Goal: Task Accomplishment & Management: Manage account settings

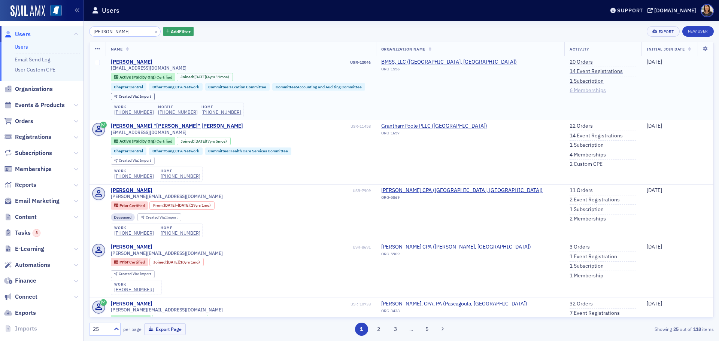
type input "michael groves"
click at [570, 89] on link "6 Memberships" at bounding box center [588, 90] width 36 height 7
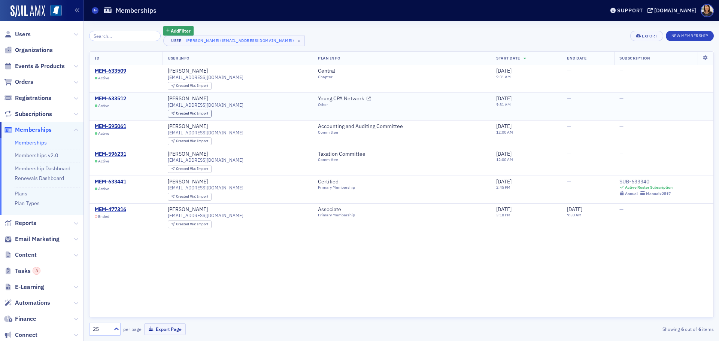
click at [112, 98] on div "MEM-633512" at bounding box center [110, 98] width 31 height 7
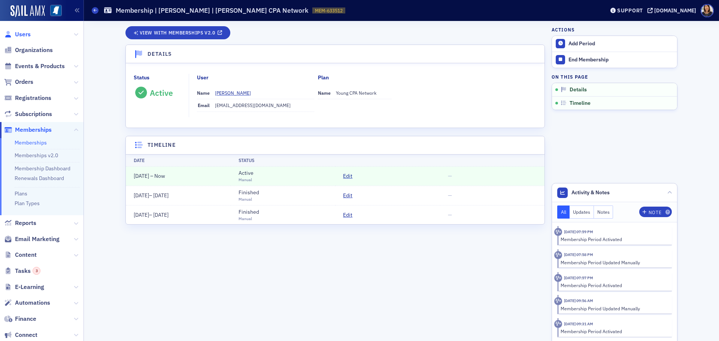
click at [22, 33] on span "Users" at bounding box center [23, 34] width 16 height 8
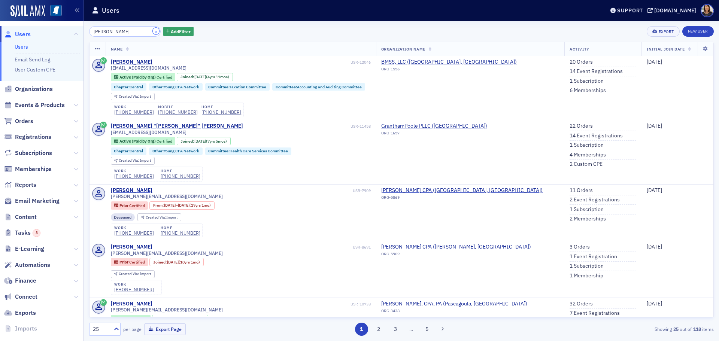
click at [153, 32] on button "×" at bounding box center [156, 31] width 7 height 7
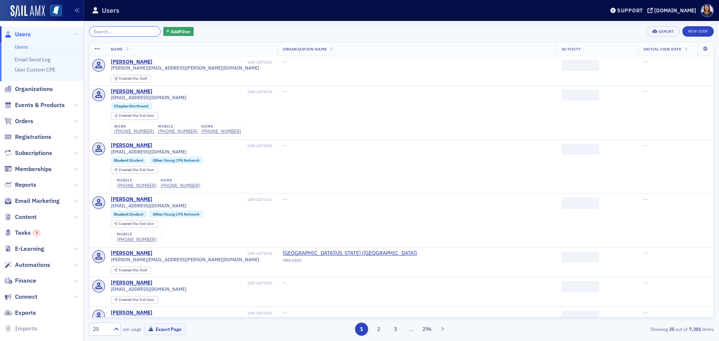
click at [131, 31] on input "search" at bounding box center [125, 31] width 72 height 10
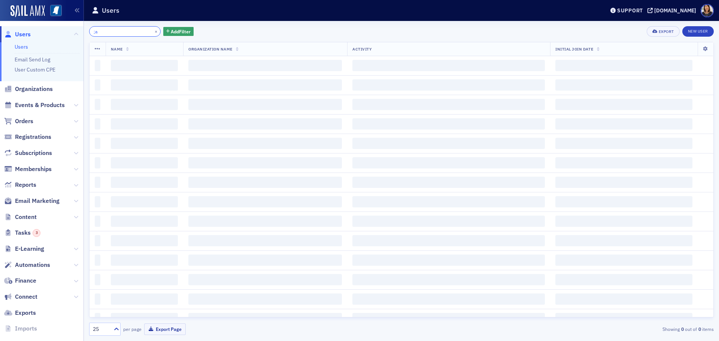
type input ";"
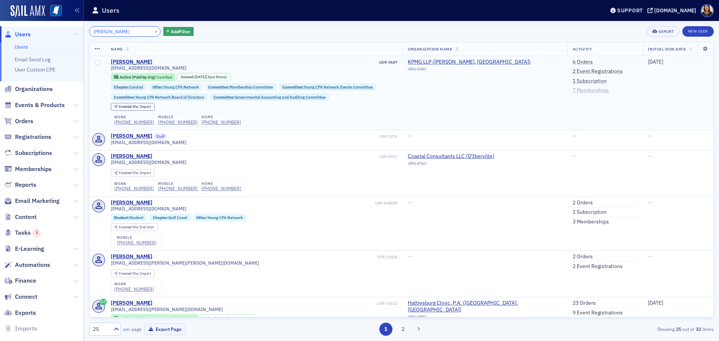
type input "lauren wray"
click at [588, 90] on link "7 Memberships" at bounding box center [591, 90] width 36 height 7
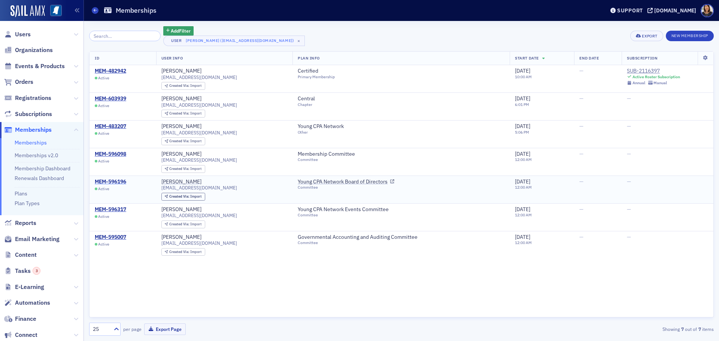
click at [116, 180] on div "MEM-596196" at bounding box center [110, 182] width 31 height 7
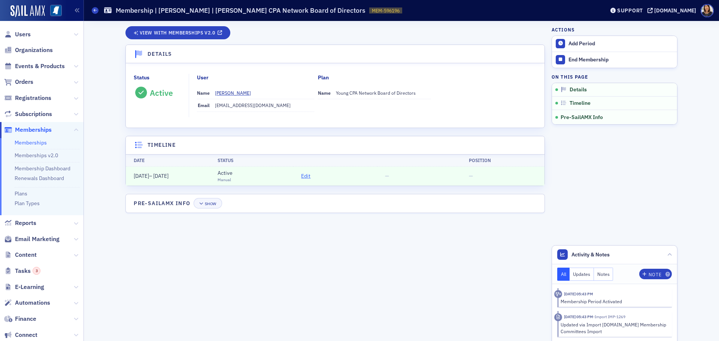
click at [306, 176] on span "Edit" at bounding box center [305, 176] width 9 height 8
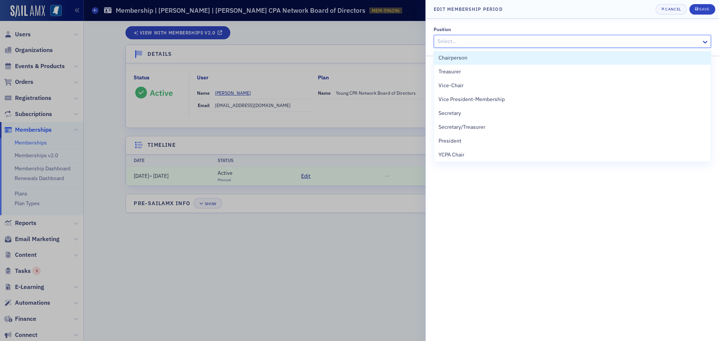
click at [471, 47] on div "Select…" at bounding box center [572, 41] width 277 height 13
click at [551, 31] on div "Position" at bounding box center [572, 30] width 277 height 6
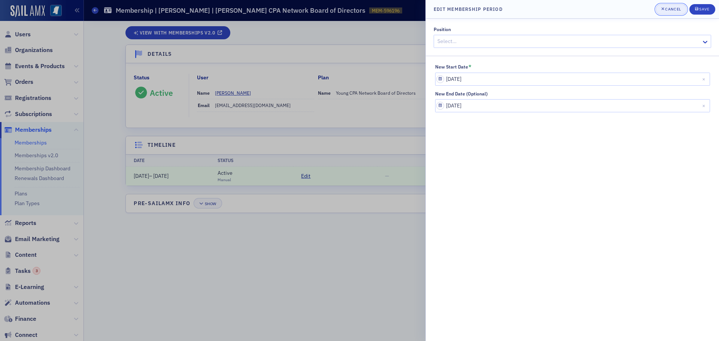
click at [672, 10] on div "Cancel" at bounding box center [673, 9] width 16 height 4
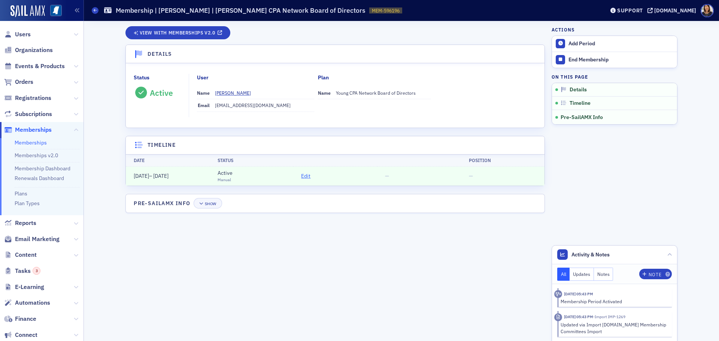
click at [307, 176] on span "Edit" at bounding box center [305, 176] width 9 height 8
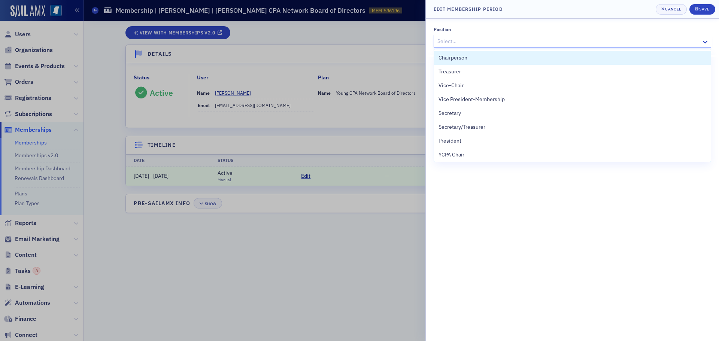
click at [470, 40] on div at bounding box center [569, 41] width 264 height 9
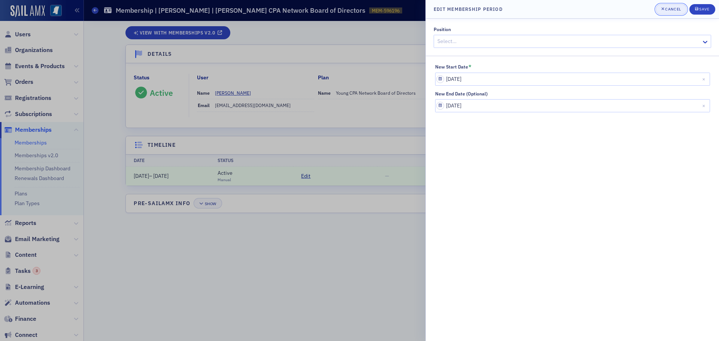
click at [677, 9] on div "Cancel" at bounding box center [673, 9] width 16 height 4
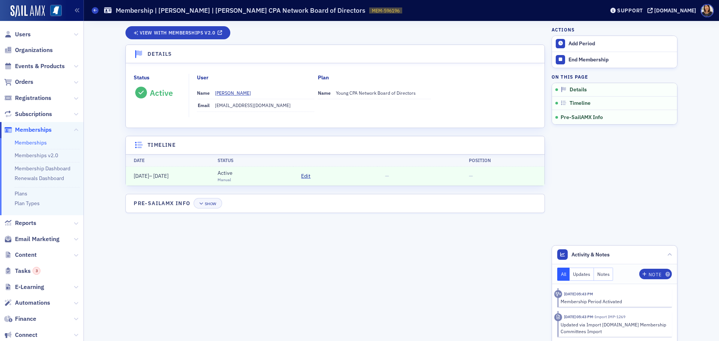
click at [25, 40] on span "Users" at bounding box center [42, 34] width 84 height 16
click at [22, 35] on span "Users" at bounding box center [23, 34] width 16 height 8
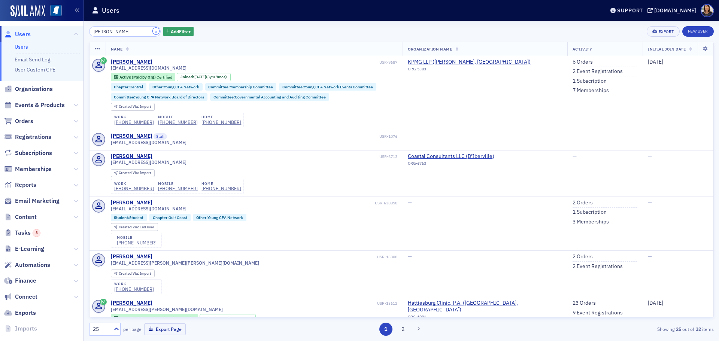
click at [153, 31] on button "×" at bounding box center [156, 31] width 7 height 7
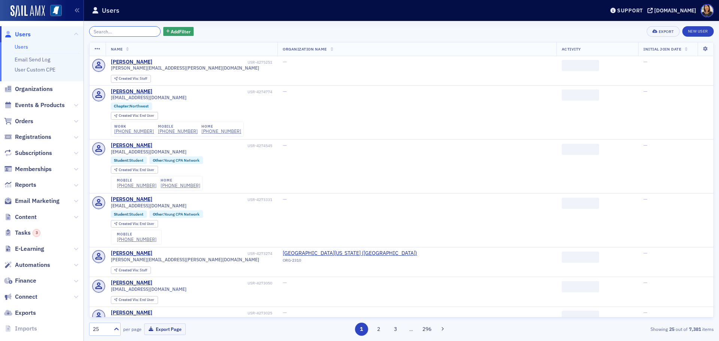
click at [127, 34] on input "search" at bounding box center [125, 31] width 72 height 10
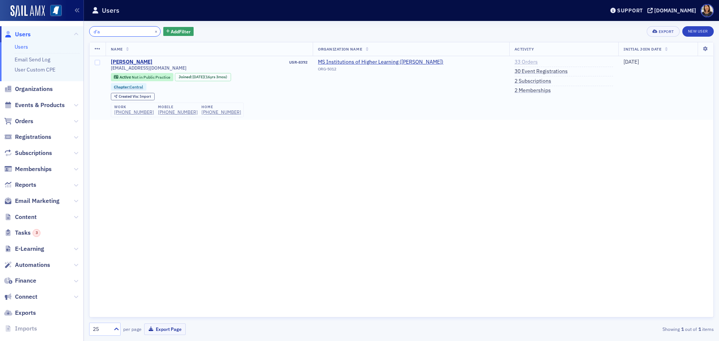
type input "d'a"
click at [515, 62] on link "33 Orders" at bounding box center [526, 62] width 23 height 7
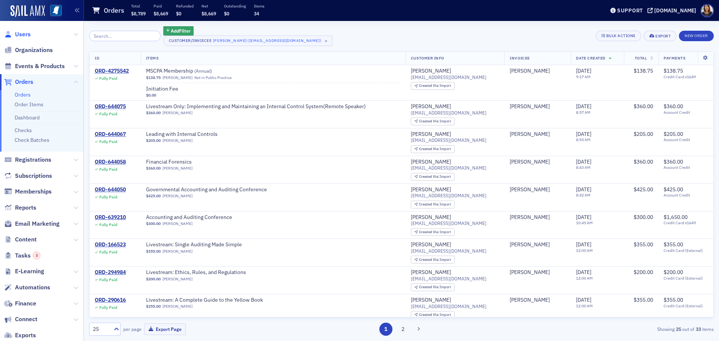
click at [27, 32] on span "Users" at bounding box center [23, 34] width 16 height 8
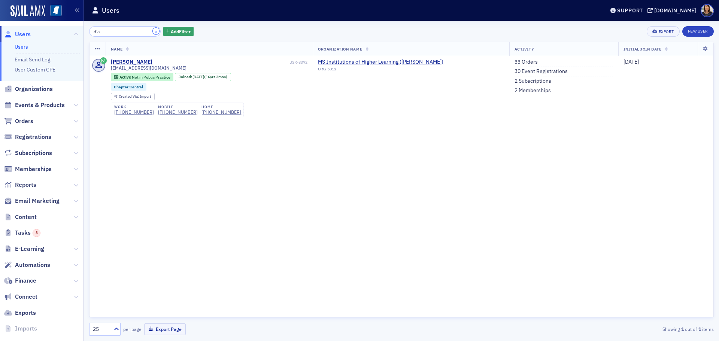
click at [153, 31] on button "×" at bounding box center [156, 31] width 7 height 7
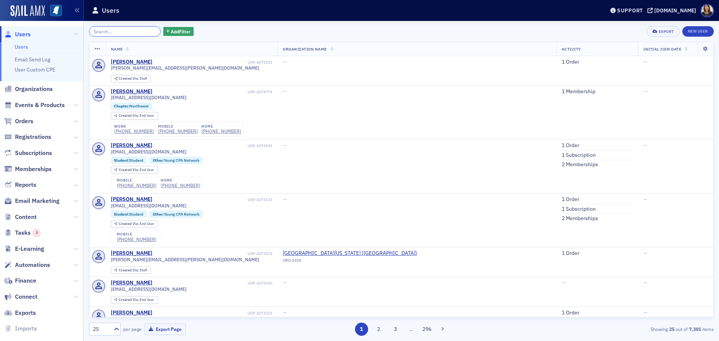
click at [117, 34] on input "search" at bounding box center [125, 31] width 72 height 10
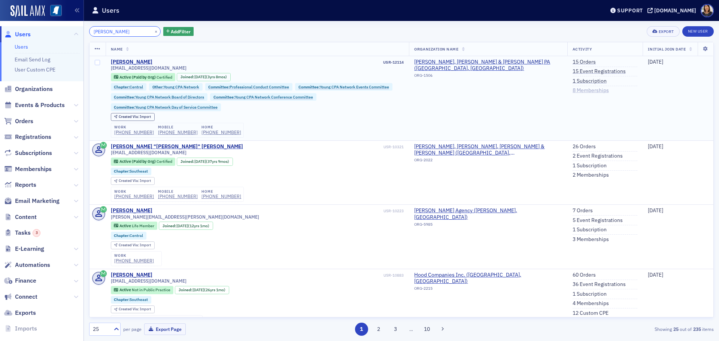
type input "[PERSON_NAME]"
click at [575, 89] on link "8 Memberships" at bounding box center [591, 90] width 36 height 7
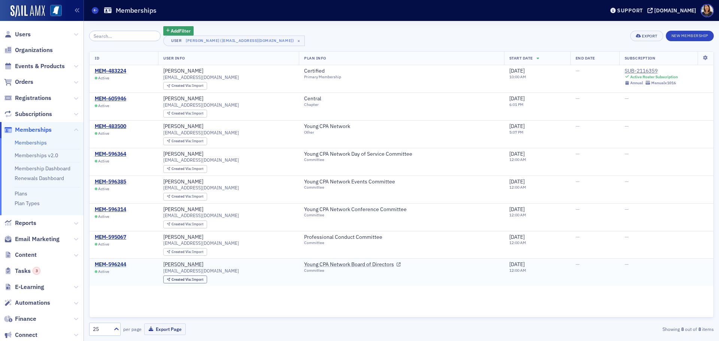
click at [109, 267] on div "MEM-596244" at bounding box center [110, 264] width 31 height 7
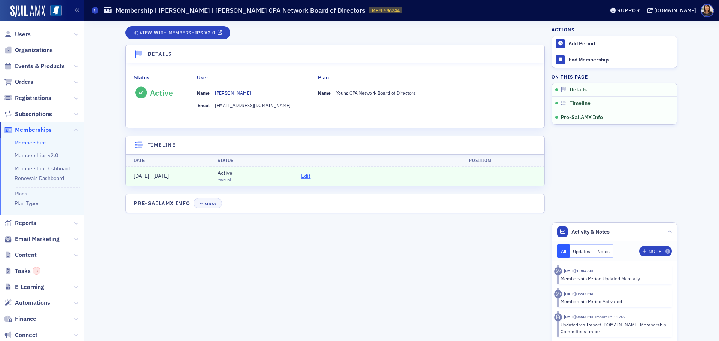
click at [304, 176] on span "Edit" at bounding box center [305, 176] width 9 height 8
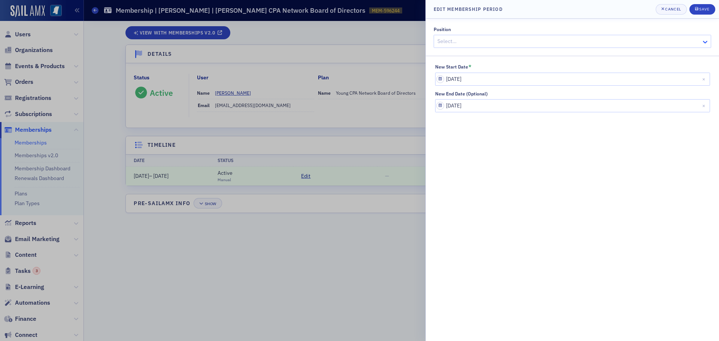
click at [708, 39] on icon at bounding box center [704, 41] width 7 height 7
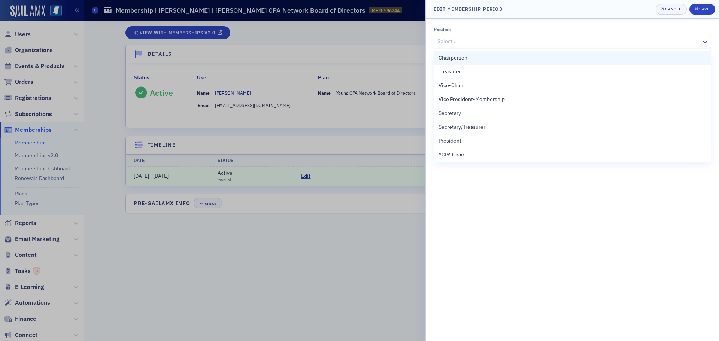
click at [466, 60] on span "Chairperson" at bounding box center [452, 58] width 29 height 8
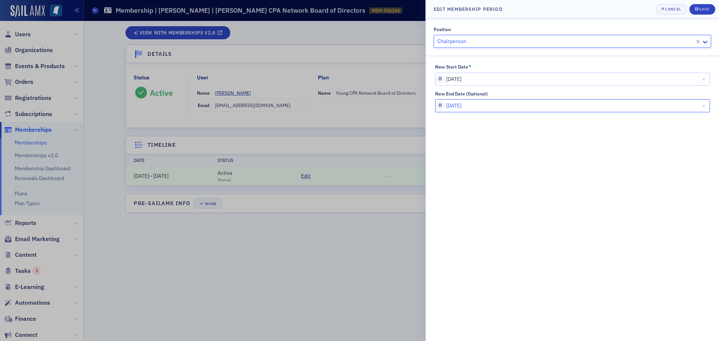
select select "5"
select select "2028"
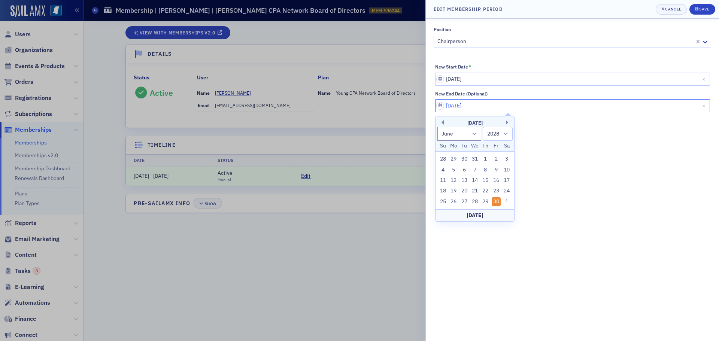
click at [506, 106] on input "06/30/2028" at bounding box center [572, 105] width 275 height 13
type input "[DATE]"
select select "2026"
type input "[DATE]"
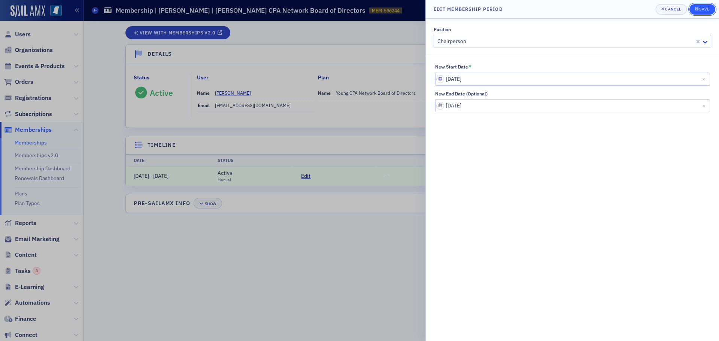
click at [703, 7] on div "Save" at bounding box center [704, 9] width 10 height 4
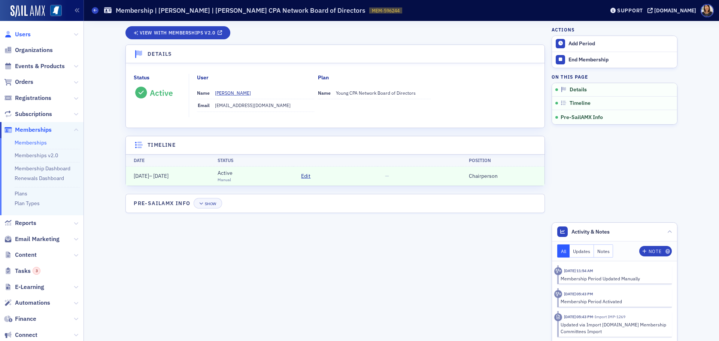
click at [19, 33] on span "Users" at bounding box center [23, 34] width 16 height 8
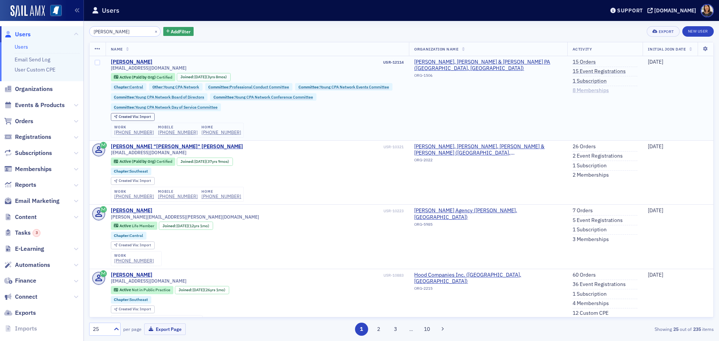
click at [583, 91] on link "8 Memberships" at bounding box center [591, 90] width 36 height 7
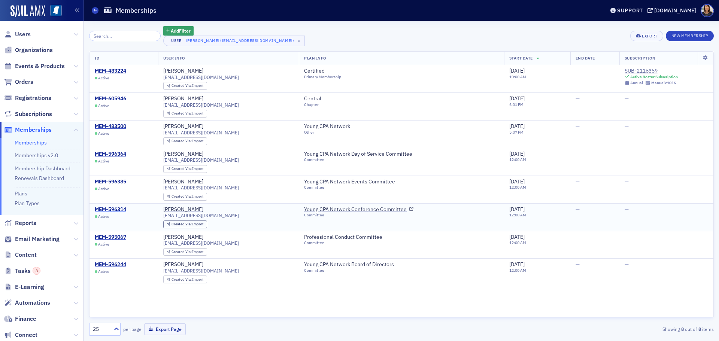
click at [112, 207] on div "MEM-596314" at bounding box center [110, 209] width 31 height 7
click at [22, 34] on span "Users" at bounding box center [23, 34] width 16 height 8
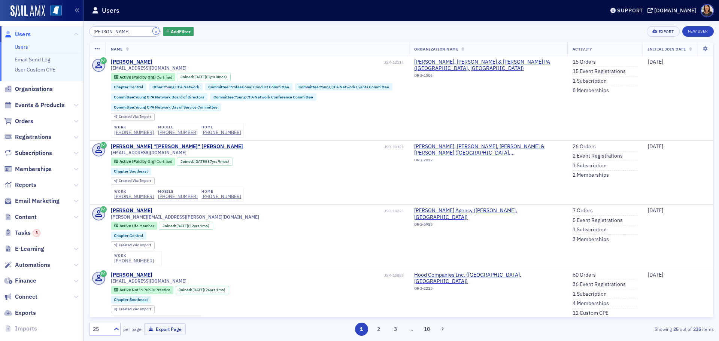
click at [153, 31] on button "×" at bounding box center [156, 31] width 7 height 7
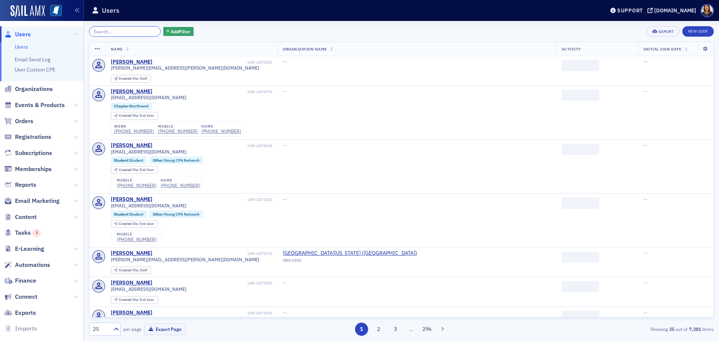
click at [121, 32] on input "search" at bounding box center [125, 31] width 72 height 10
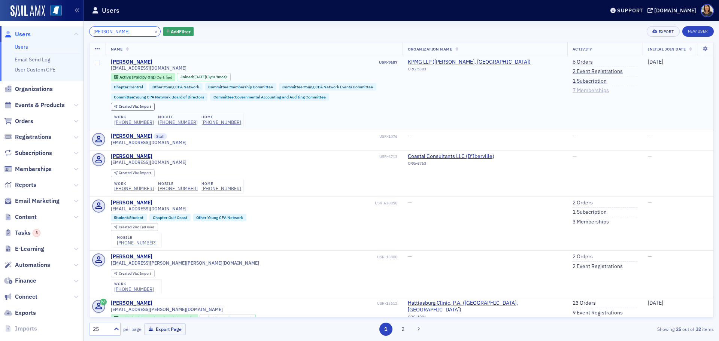
type input "[PERSON_NAME]"
click at [586, 87] on link "7 Memberships" at bounding box center [591, 90] width 36 height 7
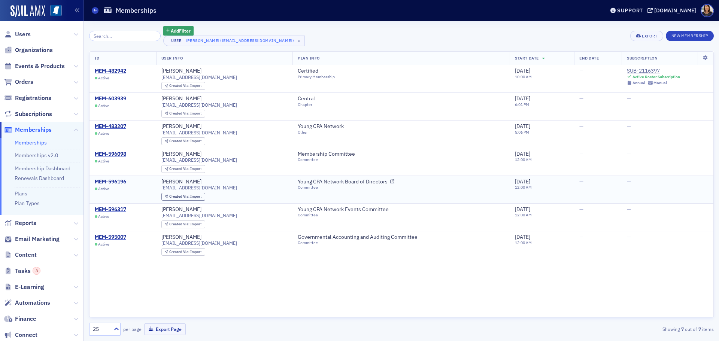
click at [118, 180] on div "MEM-596196" at bounding box center [110, 182] width 31 height 7
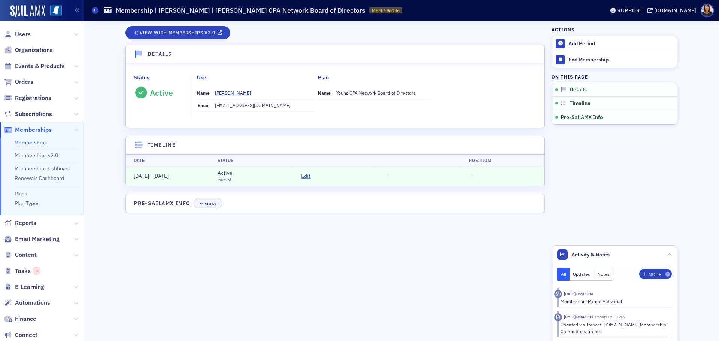
click at [304, 175] on span "Edit" at bounding box center [305, 176] width 9 height 8
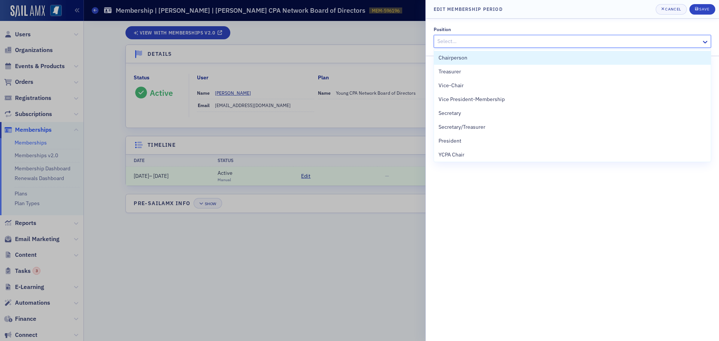
click at [493, 44] on div at bounding box center [569, 41] width 264 height 9
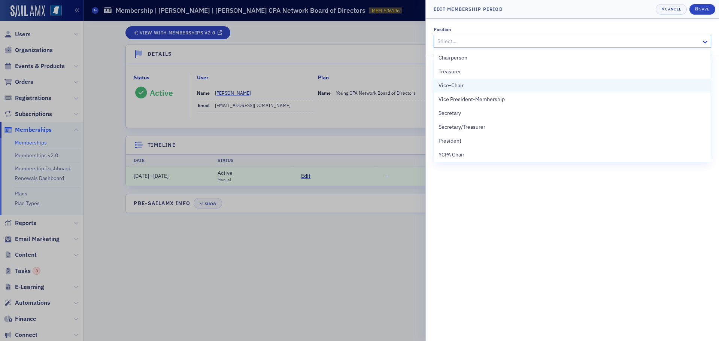
click at [454, 85] on span "Vice-Chair" at bounding box center [450, 86] width 25 height 8
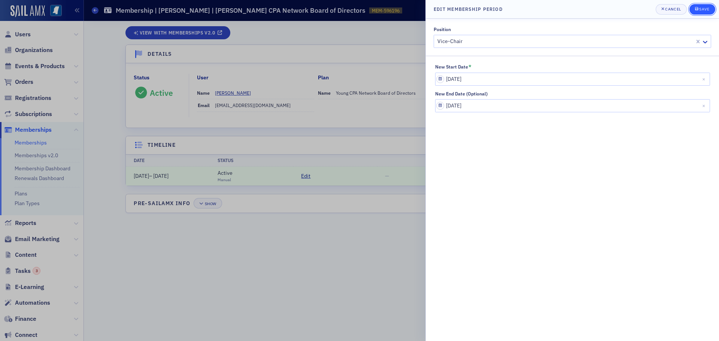
click at [703, 6] on button "Save" at bounding box center [702, 9] width 26 height 10
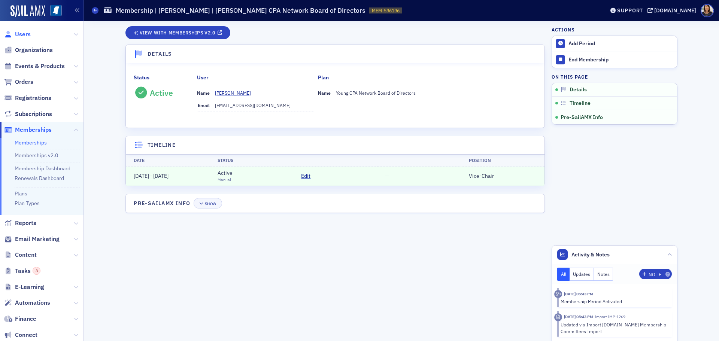
click at [21, 35] on span "Users" at bounding box center [23, 34] width 16 height 8
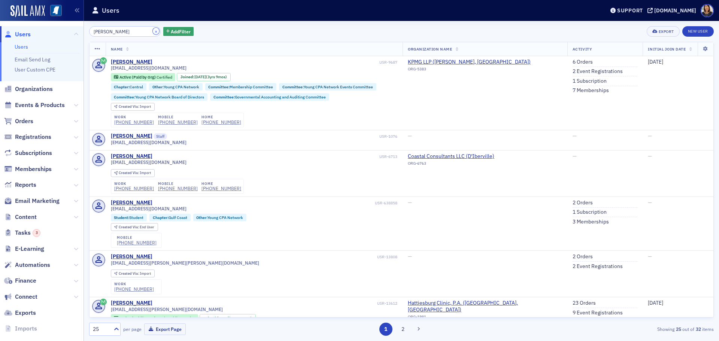
click at [153, 32] on button "×" at bounding box center [156, 31] width 7 height 7
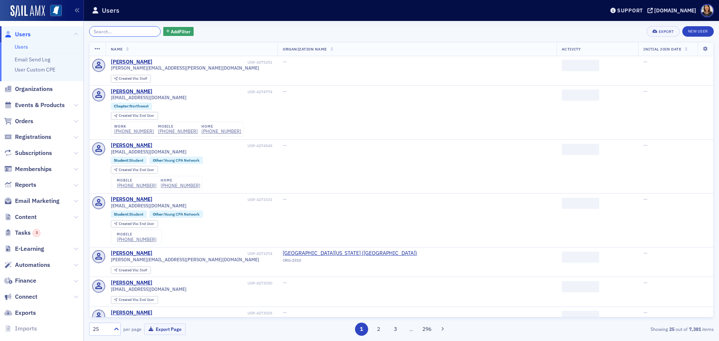
click at [120, 33] on input "search" at bounding box center [125, 31] width 72 height 10
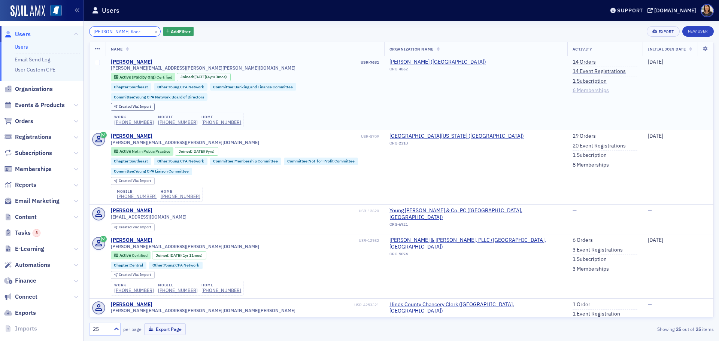
type input "bradley floor"
click at [583, 89] on link "6 Memberships" at bounding box center [591, 90] width 36 height 7
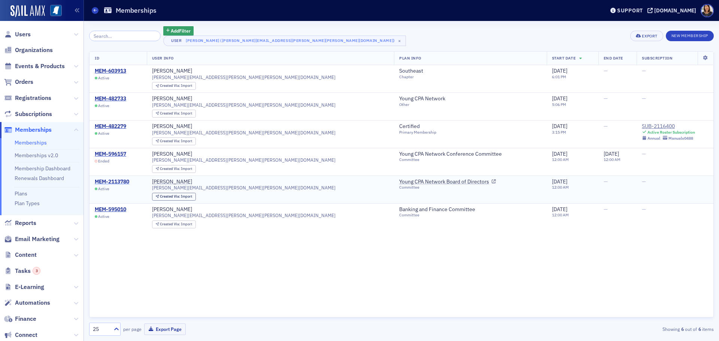
click at [122, 179] on div "MEM-2113780" at bounding box center [112, 182] width 34 height 7
click at [117, 151] on div "MEM-596157" at bounding box center [110, 154] width 31 height 7
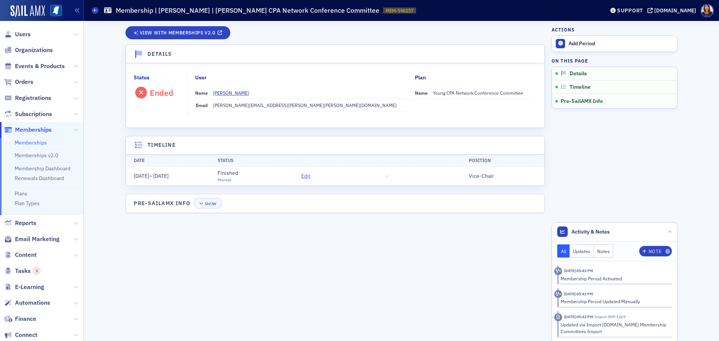
click at [305, 177] on span "Edit" at bounding box center [305, 176] width 9 height 8
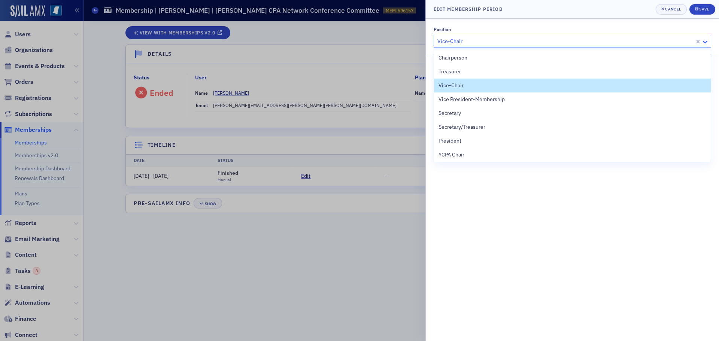
click at [703, 42] on icon at bounding box center [704, 41] width 7 height 7
click at [454, 70] on span "Treasurer" at bounding box center [449, 72] width 22 height 8
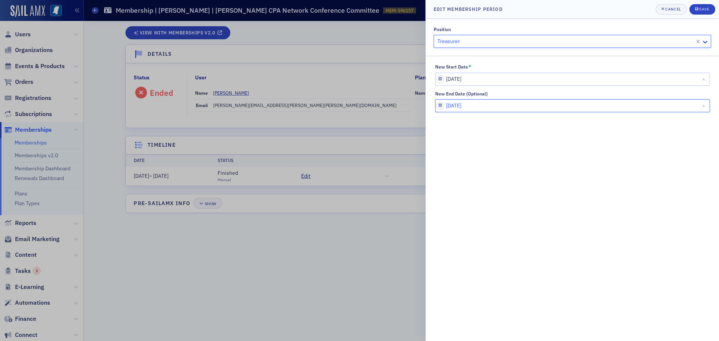
select select "5"
select select "2025"
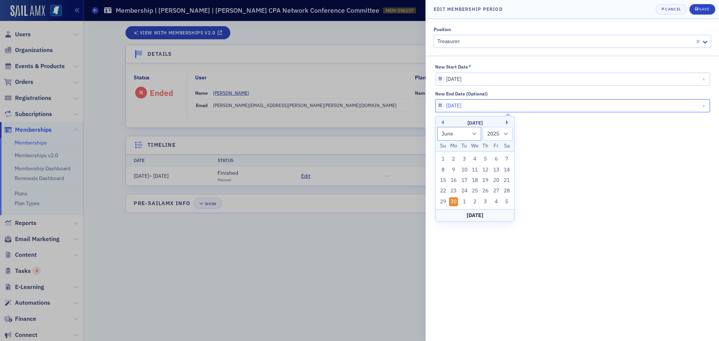
click at [480, 105] on input "06/30/2025" at bounding box center [572, 105] width 275 height 13
type input "[DATE]"
select select "2026"
type input "[DATE]"
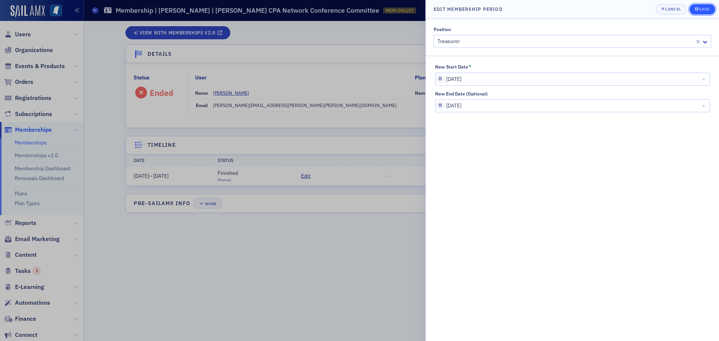
click at [701, 9] on div "Save" at bounding box center [704, 9] width 10 height 4
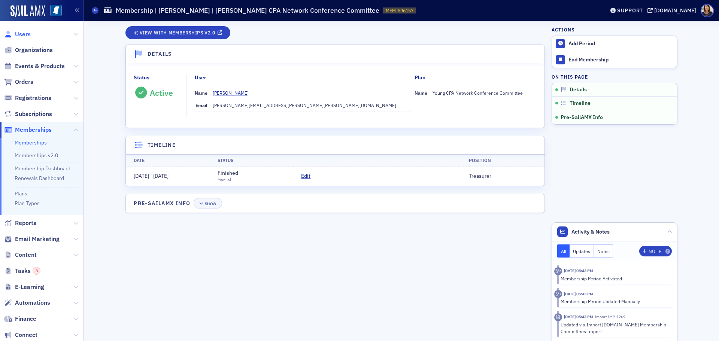
click at [21, 32] on span "Users" at bounding box center [23, 34] width 16 height 8
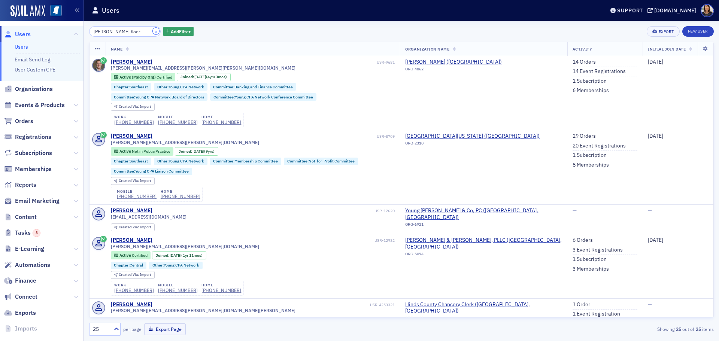
click at [153, 31] on button "×" at bounding box center [156, 31] width 7 height 7
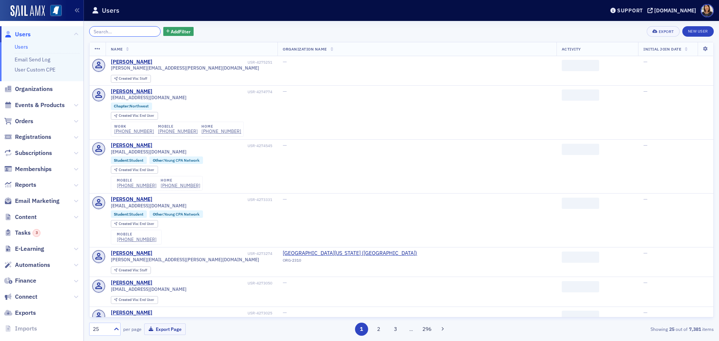
click at [131, 31] on input "search" at bounding box center [125, 31] width 72 height 10
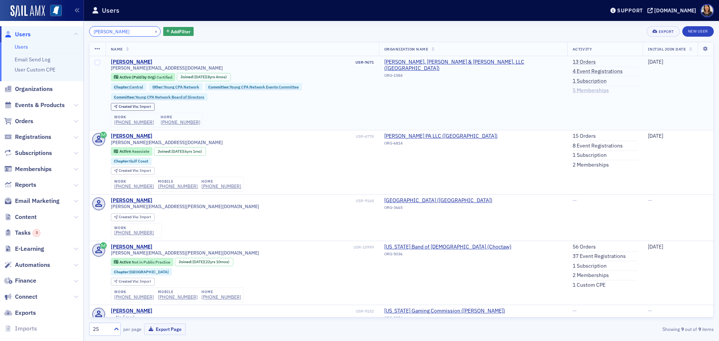
type input "[PERSON_NAME]"
click at [576, 89] on link "5 Memberships" at bounding box center [591, 90] width 36 height 7
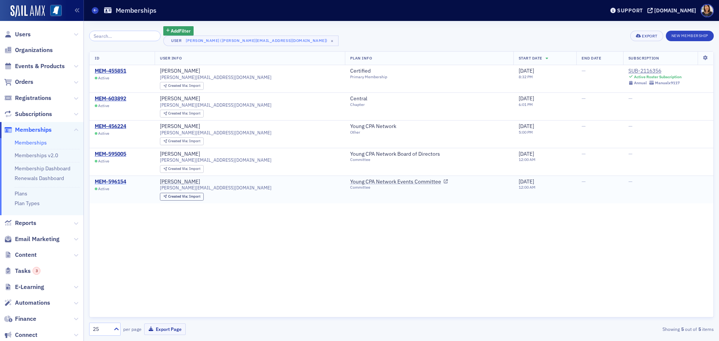
click at [116, 182] on div "MEM-596154" at bounding box center [110, 182] width 31 height 7
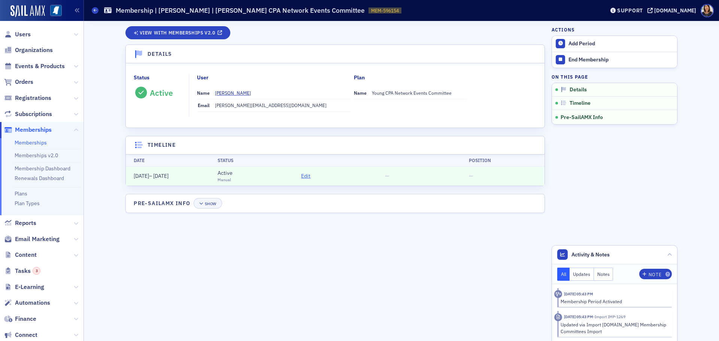
click at [305, 177] on span "Edit" at bounding box center [305, 176] width 9 height 8
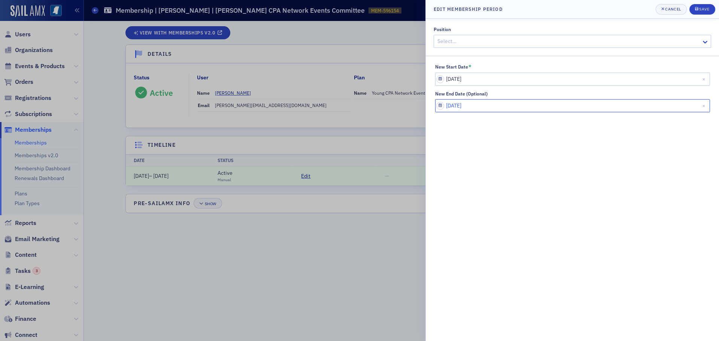
click at [487, 108] on input "[DATE]" at bounding box center [572, 105] width 275 height 13
select select "5"
select select "2027"
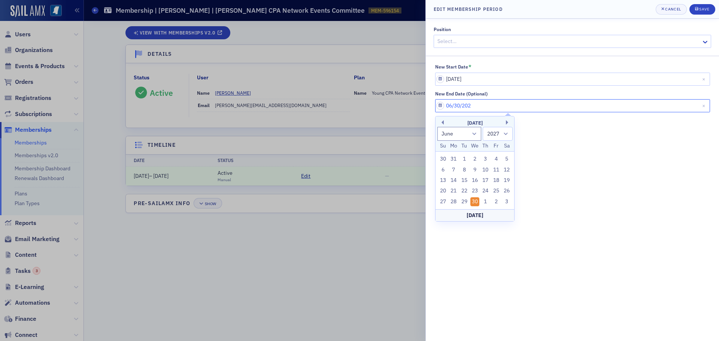
type input "[DATE]"
select select "2026"
type input "[DATE]"
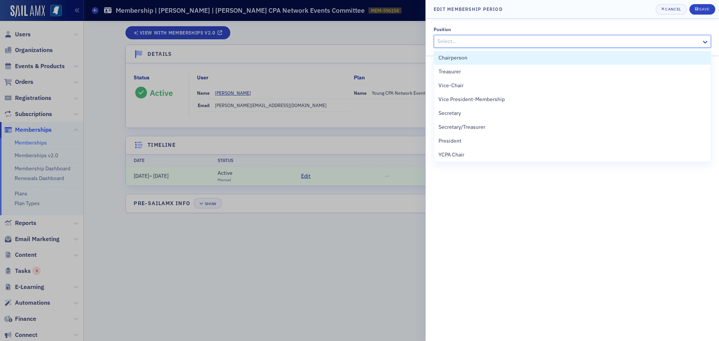
click at [546, 45] on div at bounding box center [569, 41] width 264 height 9
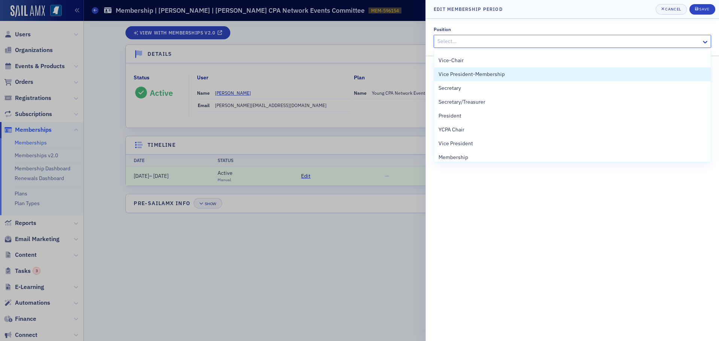
scroll to position [17, 0]
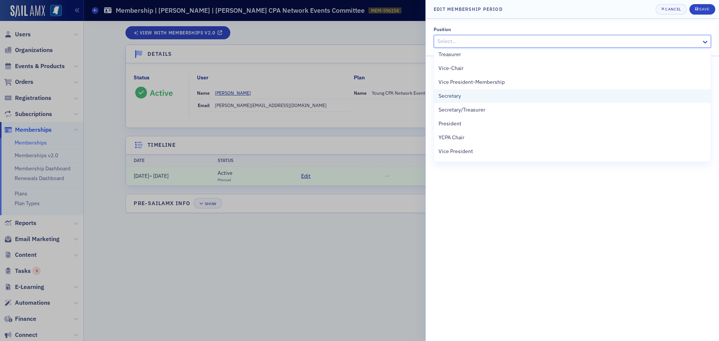
click at [459, 97] on span "Secretary" at bounding box center [449, 96] width 22 height 8
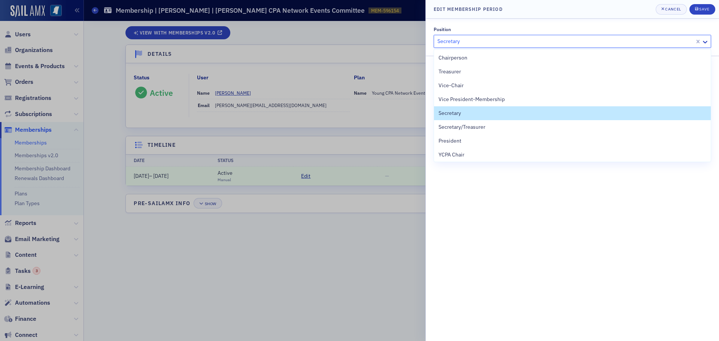
click at [571, 43] on div at bounding box center [565, 41] width 257 height 9
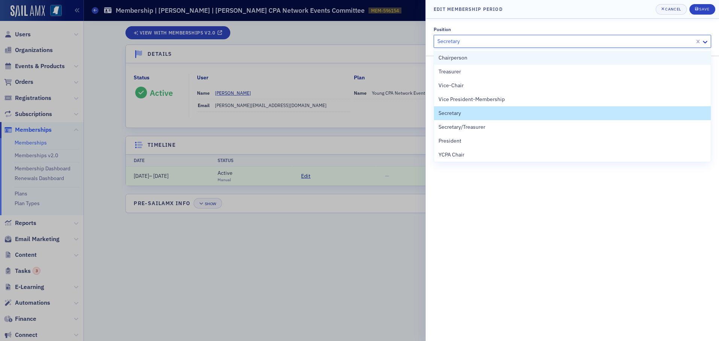
click at [457, 61] on span "Chairperson" at bounding box center [452, 58] width 29 height 8
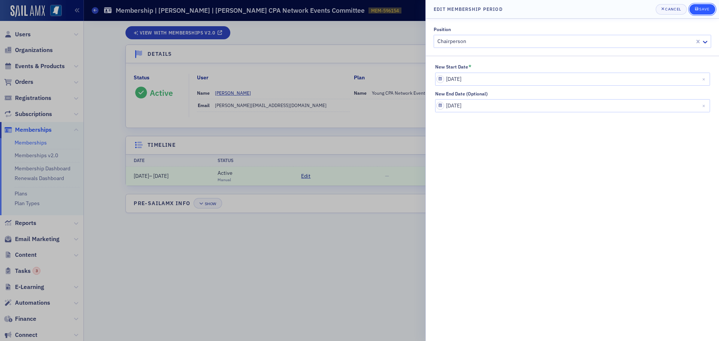
click at [707, 11] on div "Save" at bounding box center [704, 9] width 10 height 4
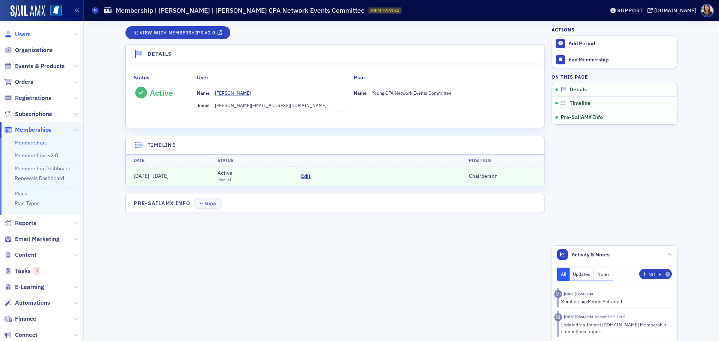
click at [26, 37] on span "Users" at bounding box center [23, 34] width 16 height 8
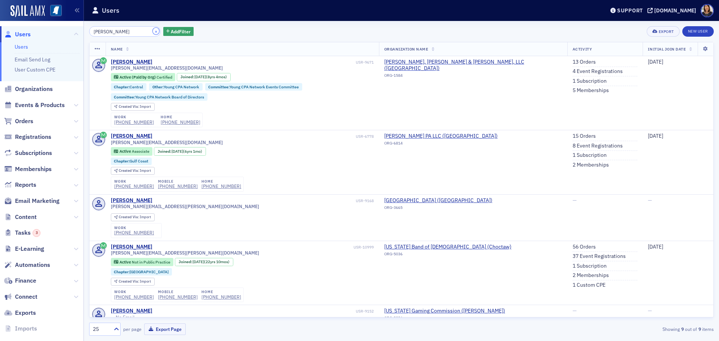
click at [153, 33] on button "×" at bounding box center [156, 31] width 7 height 7
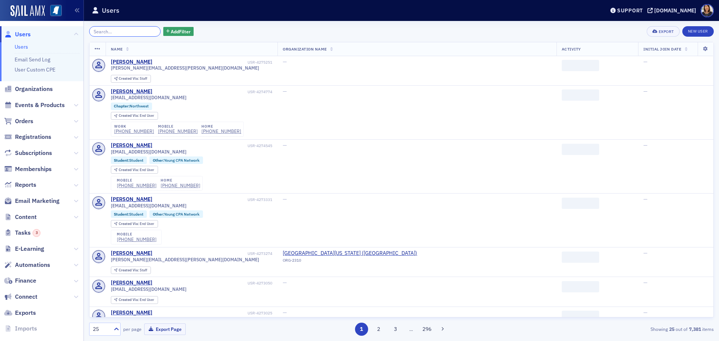
click at [145, 31] on input "search" at bounding box center [125, 31] width 72 height 10
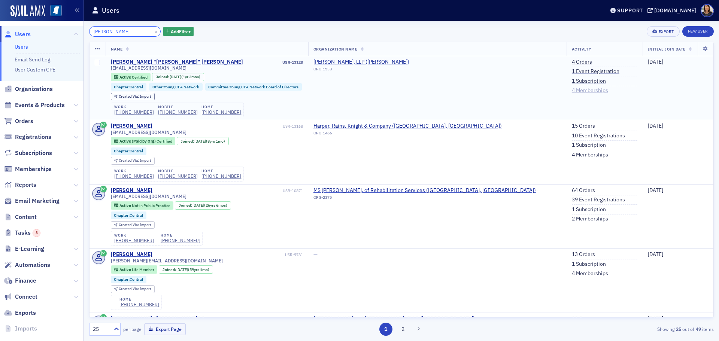
type input "drew easley"
click at [572, 92] on link "4 Memberships" at bounding box center [590, 90] width 36 height 7
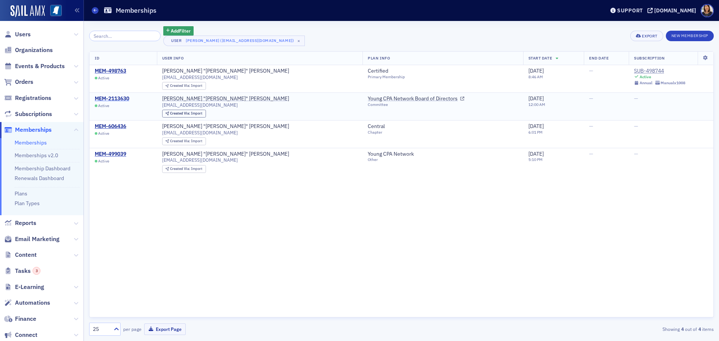
click at [124, 99] on div "MEM-2113630" at bounding box center [112, 98] width 34 height 7
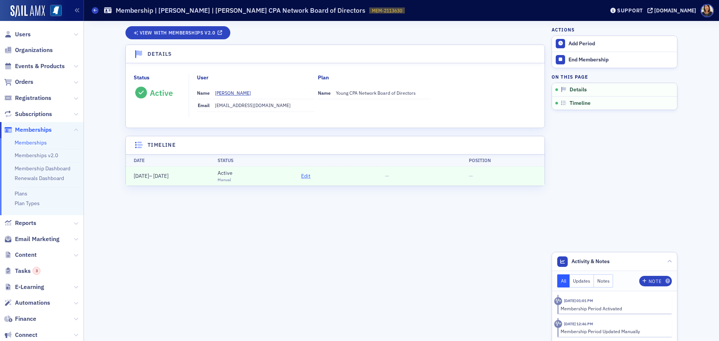
click at [304, 175] on span "Edit" at bounding box center [305, 176] width 9 height 8
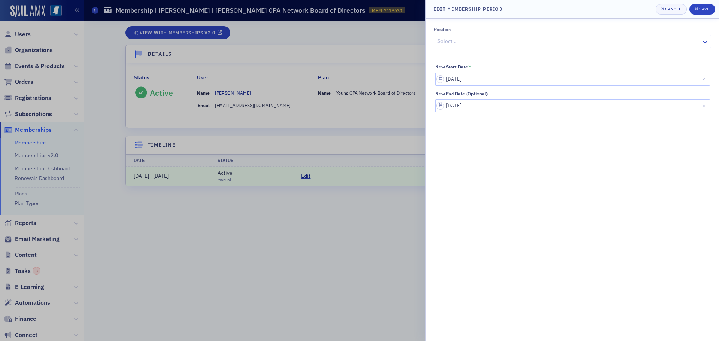
click at [462, 42] on div at bounding box center [569, 41] width 264 height 9
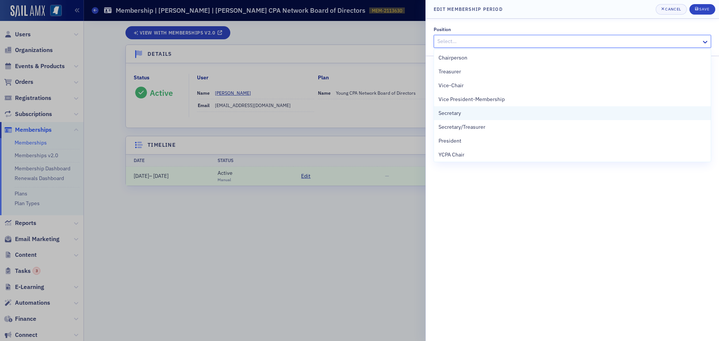
click at [452, 116] on span "Secretary" at bounding box center [449, 113] width 22 height 8
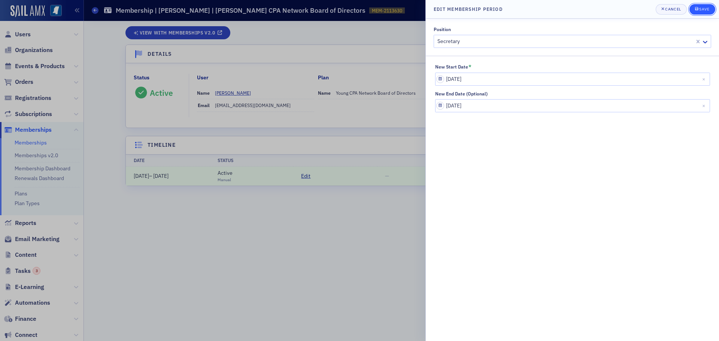
click at [704, 8] on div "Save" at bounding box center [704, 9] width 10 height 4
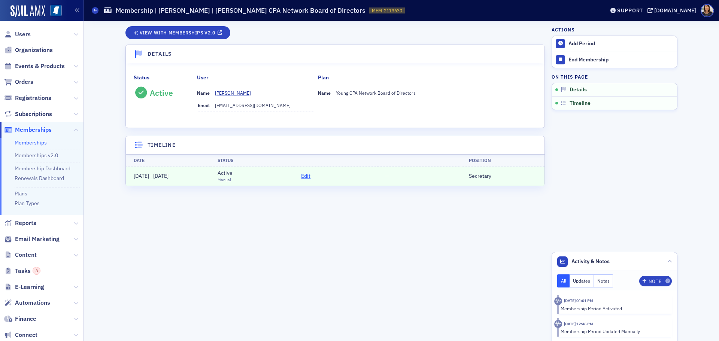
click at [307, 178] on span "Edit" at bounding box center [305, 176] width 9 height 8
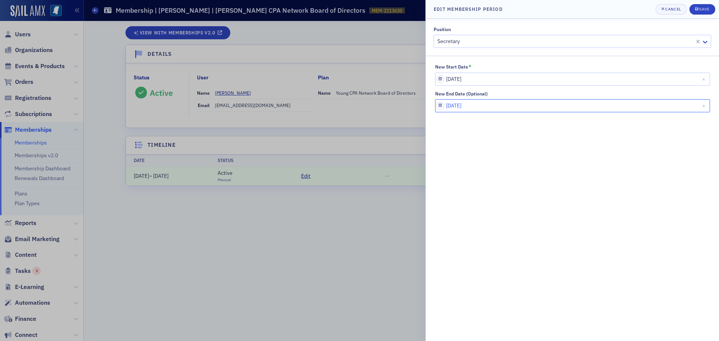
select select "5"
select select "2028"
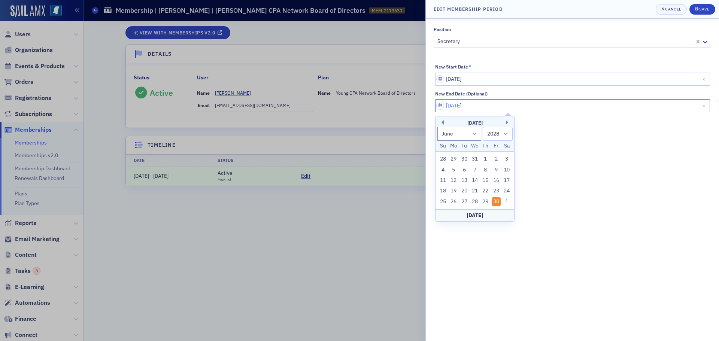
click at [495, 106] on input "06/30/2028" at bounding box center [572, 105] width 275 height 13
type input "[DATE]"
select select "2026"
type input "[DATE]"
click at [707, 10] on div "Save" at bounding box center [704, 9] width 10 height 4
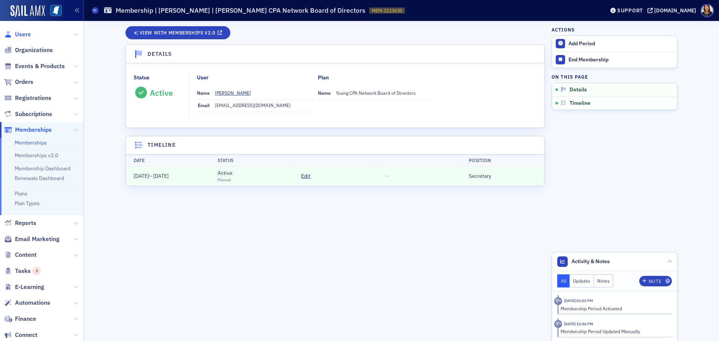
click at [27, 35] on span "Users" at bounding box center [23, 34] width 16 height 8
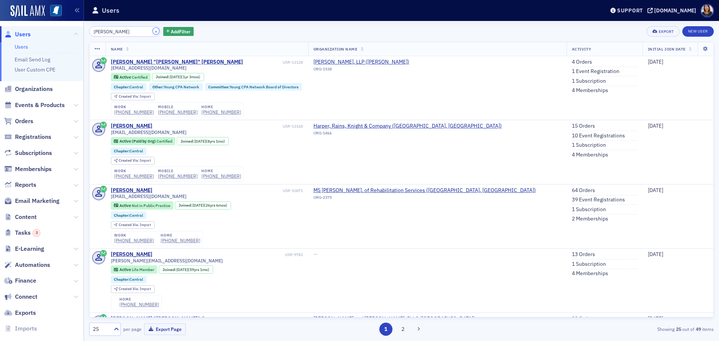
click at [153, 30] on button "×" at bounding box center [156, 31] width 7 height 7
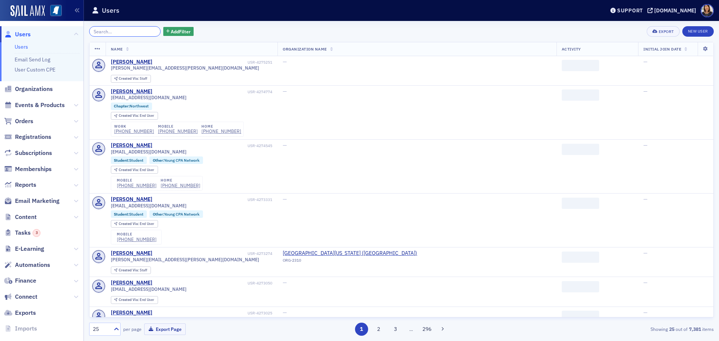
click at [130, 30] on input "search" at bounding box center [125, 31] width 72 height 10
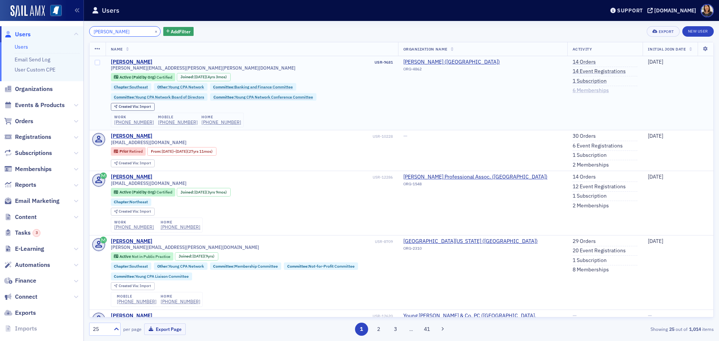
type input "[PERSON_NAME]"
click at [589, 90] on link "6 Memberships" at bounding box center [591, 90] width 36 height 7
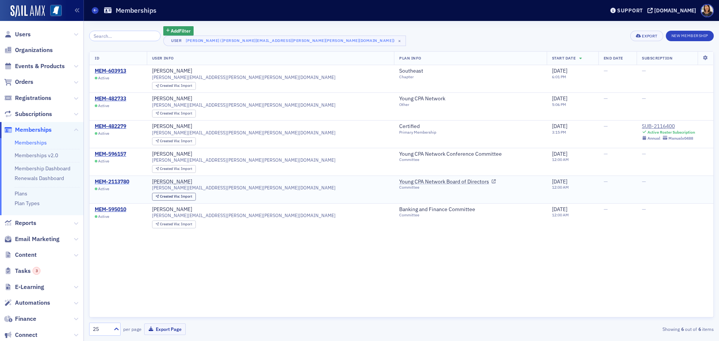
click at [113, 183] on div "MEM-2113780" at bounding box center [112, 182] width 34 height 7
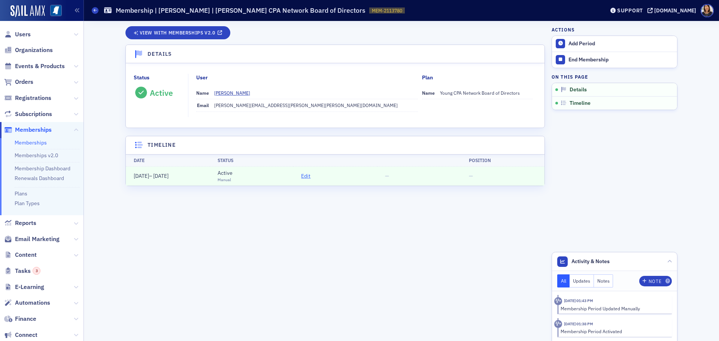
click at [305, 176] on span "Edit" at bounding box center [305, 176] width 9 height 8
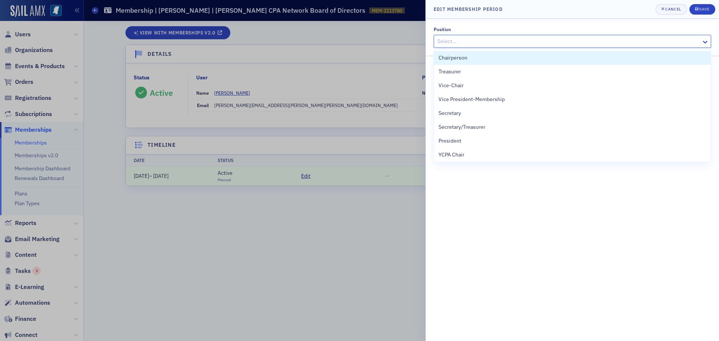
click at [457, 41] on div at bounding box center [569, 41] width 264 height 9
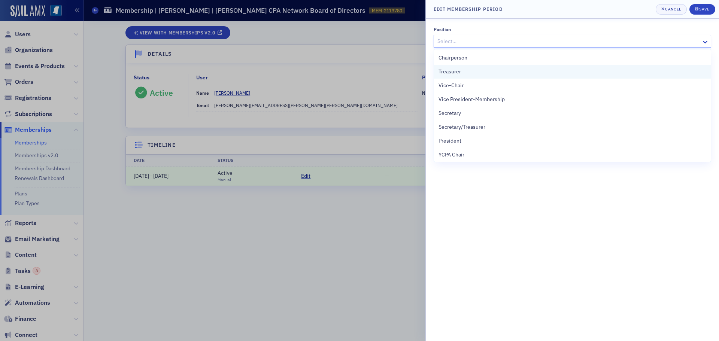
click at [456, 73] on span "Treasurer" at bounding box center [449, 72] width 22 height 8
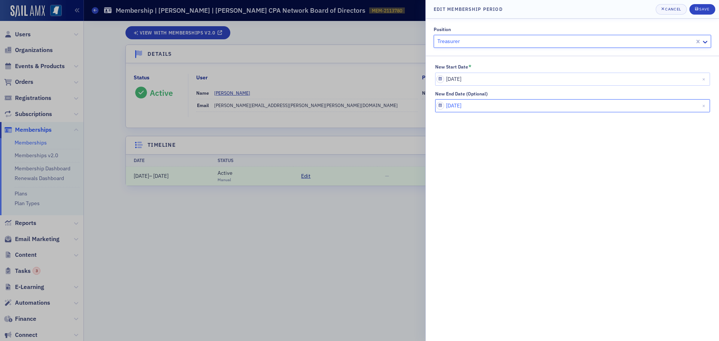
click at [484, 104] on input "[DATE]" at bounding box center [572, 105] width 275 height 13
select select "5"
select select "2027"
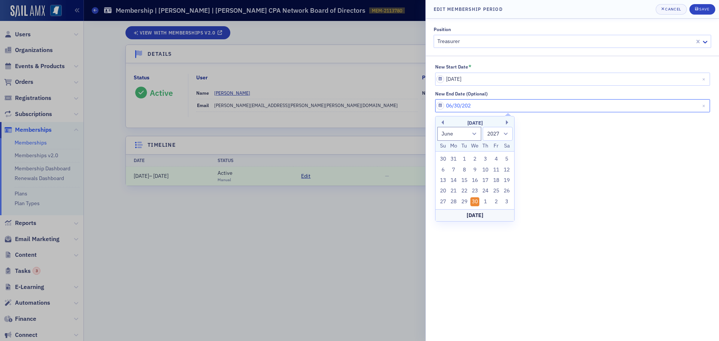
type input "[DATE]"
select select "2026"
type input "[DATE]"
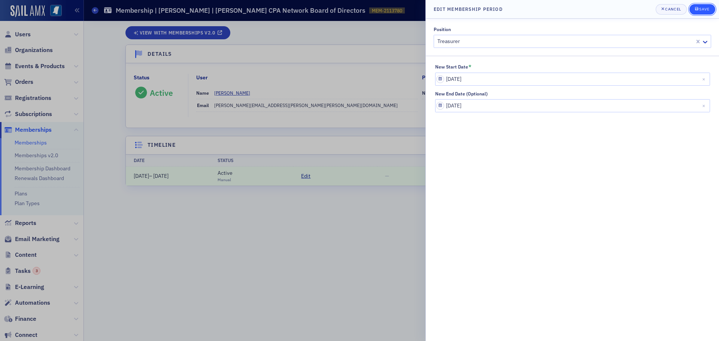
click at [702, 7] on div "Save" at bounding box center [704, 9] width 10 height 4
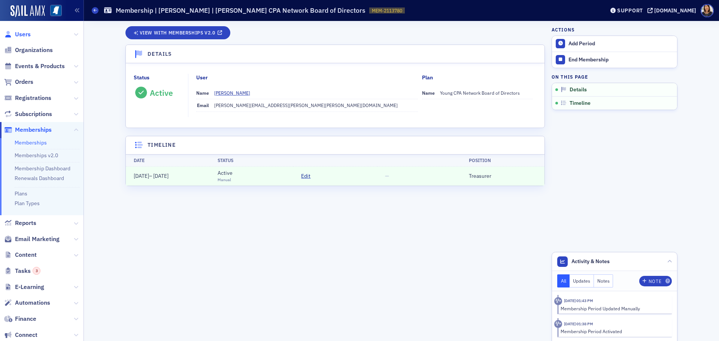
click at [24, 33] on span "Users" at bounding box center [23, 34] width 16 height 8
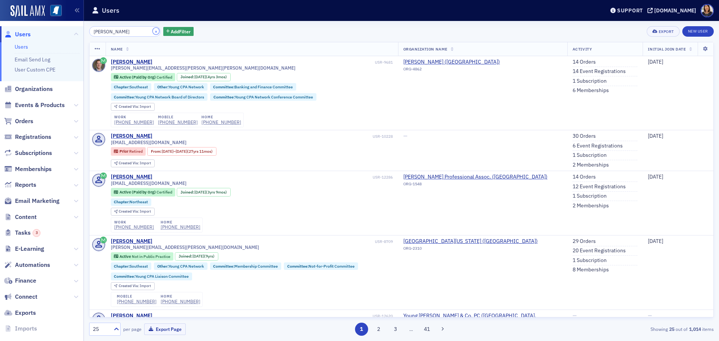
click at [153, 30] on button "×" at bounding box center [156, 31] width 7 height 7
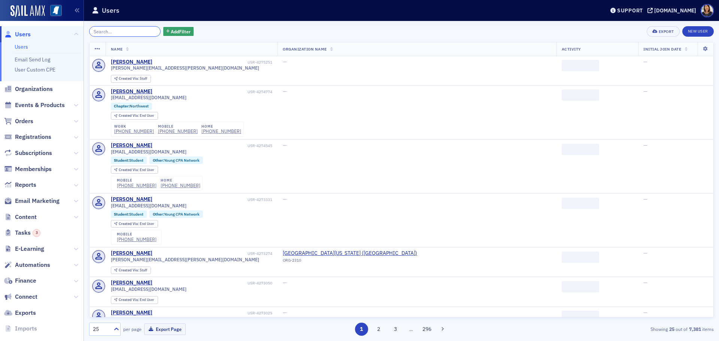
click at [135, 32] on input "search" at bounding box center [125, 31] width 72 height 10
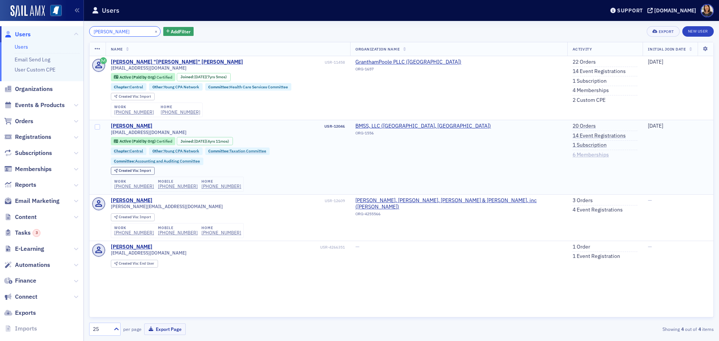
type input "micheal groves"
click at [573, 154] on link "6 Memberships" at bounding box center [591, 155] width 36 height 7
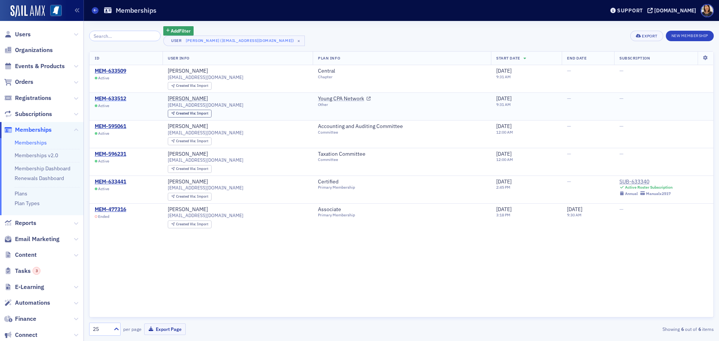
click at [112, 96] on div "MEM-633512" at bounding box center [110, 98] width 31 height 7
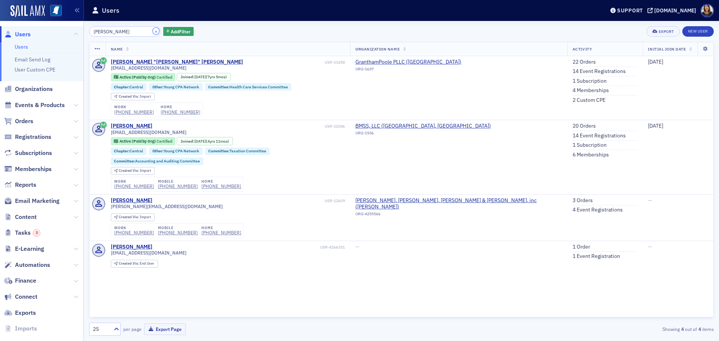
click at [153, 33] on button "×" at bounding box center [156, 31] width 7 height 7
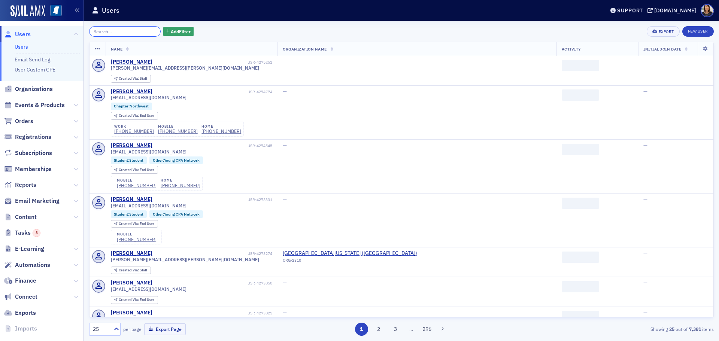
click at [118, 30] on input "search" at bounding box center [125, 31] width 72 height 10
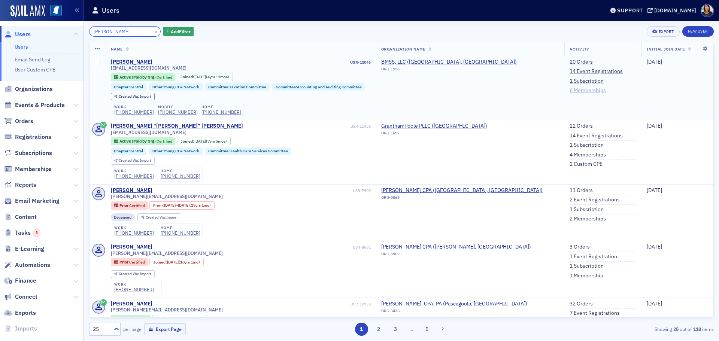
type input "michael groves"
click at [572, 92] on link "6 Memberships" at bounding box center [588, 90] width 36 height 7
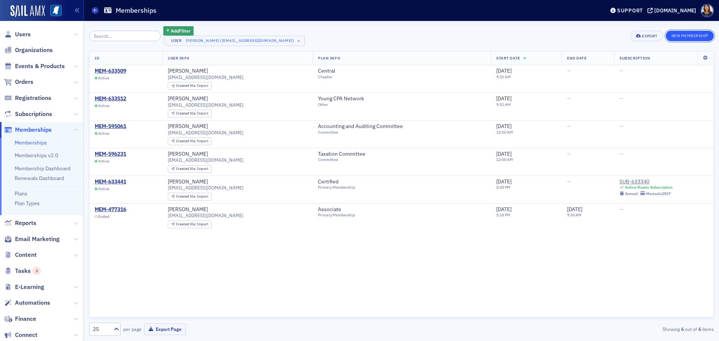
click at [689, 35] on button "New Membership" at bounding box center [690, 36] width 48 height 10
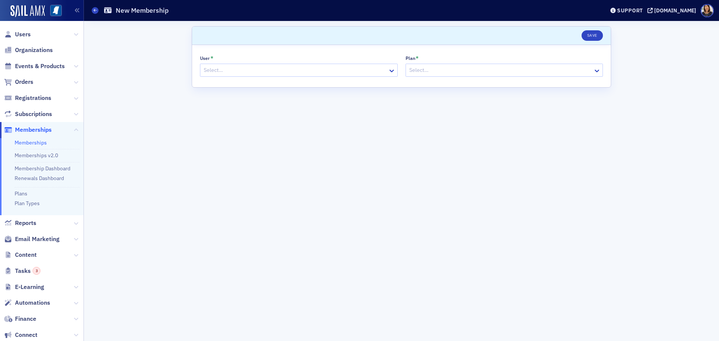
click at [248, 67] on div at bounding box center [295, 70] width 184 height 9
type input "michael groves"
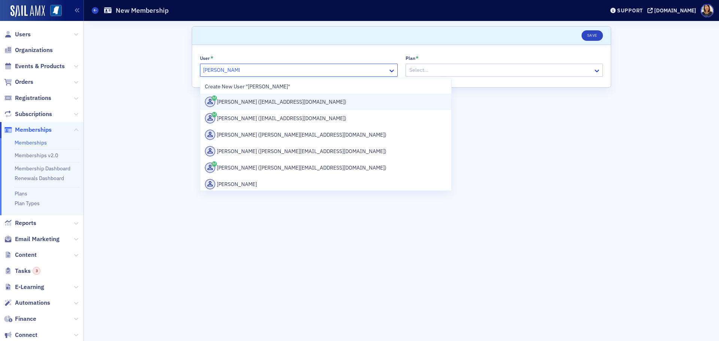
click at [253, 103] on div "Michael Groves (mgroves@bmss.com)" at bounding box center [326, 102] width 242 height 10
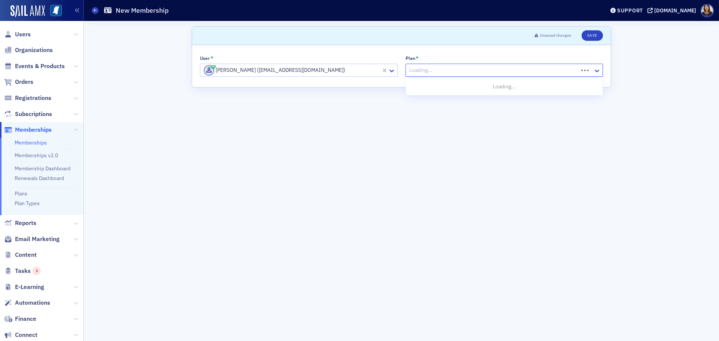
click at [485, 72] on div at bounding box center [493, 70] width 169 height 9
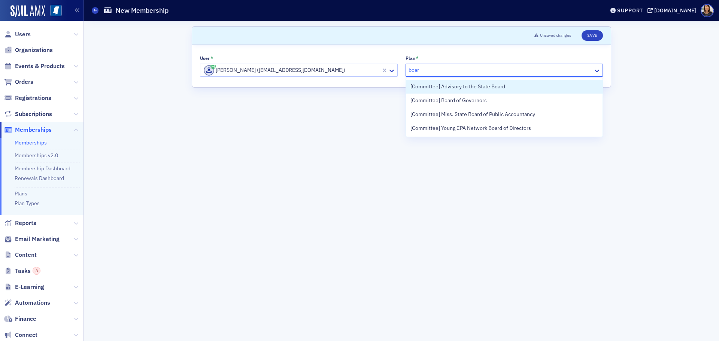
type input "board"
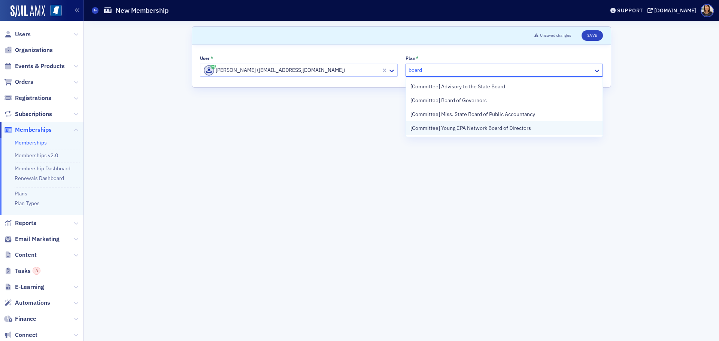
click at [487, 130] on span "[Committee] Young CPA Network Board of Directors" at bounding box center [470, 128] width 121 height 8
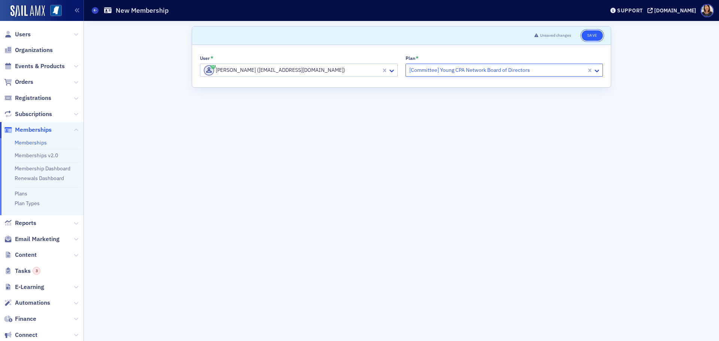
click at [591, 36] on button "Save" at bounding box center [592, 35] width 21 height 10
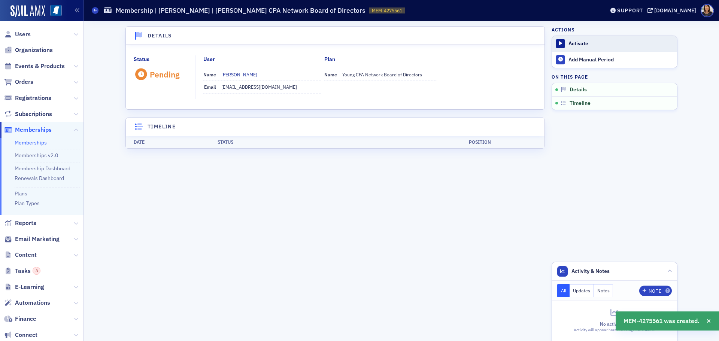
click at [572, 42] on div "Activate" at bounding box center [620, 43] width 105 height 7
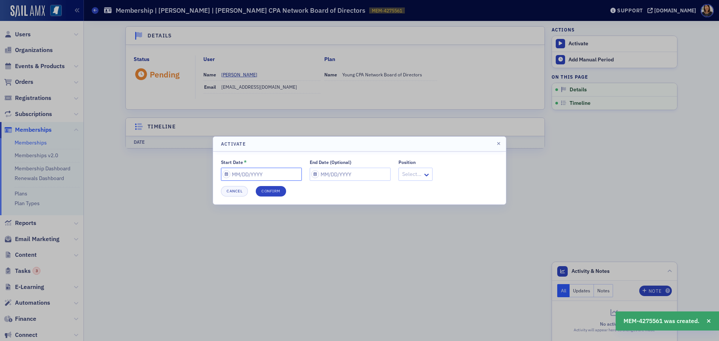
select select "9"
select select "2025"
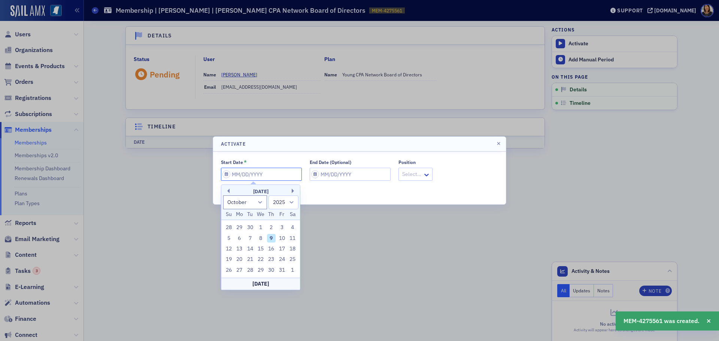
click at [271, 175] on input "Start Date *" at bounding box center [261, 174] width 81 height 13
type input "0"
select select "0"
select select "2000"
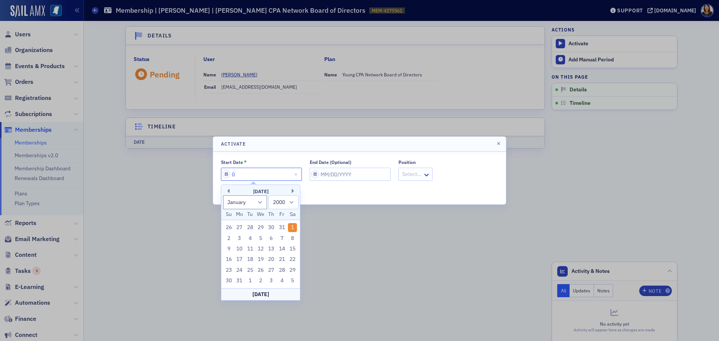
type input "06"
select select "5"
select select "2025"
type input "0"
select select "0"
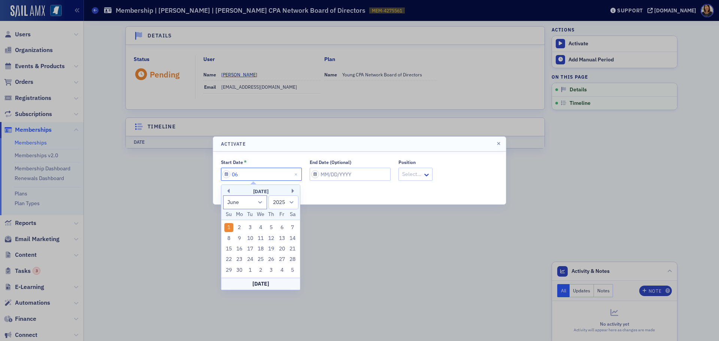
select select "2000"
type input "07"
select select "6"
select select "2025"
type input "07/01/2"
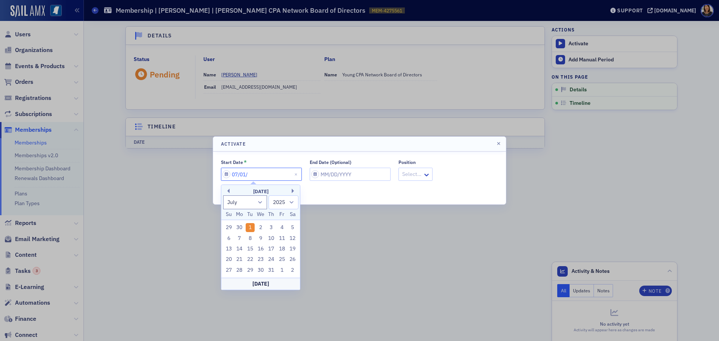
select select "2002"
type input "[DATE]"
select select "2020"
type input "[DATE]"
select select "2025"
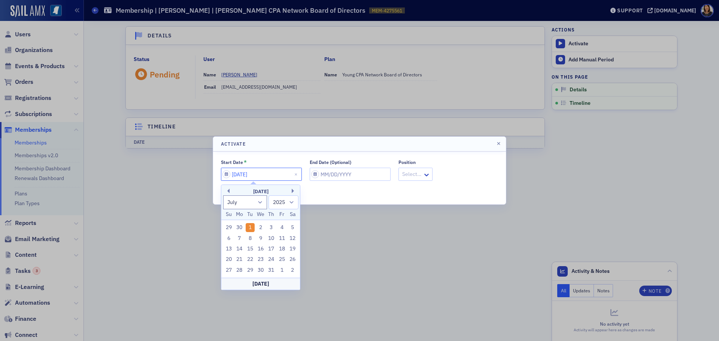
type input "[DATE]"
click at [353, 175] on input "End Date (Optional)" at bounding box center [350, 174] width 81 height 13
select select "9"
select select "2025"
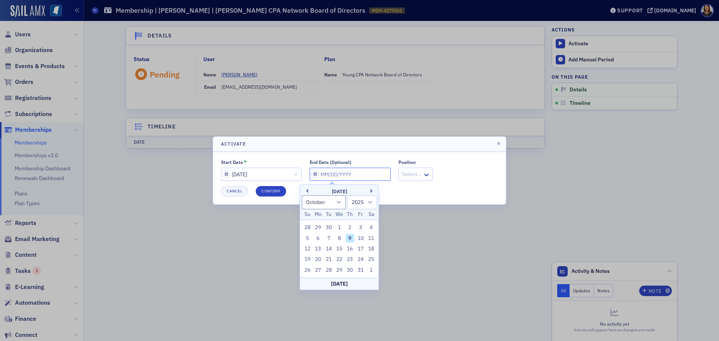
type input "0"
select select "0"
select select "2000"
type input "06"
select select "5"
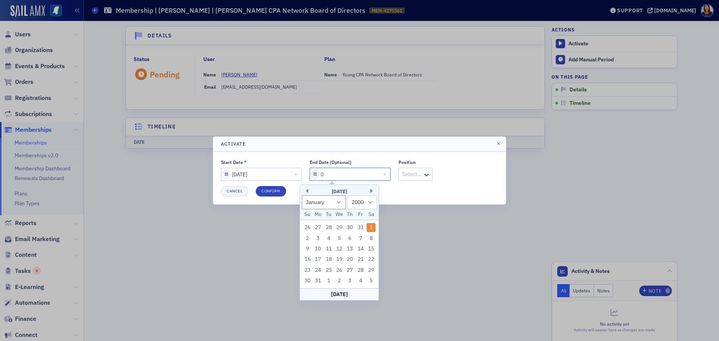
select select "2025"
type input "06/30/2"
select select "2002"
type input "06/30/20"
select select "2020"
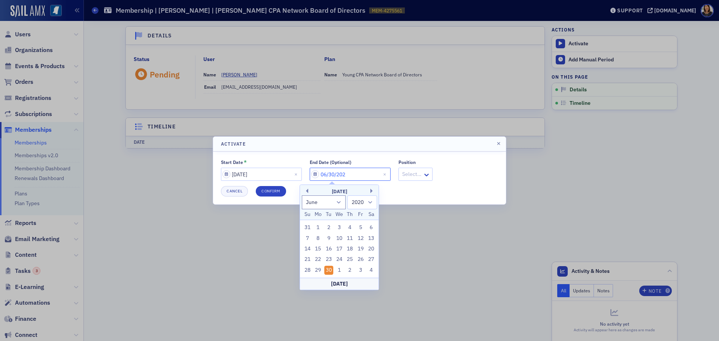
type input "06/30/2025"
select select "2025"
type input "[DATE]"
select select "2026"
type input "[DATE]"
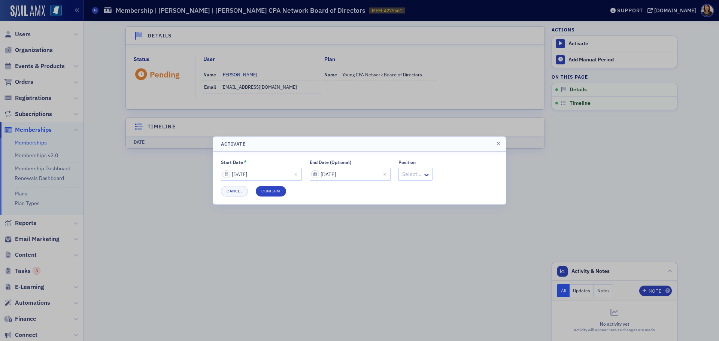
click at [276, 240] on div at bounding box center [359, 170] width 719 height 341
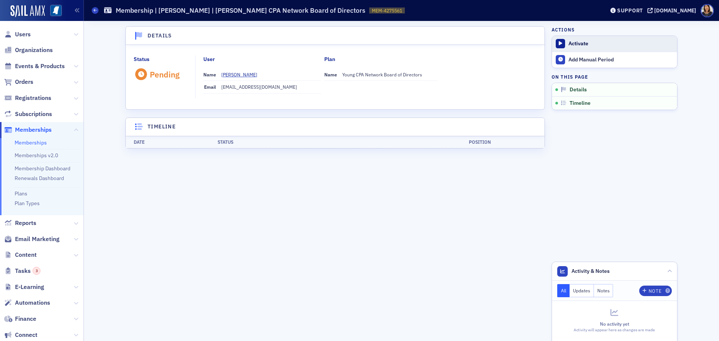
click at [576, 43] on div "Activate" at bounding box center [620, 43] width 105 height 7
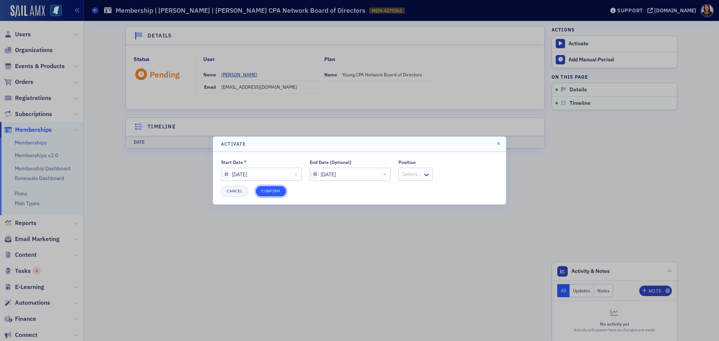
click at [278, 191] on button "Confirm" at bounding box center [271, 191] width 30 height 10
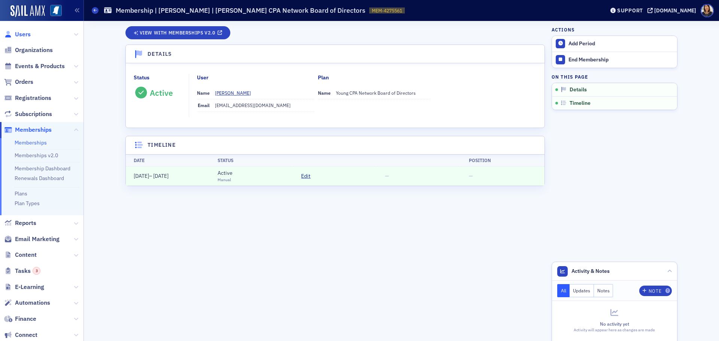
click at [23, 34] on span "Users" at bounding box center [23, 34] width 16 height 8
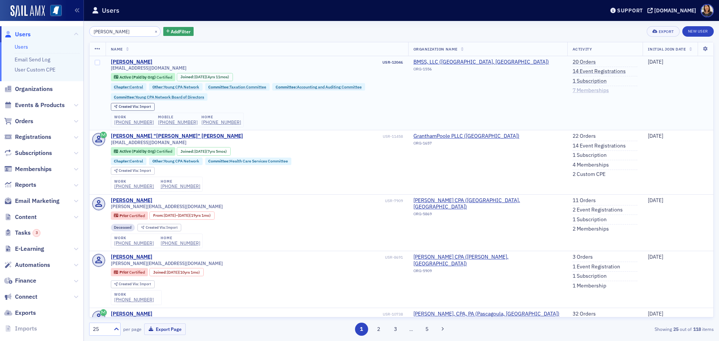
click at [588, 92] on link "7 Memberships" at bounding box center [591, 90] width 36 height 7
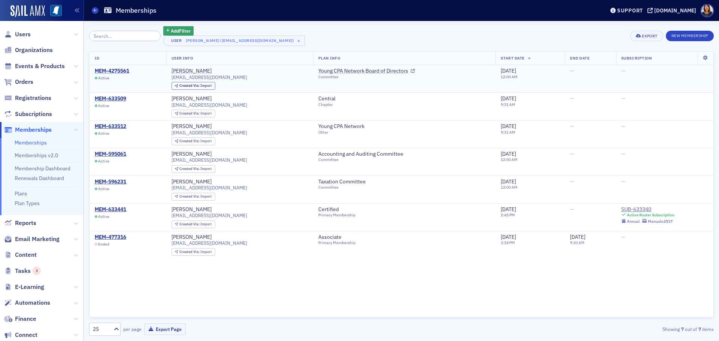
click at [122, 70] on div "MEM-4275561" at bounding box center [112, 71] width 34 height 7
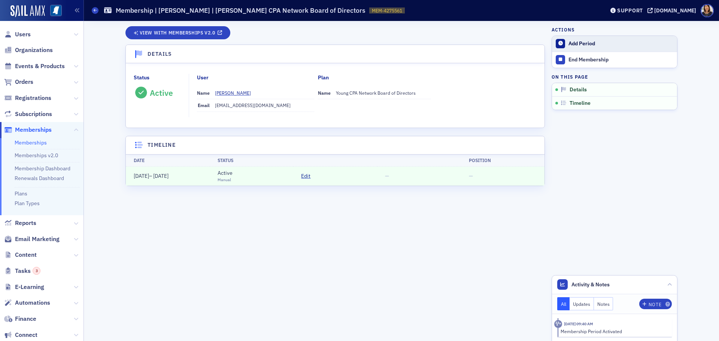
click at [584, 42] on div "Add Period" at bounding box center [620, 43] width 105 height 7
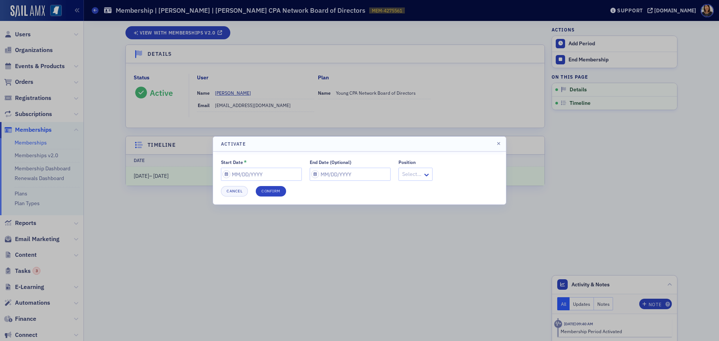
click at [501, 140] on header "Activate" at bounding box center [359, 144] width 293 height 15
click at [500, 144] on icon "button" at bounding box center [498, 144] width 3 height 4
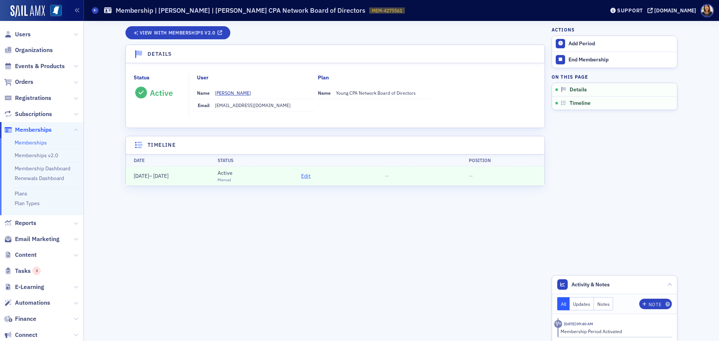
click at [306, 177] on span "Edit" at bounding box center [305, 176] width 9 height 8
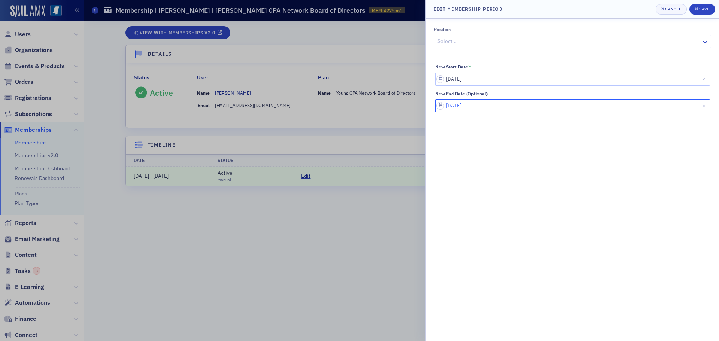
select select "5"
select select "2026"
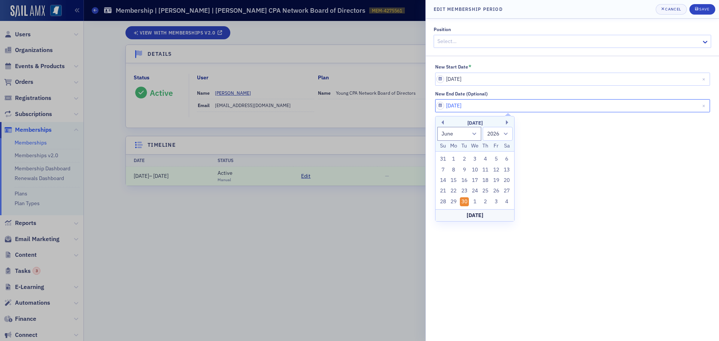
click at [487, 104] on input "[DATE]" at bounding box center [572, 105] width 275 height 13
type input "06/30/2028"
select select "2028"
type input "06/30/2028"
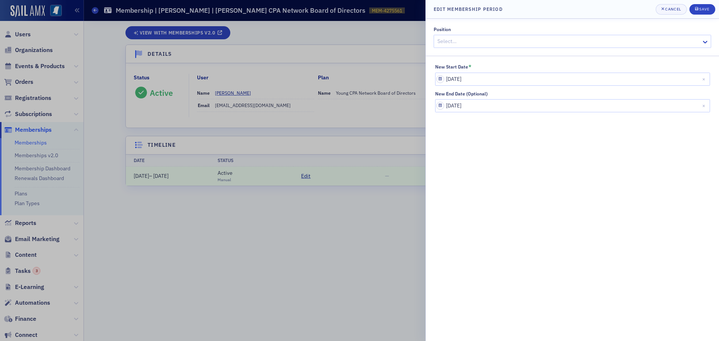
click at [583, 161] on div "Position Select… New Start Date * 07/01/2025 New End Date (Optional) 06/30/2028" at bounding box center [572, 180] width 293 height 322
click at [707, 10] on div "Save" at bounding box center [704, 9] width 10 height 4
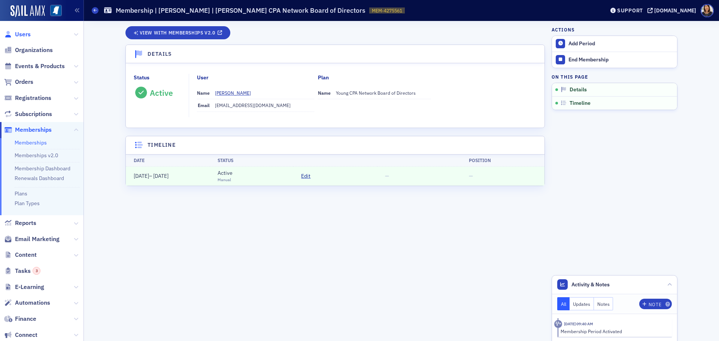
click at [21, 33] on span "Users" at bounding box center [23, 34] width 16 height 8
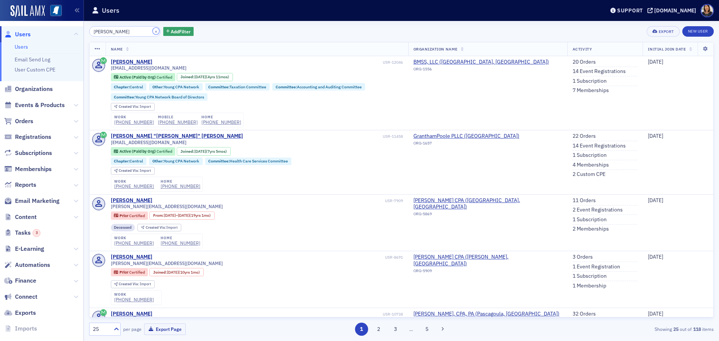
click at [153, 31] on button "×" at bounding box center [156, 31] width 7 height 7
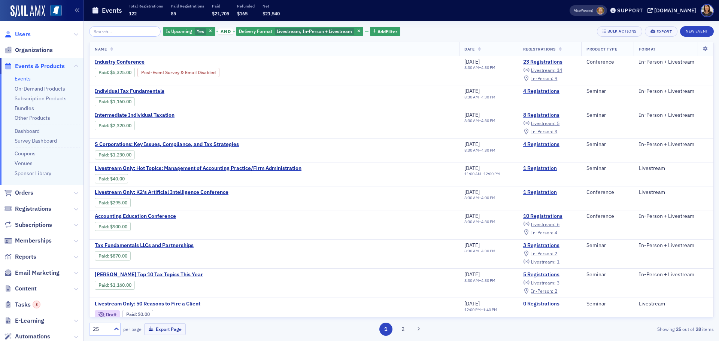
click at [20, 35] on span "Users" at bounding box center [23, 34] width 16 height 8
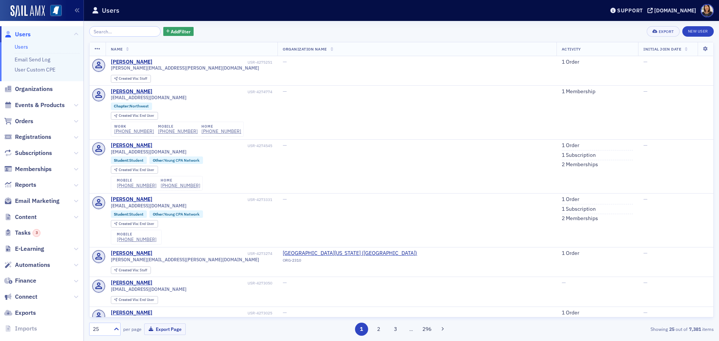
click at [22, 32] on span "Users" at bounding box center [23, 34] width 16 height 8
click at [114, 34] on input "search" at bounding box center [125, 31] width 72 height 10
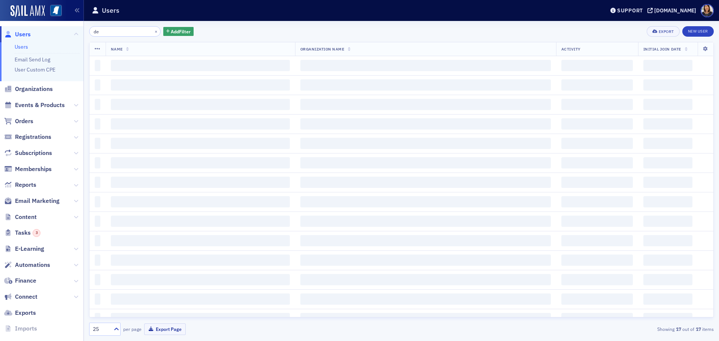
type input "d"
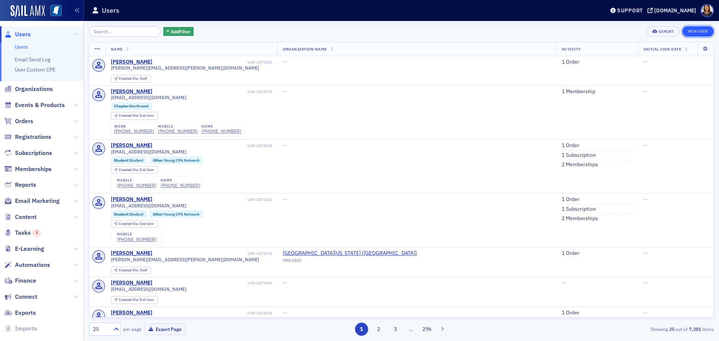
click at [695, 30] on link "New User" at bounding box center [697, 31] width 31 height 10
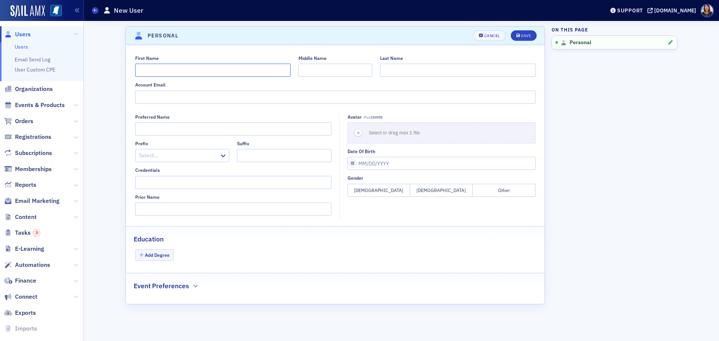
click at [175, 74] on input "First Name" at bounding box center [212, 70] width 155 height 13
type input "Devon"
type input "w"
type input "Woodson"
click at [185, 100] on input "Account Email" at bounding box center [335, 97] width 400 height 13
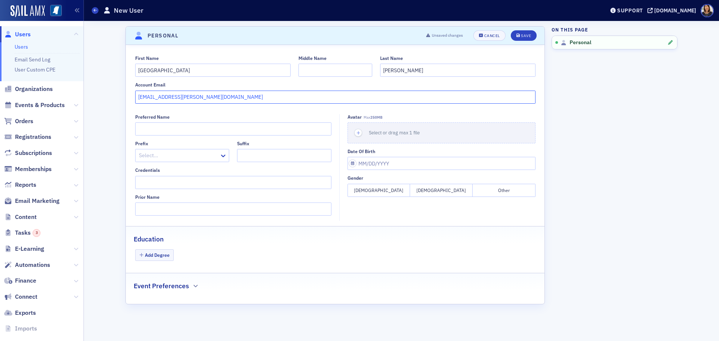
type input "[EMAIL_ADDRESS][PERSON_NAME][DOMAIN_NAME]"
click at [439, 188] on button "Male" at bounding box center [441, 190] width 63 height 13
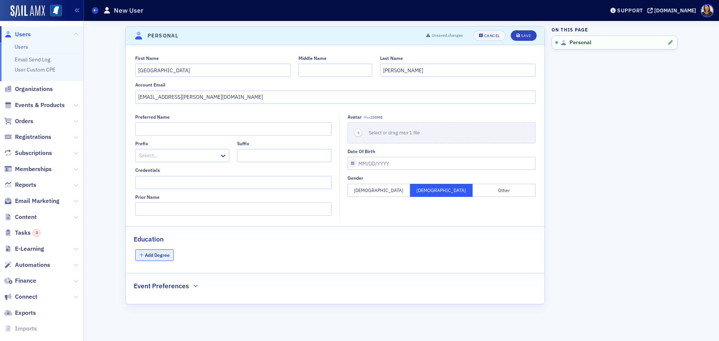
click at [157, 256] on button "Add Degree" at bounding box center [154, 255] width 39 height 12
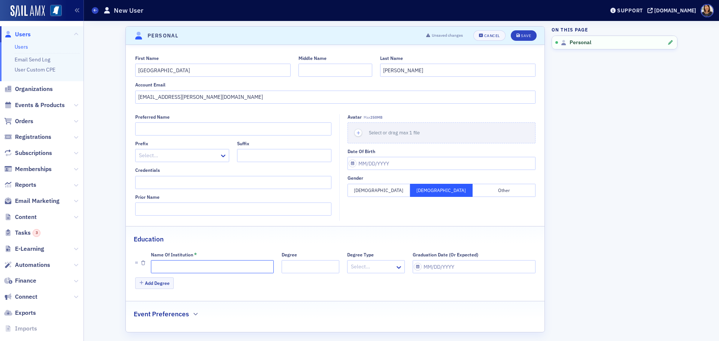
click at [192, 264] on input "Name of Institution *" at bounding box center [212, 266] width 123 height 13
type input "Millsaps"
select select "9"
select select "2025"
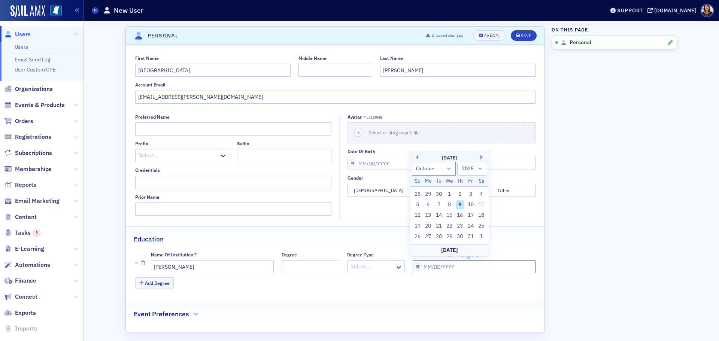
click at [434, 270] on input "Graduation Date (Or Expected)" at bounding box center [474, 266] width 123 height 13
type input "0"
select select "0"
select select "2000"
type input "05"
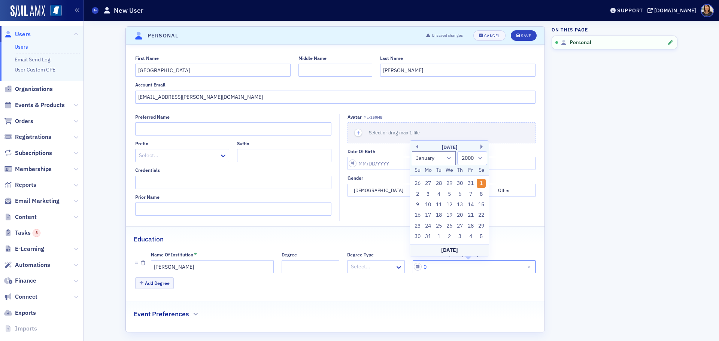
select select "4"
select select "2025"
click at [429, 216] on div "12" at bounding box center [428, 215] width 9 height 9
type input "05/12/2025"
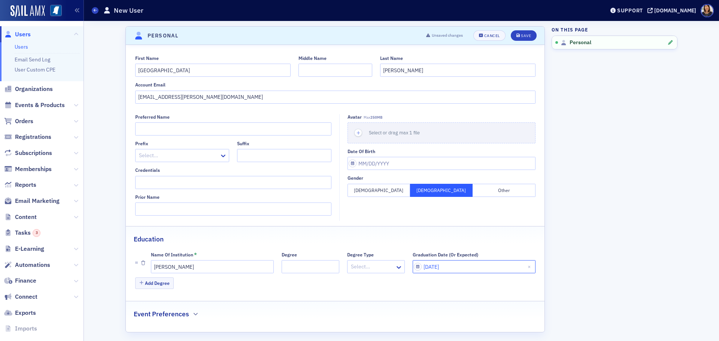
select select "4"
select select "2025"
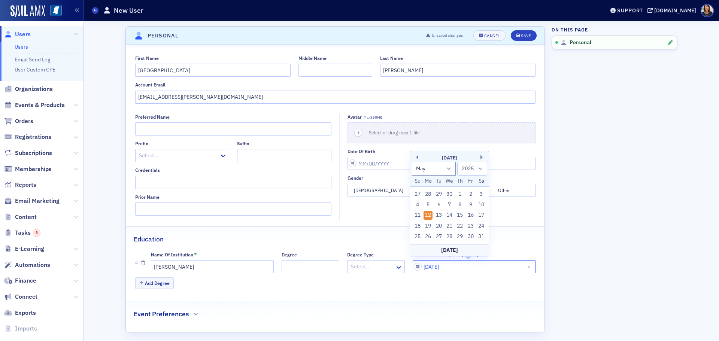
click at [471, 266] on input "05/12/2025" at bounding box center [474, 266] width 123 height 13
type input "05/12/2028"
select select "2028"
type input "05/12/2028"
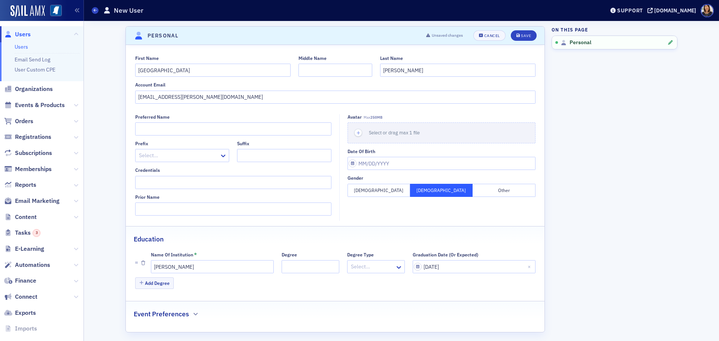
click at [668, 193] on aside "On this page Personal" at bounding box center [615, 183] width 126 height 325
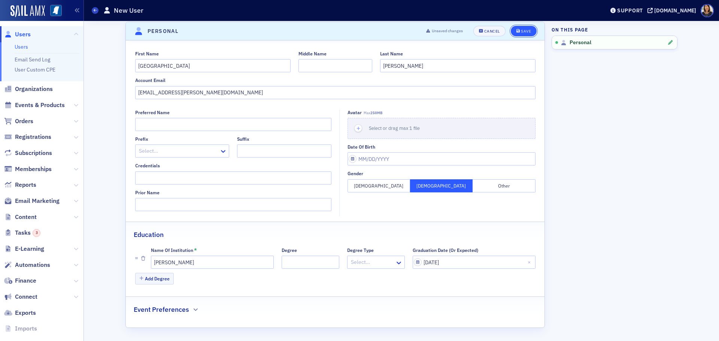
click at [522, 32] on div "Save" at bounding box center [526, 31] width 10 height 4
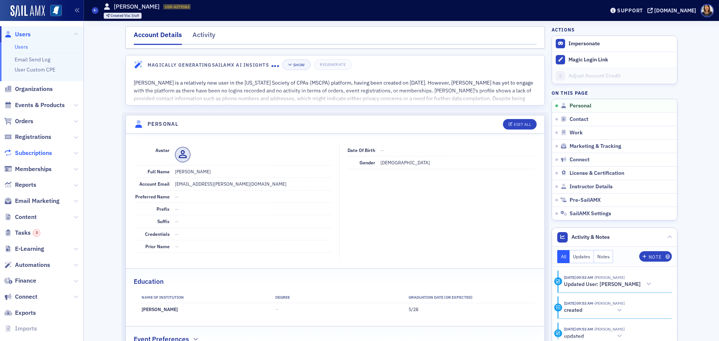
click at [37, 151] on span "Subscriptions" at bounding box center [33, 153] width 37 height 8
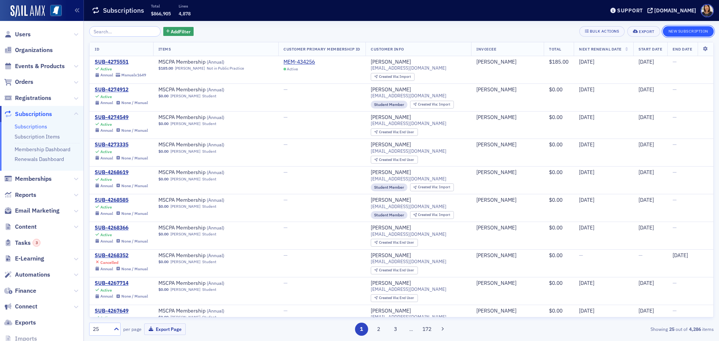
click at [689, 31] on button "New Subscription" at bounding box center [688, 31] width 51 height 10
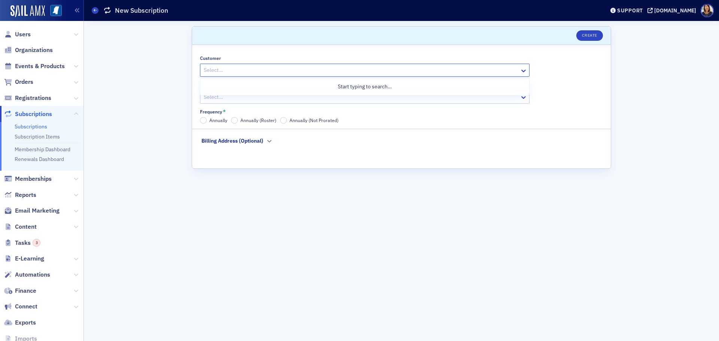
click at [251, 75] on div "Select…" at bounding box center [365, 70] width 330 height 13
type input "f"
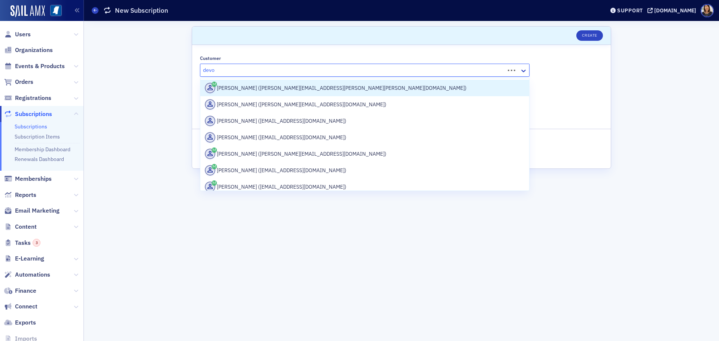
type input "devon"
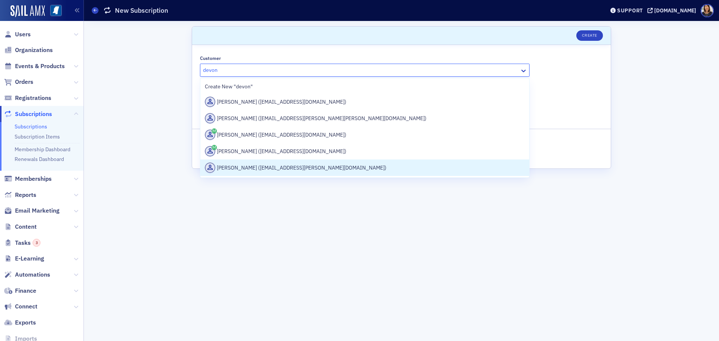
click at [288, 171] on div "Devon Woodson (woodsd@millsaps.edu)" at bounding box center [365, 168] width 320 height 10
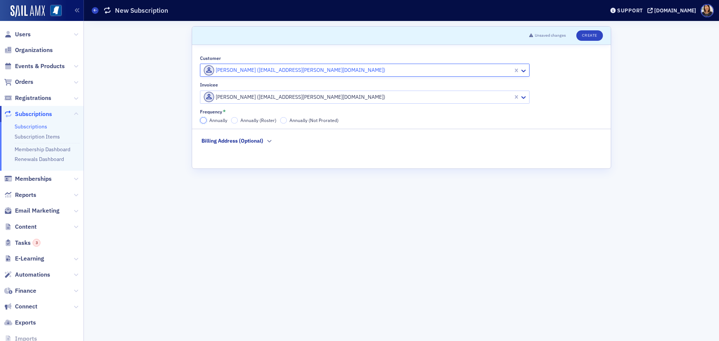
click at [203, 119] on input "Annually" at bounding box center [203, 120] width 7 height 7
click at [593, 35] on button "Create" at bounding box center [589, 35] width 27 height 10
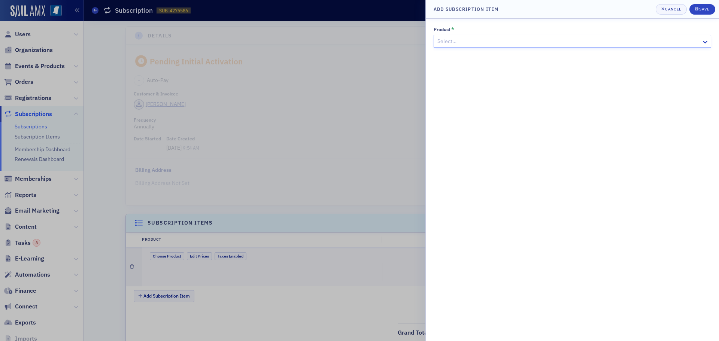
click at [516, 43] on div at bounding box center [569, 41] width 264 height 9
type input "student m"
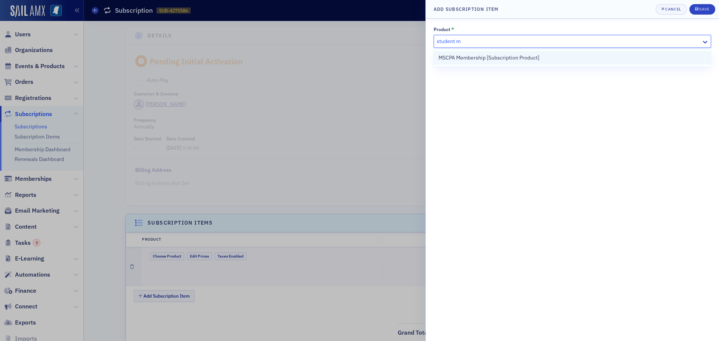
click at [474, 60] on span "MSCPA Membership [Subscription Product]" at bounding box center [488, 58] width 101 height 8
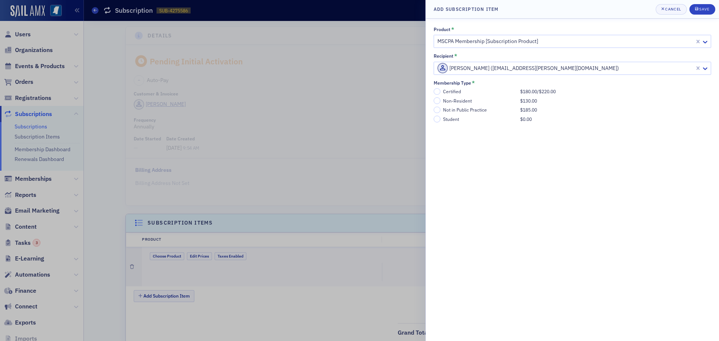
click at [440, 121] on label "Student $0.00" at bounding box center [572, 119] width 277 height 7
click at [440, 121] on input "Student $0.00" at bounding box center [437, 119] width 7 height 7
click at [703, 9] on div "Save" at bounding box center [704, 9] width 10 height 4
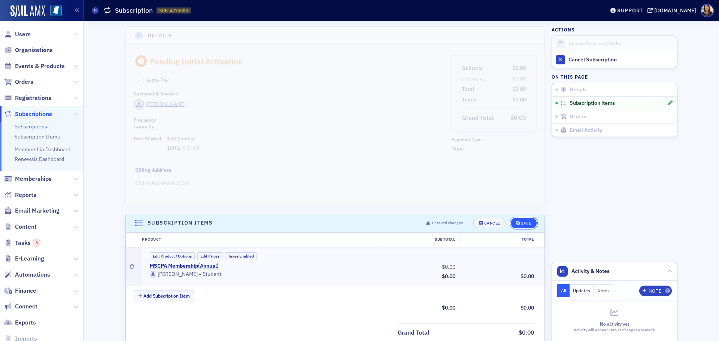
click at [521, 223] on div "Save" at bounding box center [526, 223] width 10 height 4
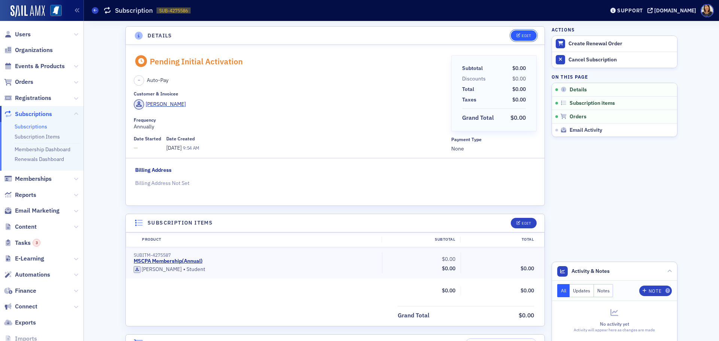
click at [516, 32] on button "Edit" at bounding box center [524, 35] width 26 height 10
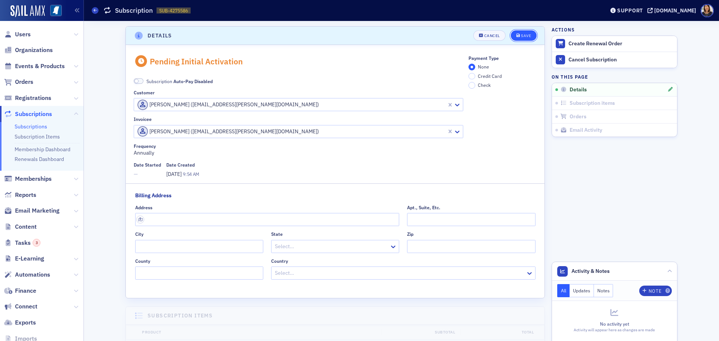
click at [523, 34] on div "Save" at bounding box center [526, 36] width 10 height 4
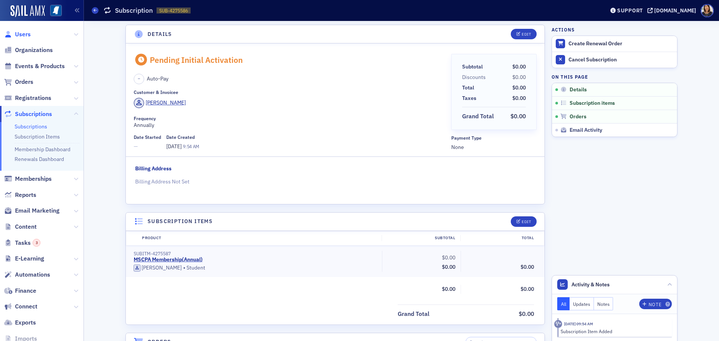
click at [19, 34] on span "Users" at bounding box center [23, 34] width 16 height 8
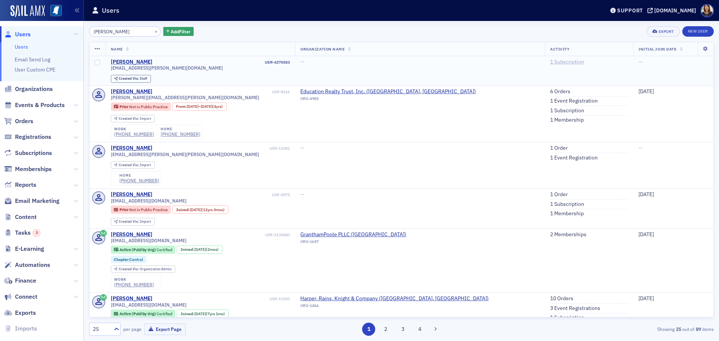
type input "devon woo"
click at [550, 61] on link "1 Subscription" at bounding box center [567, 62] width 34 height 7
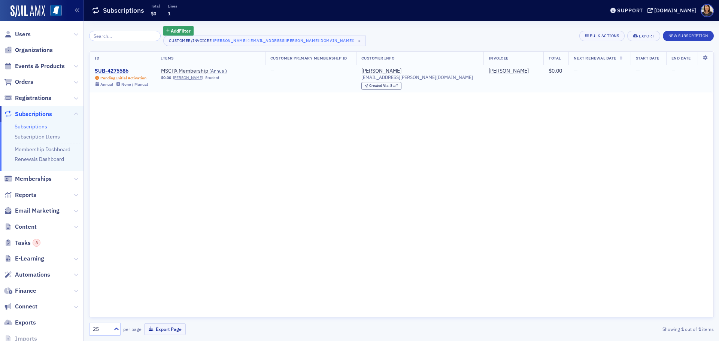
click at [114, 70] on div "SUB-4275586" at bounding box center [121, 71] width 53 height 7
click at [196, 72] on span "MSCPA Membership ( Annual )" at bounding box center [208, 71] width 94 height 7
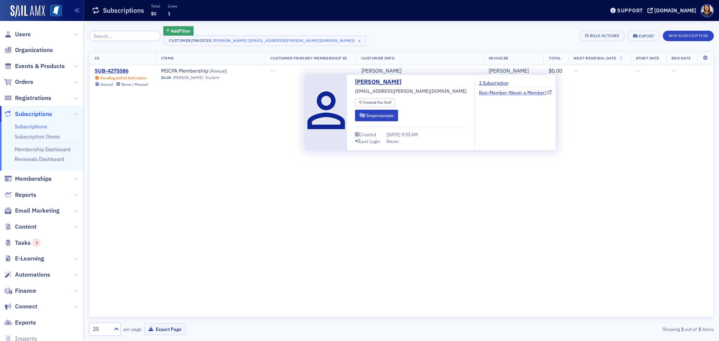
click at [479, 92] on link "Non-Member (Never a Member)" at bounding box center [515, 92] width 73 height 7
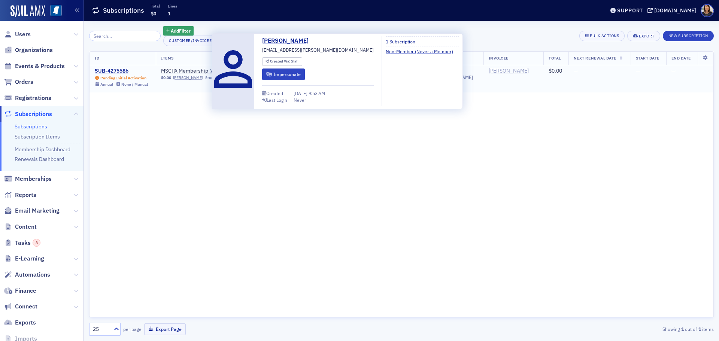
click at [489, 72] on div "[PERSON_NAME]" at bounding box center [509, 71] width 40 height 7
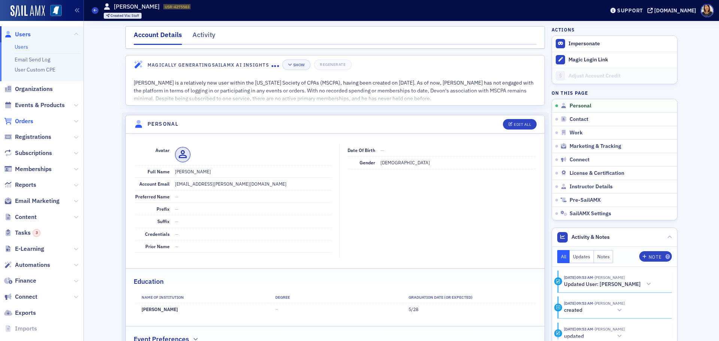
click at [29, 122] on span "Orders" at bounding box center [24, 121] width 18 height 8
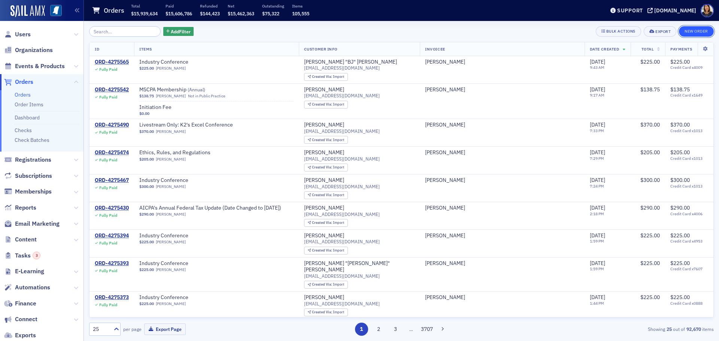
click at [692, 31] on button "New Order" at bounding box center [696, 31] width 35 height 10
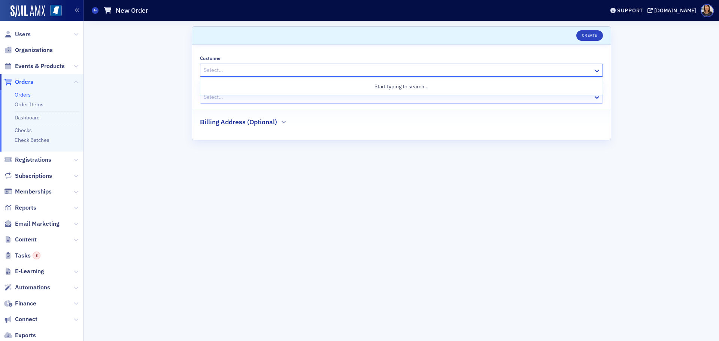
click at [309, 76] on div "Select…" at bounding box center [401, 70] width 403 height 13
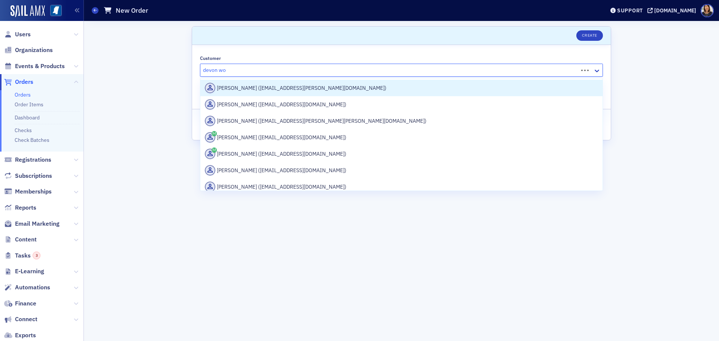
type input "devon woo"
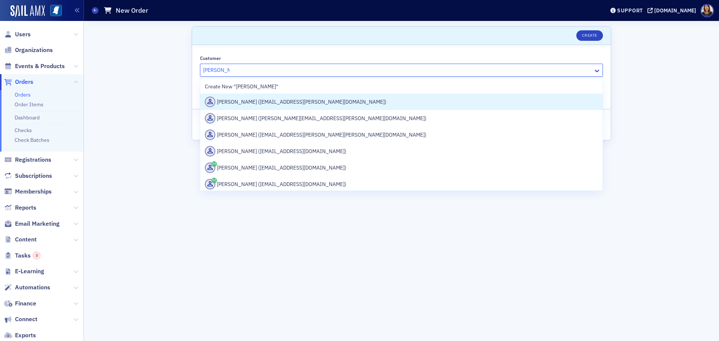
click at [292, 104] on div "Devon Woodson (woodsd@millsaps.edu)" at bounding box center [401, 102] width 393 height 10
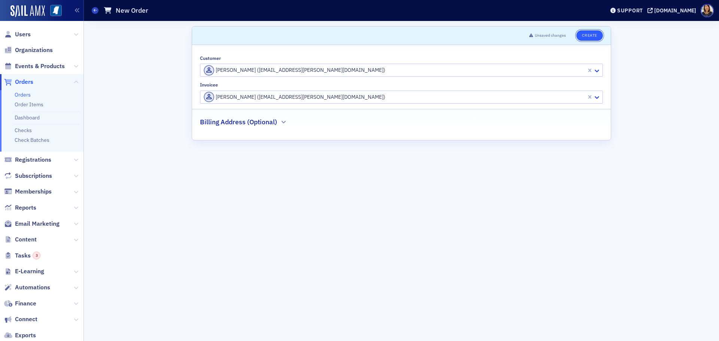
click at [588, 35] on button "Create" at bounding box center [589, 35] width 27 height 10
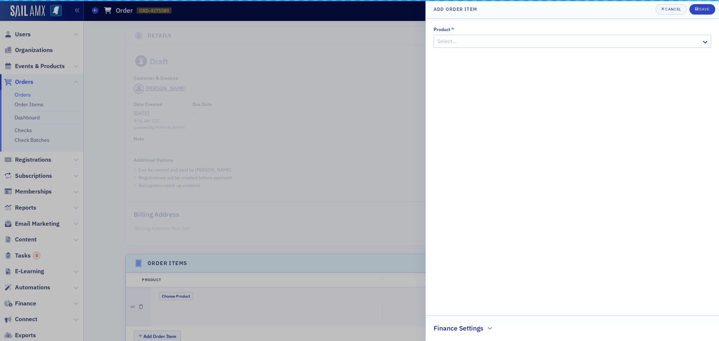
scroll to position [160, 0]
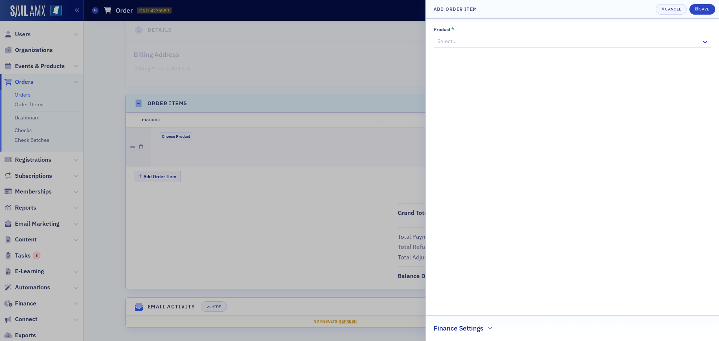
click at [576, 41] on div at bounding box center [569, 41] width 264 height 9
type input "s"
type input ","
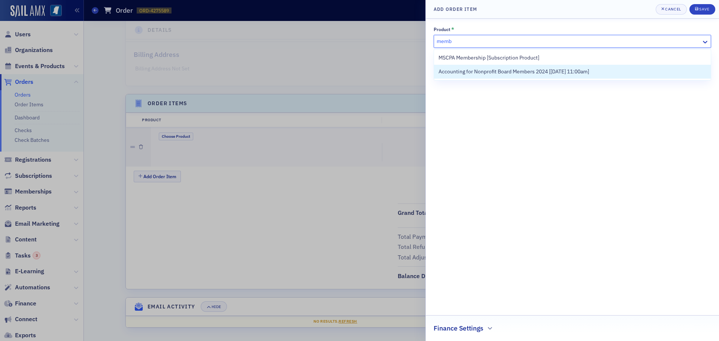
type input "memb"
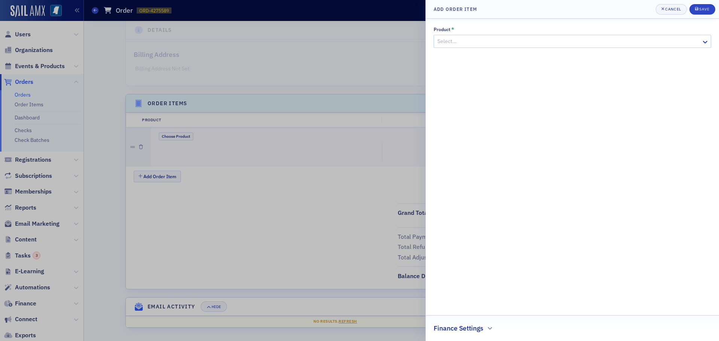
click at [581, 120] on div "Product * Select… Finance Settings" at bounding box center [572, 180] width 277 height 307
click at [675, 11] on div "Cancel" at bounding box center [673, 9] width 16 height 4
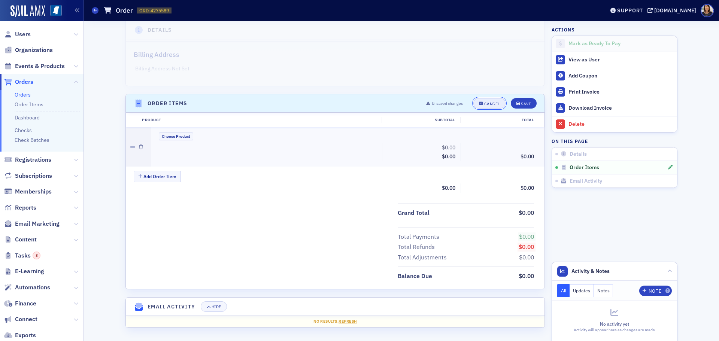
click at [487, 104] on div "Cancel" at bounding box center [492, 104] width 16 height 4
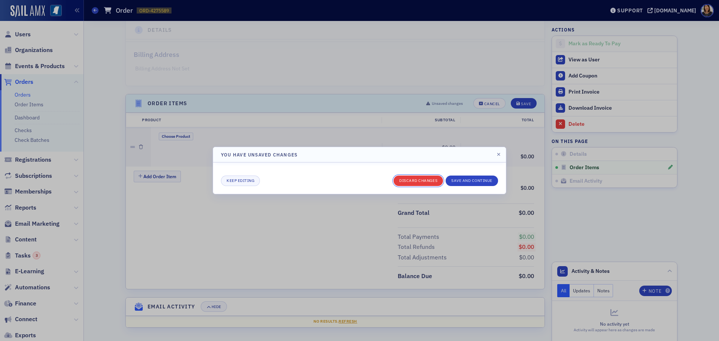
click at [413, 179] on button "Discard changes" at bounding box center [418, 181] width 49 height 10
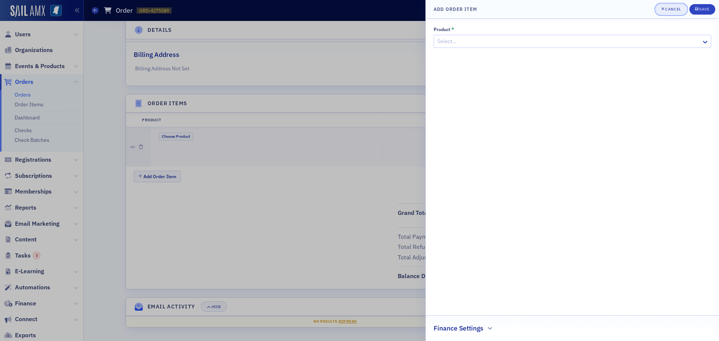
click at [682, 12] on button "Cancel" at bounding box center [671, 9] width 31 height 10
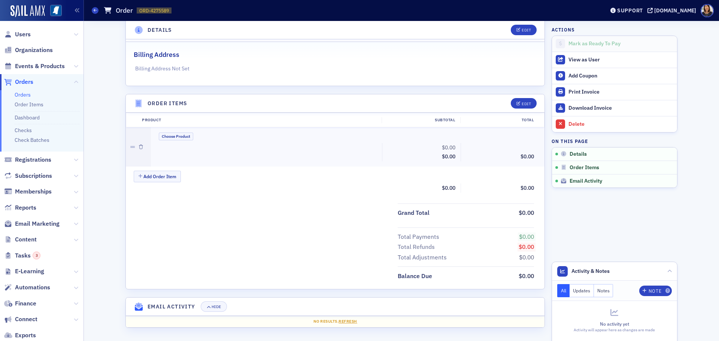
click at [712, 138] on div "Details Edit Draft Customer & Invoicee Devon Woodson Date Created 10/9/2025 9:5…" at bounding box center [401, 101] width 635 height 480
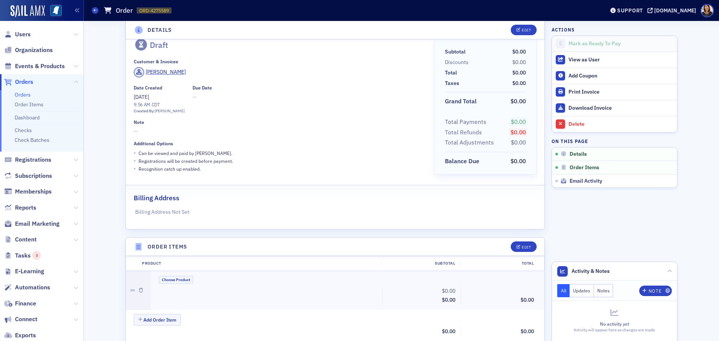
scroll to position [0, 0]
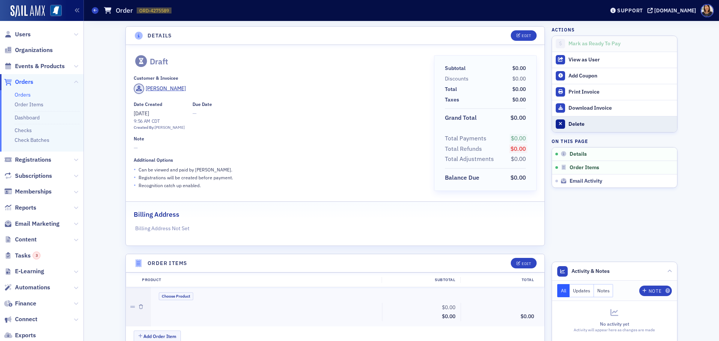
click at [564, 124] on button "Delete" at bounding box center [614, 124] width 125 height 16
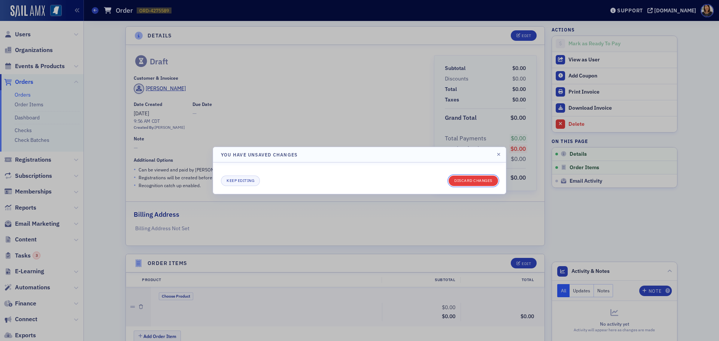
click at [471, 178] on button "Discard changes" at bounding box center [473, 181] width 49 height 10
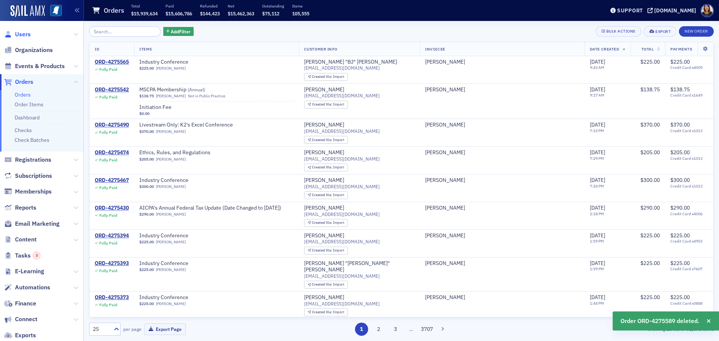
click at [24, 35] on span "Users" at bounding box center [23, 34] width 16 height 8
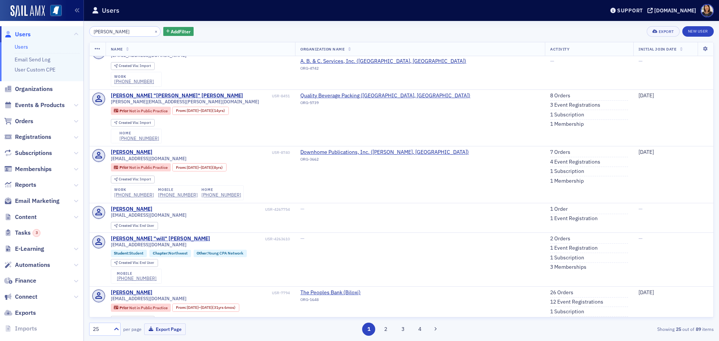
scroll to position [744, 0]
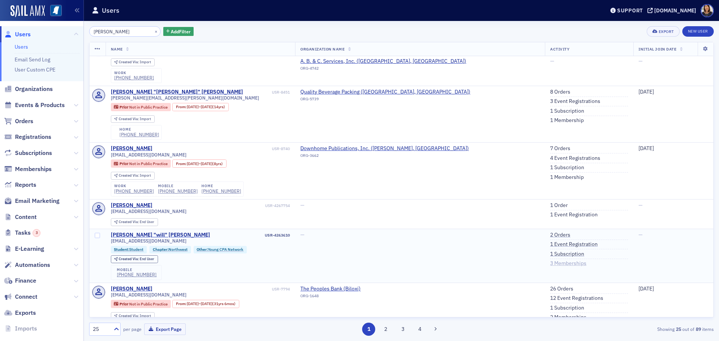
click at [550, 264] on link "3 Memberships" at bounding box center [568, 263] width 36 height 7
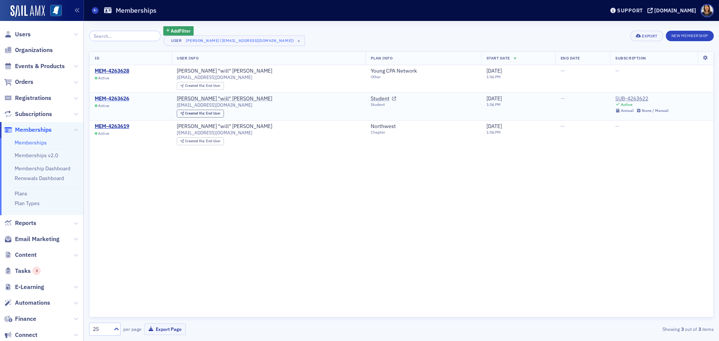
click at [122, 99] on div "MEM-4263626" at bounding box center [112, 98] width 34 height 7
click at [618, 100] on div "SUB-4263622" at bounding box center [641, 98] width 53 height 7
click at [20, 34] on span "Users" at bounding box center [23, 34] width 16 height 8
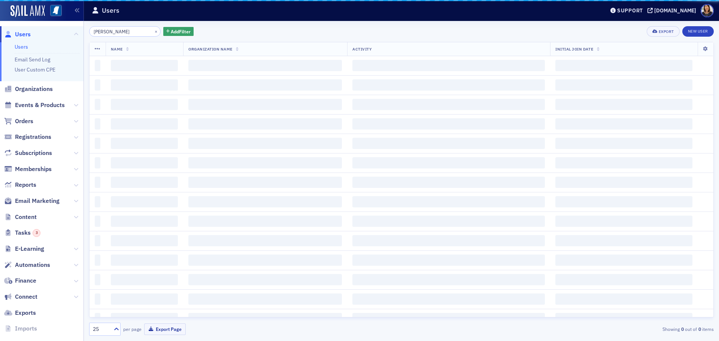
click at [118, 38] on div "devon woo × Add Filter Export New User Name Organization Name Activity Initial …" at bounding box center [401, 181] width 625 height 310
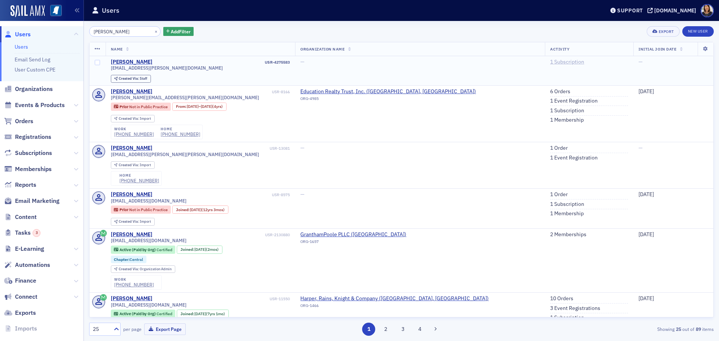
click at [550, 63] on link "1 Subscription" at bounding box center [567, 62] width 34 height 7
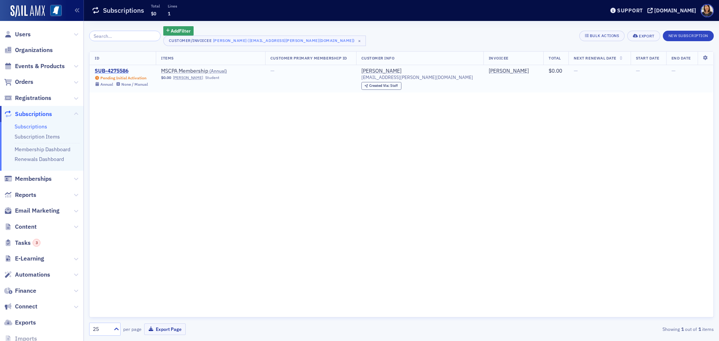
click at [126, 71] on div "SUB-4275586" at bounding box center [121, 71] width 53 height 7
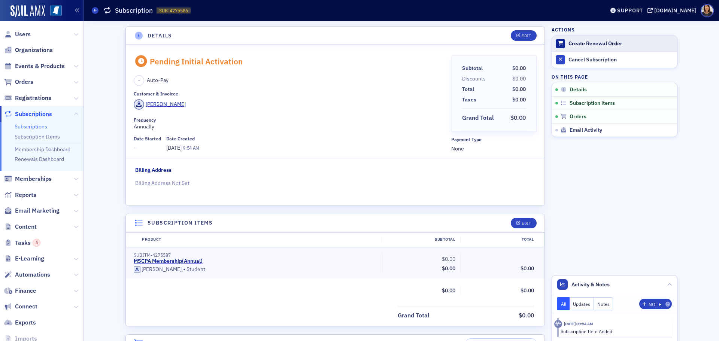
click at [586, 42] on div "Create Renewal Order" at bounding box center [620, 43] width 105 height 7
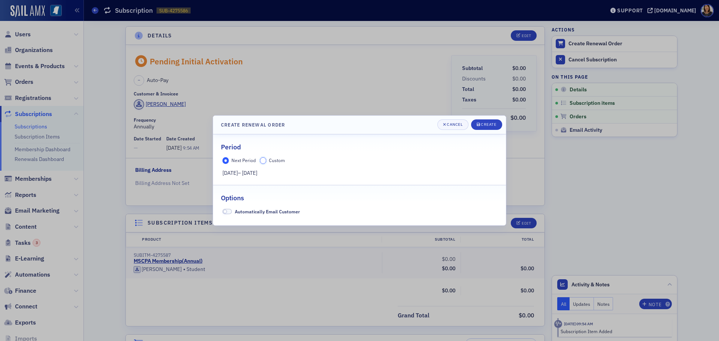
click at [265, 162] on input "Custom" at bounding box center [263, 160] width 7 height 7
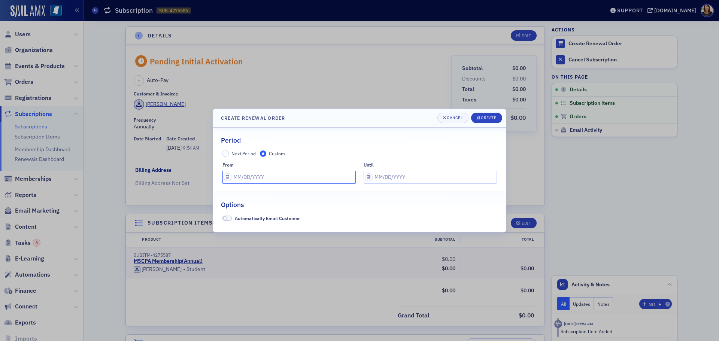
click at [288, 177] on input "text" at bounding box center [288, 177] width 133 height 13
select select "9"
select select "2025"
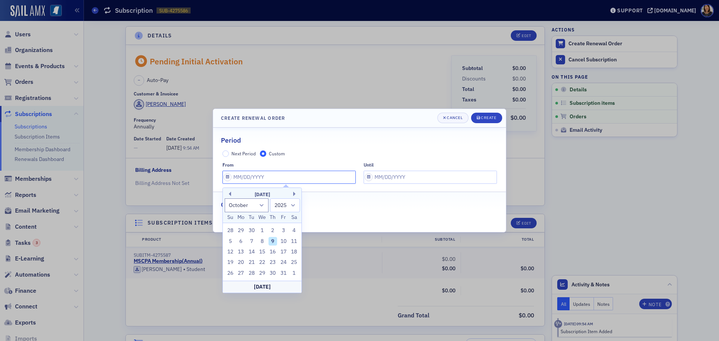
type input "0"
select select "0"
select select "2000"
type input "07"
select select "6"
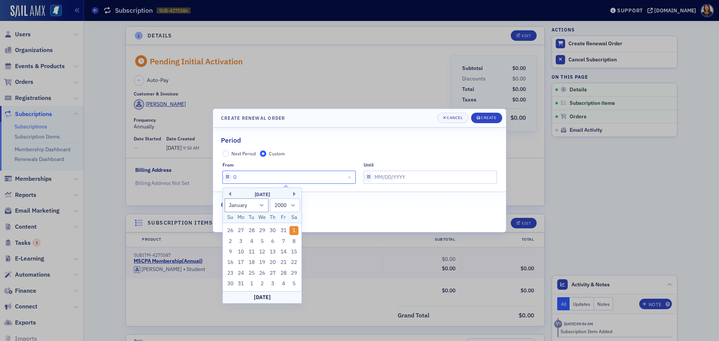
select select "2025"
type input "07/01/2"
select select "2002"
type input "[DATE]"
select select "2020"
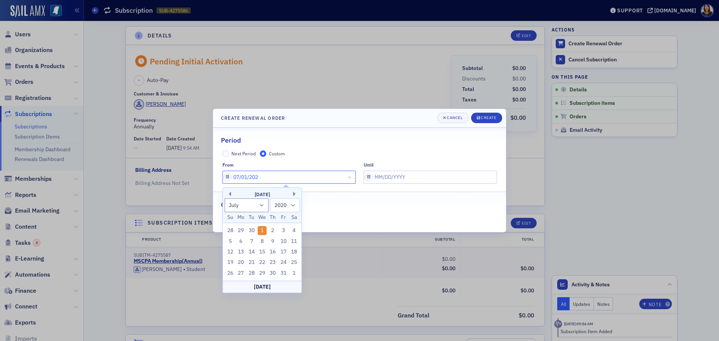
type input "[DATE]"
select select "2025"
type input "[DATE]"
click at [391, 174] on input "text" at bounding box center [430, 177] width 133 height 13
select select "9"
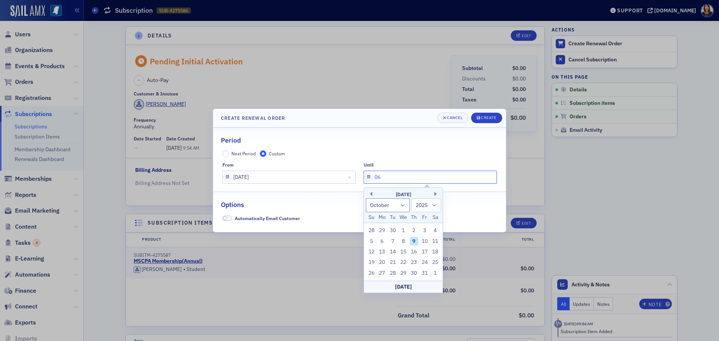
type input "0"
type input "07"
select select "6"
type input "[DATE]"
select select "2026"
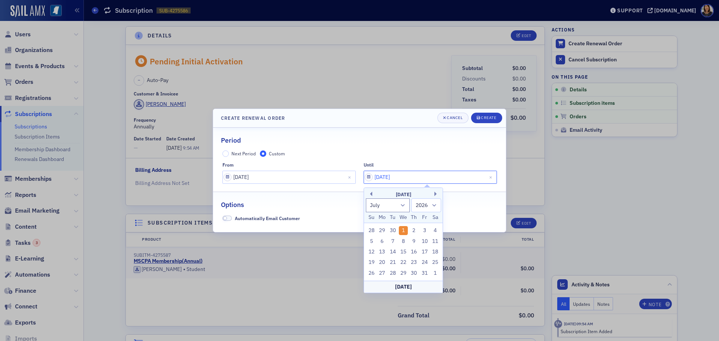
type input "[DATE]"
click at [489, 110] on header "Create Renewal Order Cancel Create" at bounding box center [359, 118] width 293 height 19
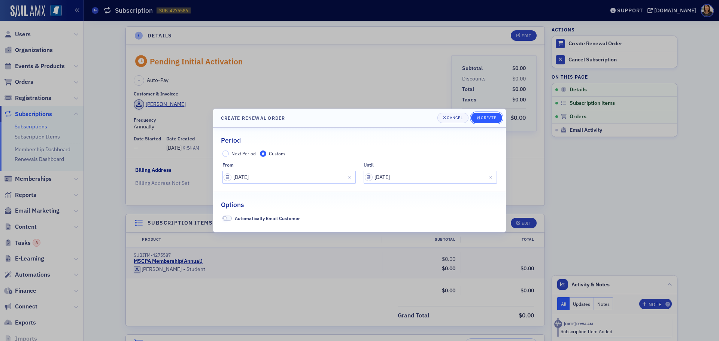
click at [489, 117] on div "Create" at bounding box center [488, 118] width 15 height 4
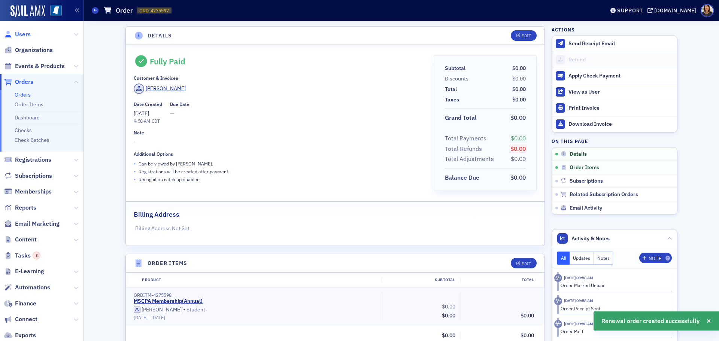
click at [21, 36] on span "Users" at bounding box center [23, 34] width 16 height 8
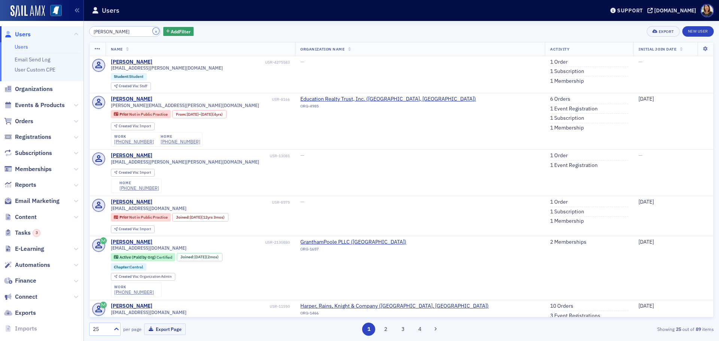
click at [153, 31] on button "×" at bounding box center [156, 31] width 7 height 7
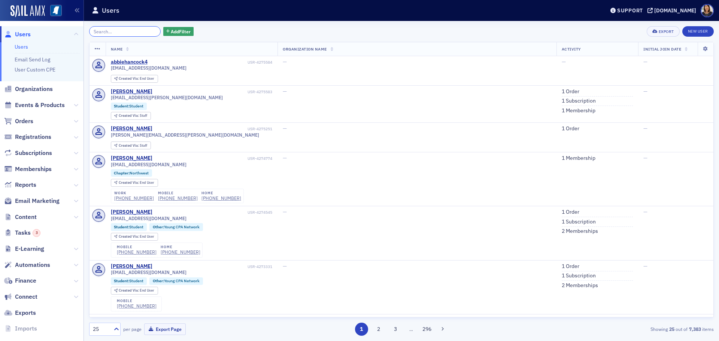
click at [130, 35] on input "search" at bounding box center [125, 31] width 72 height 10
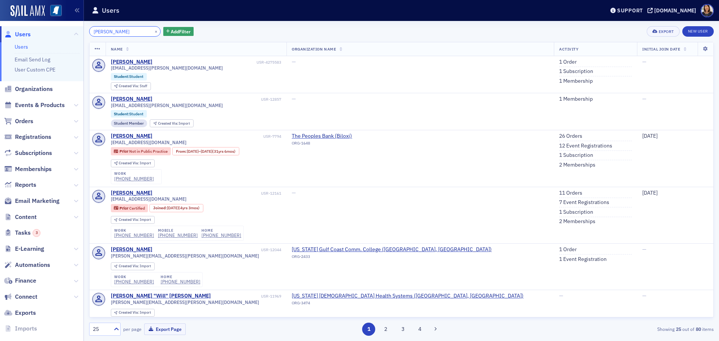
type input "devon wood"
click at [26, 37] on span "Users" at bounding box center [23, 34] width 16 height 8
click at [153, 31] on button "×" at bounding box center [156, 31] width 7 height 7
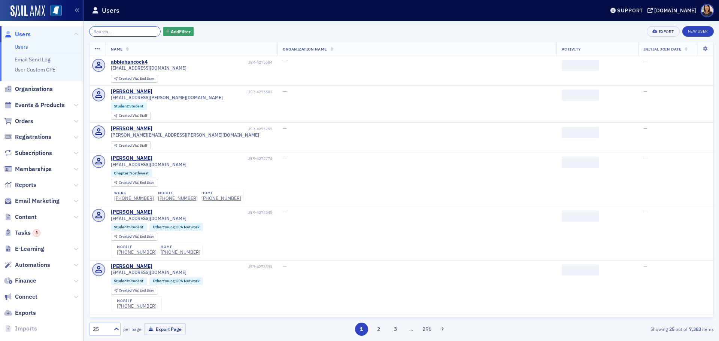
click at [113, 28] on input "search" at bounding box center [125, 31] width 72 height 10
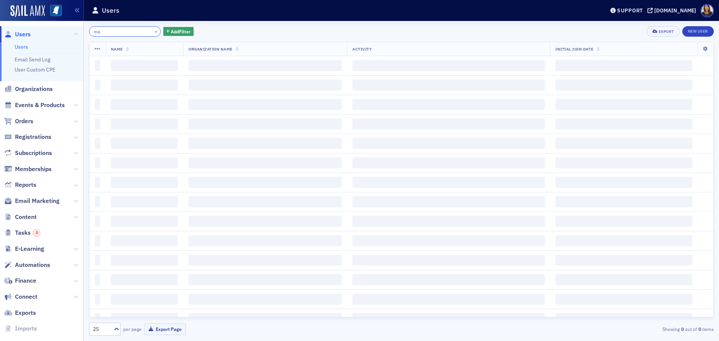
type input "m"
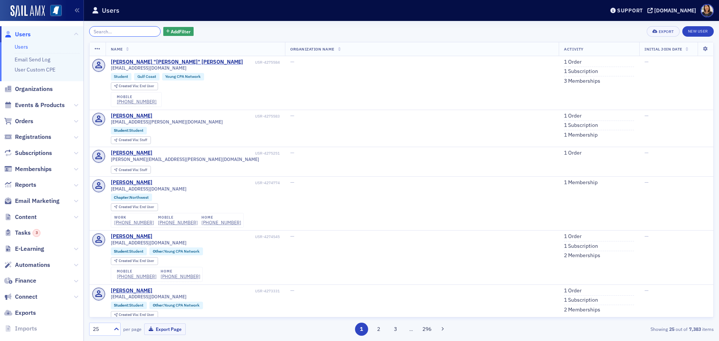
click at [118, 29] on input "search" at bounding box center [125, 31] width 72 height 10
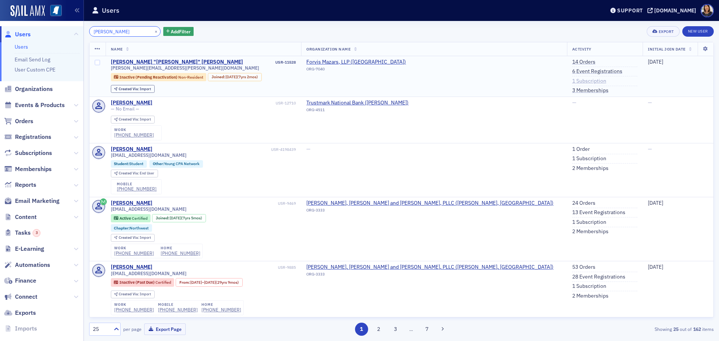
type input "andy williams"
click at [572, 81] on link "1 Subscription" at bounding box center [589, 81] width 34 height 7
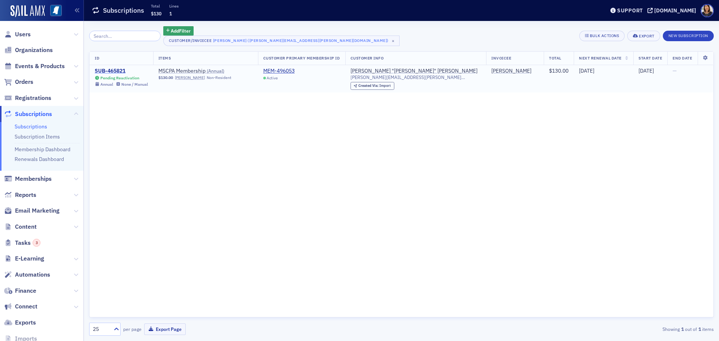
click at [115, 70] on div "SUB-465821" at bounding box center [121, 71] width 53 height 7
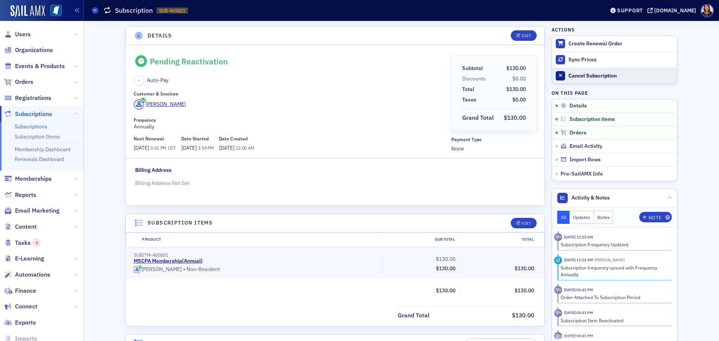
click at [585, 75] on div "Cancel Subscription" at bounding box center [620, 76] width 105 height 7
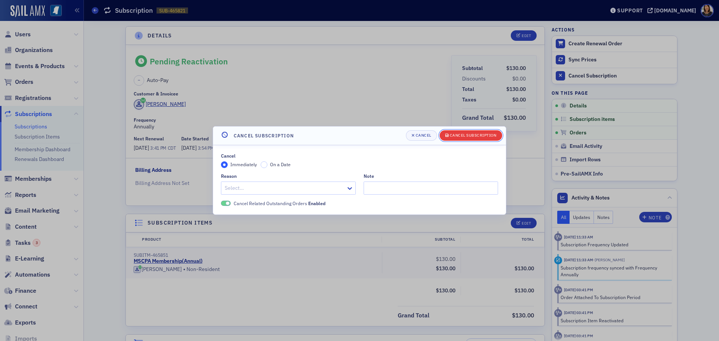
click at [476, 133] on button "Cancel Subscription" at bounding box center [471, 135] width 63 height 10
click at [349, 181] on div "Reason Select…" at bounding box center [288, 183] width 135 height 21
click at [350, 187] on icon at bounding box center [349, 188] width 7 height 7
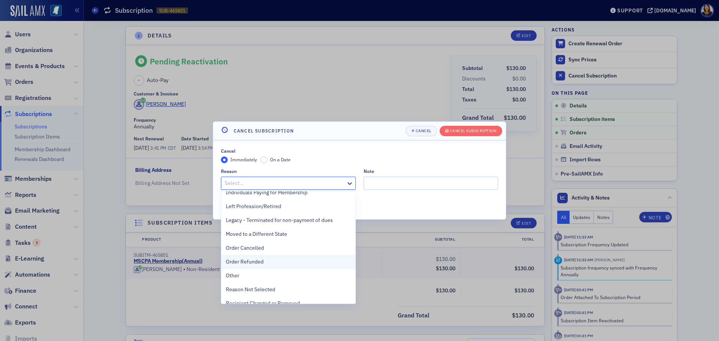
scroll to position [98, 0]
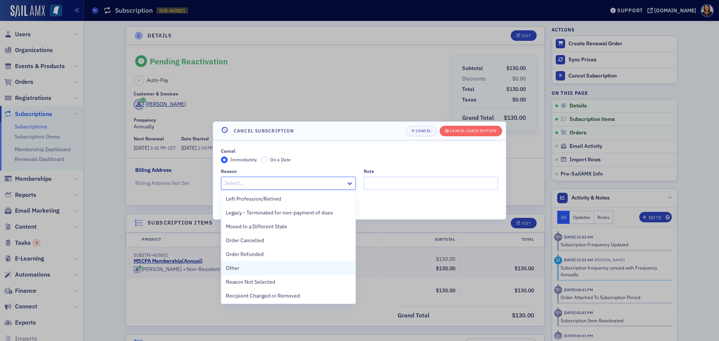
click at [272, 267] on div "Other" at bounding box center [288, 268] width 125 height 8
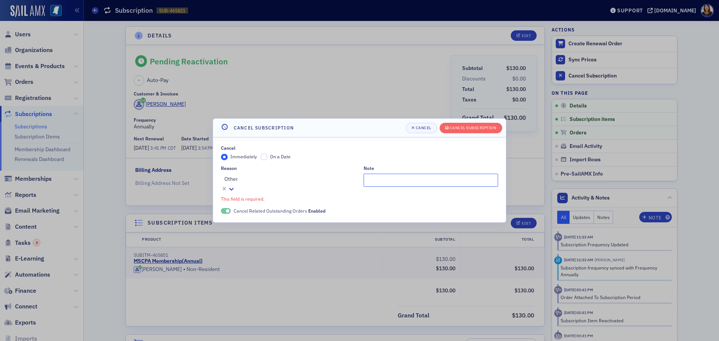
click at [396, 184] on input "Note" at bounding box center [431, 180] width 135 height 13
type input "moved to AR - resign membership"
click at [463, 129] on div "Cancel Subscription" at bounding box center [473, 128] width 47 height 4
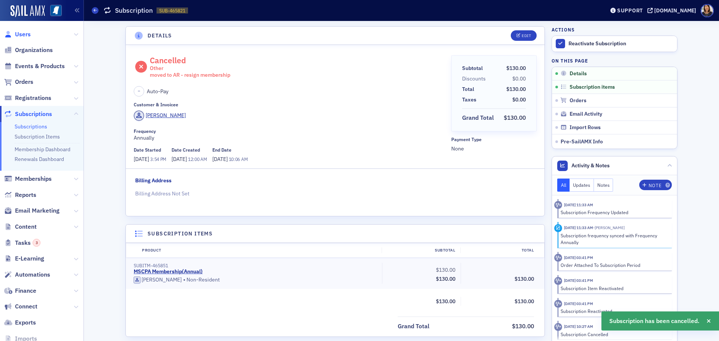
click at [24, 35] on span "Users" at bounding box center [23, 34] width 16 height 8
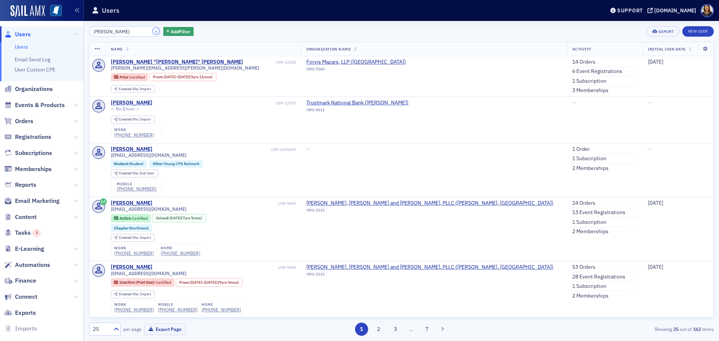
click at [153, 30] on button "×" at bounding box center [156, 31] width 7 height 7
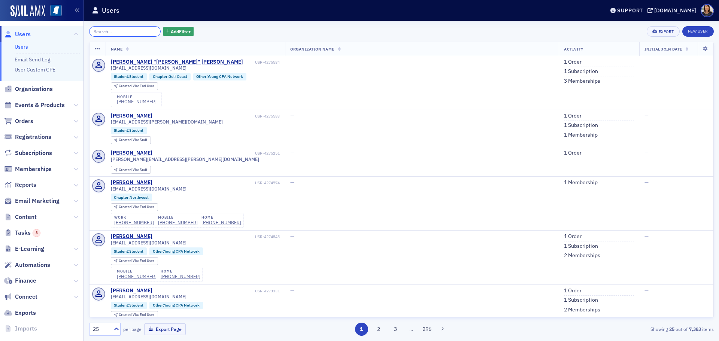
click at [140, 32] on input "search" at bounding box center [125, 31] width 72 height 10
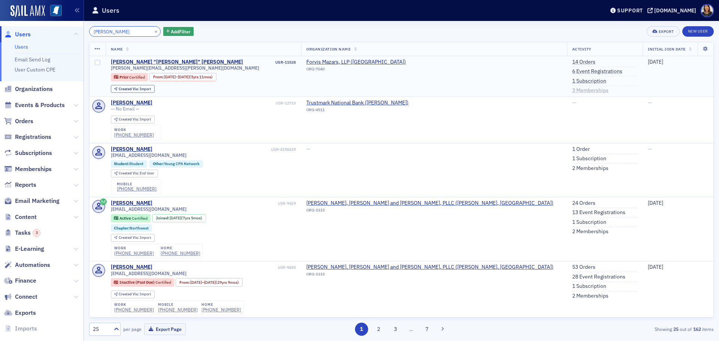
type input "andy williams"
click at [572, 92] on link "3 Memberships" at bounding box center [590, 90] width 36 height 7
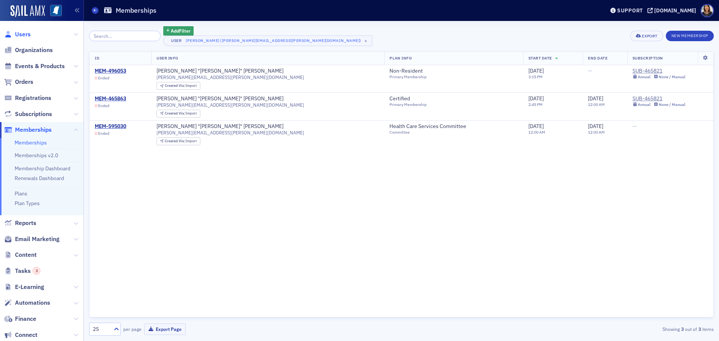
click at [19, 34] on span "Users" at bounding box center [23, 34] width 16 height 8
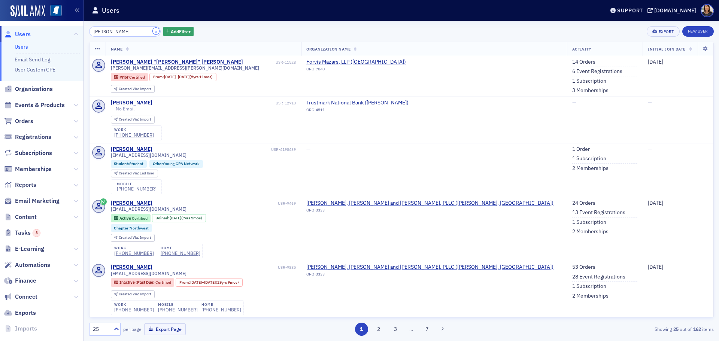
click at [153, 32] on button "×" at bounding box center [156, 31] width 7 height 7
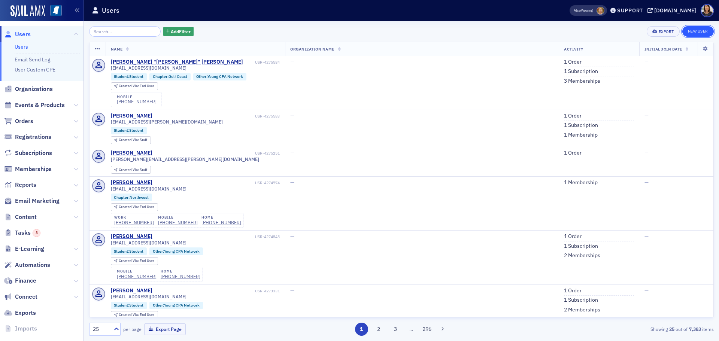
click at [700, 28] on link "New User" at bounding box center [697, 31] width 31 height 10
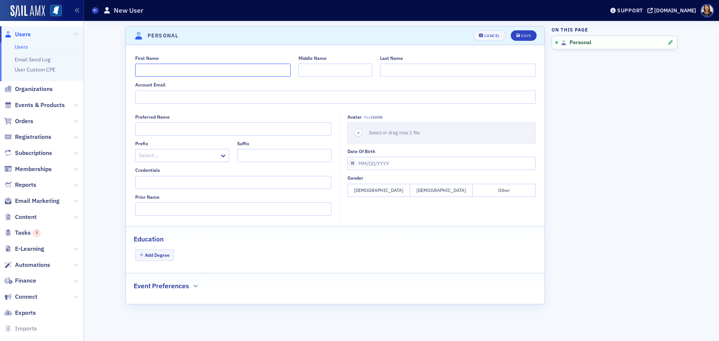
click at [183, 66] on input "First Name" at bounding box center [212, 70] width 155 height 13
type input "Matheus"
type input "Siqueira"
click at [169, 89] on div "Account Email" at bounding box center [335, 92] width 400 height 21
click at [171, 97] on input "Account Email" at bounding box center [335, 97] width 400 height 13
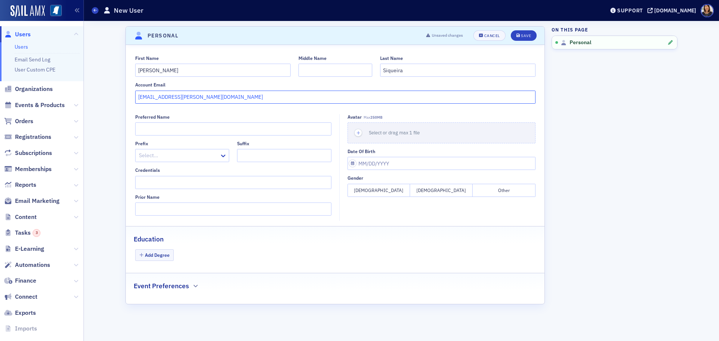
type input "[EMAIL_ADDRESS][PERSON_NAME][DOMAIN_NAME]"
click at [455, 189] on button "Male" at bounding box center [441, 190] width 63 height 13
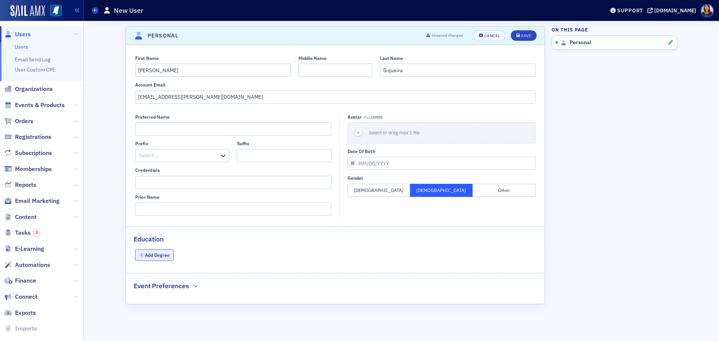
click at [148, 255] on button "Add Degree" at bounding box center [154, 255] width 39 height 12
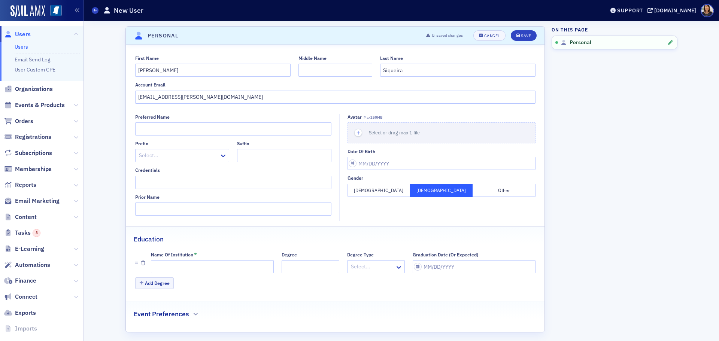
click at [225, 256] on div "Name of Institution *" at bounding box center [212, 255] width 123 height 6
click at [219, 264] on input "Name of Institution *" at bounding box center [212, 266] width 123 height 13
type input "Millsaps"
select select "9"
select select "2025"
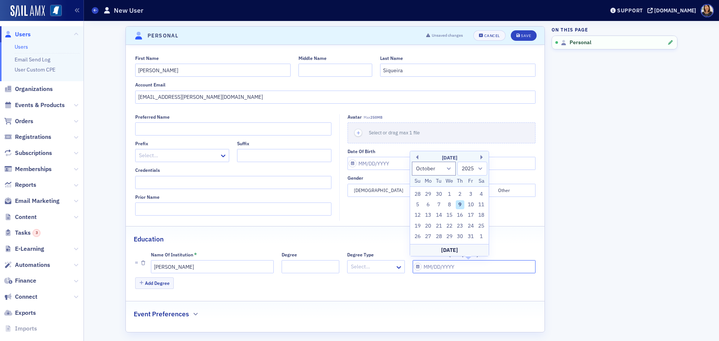
click at [433, 273] on input "Graduation Date (Or Expected)" at bounding box center [474, 266] width 123 height 13
type input "05/12/2028"
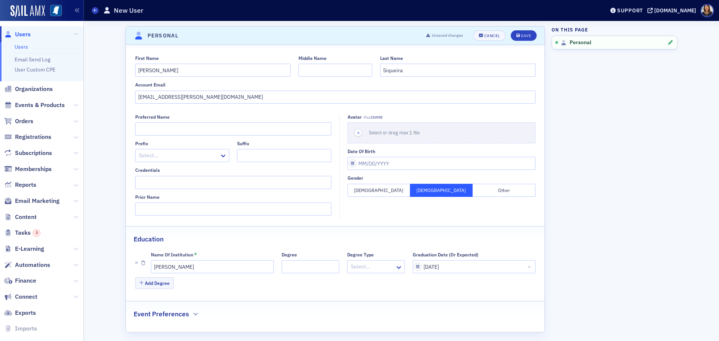
click at [663, 234] on aside "On this page Personal" at bounding box center [615, 183] width 126 height 325
click at [520, 36] on button "Save" at bounding box center [524, 35] width 26 height 10
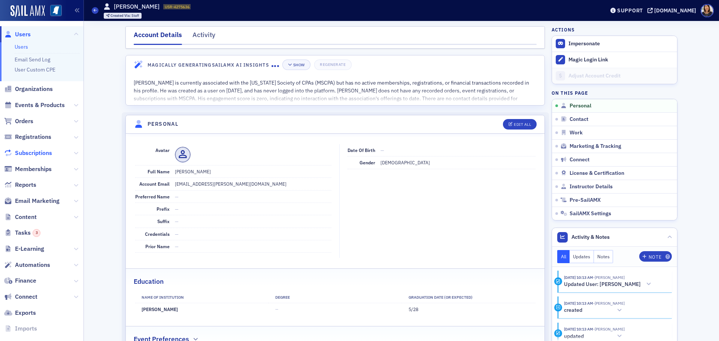
click at [36, 151] on span "Subscriptions" at bounding box center [33, 153] width 37 height 8
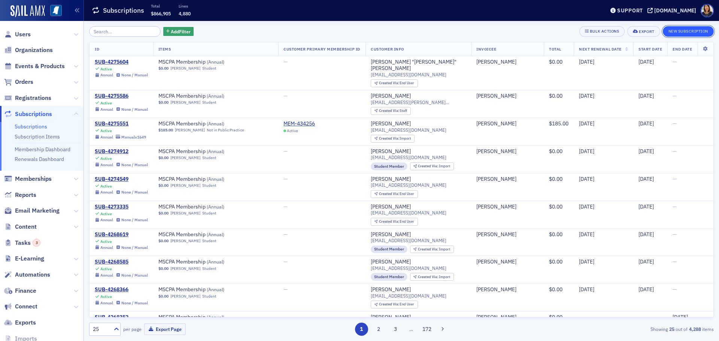
click at [694, 34] on button "New Subscription" at bounding box center [688, 31] width 51 height 10
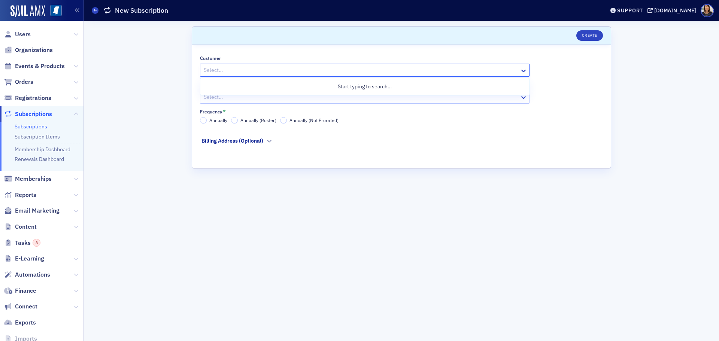
click at [336, 70] on div at bounding box center [361, 70] width 316 height 9
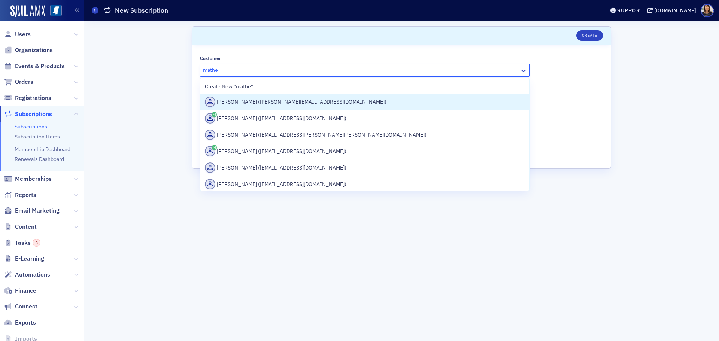
type input "matheu"
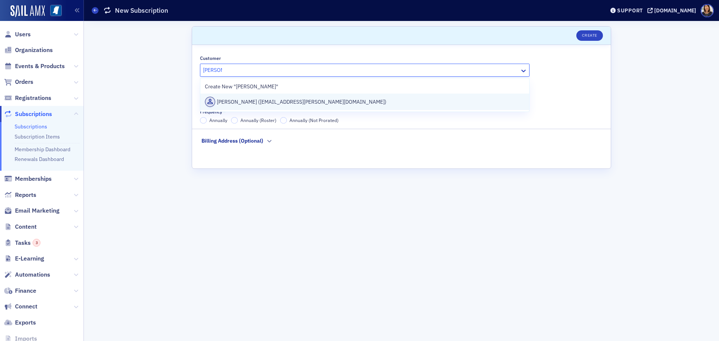
click at [301, 101] on div "Matheus Siqueira (siquemf@millsaps.edu)" at bounding box center [365, 102] width 320 height 10
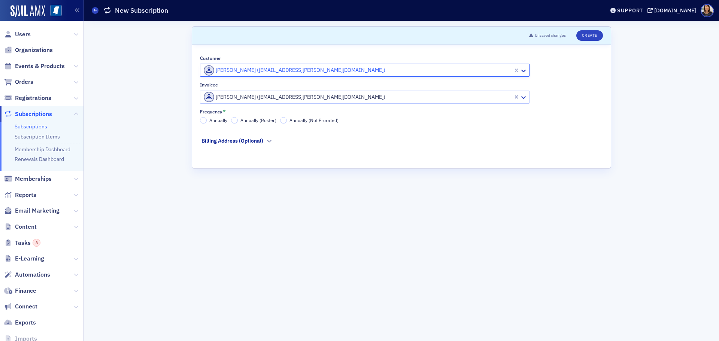
click at [209, 123] on label "Annually" at bounding box center [213, 120] width 27 height 7
click at [207, 123] on input "Annually" at bounding box center [203, 120] width 7 height 7
click at [591, 39] on button "Create" at bounding box center [589, 35] width 27 height 10
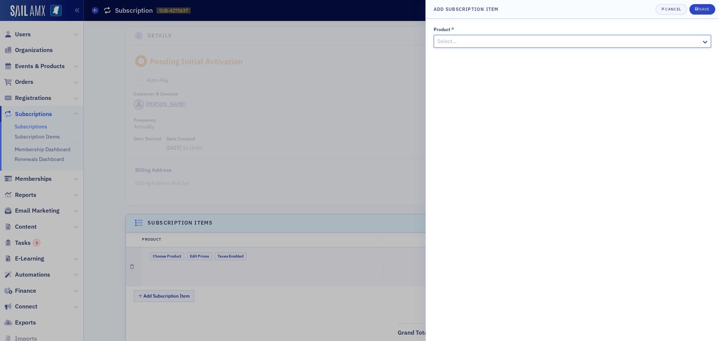
click at [535, 43] on div at bounding box center [569, 41] width 264 height 9
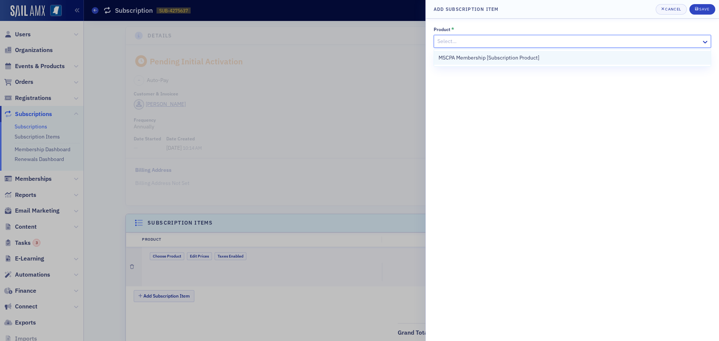
click at [525, 54] on span "MSCPA Membership [Subscription Product]" at bounding box center [488, 58] width 101 height 8
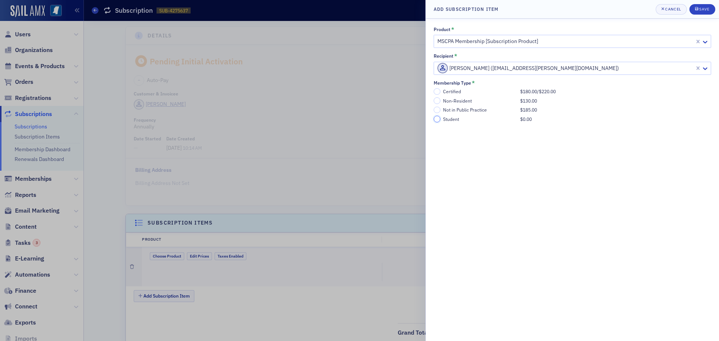
click at [440, 119] on input "Student $0.00" at bounding box center [437, 119] width 7 height 7
click at [704, 10] on div "Save" at bounding box center [704, 9] width 10 height 4
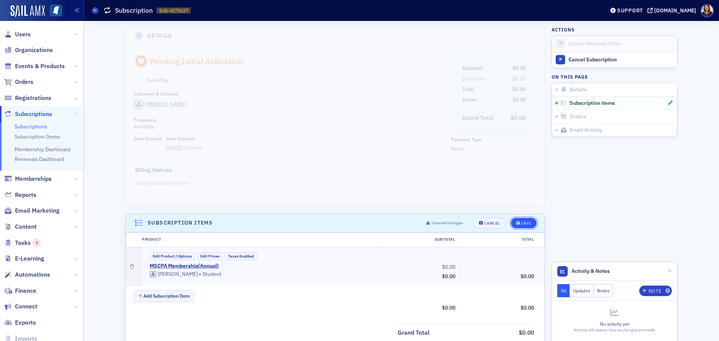
click at [524, 221] on div "Save" at bounding box center [526, 223] width 10 height 4
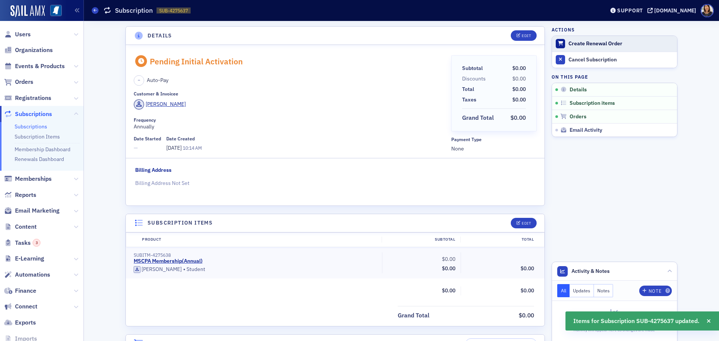
click at [584, 36] on button "Create Renewal Order" at bounding box center [614, 44] width 125 height 16
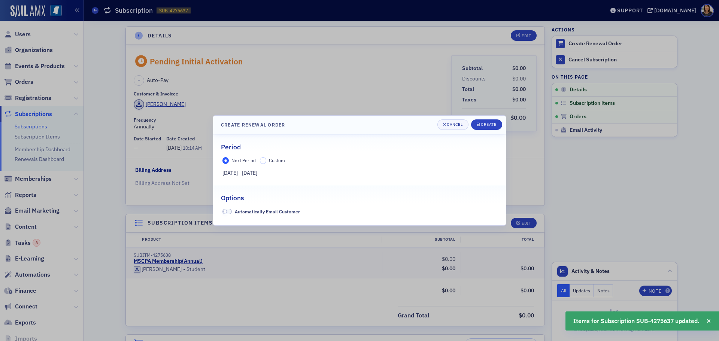
click at [589, 43] on div at bounding box center [359, 170] width 719 height 341
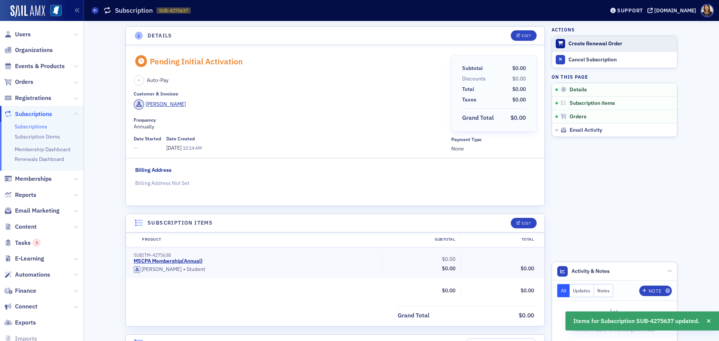
click at [592, 41] on div "Create Renewal Order" at bounding box center [620, 43] width 105 height 7
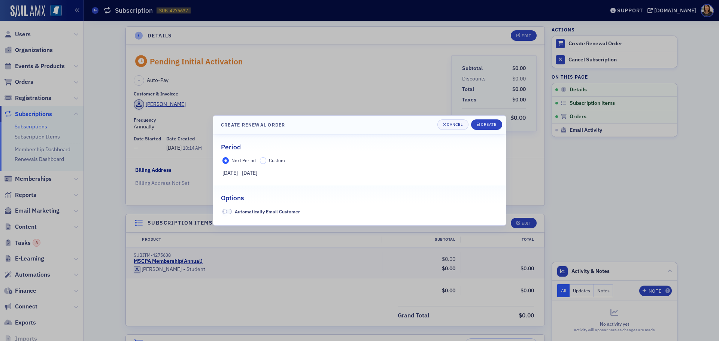
click at [266, 162] on label "Custom" at bounding box center [272, 160] width 25 height 7
click at [266, 162] on input "Custom" at bounding box center [263, 160] width 7 height 7
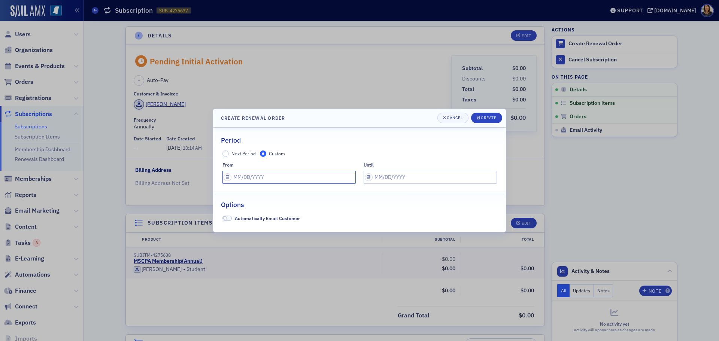
select select "9"
select select "2025"
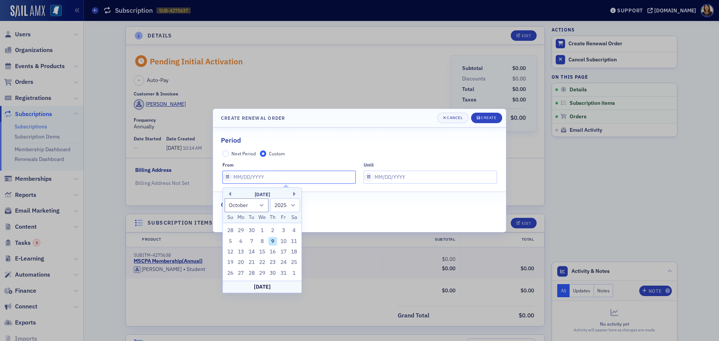
click at [267, 177] on input "text" at bounding box center [288, 177] width 133 height 13
type input "[DATE]"
select select "9"
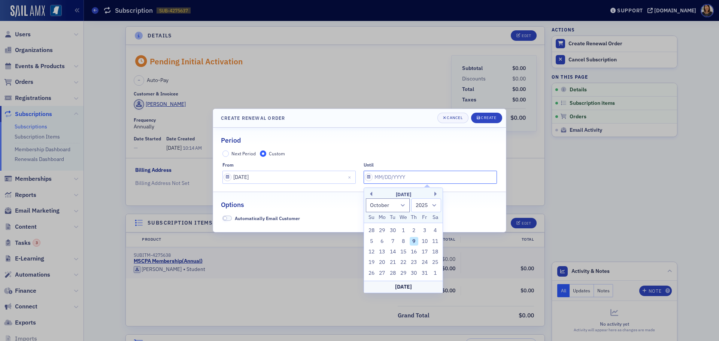
click at [397, 176] on input "text" at bounding box center [430, 177] width 133 height 13
type input "[DATE]"
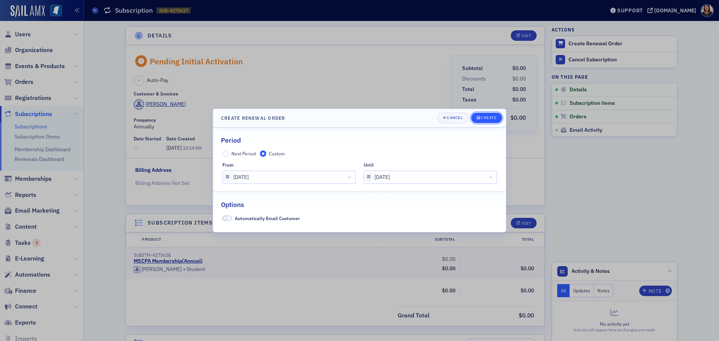
click at [487, 116] on div "Create" at bounding box center [488, 118] width 15 height 4
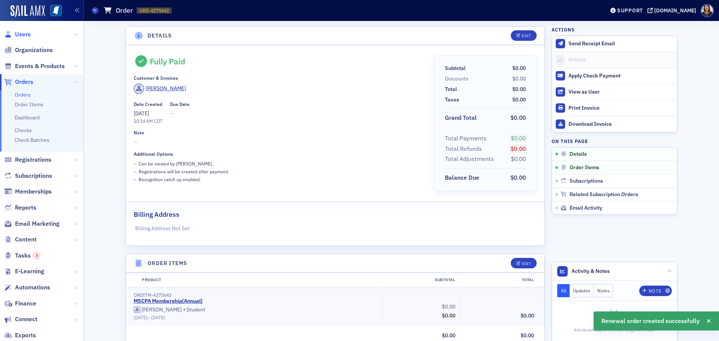
click at [21, 37] on span "Users" at bounding box center [23, 34] width 16 height 8
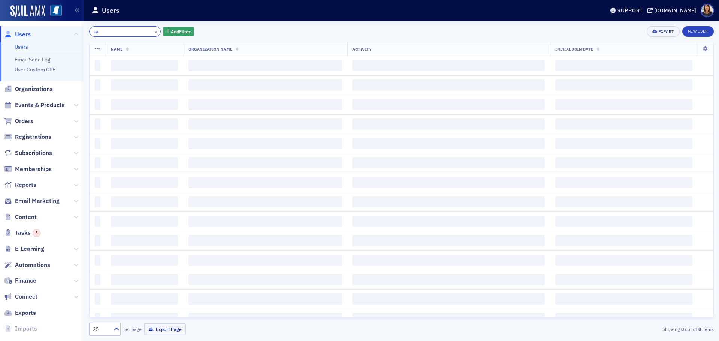
type input "s"
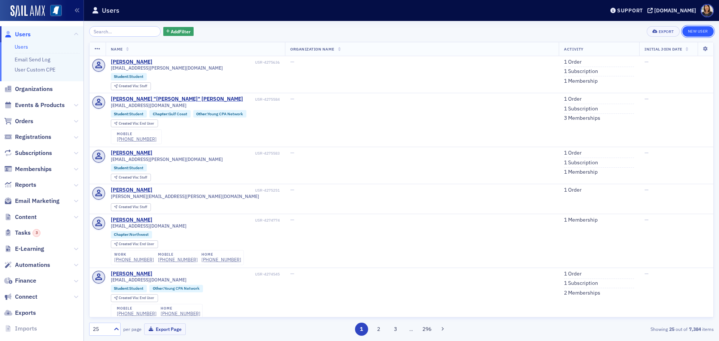
click at [702, 31] on link "New User" at bounding box center [697, 31] width 31 height 10
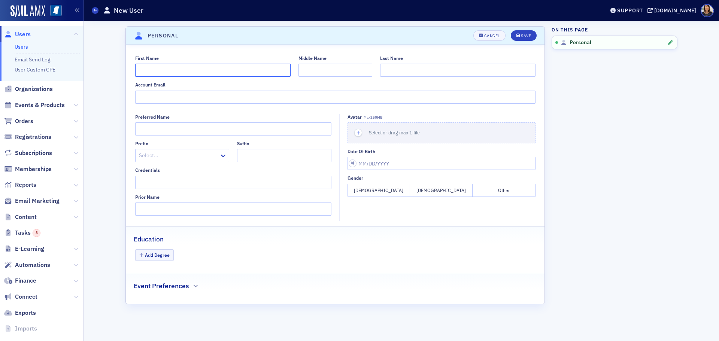
click at [167, 73] on input "First Name" at bounding box center [212, 70] width 155 height 13
type input "Santiago"
type input "Galeano"
click at [164, 95] on input "Account Email" at bounding box center [335, 97] width 400 height 13
type input "[EMAIL_ADDRESS][DOMAIN_NAME]"
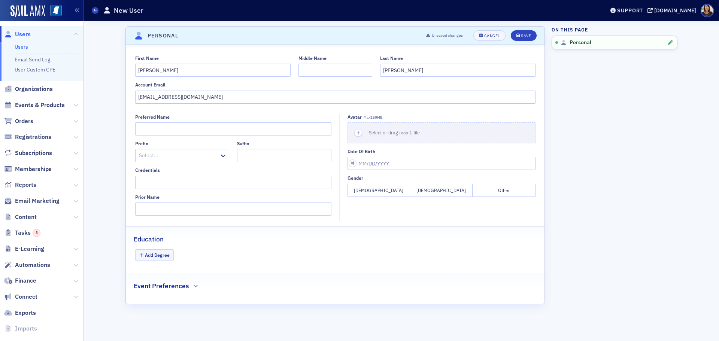
click at [440, 190] on button "Male" at bounding box center [441, 190] width 63 height 13
click at [163, 258] on button "Add Degree" at bounding box center [154, 255] width 39 height 12
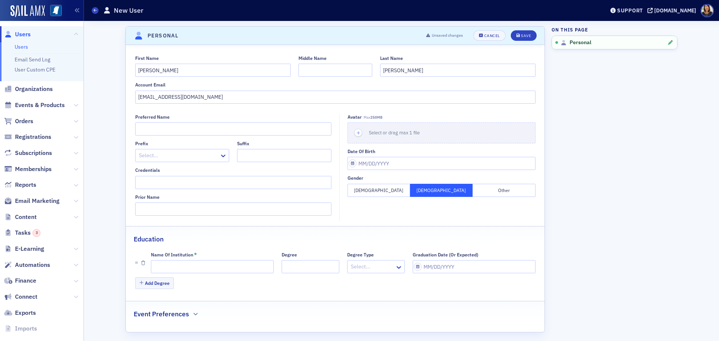
click at [198, 255] on div "Name of Institution *" at bounding box center [212, 255] width 123 height 6
click at [198, 262] on input "Name of Institution *" at bounding box center [212, 266] width 123 height 13
type input "Millsaps"
select select "9"
select select "2025"
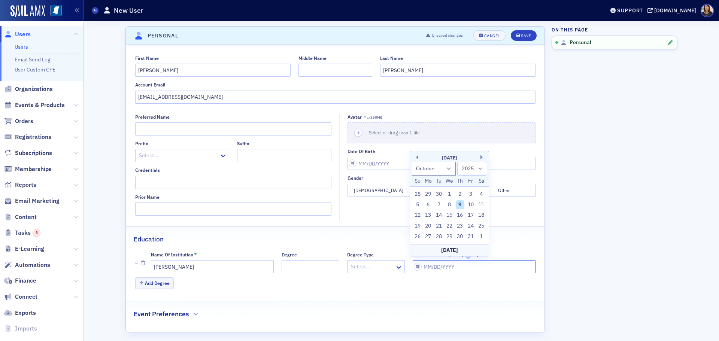
click at [446, 273] on input "Graduation Date (Or Expected)" at bounding box center [474, 266] width 123 height 13
type input "05/20/2026"
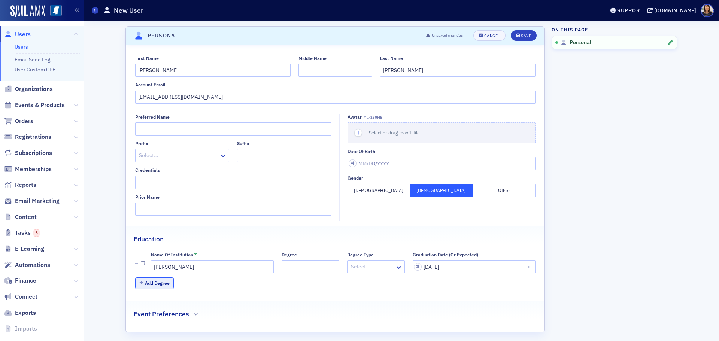
click at [150, 284] on button "Add Degree" at bounding box center [154, 283] width 39 height 12
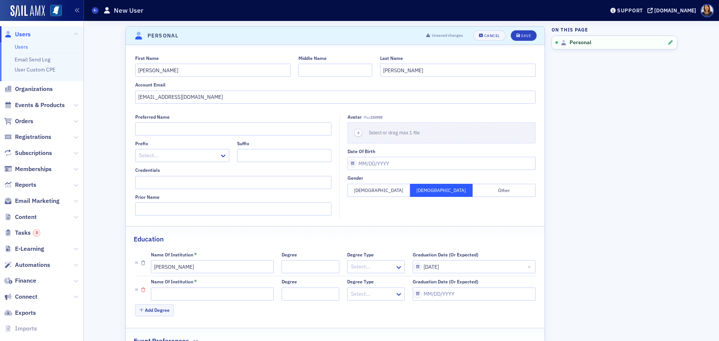
click at [141, 290] on icon "button" at bounding box center [143, 290] width 4 height 4
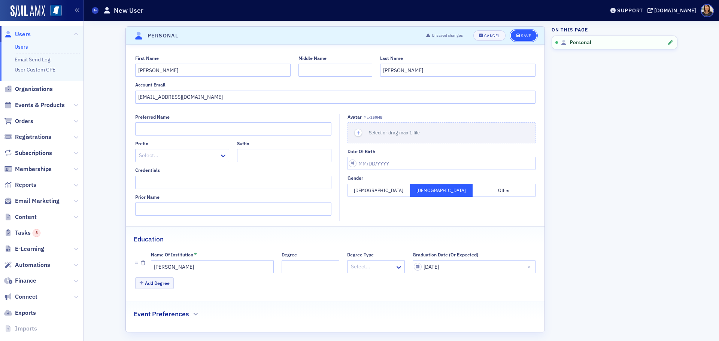
click at [521, 33] on button "Save" at bounding box center [524, 35] width 26 height 10
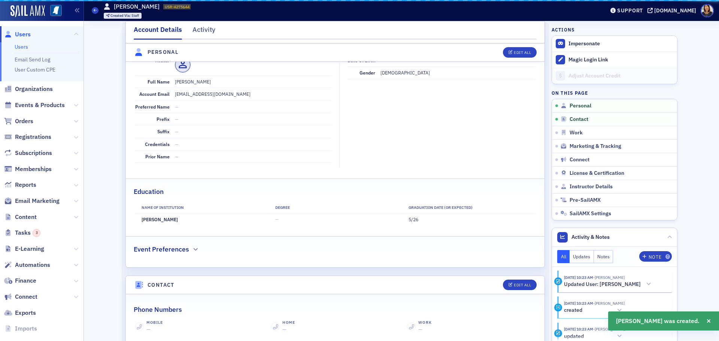
scroll to position [90, 0]
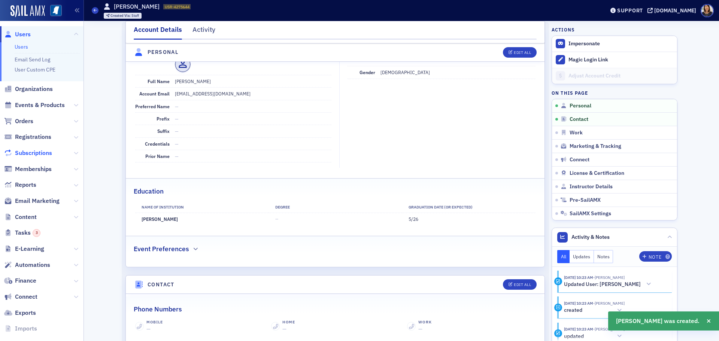
click at [28, 154] on span "Subscriptions" at bounding box center [33, 153] width 37 height 8
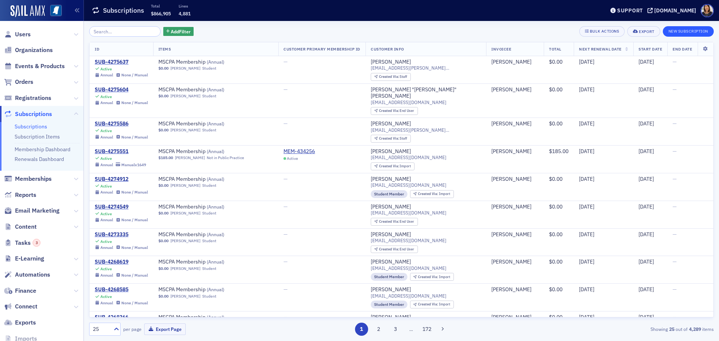
drag, startPoint x: 685, startPoint y: 22, endPoint x: 688, endPoint y: 27, distance: 5.9
click at [686, 25] on div "Add Filter Bulk Actions Export New Subscription ID Items Customer Primary Membe…" at bounding box center [401, 181] width 625 height 320
click at [688, 27] on button "New Subscription" at bounding box center [688, 31] width 51 height 10
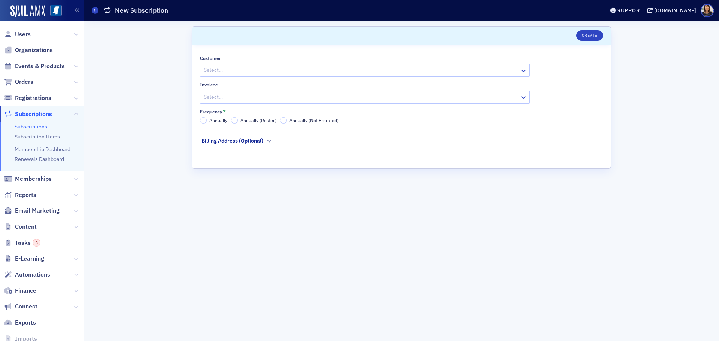
click at [245, 70] on div at bounding box center [361, 70] width 316 height 9
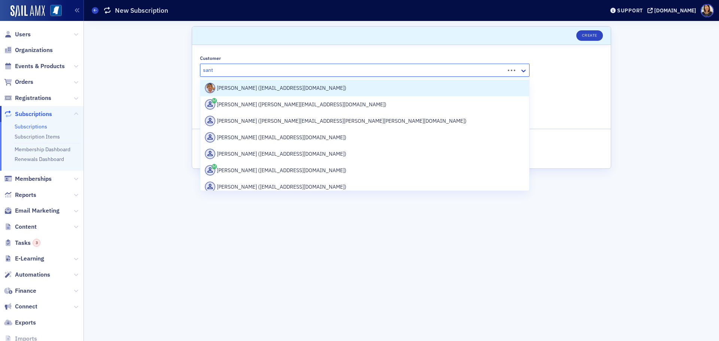
type input "santi"
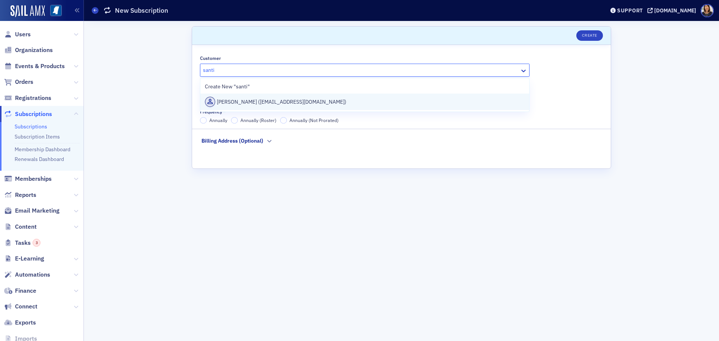
click at [272, 97] on div "Santiago Galeano (santiagobgaleano@gmail.com)" at bounding box center [365, 102] width 320 height 10
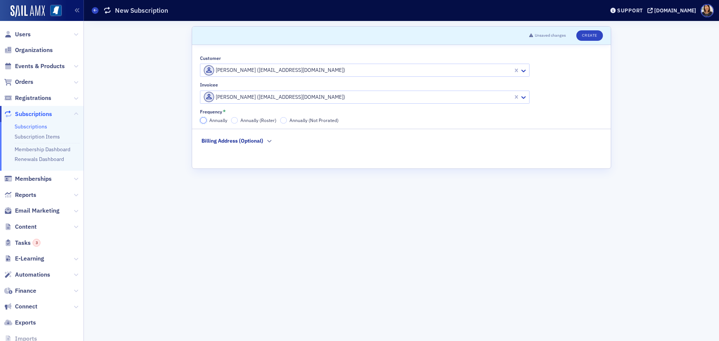
click at [204, 123] on input "Annually" at bounding box center [203, 120] width 7 height 7
click at [596, 40] on button "Create" at bounding box center [589, 35] width 27 height 10
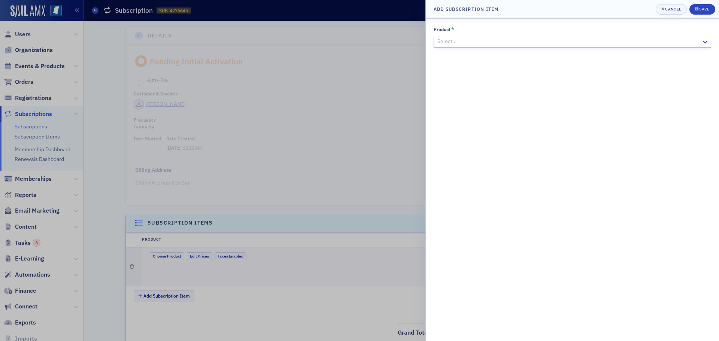
click at [593, 40] on div at bounding box center [569, 41] width 264 height 9
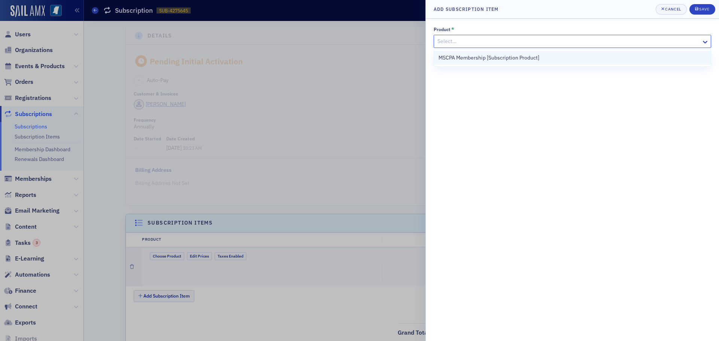
click at [525, 61] on span "MSCPA Membership [Subscription Product]" at bounding box center [488, 58] width 101 height 8
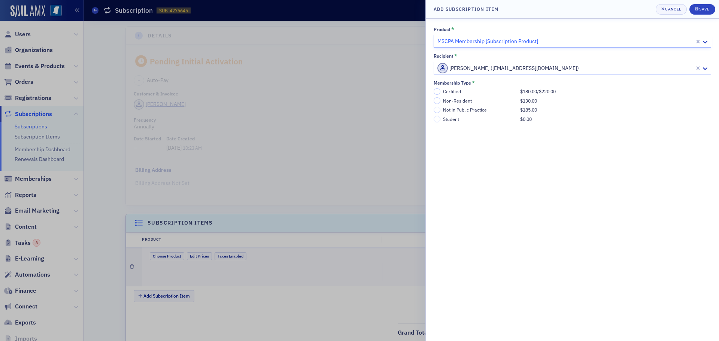
click at [441, 119] on label "Student $0.00" at bounding box center [572, 119] width 277 height 7
click at [440, 119] on input "Student $0.00" at bounding box center [437, 119] width 7 height 7
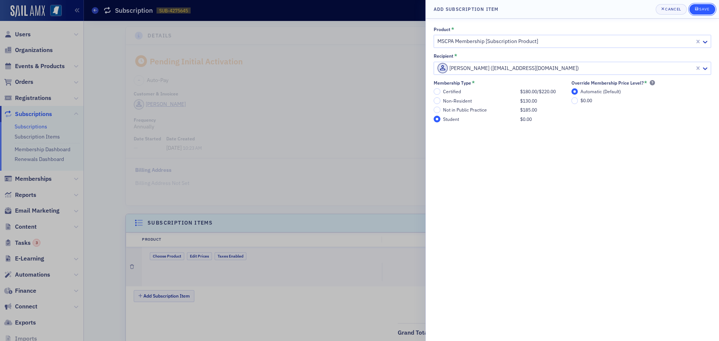
click at [704, 9] on div "Save" at bounding box center [704, 9] width 10 height 4
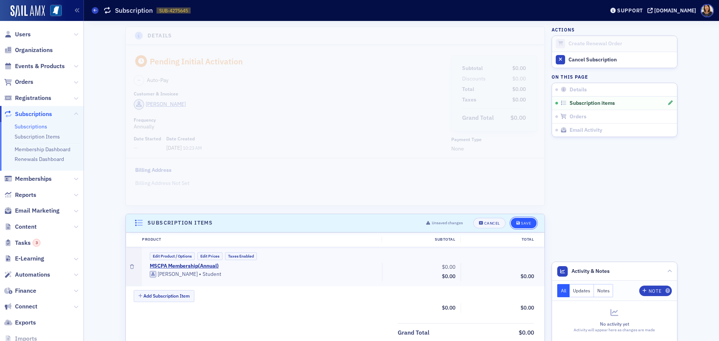
click at [521, 227] on button "Save" at bounding box center [524, 223] width 26 height 10
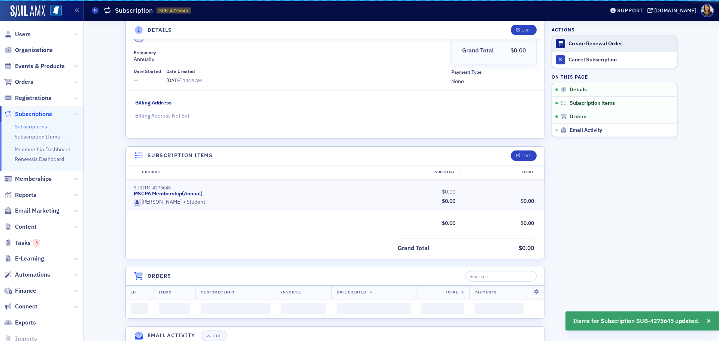
scroll to position [75, 0]
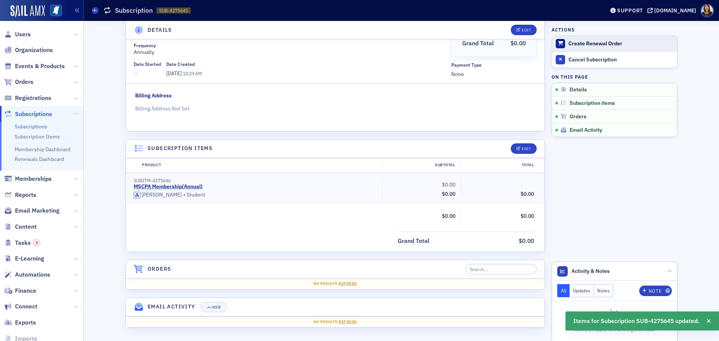
click at [584, 45] on div "Create Renewal Order" at bounding box center [620, 43] width 105 height 7
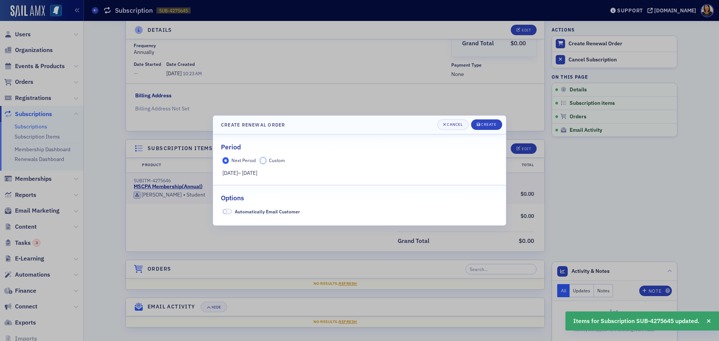
click at [263, 161] on input "Custom" at bounding box center [263, 160] width 7 height 7
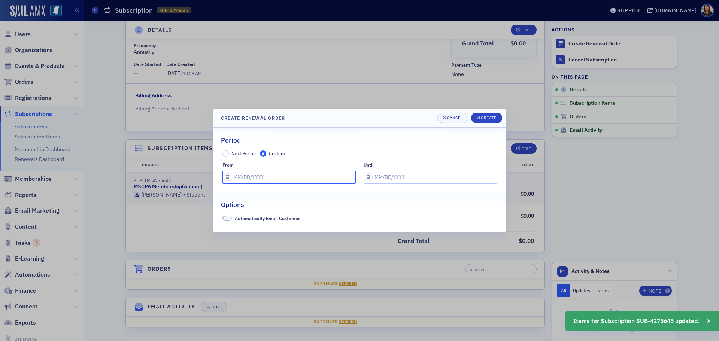
click at [265, 180] on input "text" at bounding box center [288, 177] width 133 height 13
select select "9"
select select "2025"
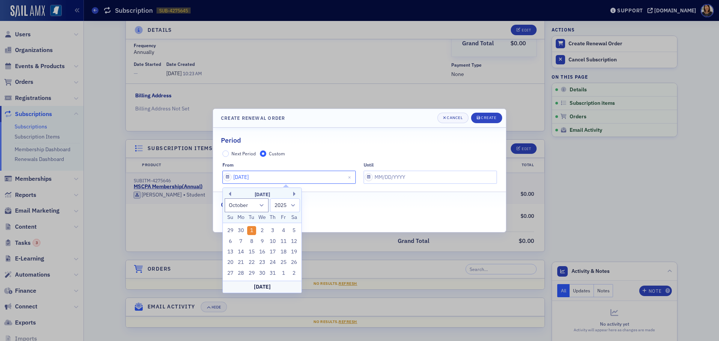
type input "[DATE]"
click at [427, 179] on input "text" at bounding box center [430, 177] width 133 height 13
select select "9"
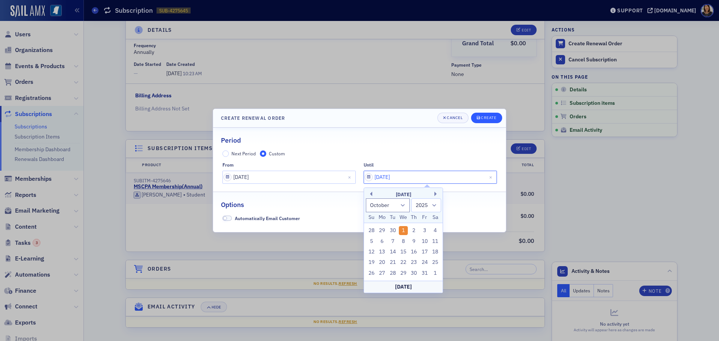
type input "[DATE]"
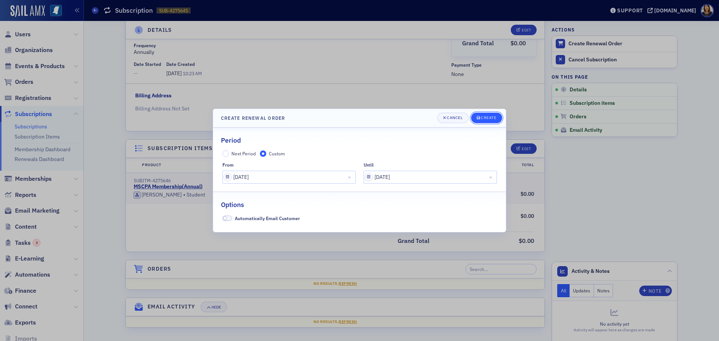
click at [490, 118] on div "Create" at bounding box center [488, 118] width 15 height 4
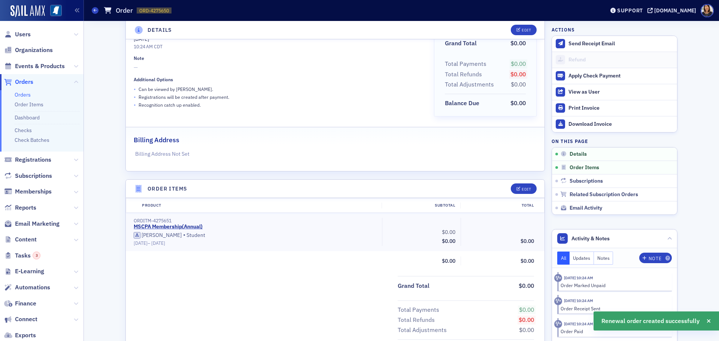
scroll to position [18, 0]
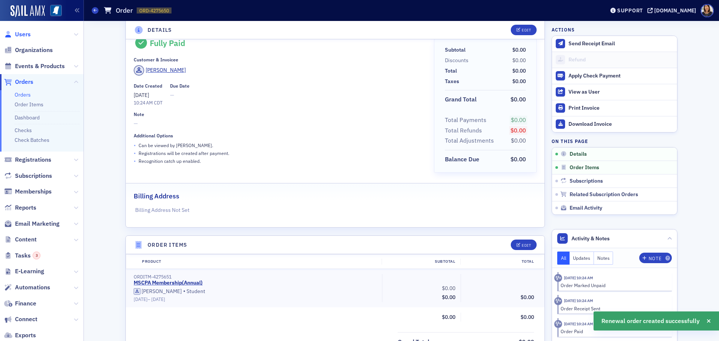
click at [19, 35] on span "Users" at bounding box center [23, 34] width 16 height 8
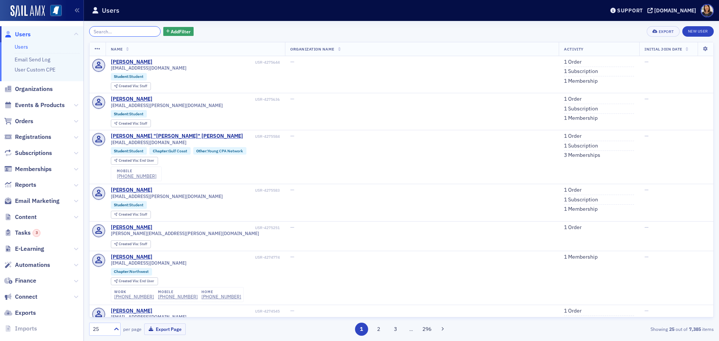
click at [110, 34] on input "search" at bounding box center [125, 31] width 72 height 10
click at [22, 33] on span "Users" at bounding box center [23, 34] width 16 height 8
click at [677, 12] on div "[DOMAIN_NAME]" at bounding box center [675, 10] width 42 height 7
click at [20, 34] on span "Users" at bounding box center [23, 34] width 16 height 8
click at [681, 11] on div "[DOMAIN_NAME]" at bounding box center [675, 10] width 42 height 7
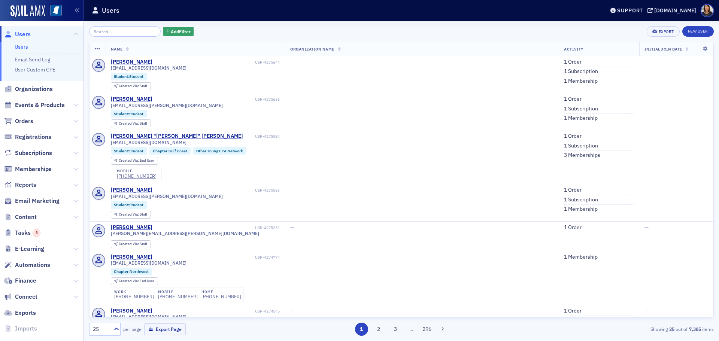
click at [115, 36] on input "search" at bounding box center [125, 31] width 72 height 10
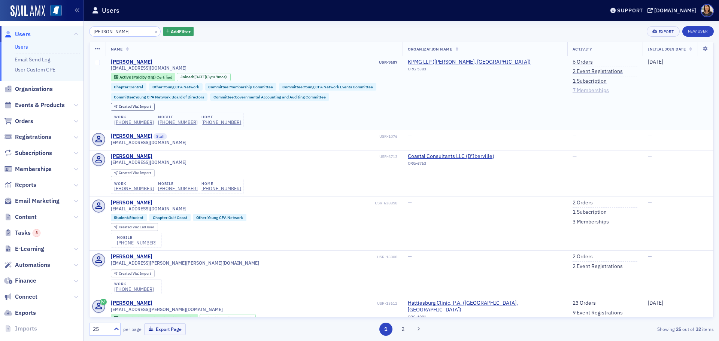
type input "[PERSON_NAME]"
click at [580, 89] on link "7 Memberships" at bounding box center [591, 90] width 36 height 7
click at [584, 90] on link "7 Memberships" at bounding box center [591, 90] width 36 height 7
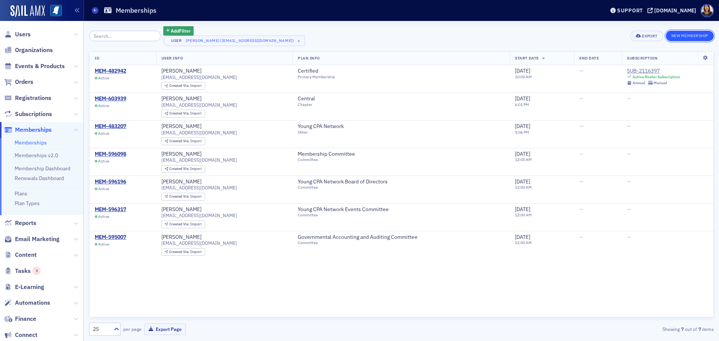
click at [691, 34] on button "New Membership" at bounding box center [690, 36] width 48 height 10
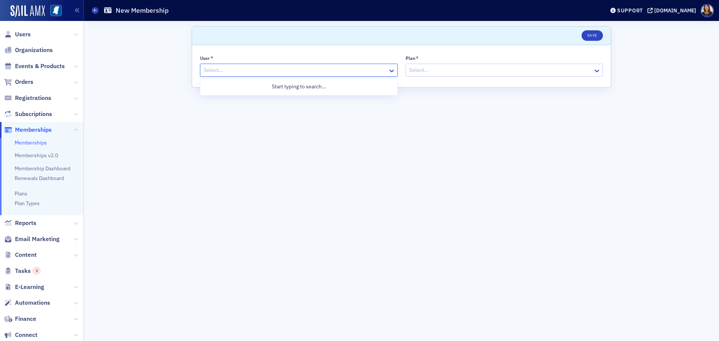
click at [261, 70] on div at bounding box center [295, 70] width 184 height 9
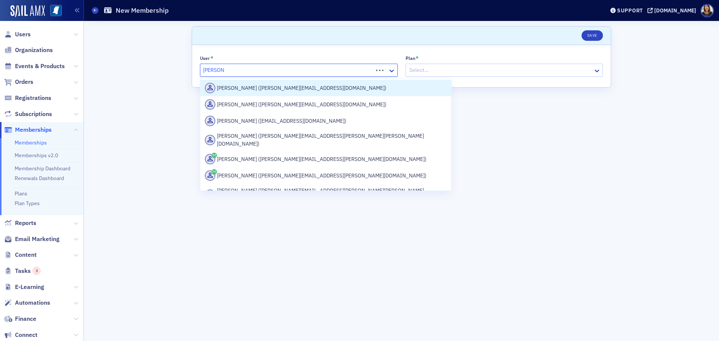
type input "[PERSON_NAME]"
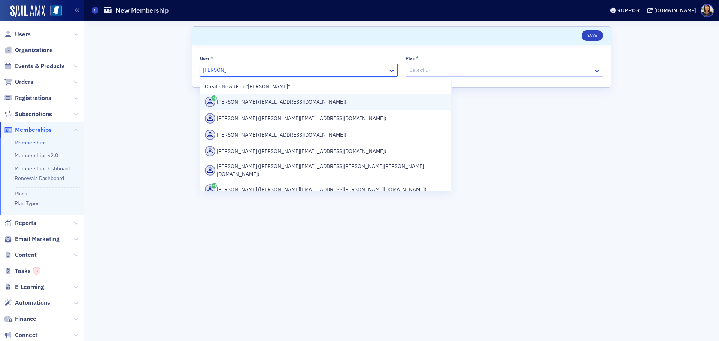
click at [269, 101] on div "[PERSON_NAME] ([EMAIL_ADDRESS][DOMAIN_NAME])" at bounding box center [326, 102] width 242 height 10
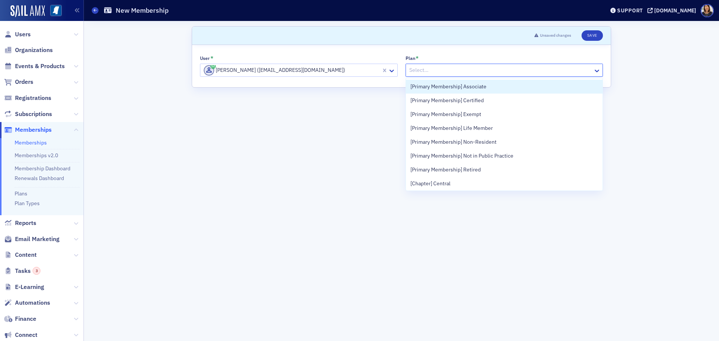
click at [453, 68] on div at bounding box center [501, 70] width 184 height 9
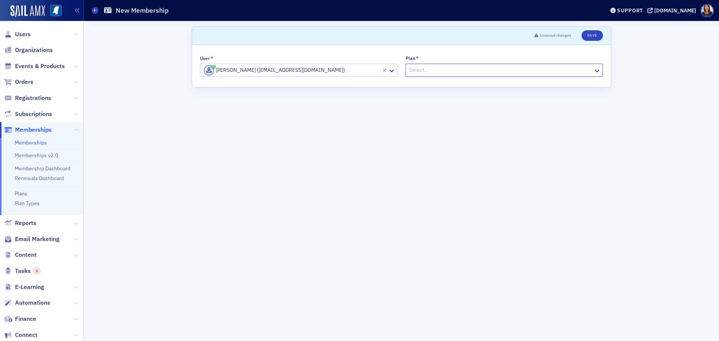
click at [453, 70] on div at bounding box center [501, 70] width 184 height 9
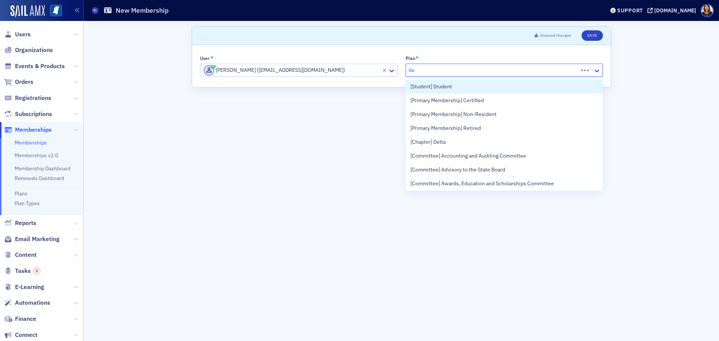
type input "day"
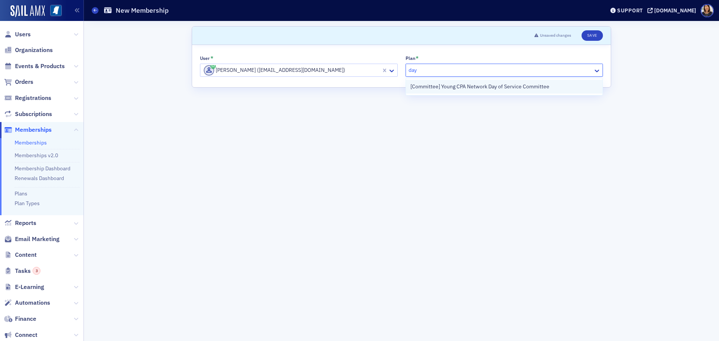
click at [476, 88] on span "[Committee] Young CPA Network Day of Service Committee" at bounding box center [479, 87] width 139 height 8
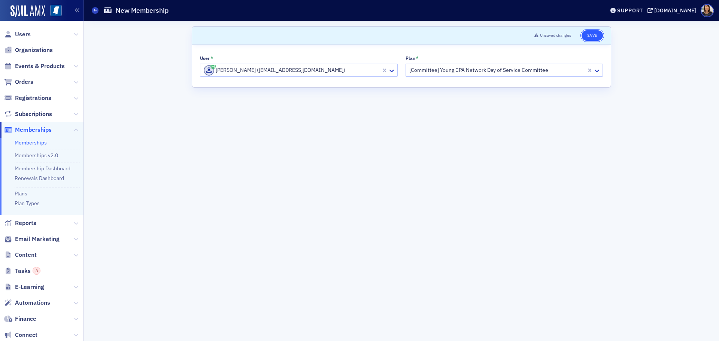
click at [592, 35] on button "Save" at bounding box center [592, 35] width 21 height 10
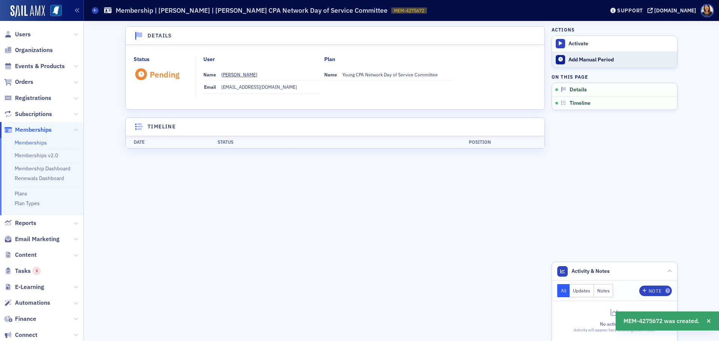
click at [580, 59] on div "Add Manual Period" at bounding box center [620, 60] width 105 height 7
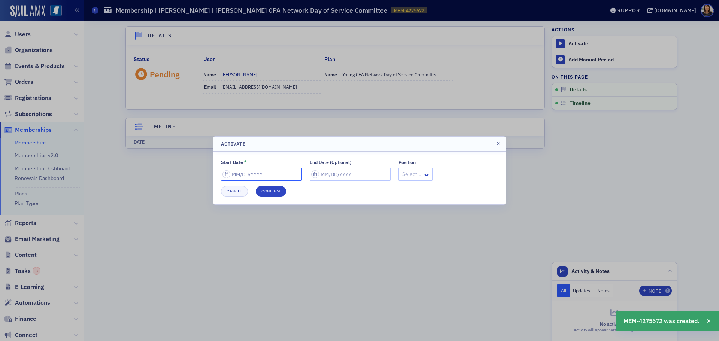
click at [275, 173] on input "Start Date *" at bounding box center [261, 174] width 81 height 13
select select "9"
select select "2025"
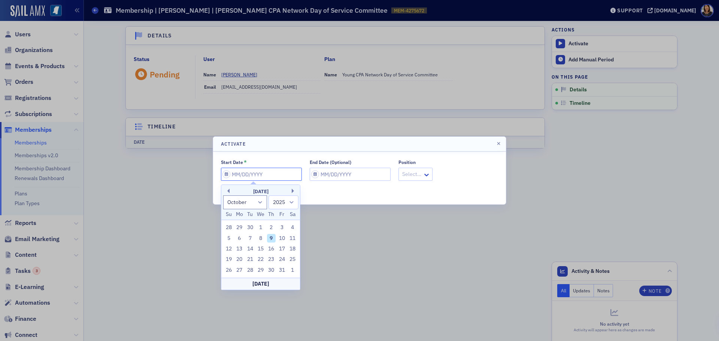
type input "0"
select select "0"
select select "2000"
type input "07"
select select "6"
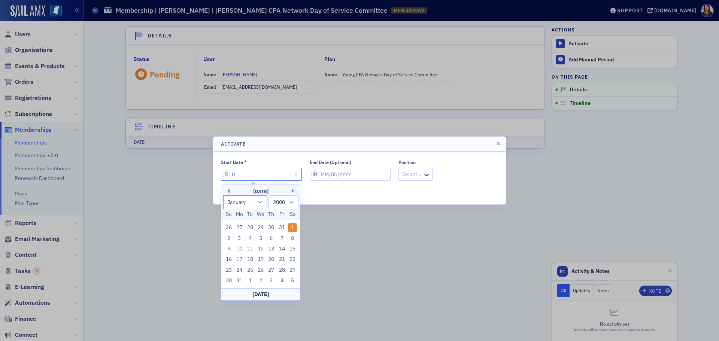
select select "2025"
type input "07/01/2"
select select "2002"
type input "[DATE]"
select select "2020"
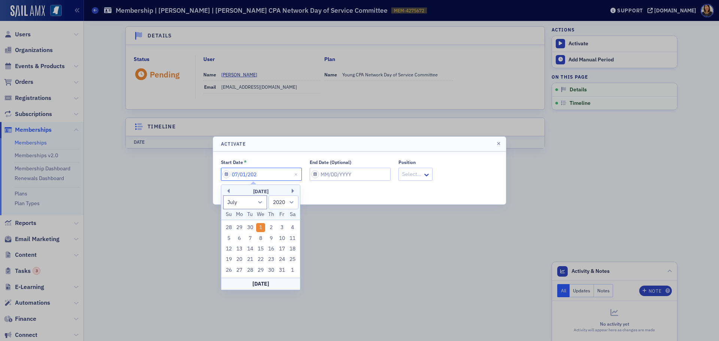
type input "[DATE]"
select select "2025"
type input "[DATE]"
click at [326, 181] on div "Start Date * 07/01/2025 End Date (Optional) Position Select… Cancel Confirm" at bounding box center [359, 178] width 277 height 37
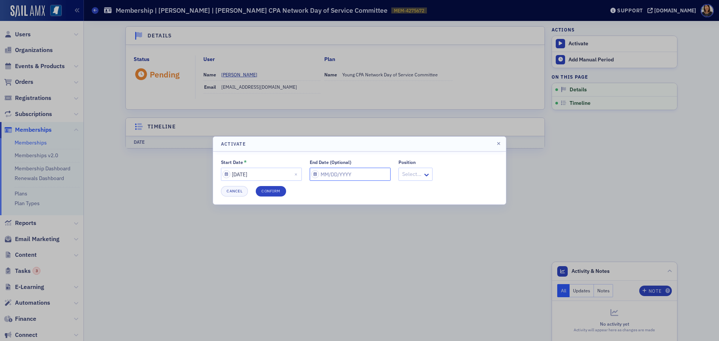
click at [328, 178] on input "End Date (Optional)" at bounding box center [350, 174] width 81 height 13
select select "9"
select select "2025"
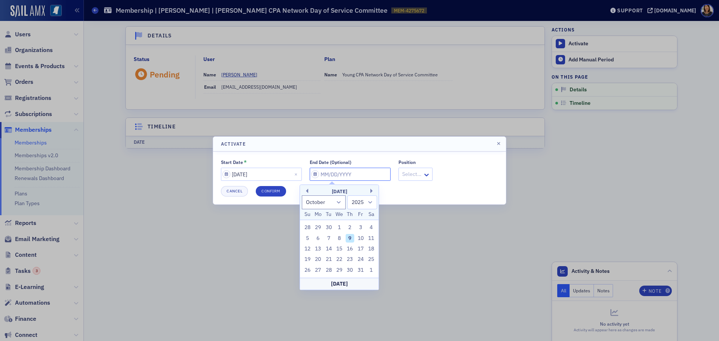
type input "0"
select select "0"
select select "2000"
type input "07"
select select "6"
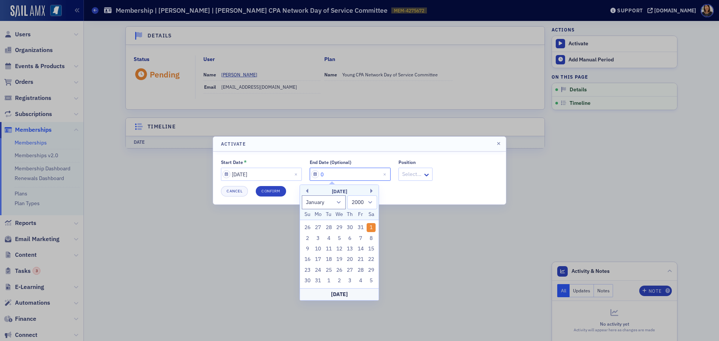
select select "2025"
type input "07/01/2"
select select "2002"
type input "[DATE]"
select select "2020"
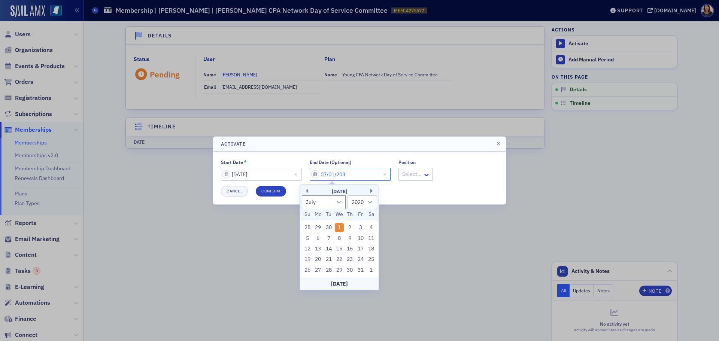
type input "[DATE]"
select select "2030"
type input "[DATE]"
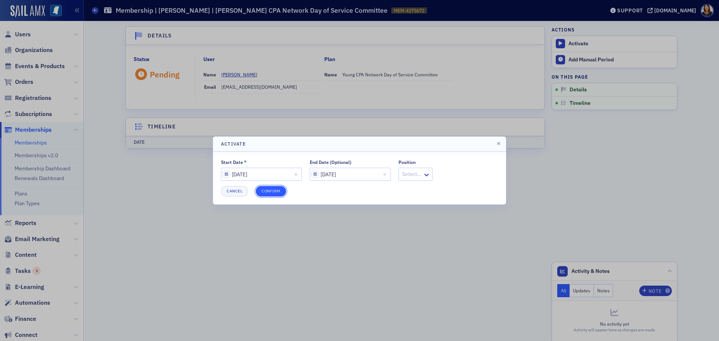
click at [274, 190] on button "Confirm" at bounding box center [271, 191] width 30 height 10
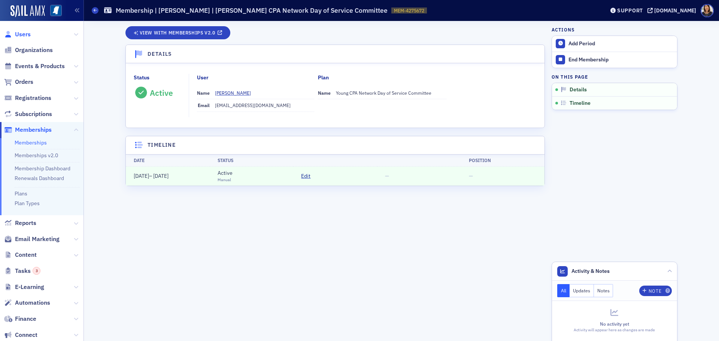
click at [27, 34] on span "Users" at bounding box center [23, 34] width 16 height 8
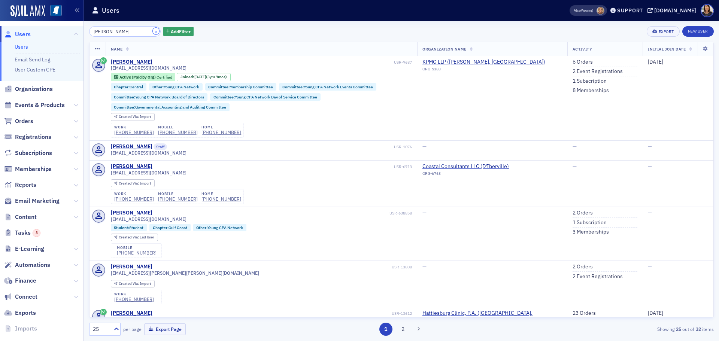
click at [153, 31] on button "×" at bounding box center [156, 31] width 7 height 7
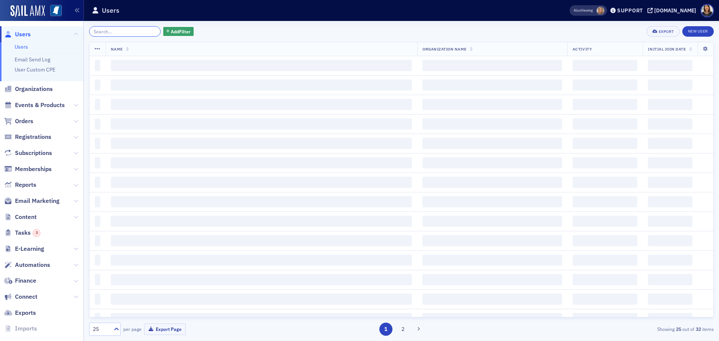
click at [125, 33] on input "search" at bounding box center [125, 31] width 72 height 10
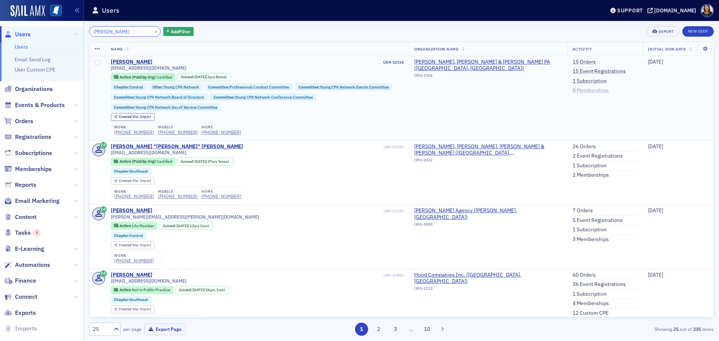
type input "[PERSON_NAME]"
click at [583, 91] on link "8 Memberships" at bounding box center [591, 90] width 36 height 7
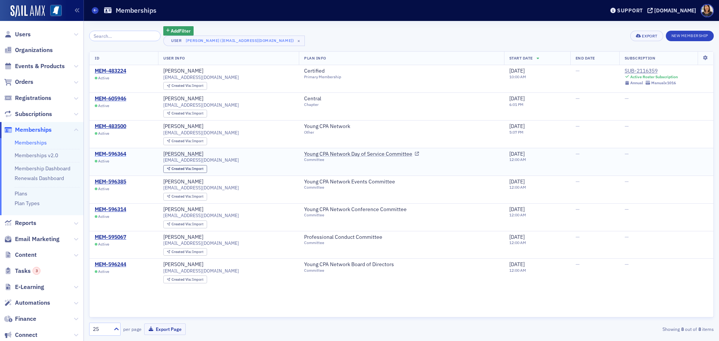
click at [121, 153] on div "MEM-596364" at bounding box center [110, 154] width 31 height 7
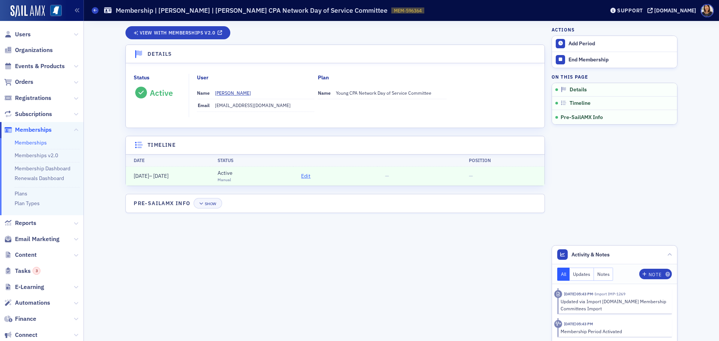
click at [304, 176] on span "Edit" at bounding box center [305, 176] width 9 height 8
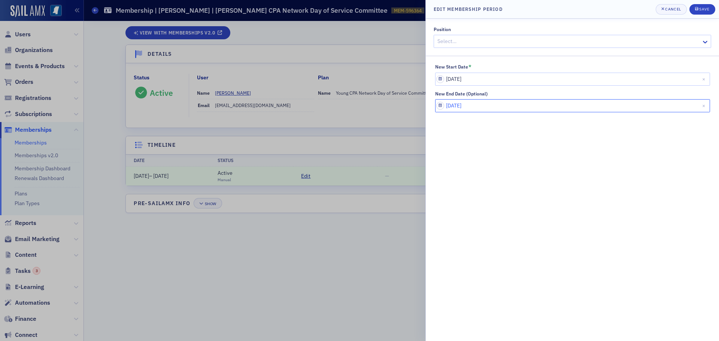
select select "5"
select select "2027"
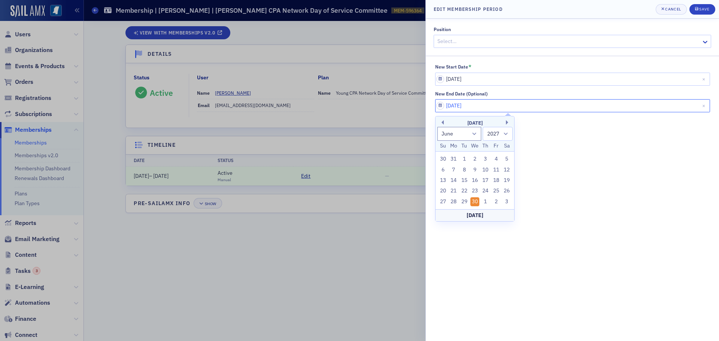
click at [493, 106] on input "[DATE]" at bounding box center [572, 105] width 275 height 13
type input "06/30/20"
select select "2020"
type input "06/30/2030"
select select "2030"
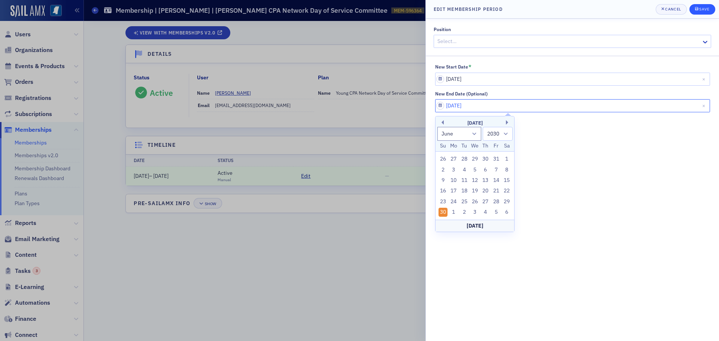
type input "06/30/2030"
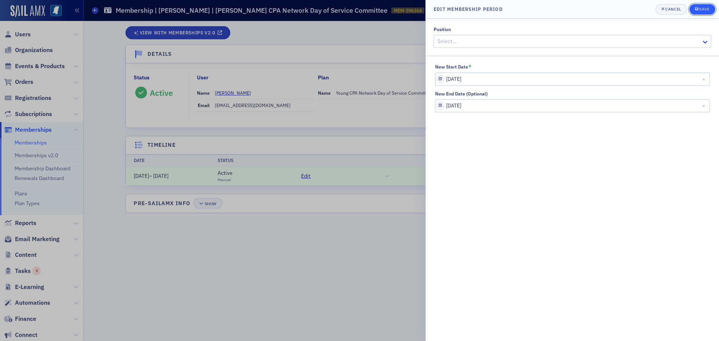
click at [700, 8] on div "Save" at bounding box center [704, 9] width 10 height 4
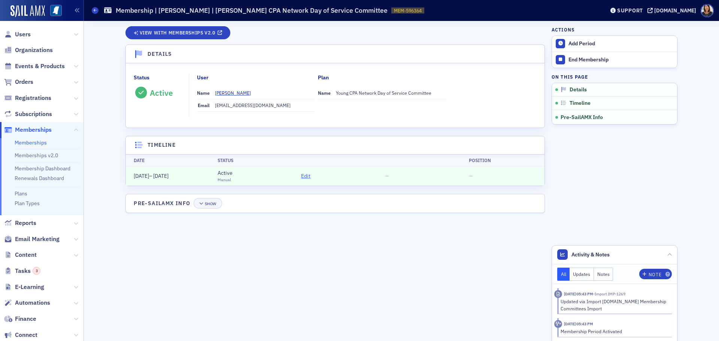
click at [306, 177] on span "Edit" at bounding box center [305, 176] width 9 height 8
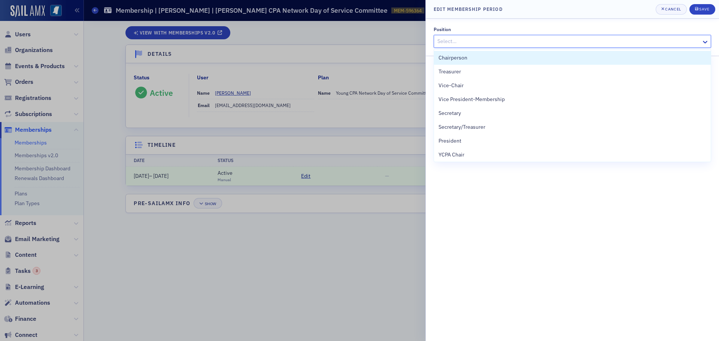
click at [474, 38] on div at bounding box center [569, 41] width 264 height 9
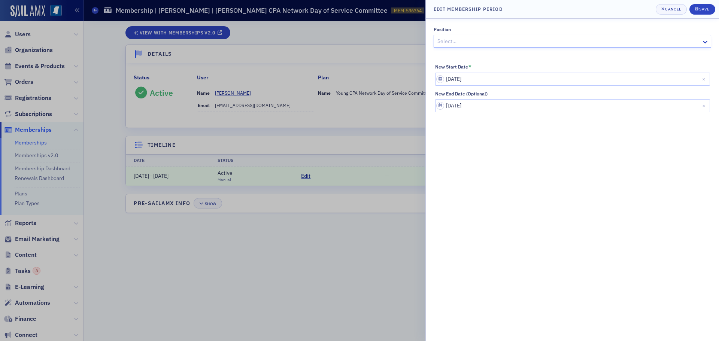
click at [474, 38] on div at bounding box center [569, 41] width 264 height 9
click at [350, 269] on div at bounding box center [359, 170] width 719 height 341
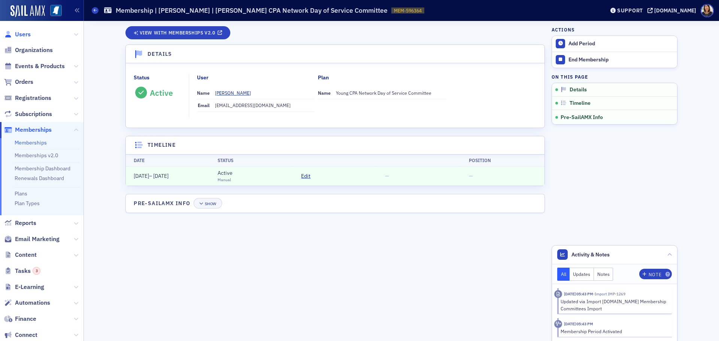
click at [27, 38] on span "Users" at bounding box center [23, 34] width 16 height 8
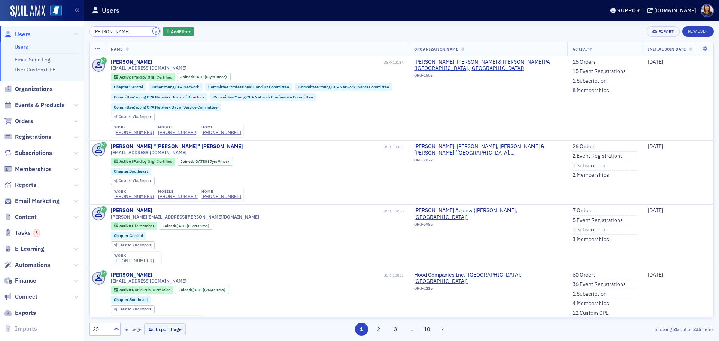
click at [153, 32] on button "×" at bounding box center [156, 31] width 7 height 7
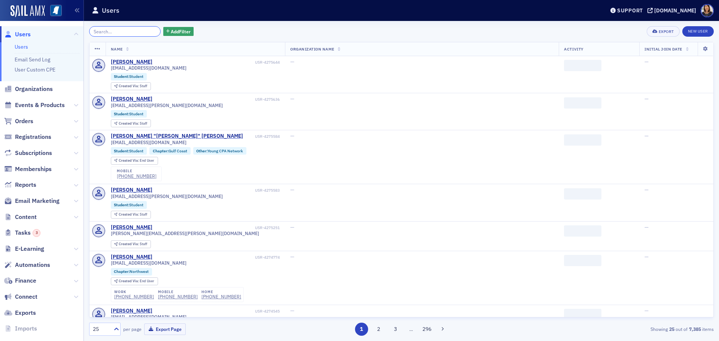
click at [122, 35] on input "search" at bounding box center [125, 31] width 72 height 10
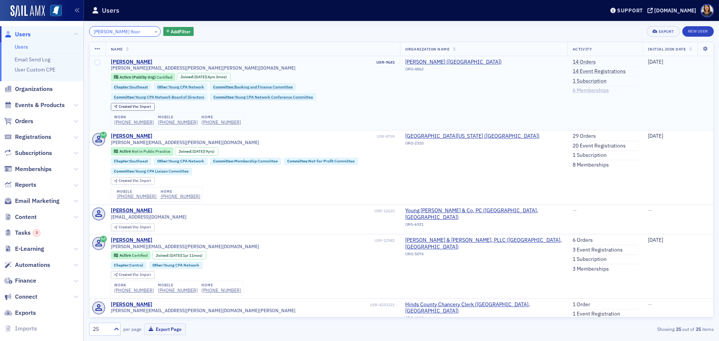
type input "bradley floor"
click at [587, 90] on link "6 Memberships" at bounding box center [591, 90] width 36 height 7
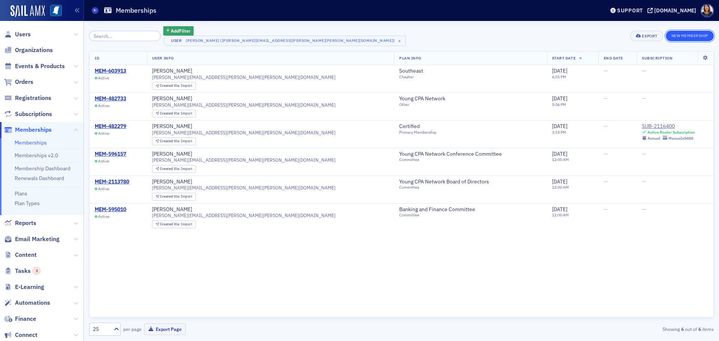
click at [688, 34] on button "New Membership" at bounding box center [690, 36] width 48 height 10
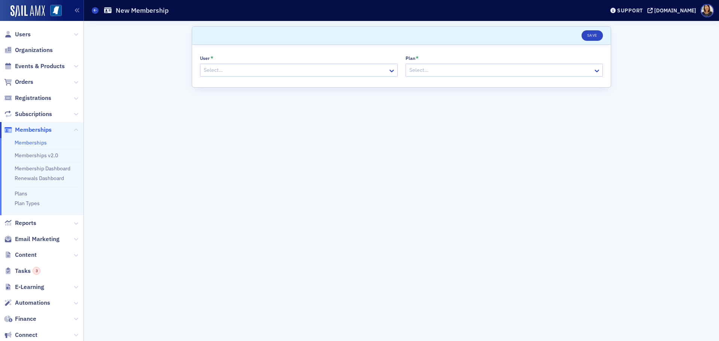
click at [246, 69] on div at bounding box center [295, 70] width 184 height 9
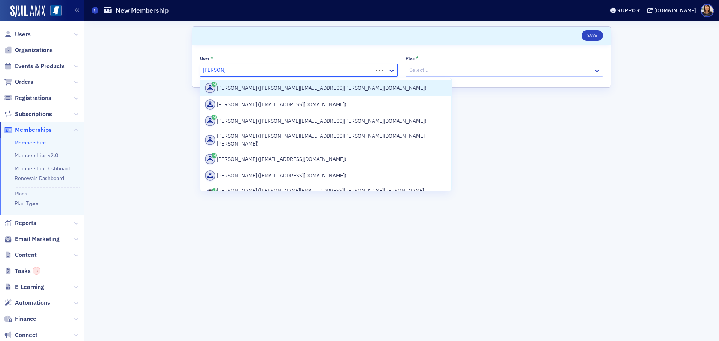
type input "[PERSON_NAME] fl"
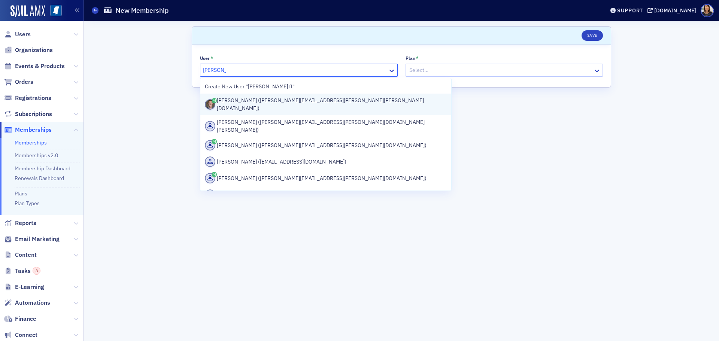
click at [266, 102] on div "[PERSON_NAME] ([PERSON_NAME][EMAIL_ADDRESS][PERSON_NAME][PERSON_NAME][DOMAIN_NA…" at bounding box center [326, 105] width 242 height 16
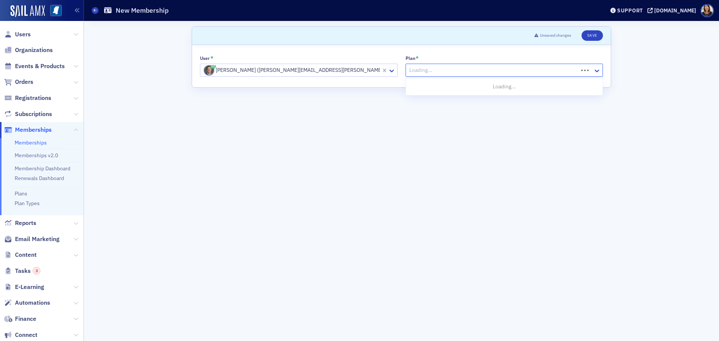
click at [437, 69] on div at bounding box center [493, 70] width 169 height 9
type input "day"
click at [486, 85] on span "[Committee] Young CPA Network Day of Service Committee" at bounding box center [479, 87] width 139 height 8
click at [591, 34] on button "Save" at bounding box center [592, 35] width 21 height 10
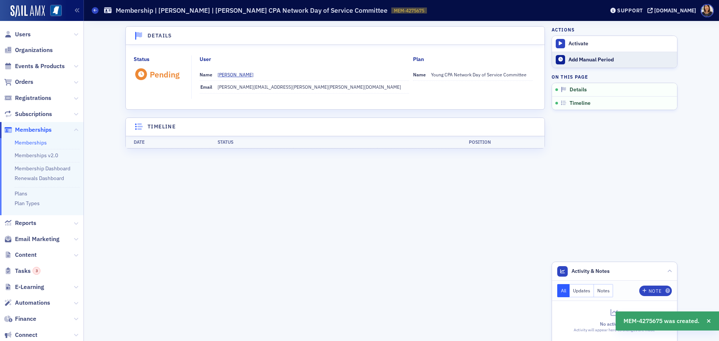
click at [588, 60] on div "Add Manual Period" at bounding box center [620, 60] width 105 height 7
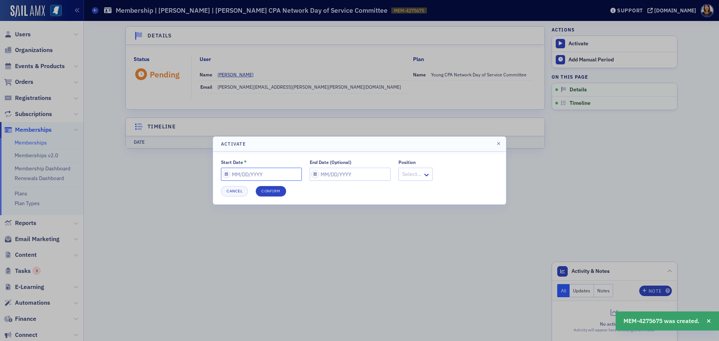
select select "9"
select select "2025"
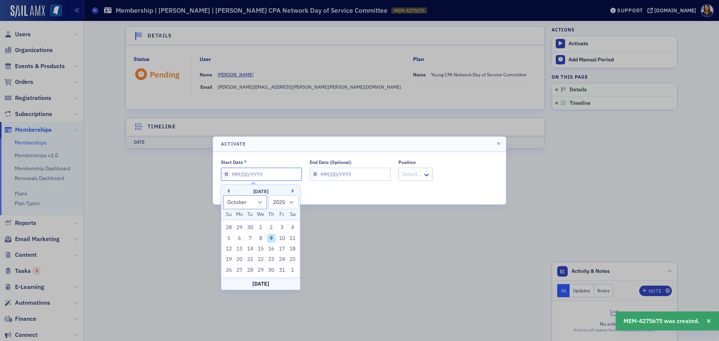
click at [278, 172] on input "Start Date *" at bounding box center [261, 174] width 81 height 13
type input "0"
select select "0"
select select "2000"
type input "07"
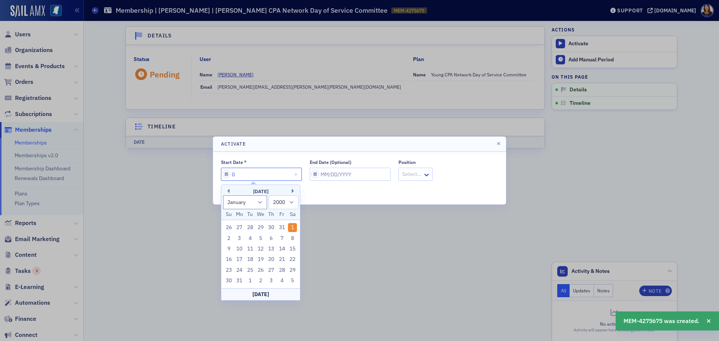
select select "6"
select select "2025"
type input "07/01/2"
select select "2002"
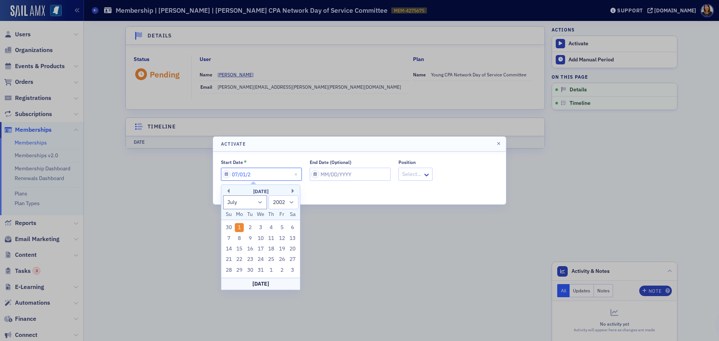
type input "[DATE]"
select select "2020"
type input "07/01/2026"
select select "2026"
type input "[DATE]"
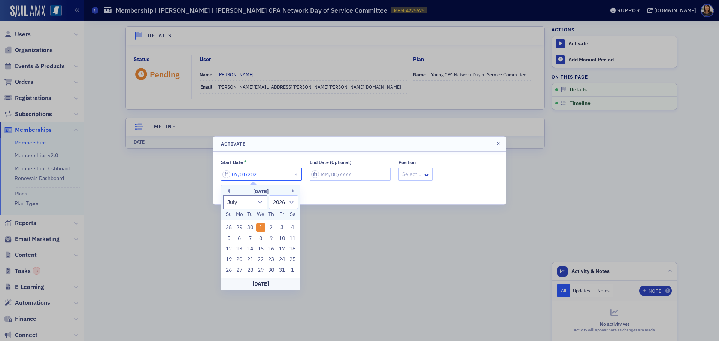
select select "2025"
type input "[DATE]"
select select "9"
select select "2025"
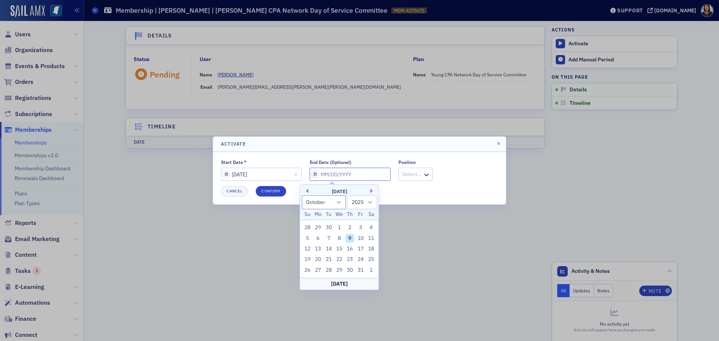
click at [339, 172] on input "End Date (Optional)" at bounding box center [350, 174] width 81 height 13
type input "0"
select select "0"
select select "2000"
type input "07"
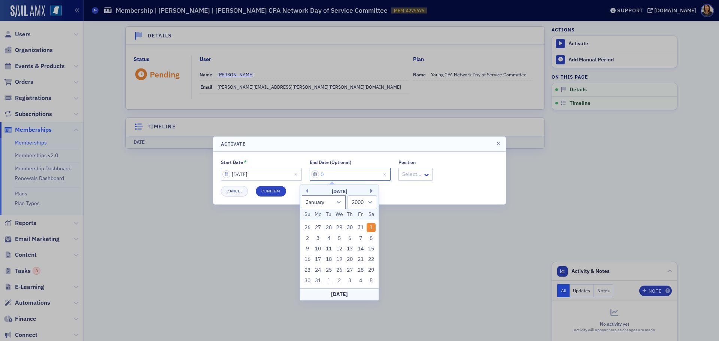
select select "6"
select select "2025"
type input "07/01/2"
select select "2002"
type input "[DATE]"
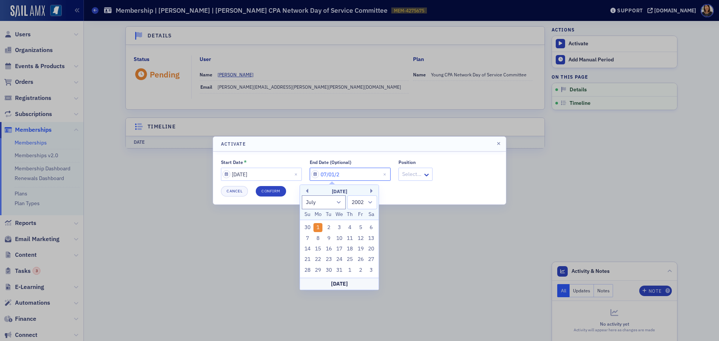
select select "2020"
type input "[DATE]"
select select "2030"
type input "[DATE]"
click at [280, 194] on button "Confirm" at bounding box center [271, 191] width 30 height 10
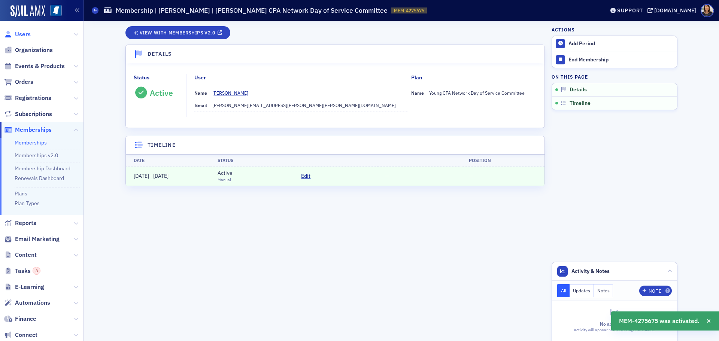
click at [24, 34] on span "Users" at bounding box center [23, 34] width 16 height 8
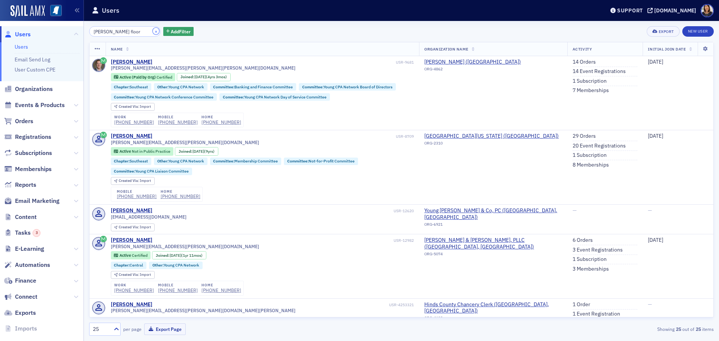
click at [153, 31] on button "×" at bounding box center [156, 31] width 7 height 7
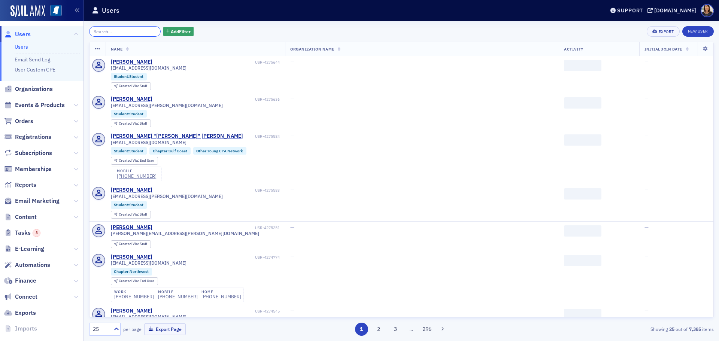
click at [138, 32] on input "search" at bounding box center [125, 31] width 72 height 10
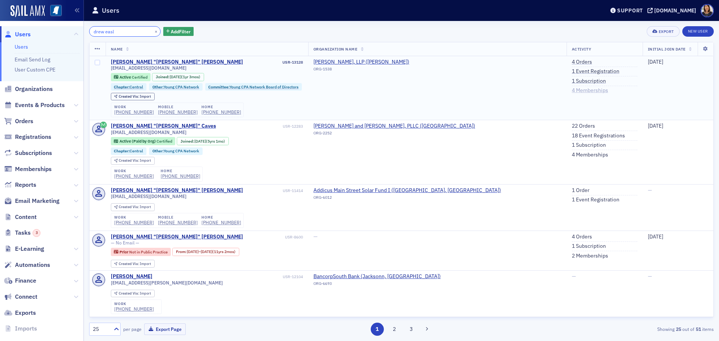
type input "drew easl"
click at [572, 92] on link "4 Memberships" at bounding box center [590, 90] width 36 height 7
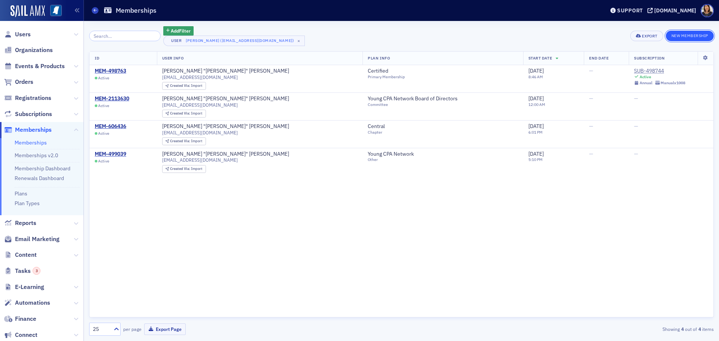
click at [690, 34] on button "New Membership" at bounding box center [690, 36] width 48 height 10
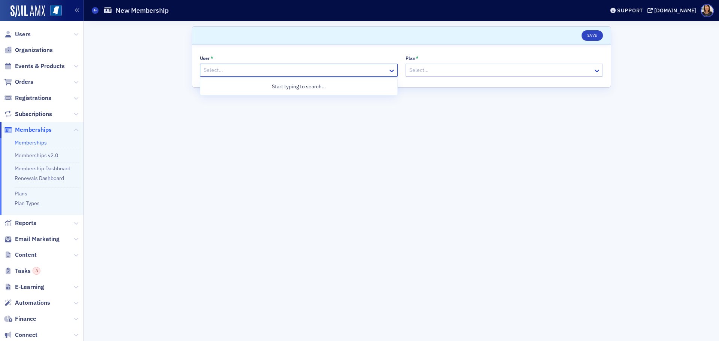
click at [343, 69] on div at bounding box center [295, 70] width 184 height 9
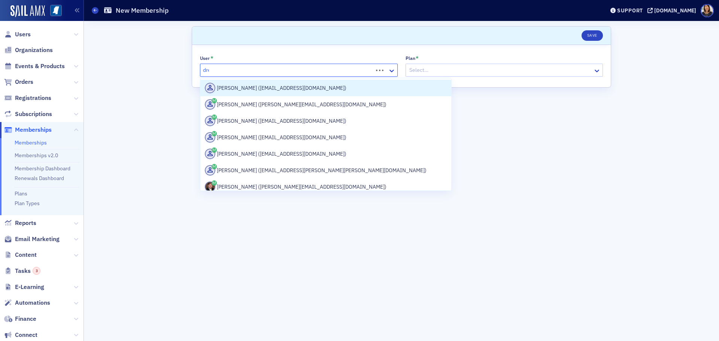
type input "drew"
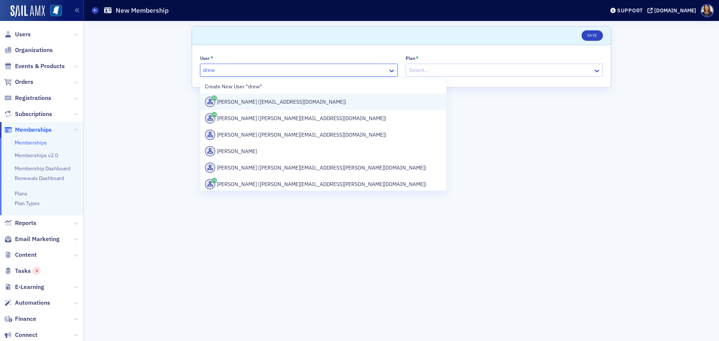
click at [264, 100] on div "Drew Easley (dreweasley1999@gmail.com)" at bounding box center [323, 102] width 237 height 10
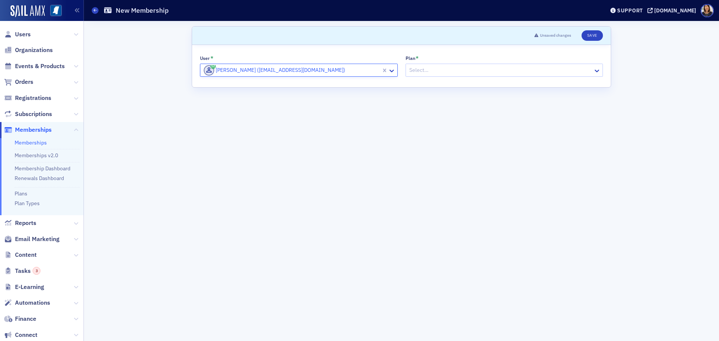
click at [427, 66] on div at bounding box center [501, 70] width 184 height 9
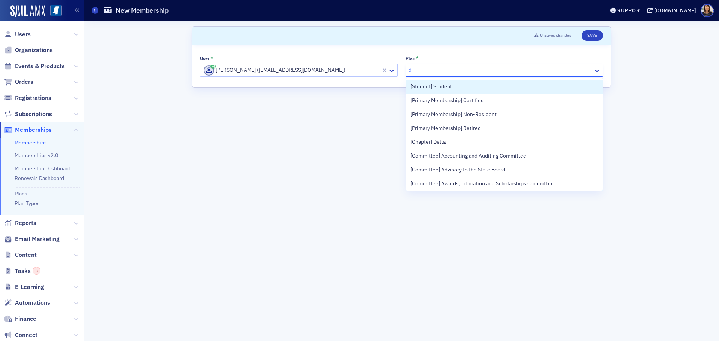
type input "da"
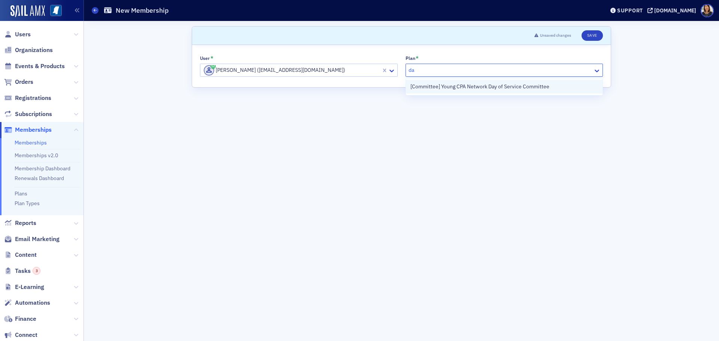
click at [463, 92] on div "[Committee] Young CPA Network Day of Service Committee" at bounding box center [504, 87] width 197 height 14
click at [592, 36] on button "Save" at bounding box center [592, 35] width 21 height 10
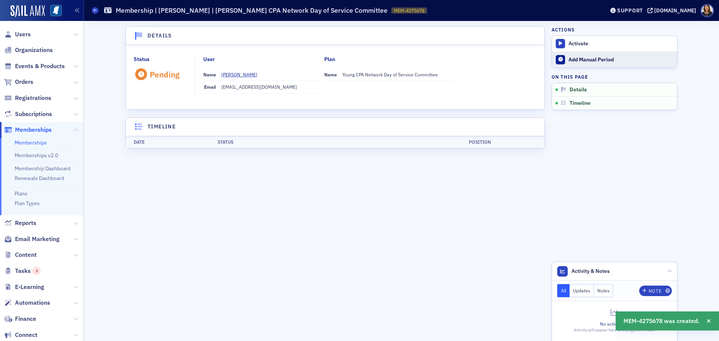
click at [580, 65] on button "Add Manual Period" at bounding box center [614, 60] width 125 height 16
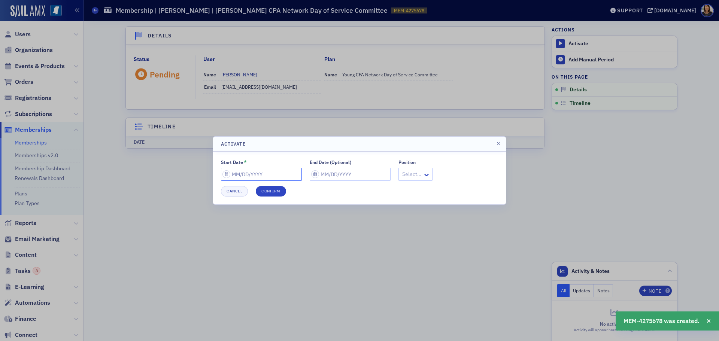
select select "9"
select select "2025"
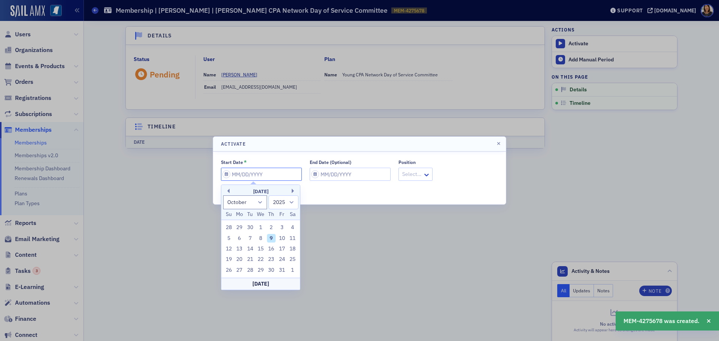
click at [252, 175] on input "Start Date *" at bounding box center [261, 174] width 81 height 13
type input "0"
select select "0"
select select "2000"
type input "07"
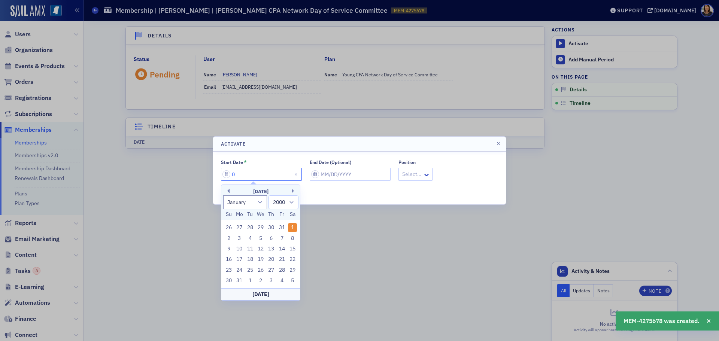
select select "6"
select select "2025"
type input "07/01/2"
select select "2002"
type input "[DATE]"
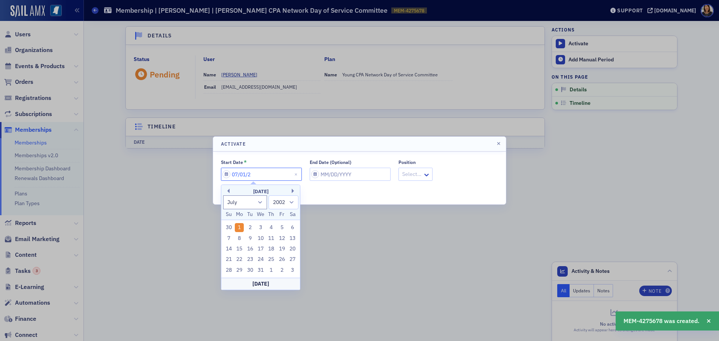
select select "2020"
type input "[DATE]"
select select "2025"
type input "[DATE]"
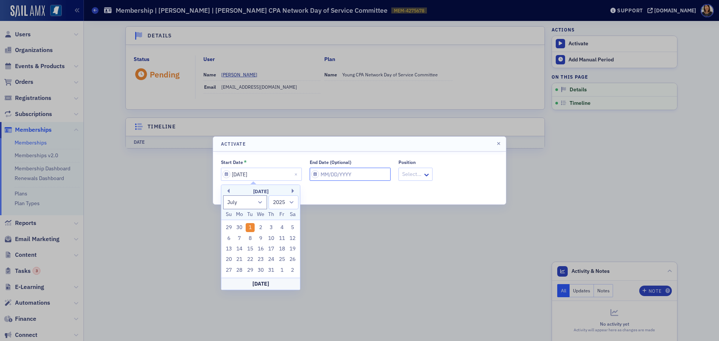
click at [335, 178] on input "End Date (Optional)" at bounding box center [350, 174] width 81 height 13
select select "9"
select select "2025"
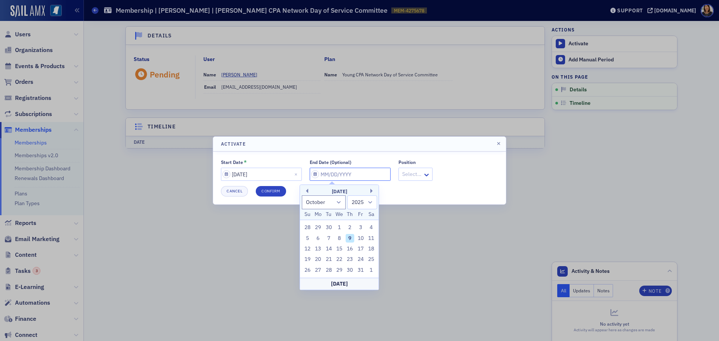
type input "0"
select select "0"
select select "2000"
type input "07"
select select "6"
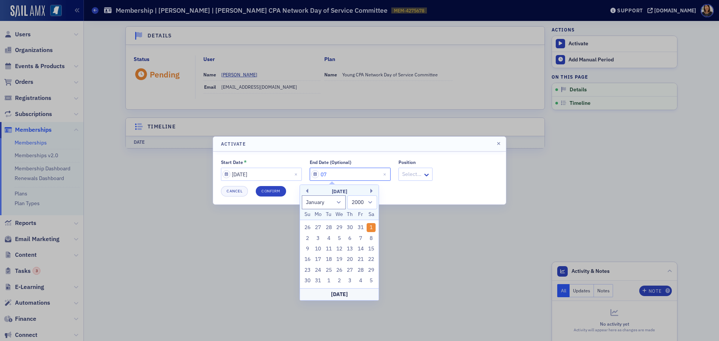
select select "2025"
type input "07/01/2"
select select "2002"
type input "[DATE]"
select select "2020"
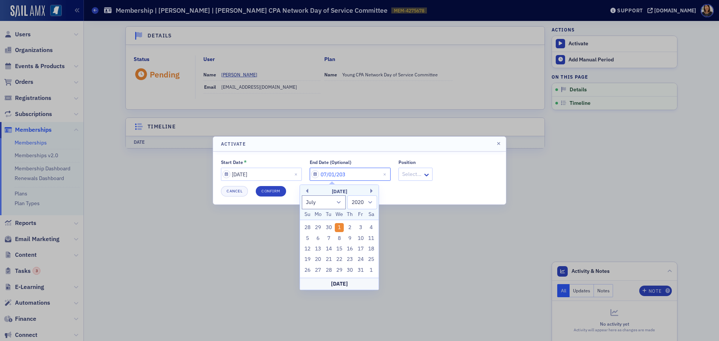
type input "[DATE]"
select select "2030"
type input "[DATE]"
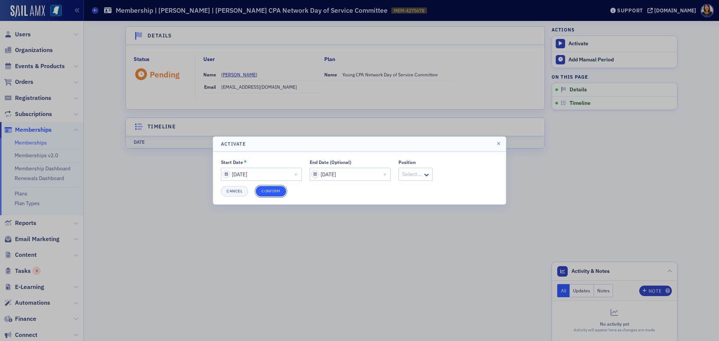
click at [263, 190] on button "Confirm" at bounding box center [271, 191] width 30 height 10
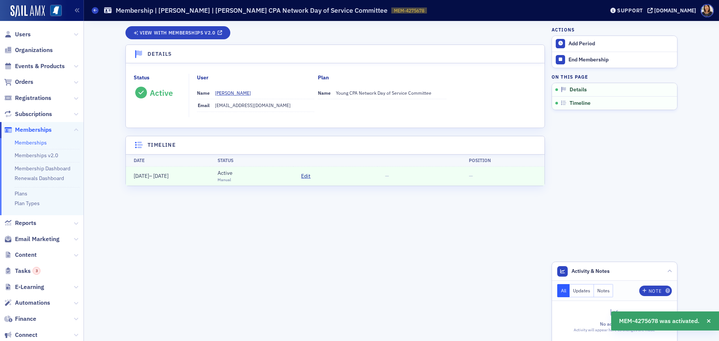
click at [30, 30] on span "Users" at bounding box center [42, 34] width 84 height 16
click at [22, 32] on span "Users" at bounding box center [23, 34] width 16 height 8
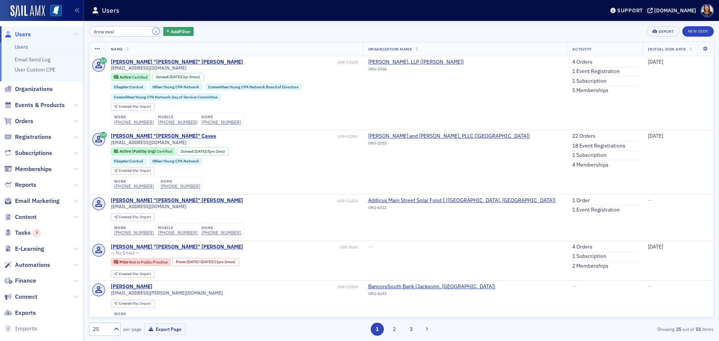
click at [153, 30] on button "×" at bounding box center [156, 31] width 7 height 7
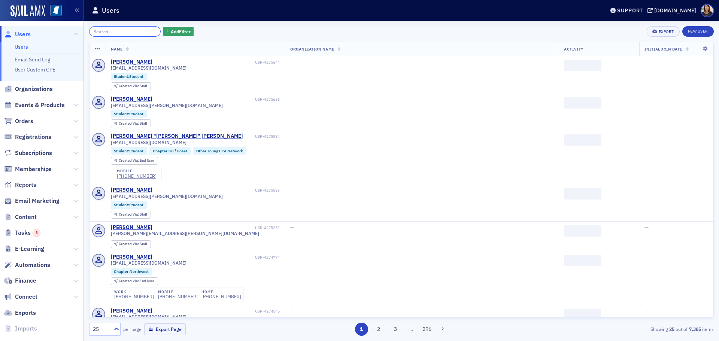
click at [133, 30] on input "search" at bounding box center [125, 31] width 72 height 10
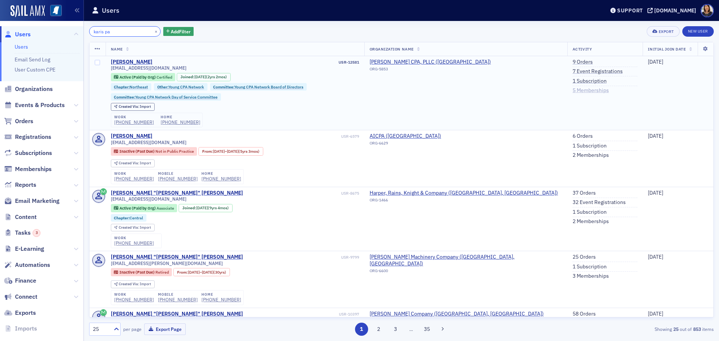
type input "karis pa"
click at [587, 92] on link "5 Memberships" at bounding box center [591, 90] width 36 height 7
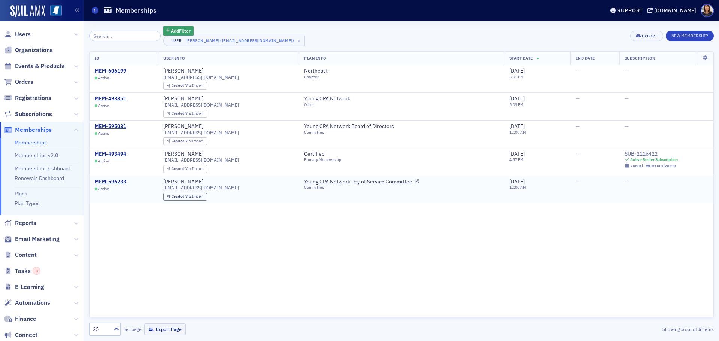
click at [116, 180] on div "MEM-596233" at bounding box center [110, 182] width 31 height 7
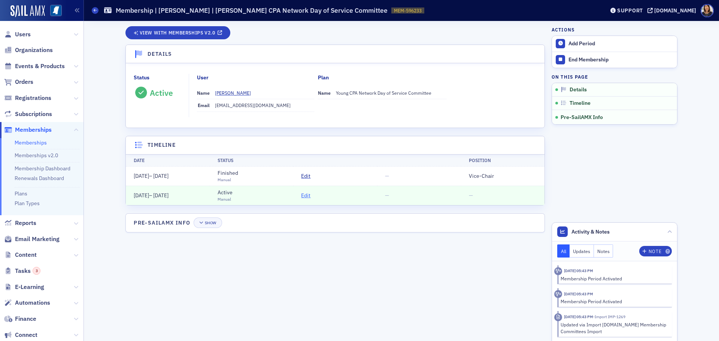
click at [305, 196] on span "Edit" at bounding box center [305, 196] width 9 height 8
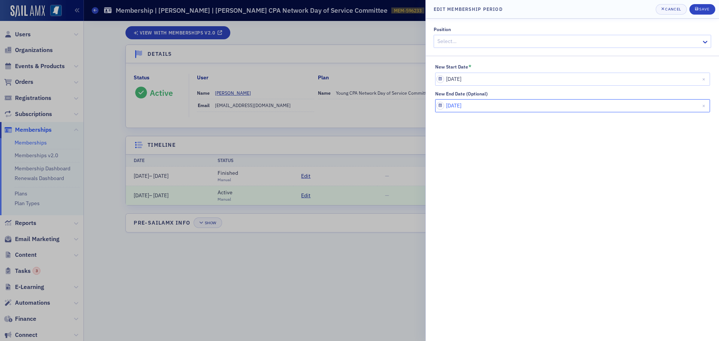
select select "5"
select select "2026"
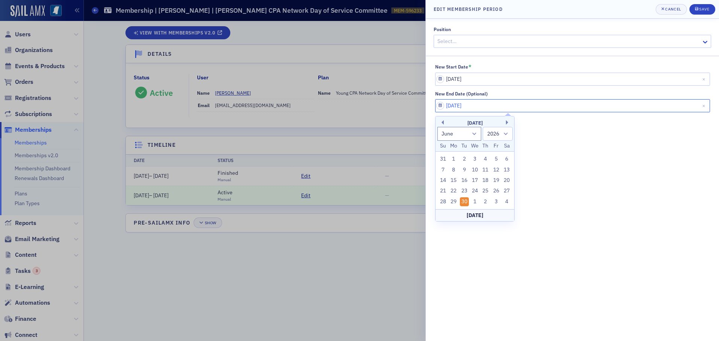
click at [510, 108] on input "[DATE]" at bounding box center [572, 105] width 275 height 13
type input "06/30/20"
select select "2020"
type input "06/30/2030"
select select "2030"
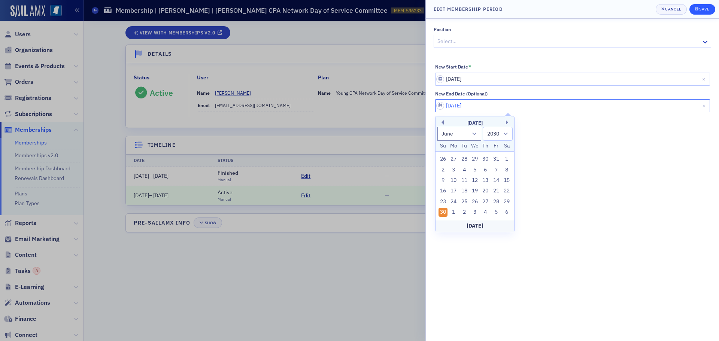
type input "06/30/2030"
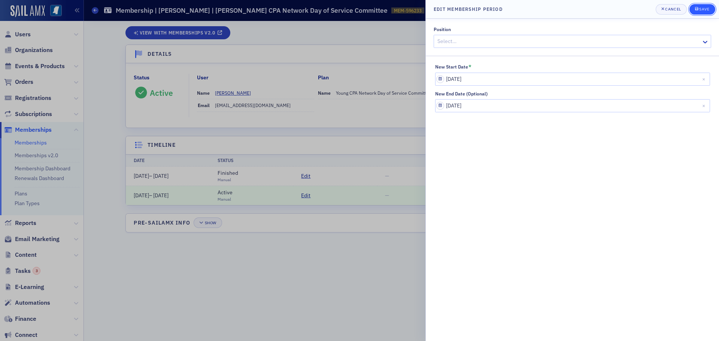
click at [700, 7] on div "Save" at bounding box center [704, 9] width 10 height 4
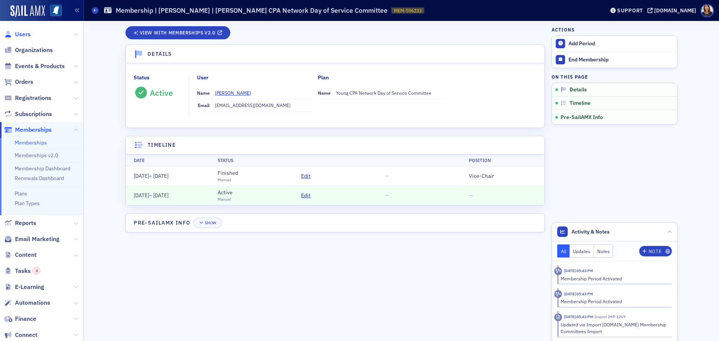
click at [22, 31] on span "Users" at bounding box center [23, 34] width 16 height 8
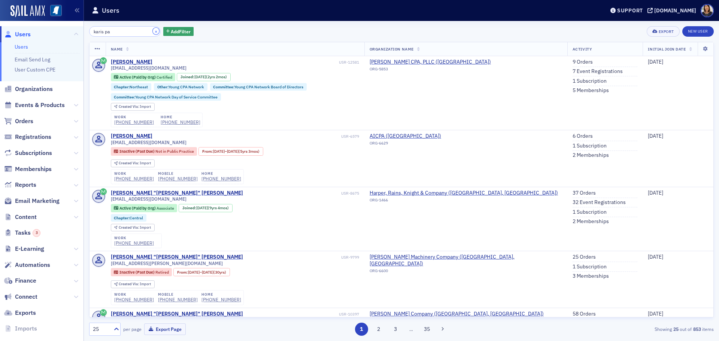
click at [153, 32] on button "×" at bounding box center [156, 31] width 7 height 7
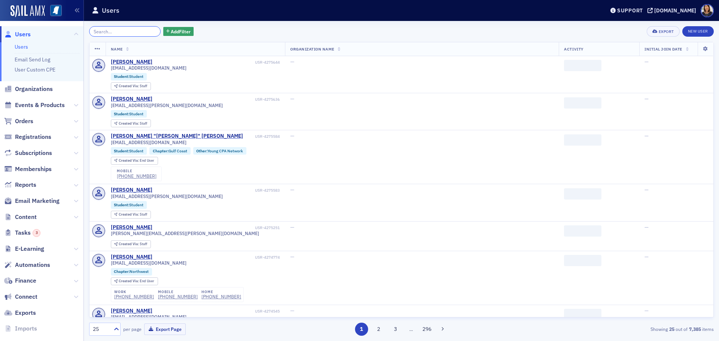
click at [127, 32] on input "search" at bounding box center [125, 31] width 72 height 10
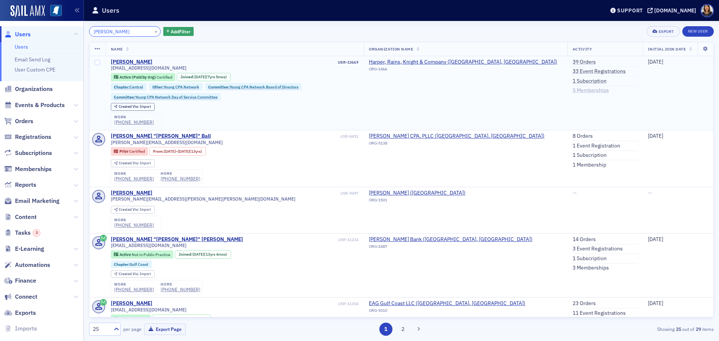
type input "katie hut"
click at [573, 90] on link "5 Memberships" at bounding box center [591, 90] width 36 height 7
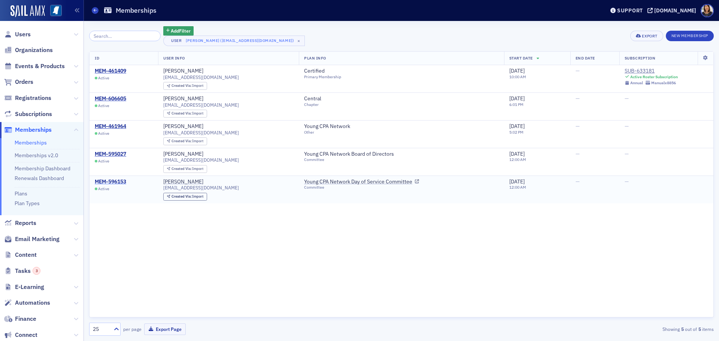
click at [113, 181] on div "MEM-596153" at bounding box center [110, 182] width 31 height 7
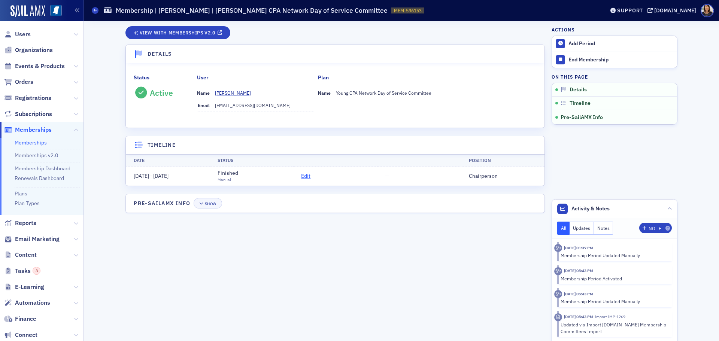
click at [306, 175] on span "Edit" at bounding box center [305, 176] width 9 height 8
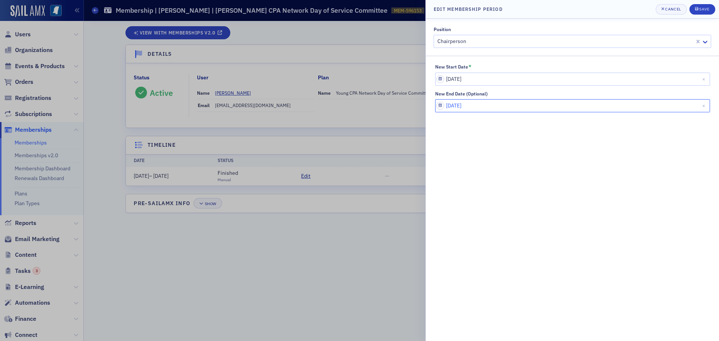
click at [493, 108] on input "[DATE]" at bounding box center [572, 105] width 275 height 13
select select "5"
select select "2026"
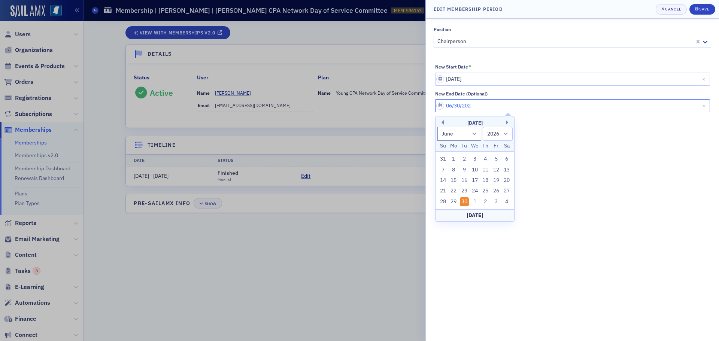
type input "06/30/20"
select select "2020"
type input "06/30/2030"
select select "2030"
type input "06/30/2030"
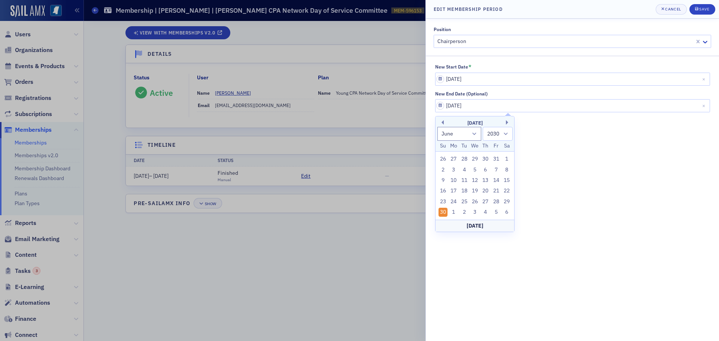
drag, startPoint x: 613, startPoint y: 182, endPoint x: 663, endPoint y: 124, distance: 77.1
click at [614, 180] on div "Position Chairperson New Start Date * 07/01/2023 New End Date (Optional) 06/30/…" at bounding box center [572, 180] width 293 height 322
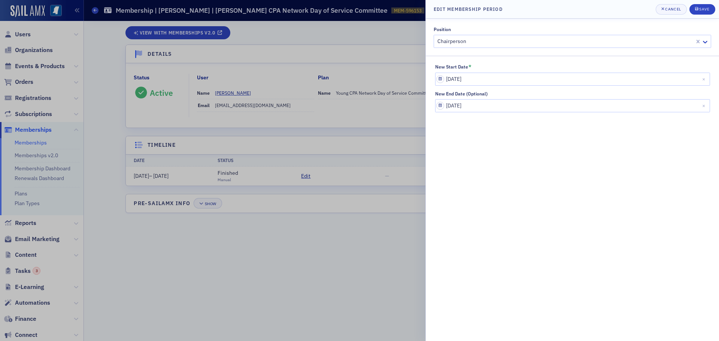
click at [701, 1] on header "Edit Membership Period Cancel Save" at bounding box center [572, 9] width 293 height 19
click at [702, 8] on div "Save" at bounding box center [704, 9] width 10 height 4
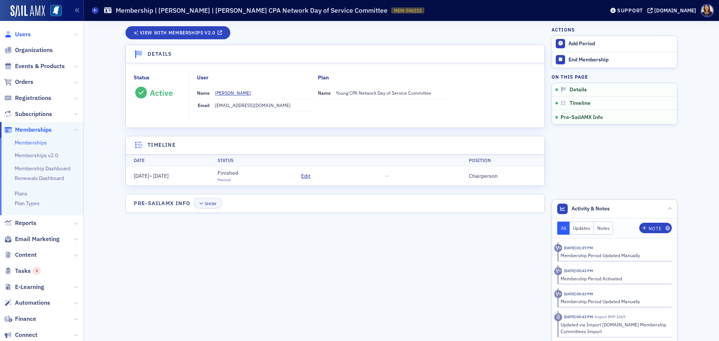
click at [24, 35] on span "Users" at bounding box center [23, 34] width 16 height 8
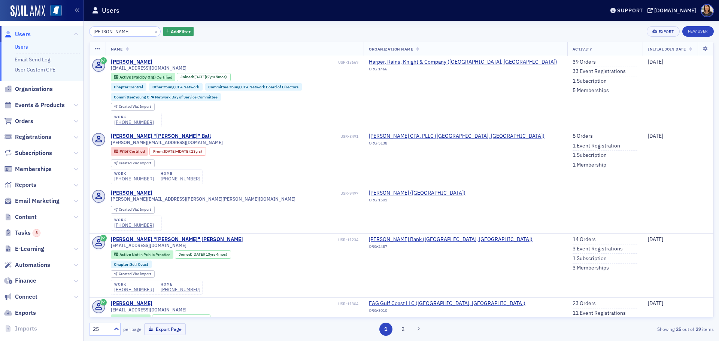
click at [137, 22] on div "katie hut × Add Filter Export New User Name Organization Name Activity Initial …" at bounding box center [401, 181] width 625 height 320
click at [153, 29] on button "×" at bounding box center [156, 31] width 7 height 7
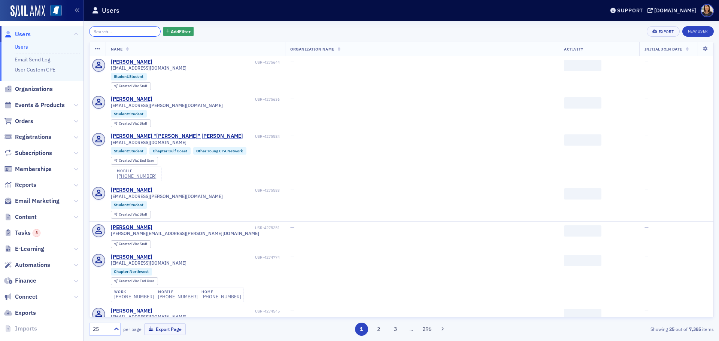
click at [142, 32] on input "search" at bounding box center [125, 31] width 72 height 10
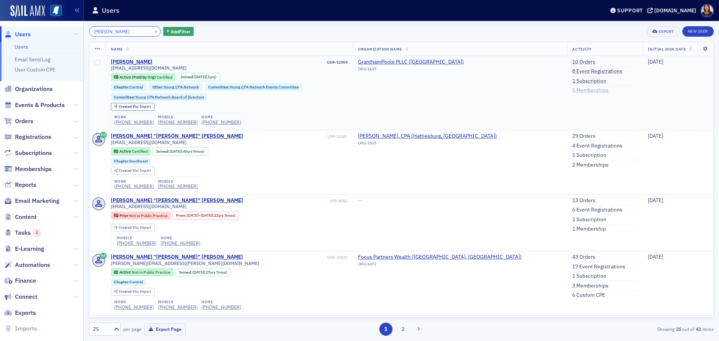
type input "brooke stan"
click at [586, 92] on link "5 Memberships" at bounding box center [590, 90] width 36 height 7
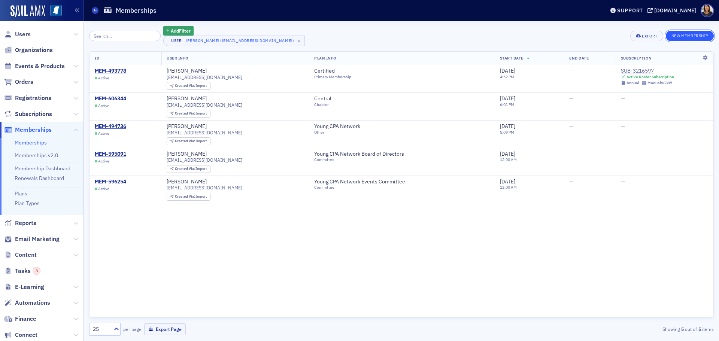
click at [704, 35] on button "New Membership" at bounding box center [690, 36] width 48 height 10
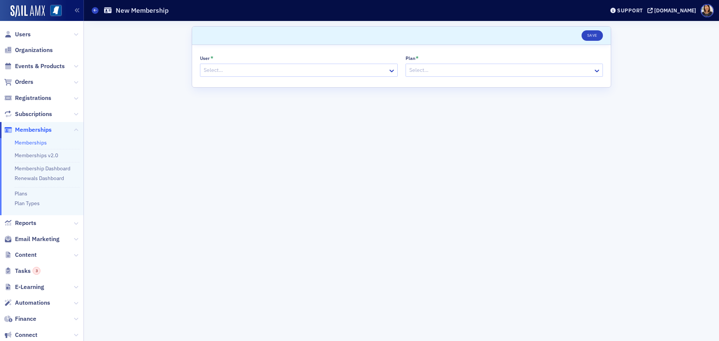
drag, startPoint x: 220, startPoint y: 75, endPoint x: 224, endPoint y: 73, distance: 4.5
click at [224, 73] on div "Select…" at bounding box center [294, 70] width 188 height 11
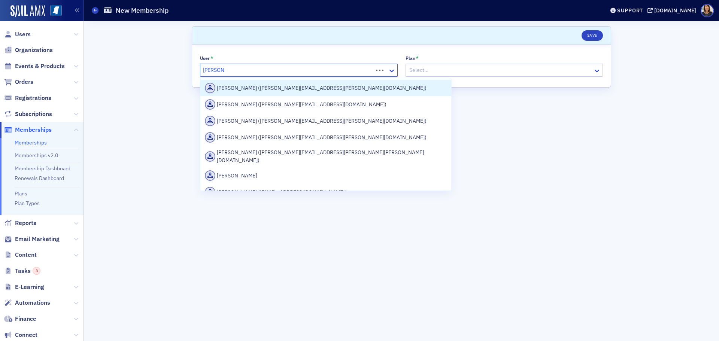
type input "brooke st"
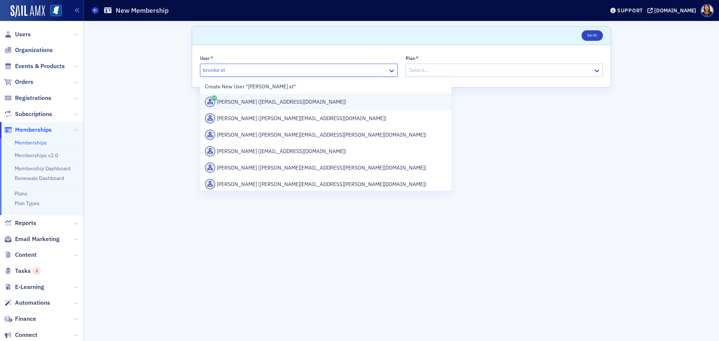
click at [260, 101] on div "Brooke Stanley (bstanley@granthampoole.com)" at bounding box center [326, 102] width 242 height 10
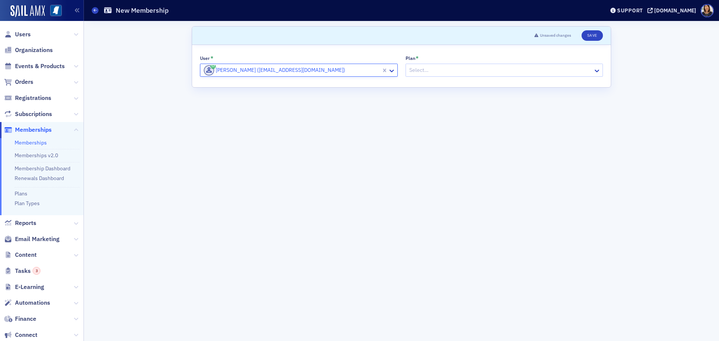
click at [445, 73] on div at bounding box center [501, 70] width 184 height 9
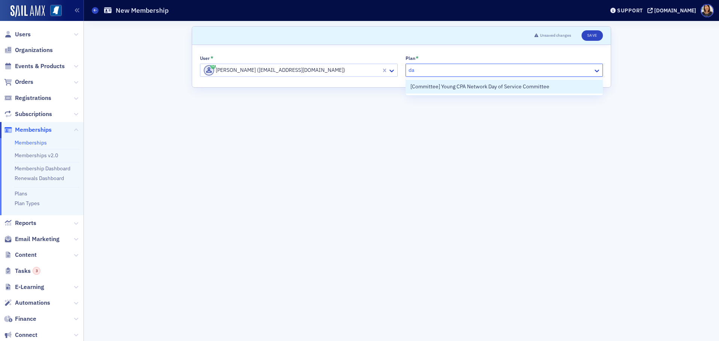
type input "day"
click at [493, 84] on span "[Committee] Young CPA Network Day of Service Committee" at bounding box center [479, 87] width 139 height 8
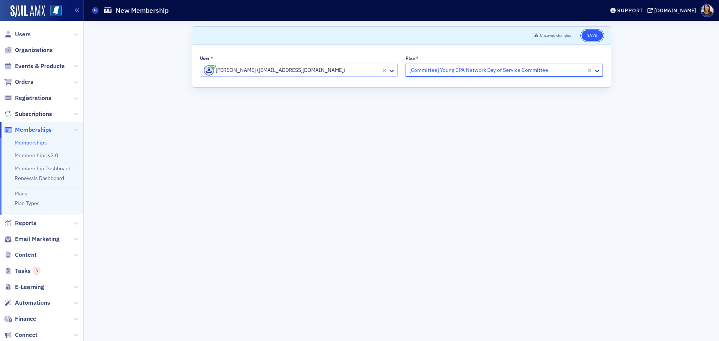
click at [597, 36] on button "Save" at bounding box center [592, 35] width 21 height 10
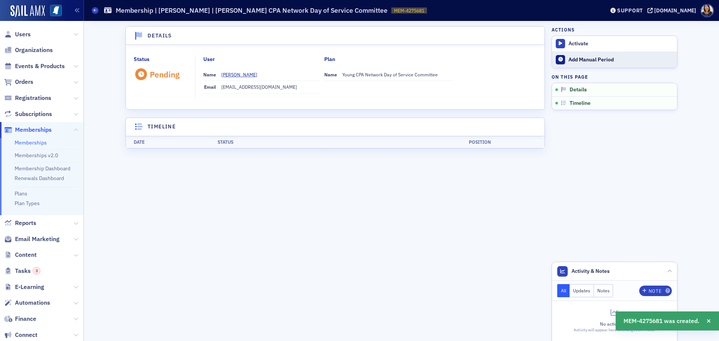
click at [592, 58] on div "Add Manual Period" at bounding box center [620, 60] width 105 height 7
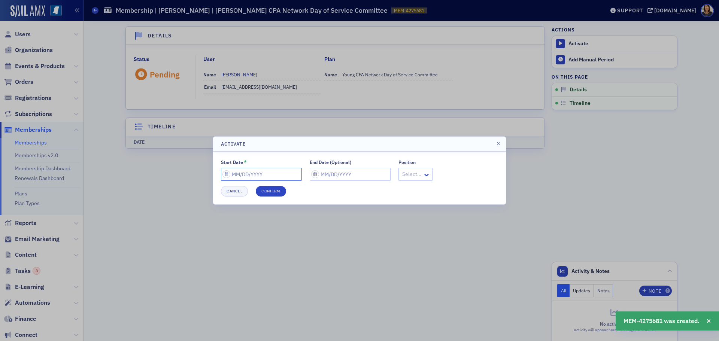
select select "9"
select select "2025"
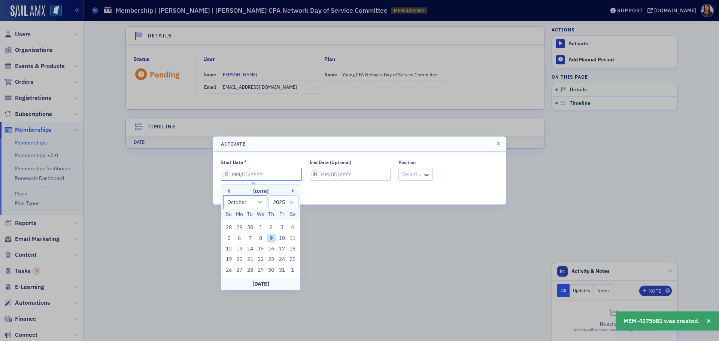
click at [271, 176] on input "Start Date *" at bounding box center [261, 174] width 81 height 13
type input "0"
select select "0"
select select "2000"
type input "07"
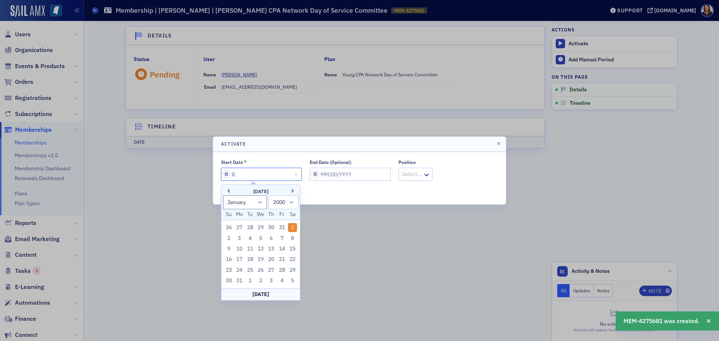
select select "6"
select select "2025"
type input "07/01/2"
select select "2002"
type input "[DATE]"
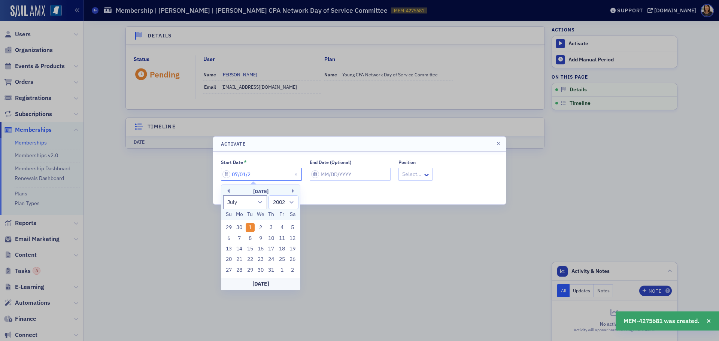
select select "2020"
type input "[DATE]"
select select "2025"
type input "[DATE]"
click at [335, 176] on input "End Date (Optional)" at bounding box center [350, 174] width 81 height 13
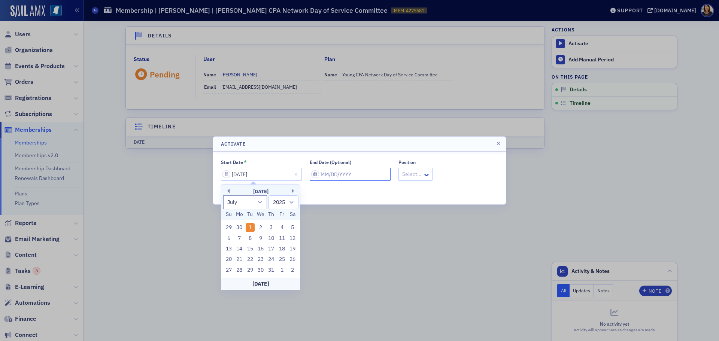
select select "9"
select select "2025"
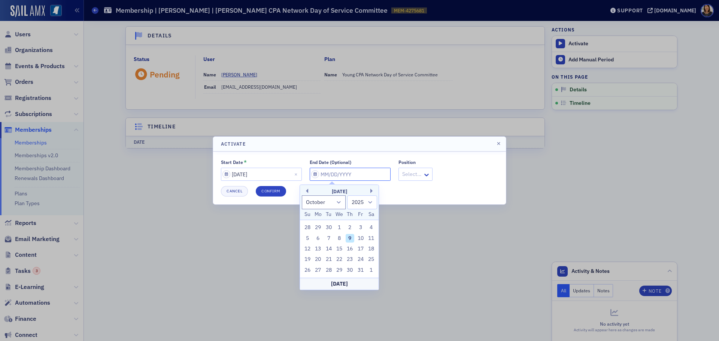
type input "0"
select select "0"
select select "2000"
type input "07"
select select "6"
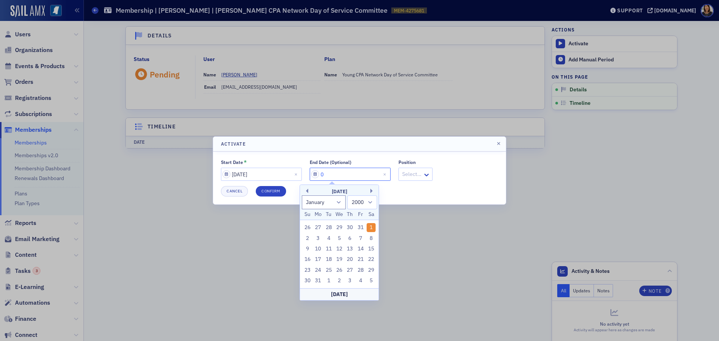
select select "2025"
type input "07/01/2"
select select "2002"
type input "[DATE]"
select select "2020"
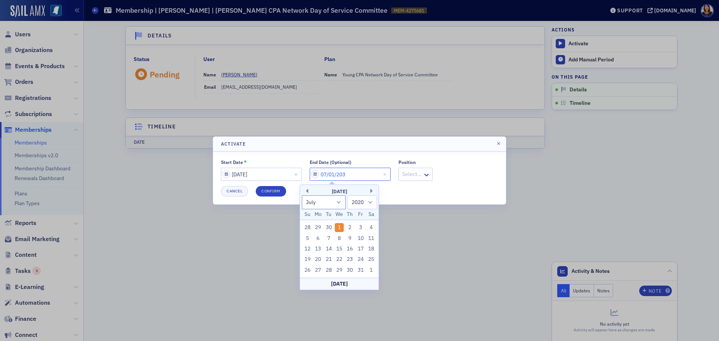
type input "[DATE]"
select select "2030"
type input "[DATE]"
click at [271, 189] on button "Confirm" at bounding box center [271, 191] width 30 height 10
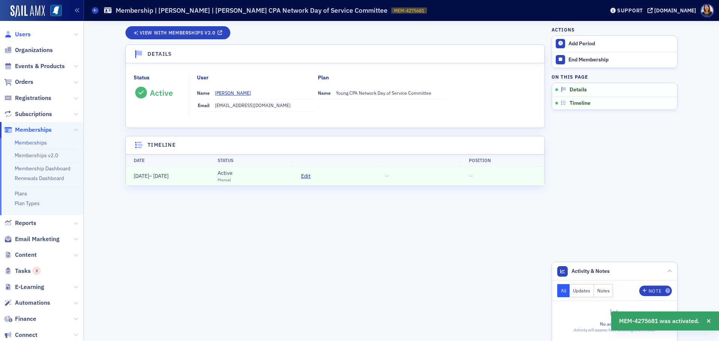
click at [25, 35] on span "Users" at bounding box center [23, 34] width 16 height 8
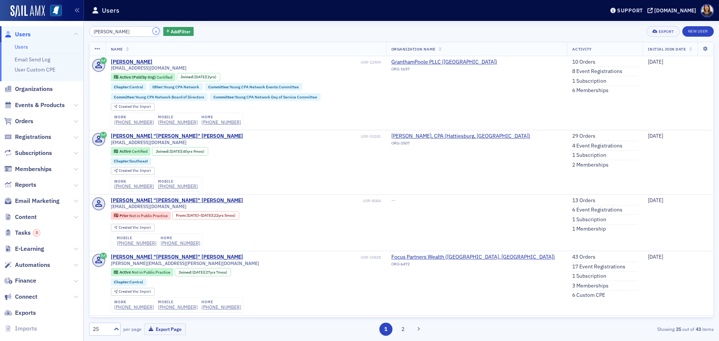
click at [153, 31] on button "×" at bounding box center [156, 31] width 7 height 7
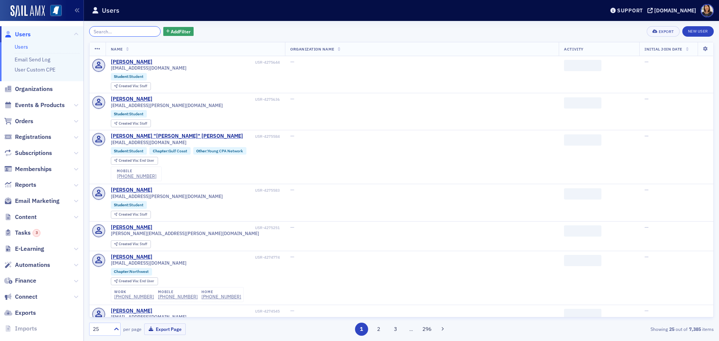
click at [142, 34] on input "search" at bounding box center [125, 31] width 72 height 10
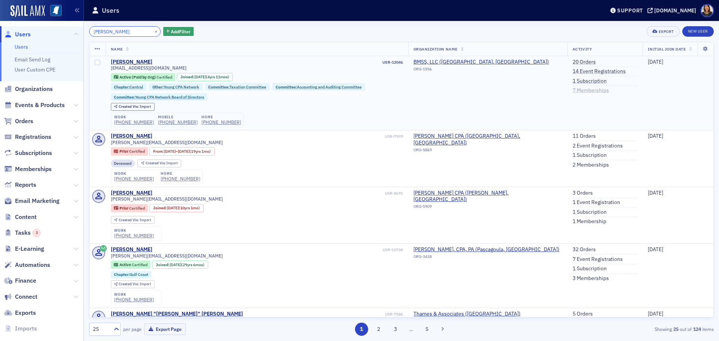
type input "[PERSON_NAME]"
click at [593, 91] on link "7 Memberships" at bounding box center [591, 90] width 36 height 7
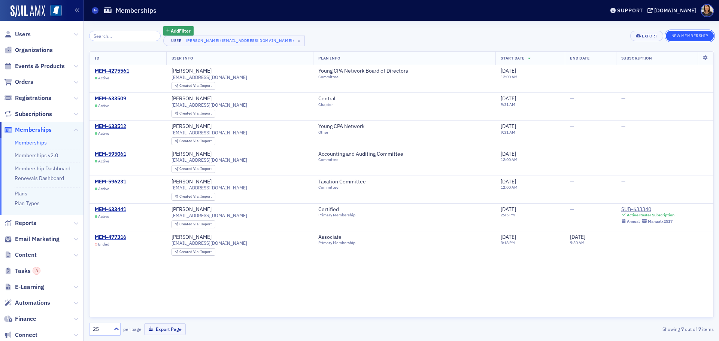
click at [690, 35] on button "New Membership" at bounding box center [690, 36] width 48 height 10
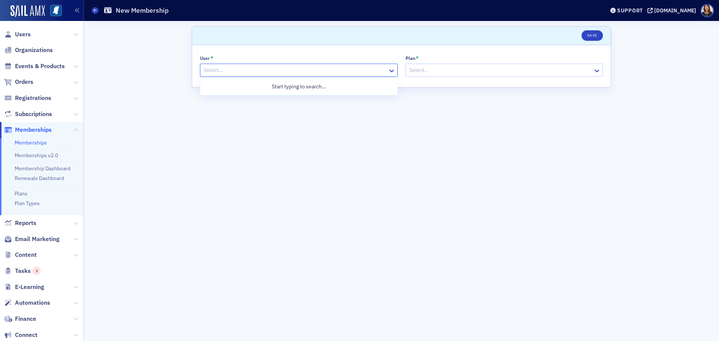
click at [226, 73] on div at bounding box center [295, 70] width 184 height 9
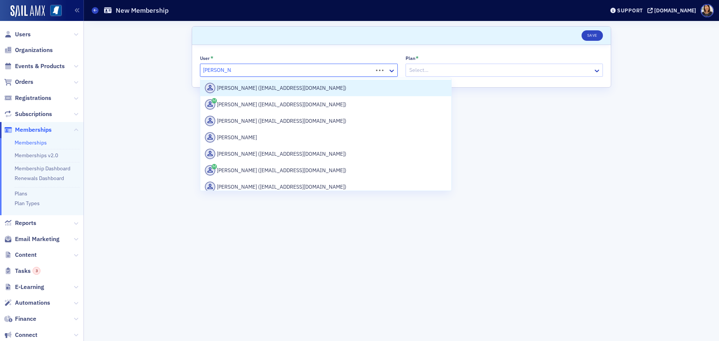
type input "[PERSON_NAME]"
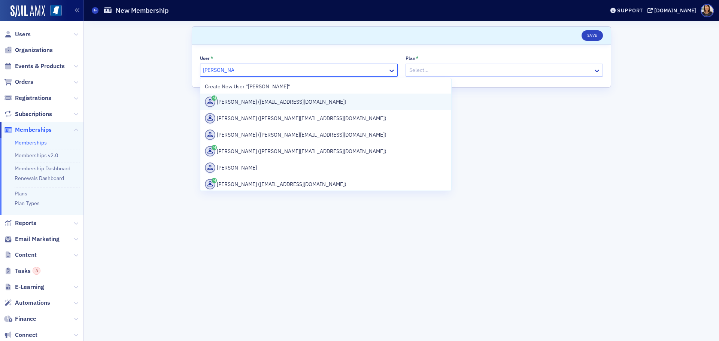
click at [253, 105] on div "[PERSON_NAME] ([EMAIL_ADDRESS][DOMAIN_NAME])" at bounding box center [326, 102] width 242 height 10
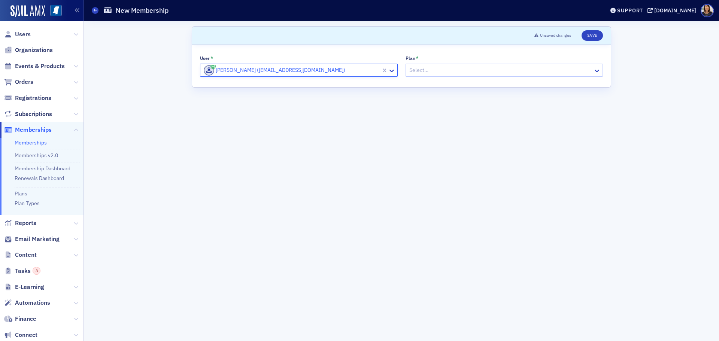
click at [433, 73] on div at bounding box center [501, 70] width 184 height 9
type input "da"
click at [447, 88] on span "[Committee] Young CPA Network Day of Service Committee" at bounding box center [479, 87] width 139 height 8
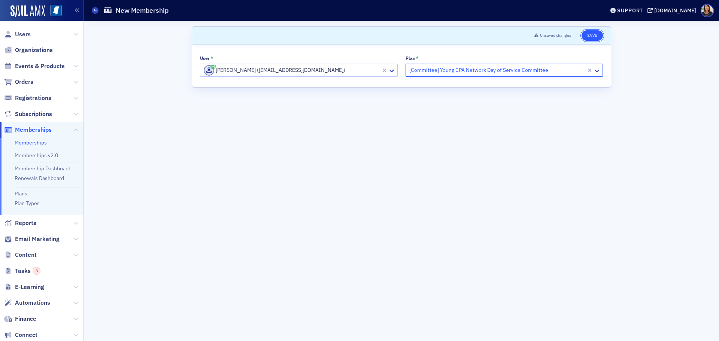
click at [591, 37] on button "Save" at bounding box center [592, 35] width 21 height 10
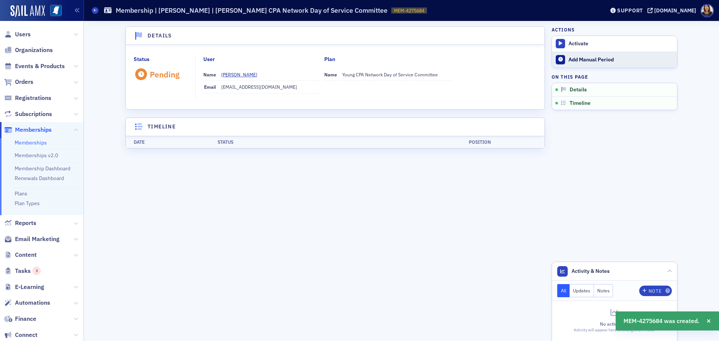
click at [587, 59] on div "Add Manual Period" at bounding box center [620, 60] width 105 height 7
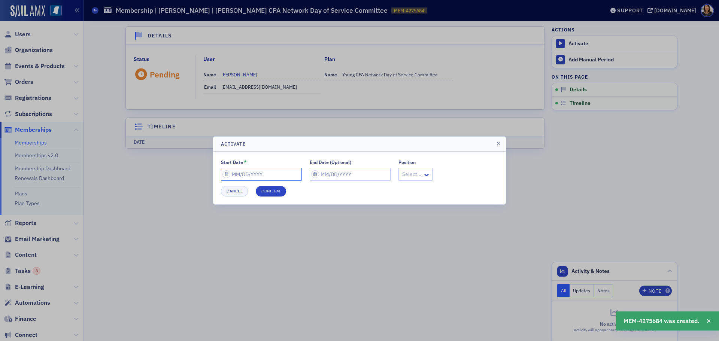
select select "9"
select select "2025"
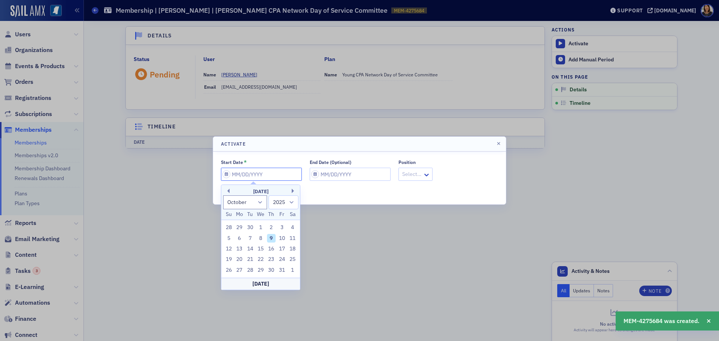
click at [282, 170] on input "Start Date *" at bounding box center [261, 174] width 81 height 13
type input "0"
select select "0"
select select "2000"
type input "07"
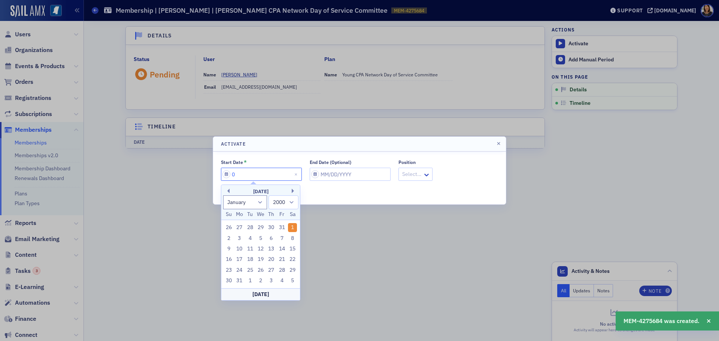
select select "6"
select select "2025"
type input "07/01/2"
select select "2002"
type input "[DATE]"
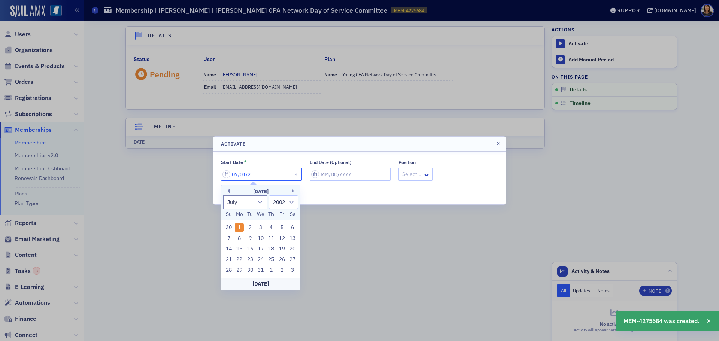
select select "2020"
type input "[DATE]"
select select "2025"
type input "[DATE]"
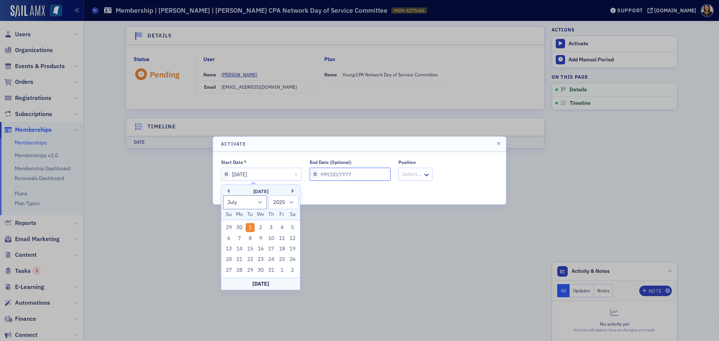
select select "9"
select select "2025"
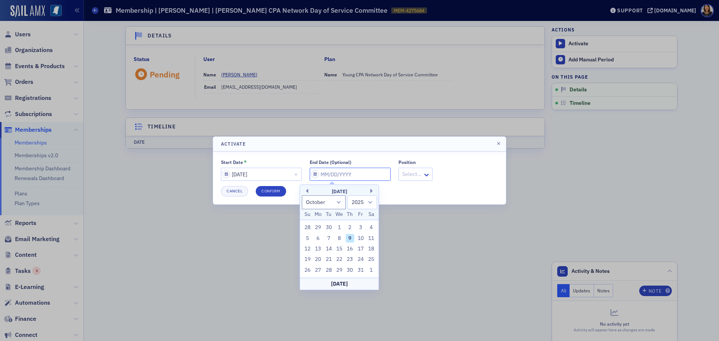
click at [362, 179] on input "End Date (Optional)" at bounding box center [350, 174] width 81 height 13
type input "0"
select select "0"
select select "2000"
type input "07"
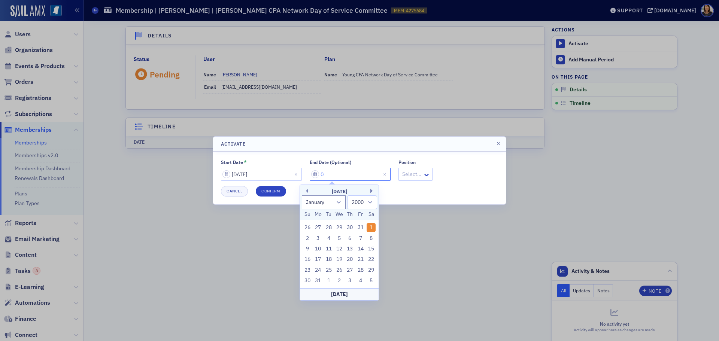
select select "6"
select select "2025"
type input "07/01/2"
select select "2002"
type input "[DATE]"
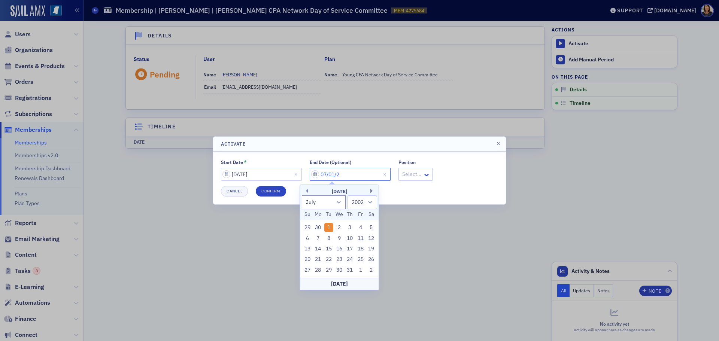
select select "2020"
type input "[DATE]"
select select "2030"
click at [273, 191] on button "Confirm" at bounding box center [271, 191] width 30 height 10
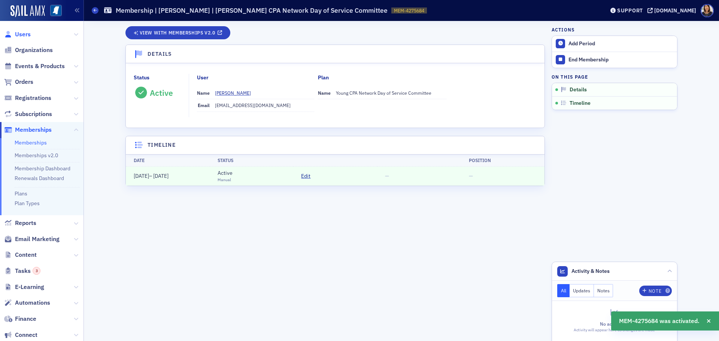
click at [24, 33] on span "Users" at bounding box center [23, 34] width 16 height 8
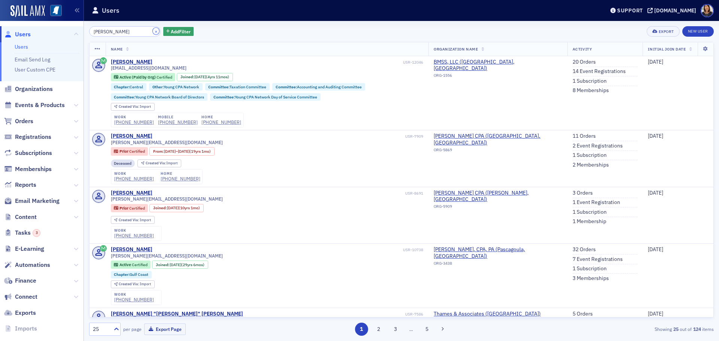
click at [153, 29] on button "×" at bounding box center [156, 31] width 7 height 7
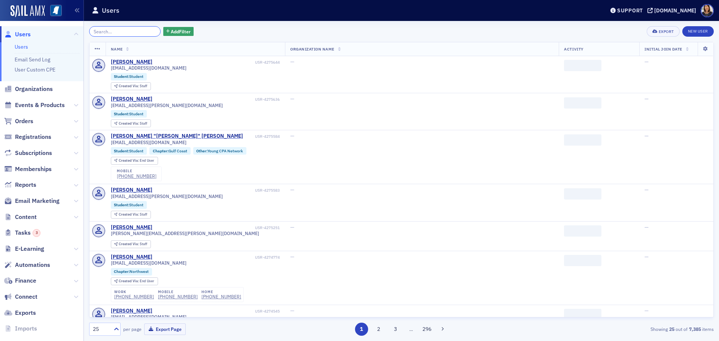
click at [134, 34] on input "search" at bounding box center [125, 31] width 72 height 10
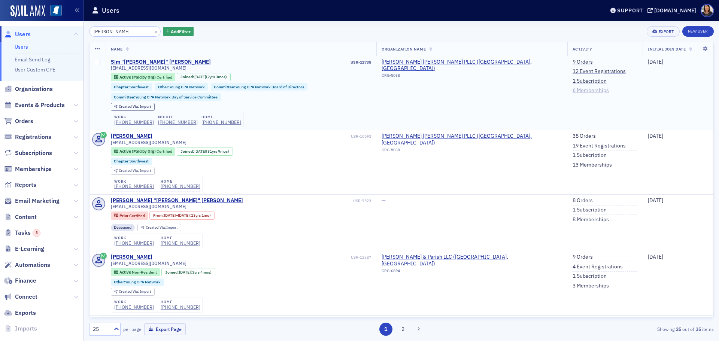
click at [578, 90] on link "6 Memberships" at bounding box center [591, 90] width 36 height 7
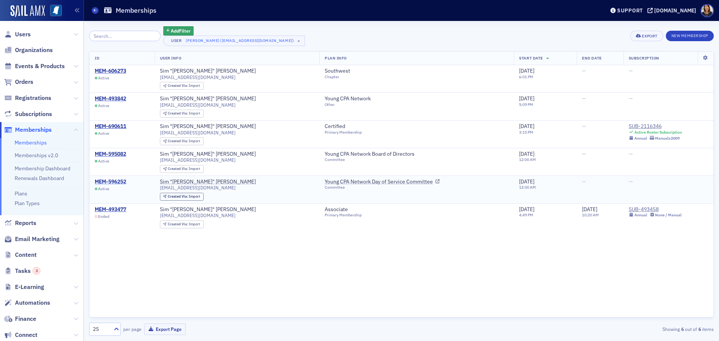
click at [113, 180] on div "MEM-596252" at bounding box center [110, 182] width 31 height 7
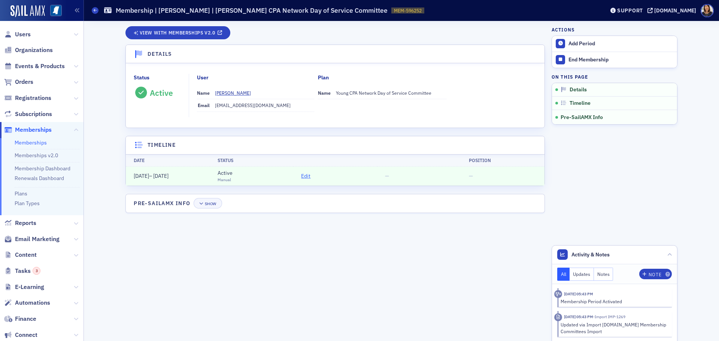
click at [303, 179] on span "Edit" at bounding box center [305, 176] width 9 height 8
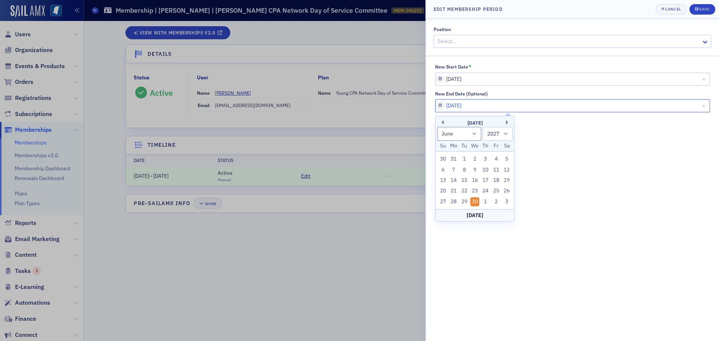
click at [493, 100] on input "06/30/2027" at bounding box center [572, 105] width 275 height 13
click at [708, 6] on button "Save" at bounding box center [702, 9] width 26 height 10
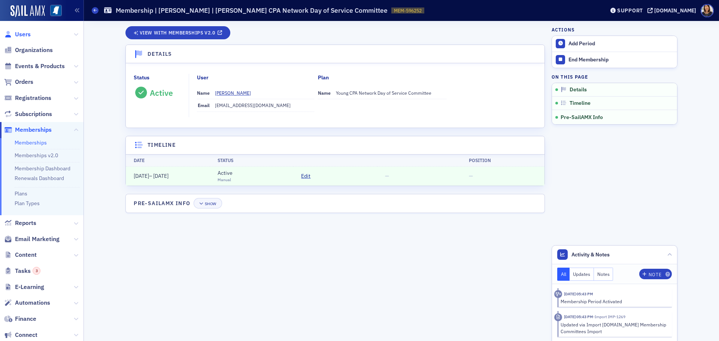
click at [22, 34] on span "Users" at bounding box center [23, 34] width 16 height 8
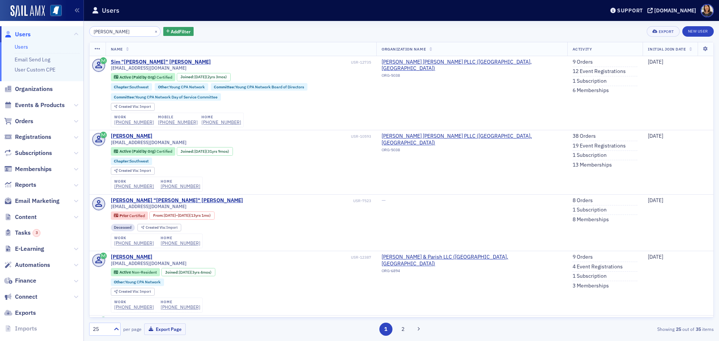
click at [140, 28] on input "[PERSON_NAME]" at bounding box center [125, 31] width 72 height 10
click at [153, 31] on button "×" at bounding box center [156, 31] width 7 height 7
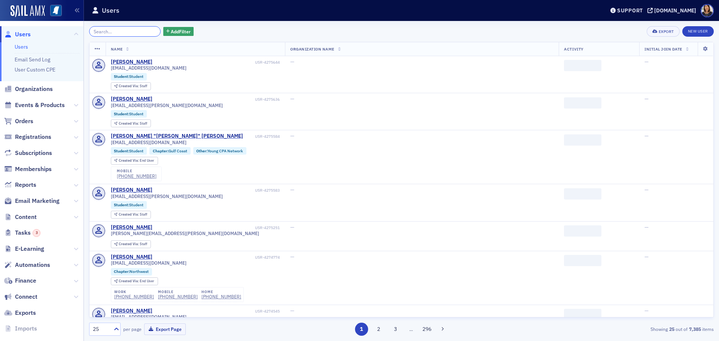
click at [136, 34] on input "search" at bounding box center [125, 31] width 72 height 10
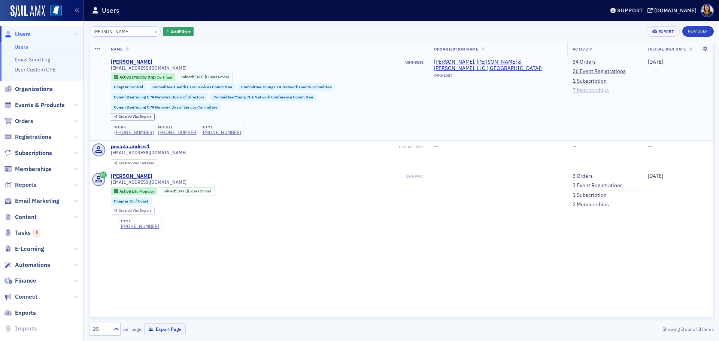
click at [589, 92] on link "7 Memberships" at bounding box center [591, 90] width 36 height 7
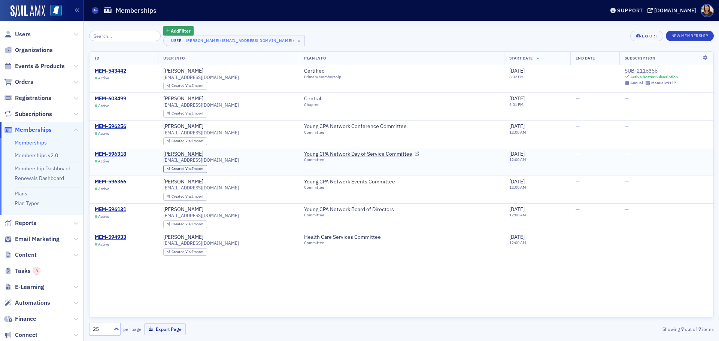
click at [113, 152] on div "MEM-596318" at bounding box center [110, 154] width 31 height 7
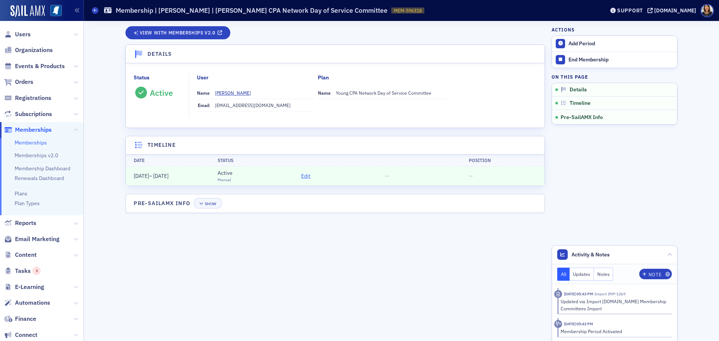
click at [305, 176] on span "Edit" at bounding box center [305, 176] width 9 height 8
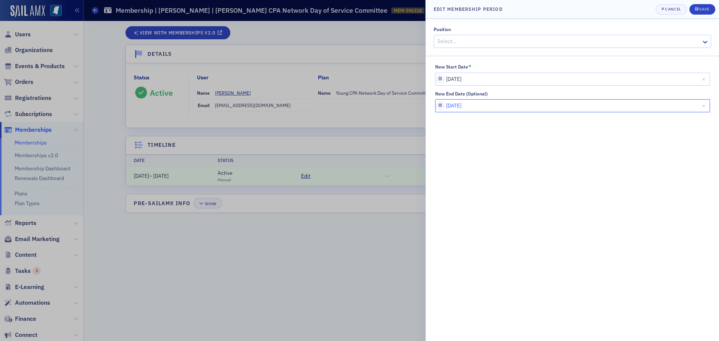
click at [487, 107] on input "06/30/2027" at bounding box center [572, 105] width 275 height 13
click at [710, 10] on button "Save" at bounding box center [702, 9] width 26 height 10
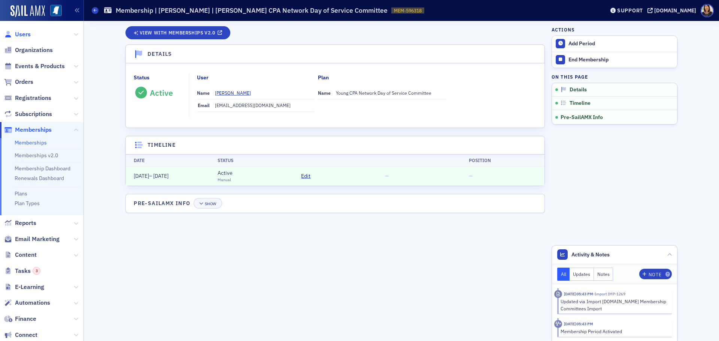
click at [21, 34] on span "Users" at bounding box center [23, 34] width 16 height 8
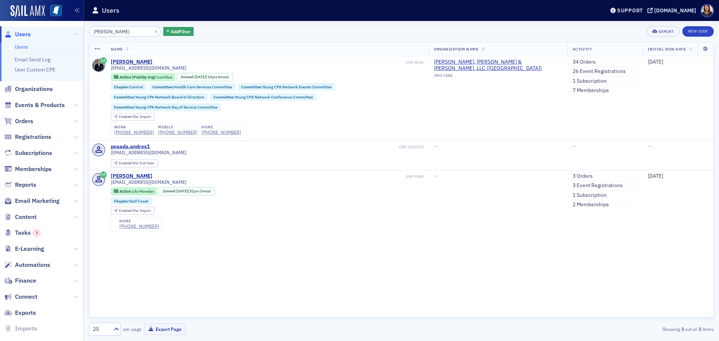
click at [20, 36] on span "Users" at bounding box center [23, 34] width 16 height 8
click at [678, 13] on div "[DOMAIN_NAME]" at bounding box center [675, 10] width 42 height 7
click at [153, 31] on button "×" at bounding box center [156, 31] width 7 height 7
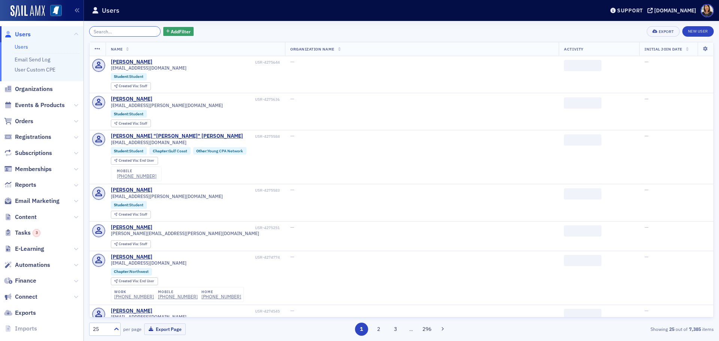
click at [141, 31] on input "search" at bounding box center [125, 31] width 72 height 10
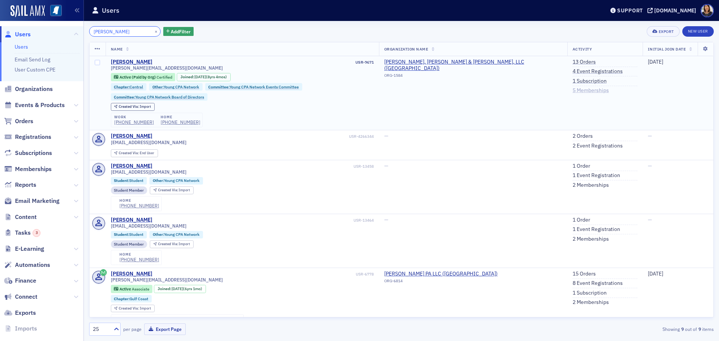
type input "[PERSON_NAME]"
click at [578, 90] on link "5 Memberships" at bounding box center [591, 90] width 36 height 7
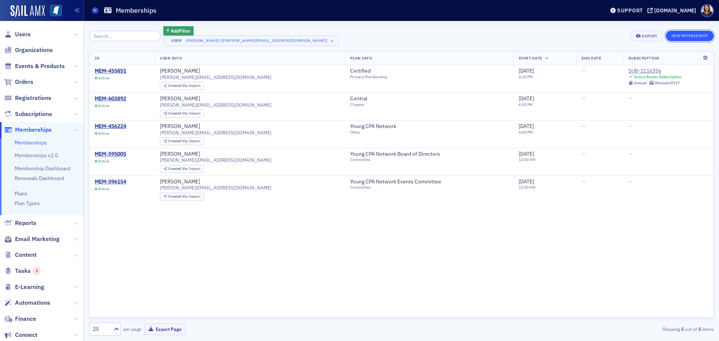
click at [696, 37] on button "New Membership" at bounding box center [690, 36] width 48 height 10
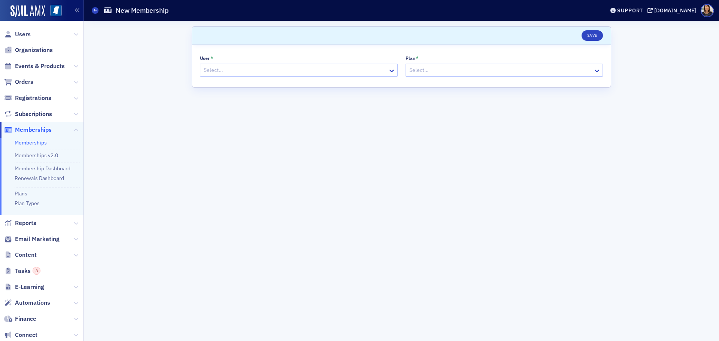
click at [222, 82] on div "User * Select… Plan * Select…" at bounding box center [401, 66] width 419 height 42
click at [230, 70] on div at bounding box center [295, 70] width 184 height 9
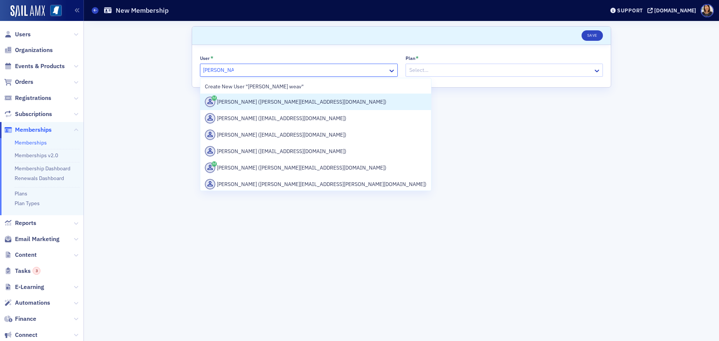
type input "[PERSON_NAME]"
click at [256, 101] on div "[PERSON_NAME] ([PERSON_NAME][EMAIL_ADDRESS][DOMAIN_NAME])" at bounding box center [316, 102] width 222 height 10
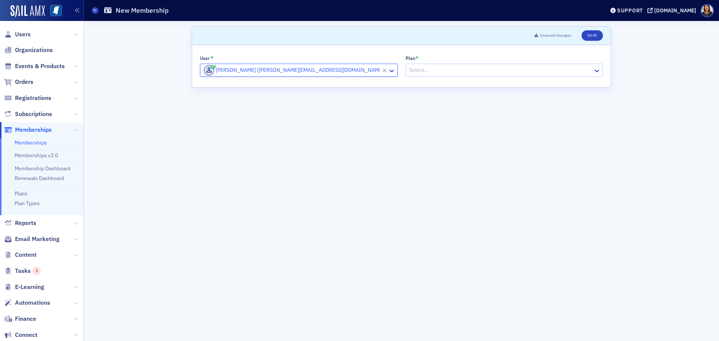
click at [453, 75] on div at bounding box center [501, 70] width 184 height 9
type input "da"
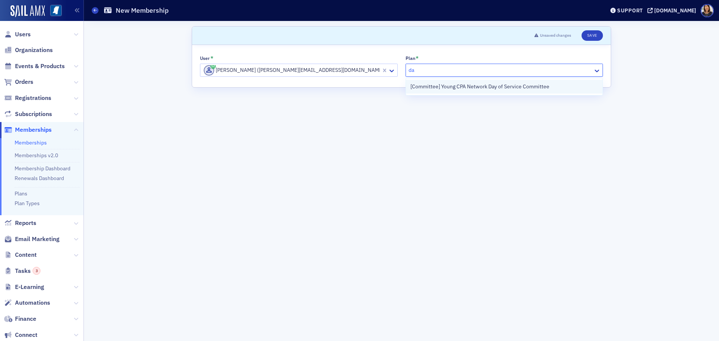
click at [442, 89] on span "[Committee] Young CPA Network Day of Service Committee" at bounding box center [479, 87] width 139 height 8
click at [590, 35] on button "Save" at bounding box center [592, 35] width 21 height 10
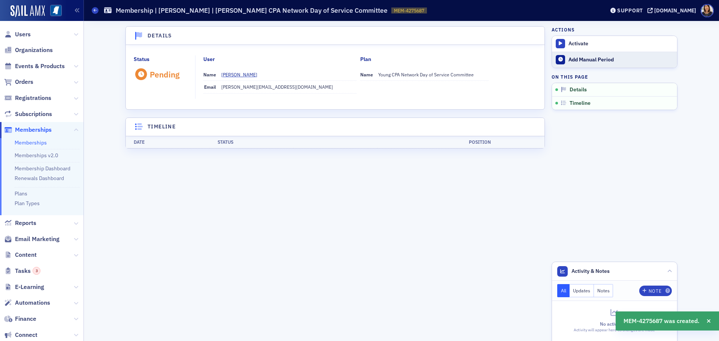
click at [577, 60] on div "Add Manual Period" at bounding box center [620, 60] width 105 height 7
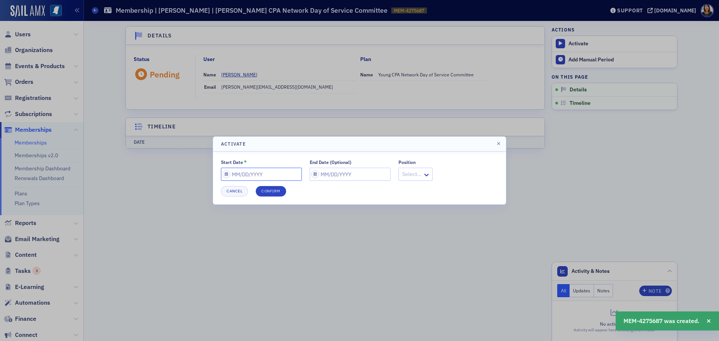
drag, startPoint x: 273, startPoint y: 180, endPoint x: 275, endPoint y: 176, distance: 4.0
click at [274, 179] on input "Start Date *" at bounding box center [261, 174] width 81 height 13
select select "9"
select select "2025"
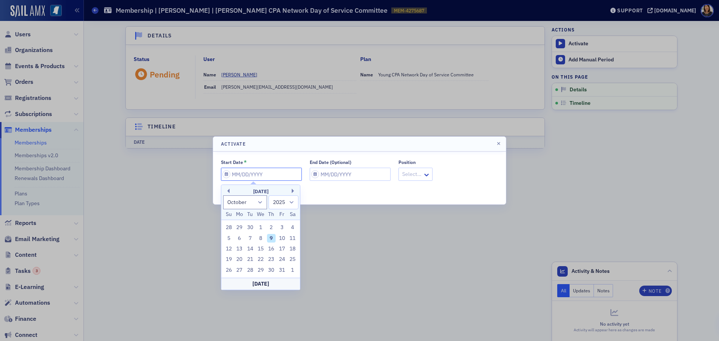
type input "0"
select select "0"
select select "2000"
type input "07"
select select "6"
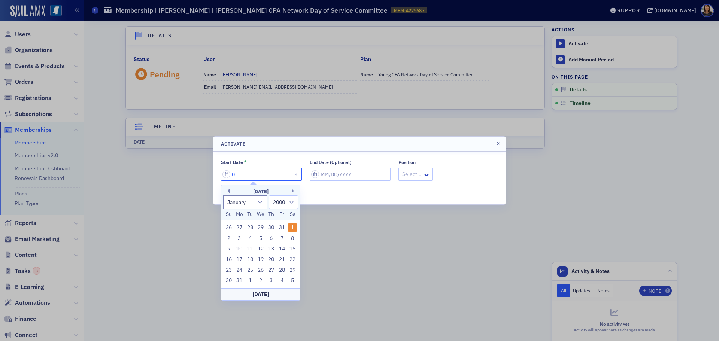
select select "2025"
type input "07/01/2"
select select "2002"
type input "[DATE]"
select select "2020"
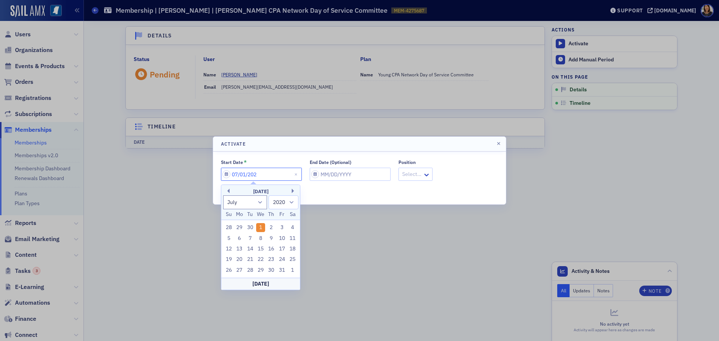
type input "[DATE]"
select select "2025"
type input "[DATE]"
select select "9"
select select "2025"
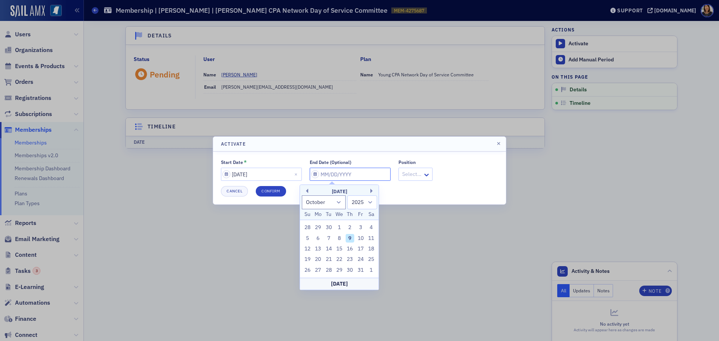
click at [330, 171] on input "End Date (Optional)" at bounding box center [350, 174] width 81 height 13
type input "0"
select select "0"
select select "2000"
type input "07"
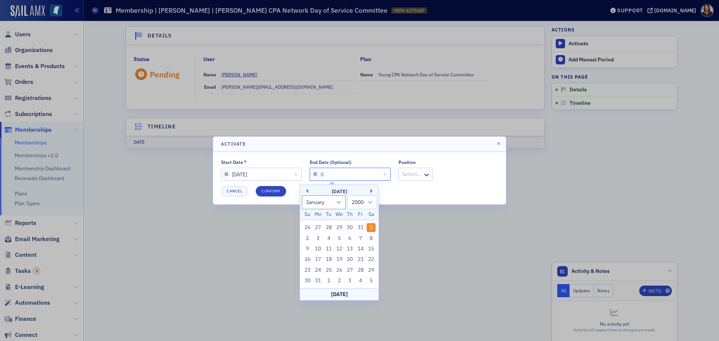
select select "6"
select select "2025"
type input "07/012"
select select "2001"
type input "07/01"
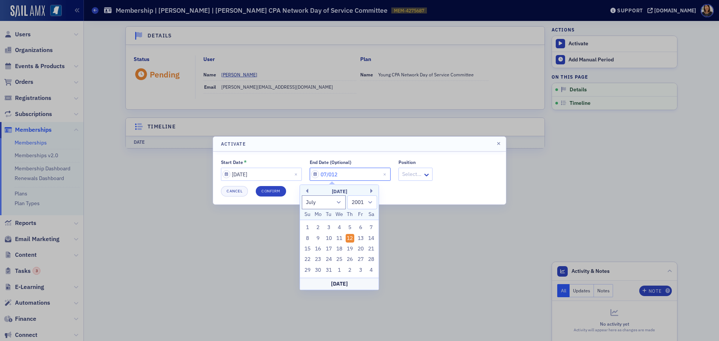
select select "2025"
type input "07/01/2"
select select "2002"
type input "[DATE]"
select select "2020"
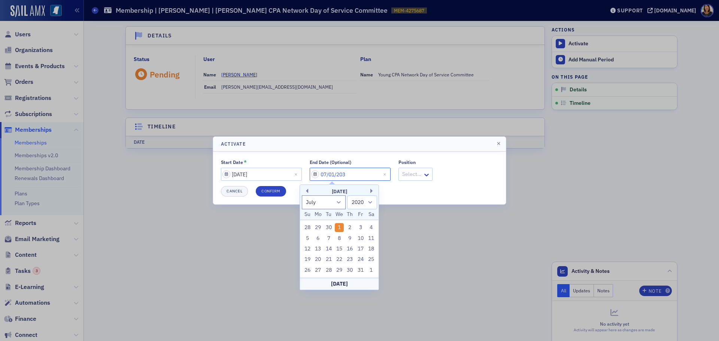
type input "[DATE]"
select select "2030"
type input "[DATE]"
click at [275, 189] on button "Confirm" at bounding box center [271, 191] width 30 height 10
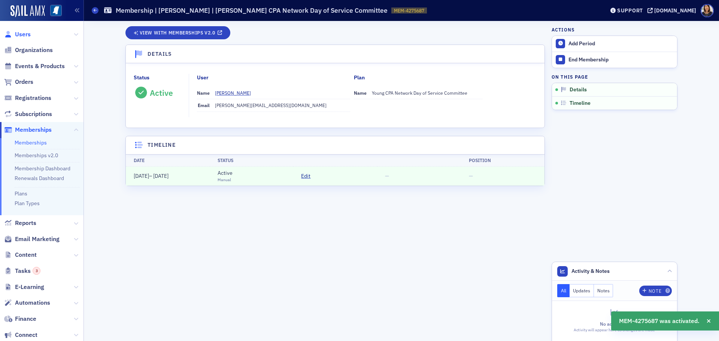
click at [23, 34] on span "Users" at bounding box center [23, 34] width 16 height 8
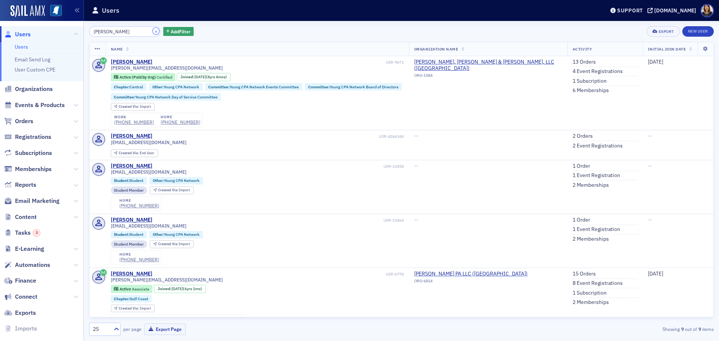
click at [153, 31] on button "×" at bounding box center [156, 31] width 7 height 7
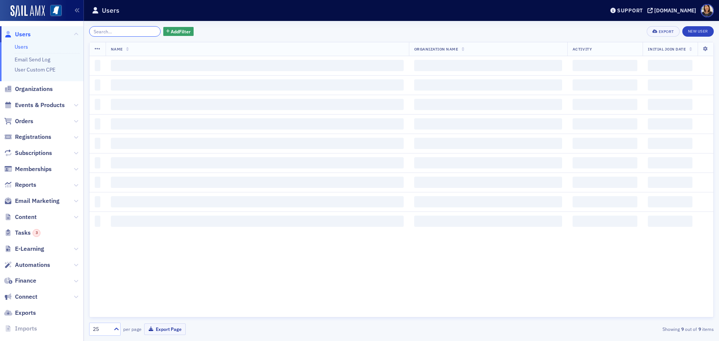
click at [125, 32] on input "search" at bounding box center [125, 31] width 72 height 10
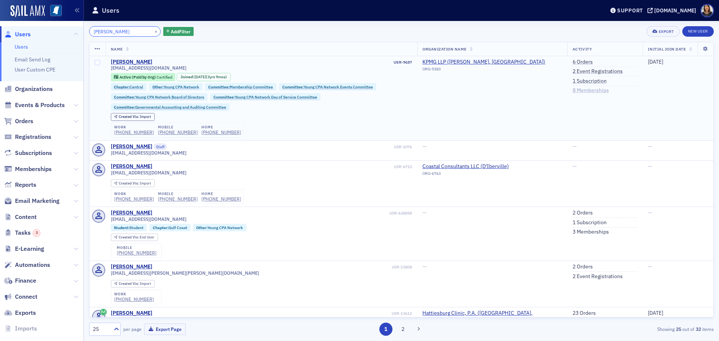
type input "[PERSON_NAME]"
click at [573, 88] on link "8 Memberships" at bounding box center [591, 90] width 36 height 7
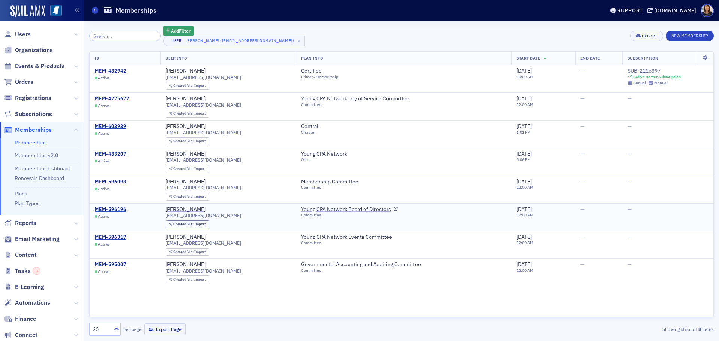
click at [118, 205] on td "MEM-596196 Active" at bounding box center [124, 217] width 71 height 28
click at [115, 207] on div "MEM-596196" at bounding box center [110, 209] width 31 height 7
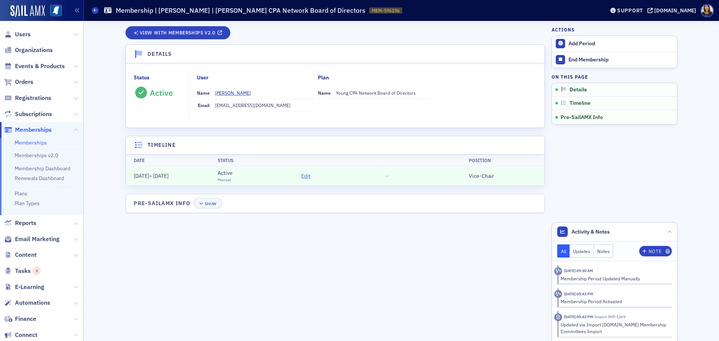
click at [306, 177] on span "Edit" at bounding box center [305, 176] width 9 height 8
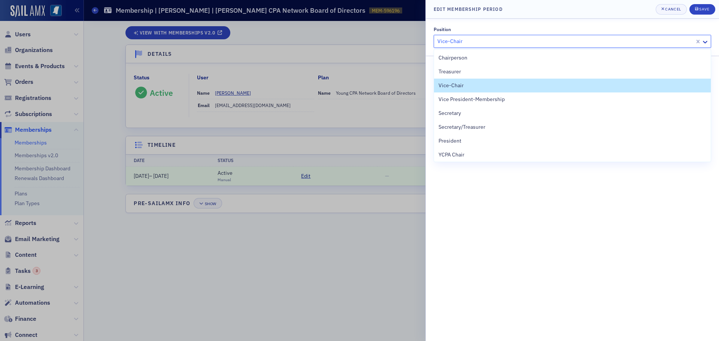
click at [524, 39] on div at bounding box center [565, 41] width 257 height 9
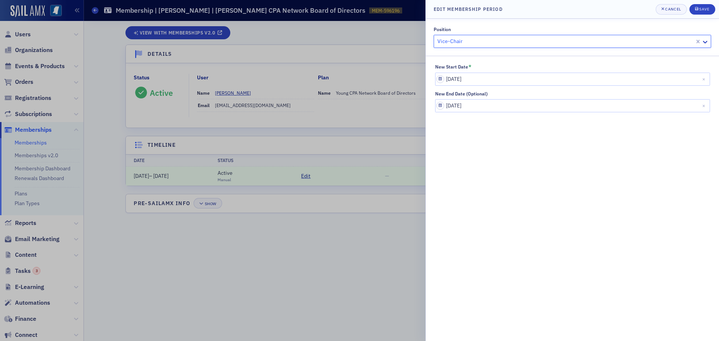
click at [524, 39] on div at bounding box center [565, 41] width 257 height 9
click at [291, 227] on div at bounding box center [359, 170] width 719 height 341
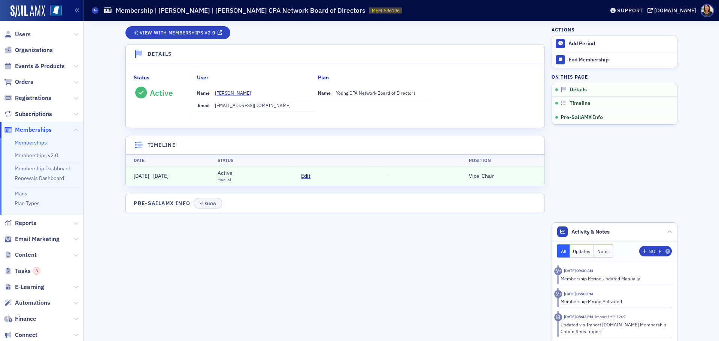
click at [299, 175] on td "Edit" at bounding box center [335, 176] width 84 height 19
click at [304, 178] on span "Edit" at bounding box center [305, 176] width 9 height 8
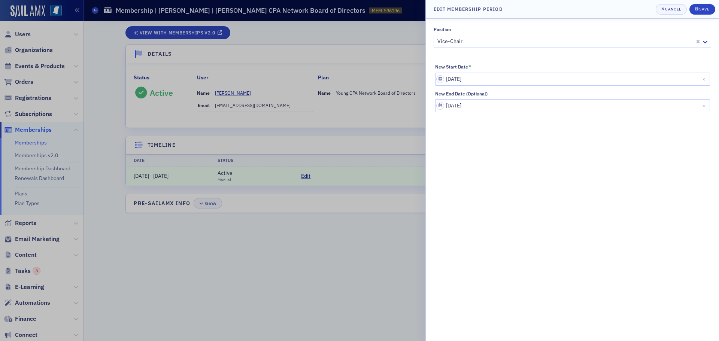
click at [266, 267] on div at bounding box center [359, 170] width 719 height 341
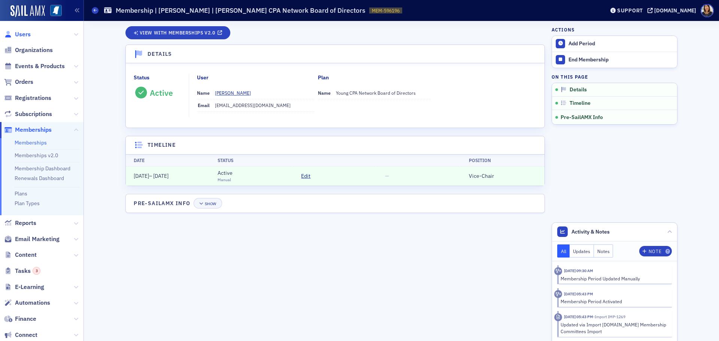
click at [27, 34] on span "Users" at bounding box center [23, 34] width 16 height 8
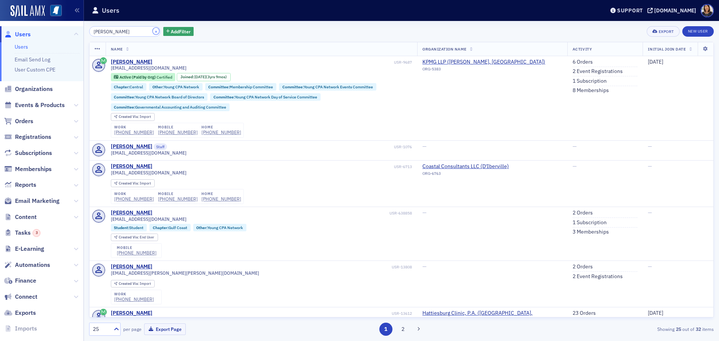
click at [153, 33] on button "×" at bounding box center [156, 31] width 7 height 7
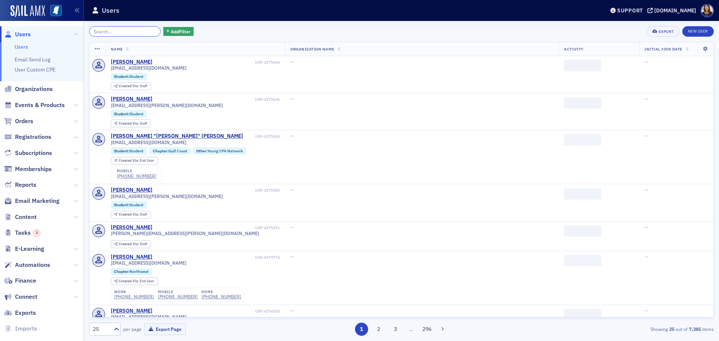
click at [130, 29] on input "search" at bounding box center [125, 31] width 72 height 10
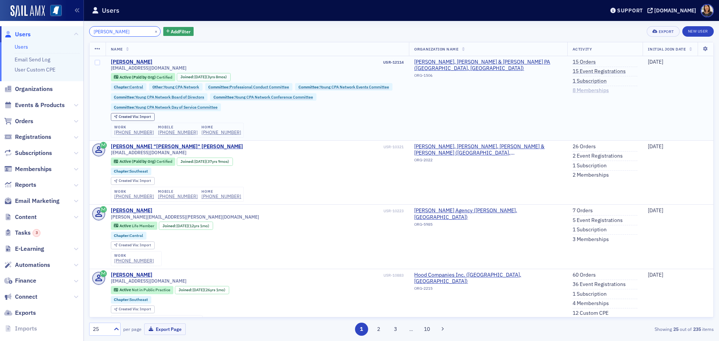
type input "john luley"
click at [576, 88] on link "8 Memberships" at bounding box center [591, 90] width 36 height 7
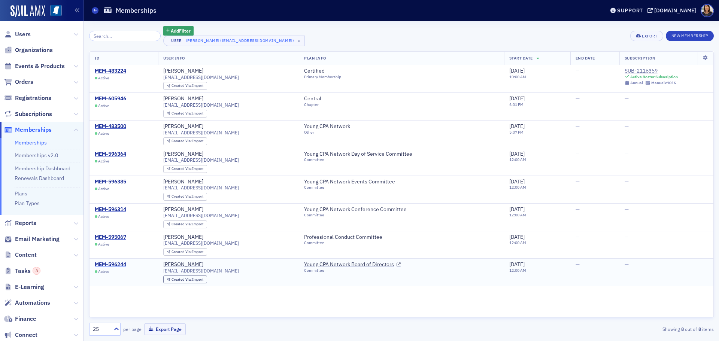
click at [106, 264] on div "MEM-596244" at bounding box center [110, 264] width 31 height 7
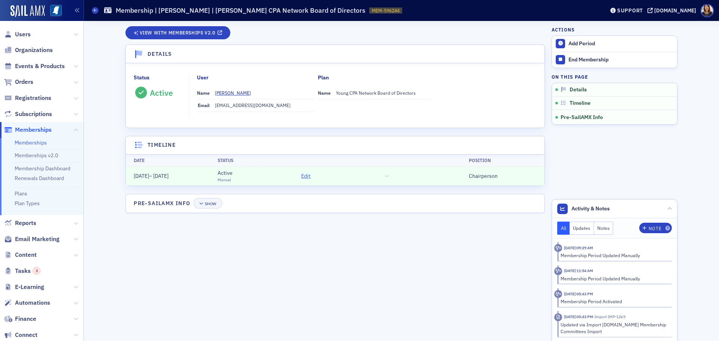
click at [304, 177] on span "Edit" at bounding box center [305, 176] width 9 height 8
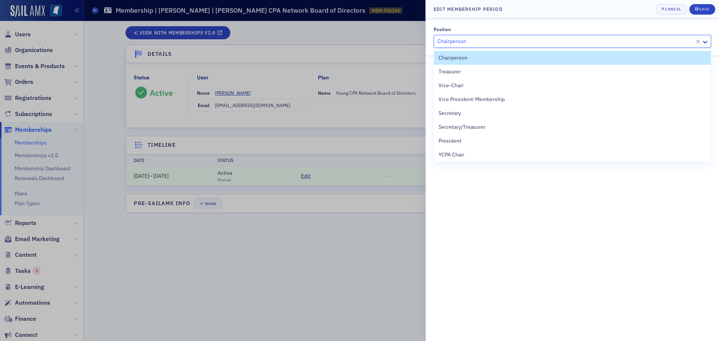
click at [482, 42] on div at bounding box center [565, 41] width 257 height 9
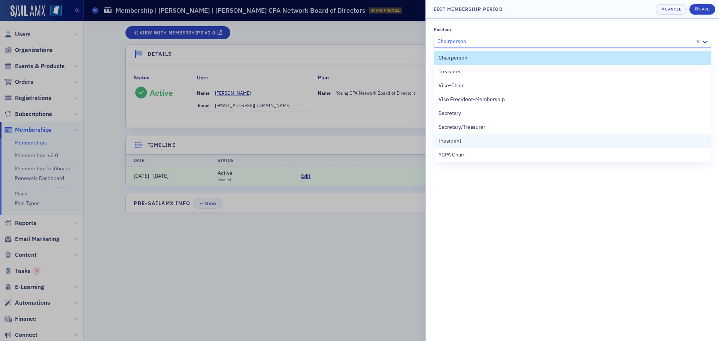
click at [449, 141] on span "President" at bounding box center [449, 141] width 23 height 8
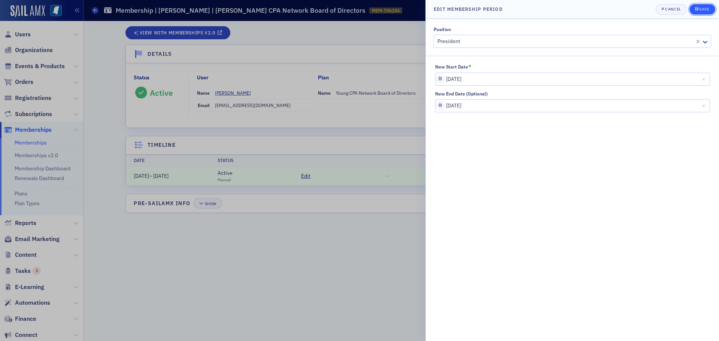
click at [706, 11] on div "Save" at bounding box center [704, 9] width 10 height 4
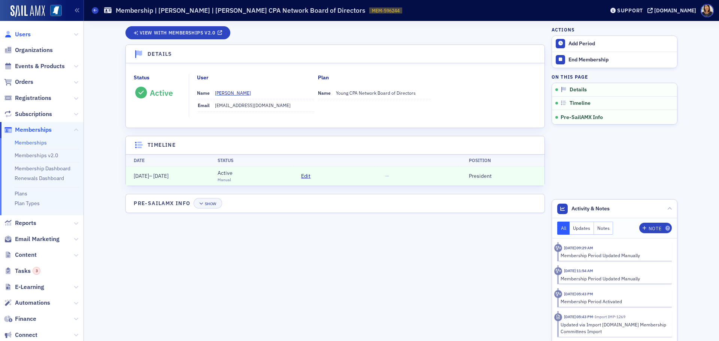
click at [23, 37] on span "Users" at bounding box center [23, 34] width 16 height 8
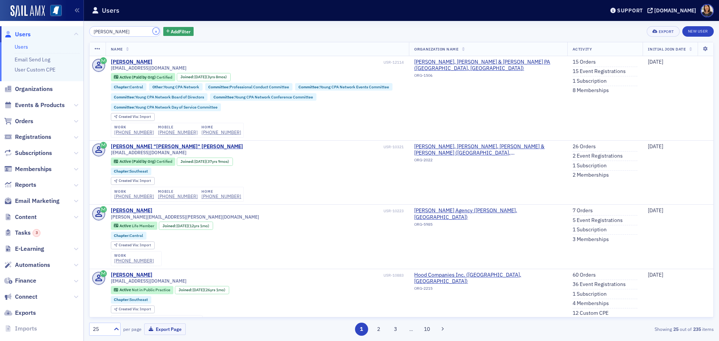
click at [153, 32] on button "×" at bounding box center [156, 31] width 7 height 7
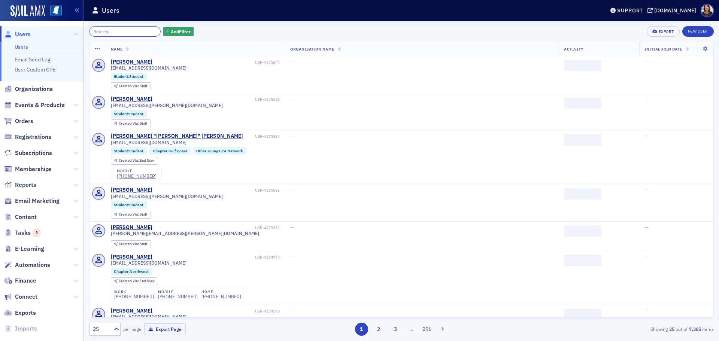
click at [118, 29] on input "search" at bounding box center [125, 31] width 72 height 10
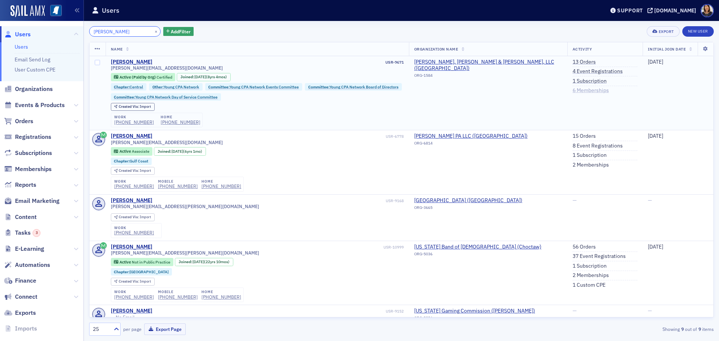
type input "landon weaver"
click at [586, 88] on link "6 Memberships" at bounding box center [591, 90] width 36 height 7
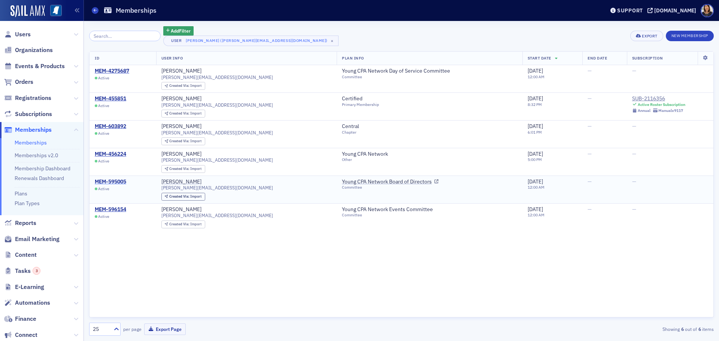
click at [118, 182] on div "MEM-595005" at bounding box center [110, 182] width 31 height 7
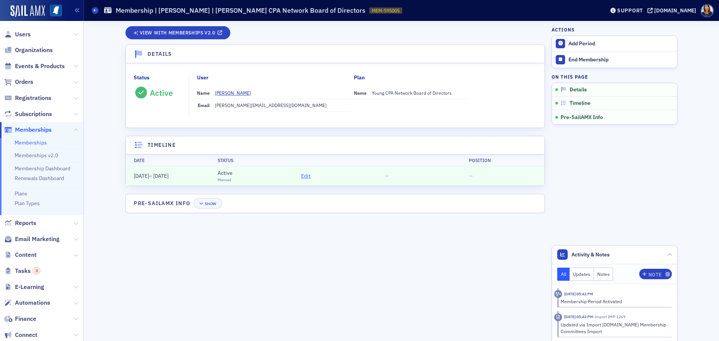
click at [304, 176] on span "Edit" at bounding box center [305, 176] width 9 height 8
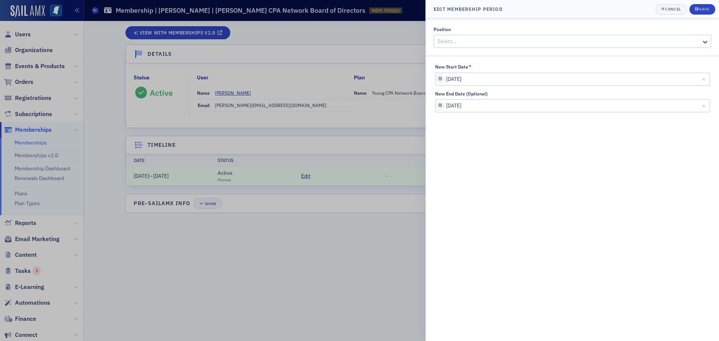
click at [474, 37] on div at bounding box center [569, 41] width 264 height 9
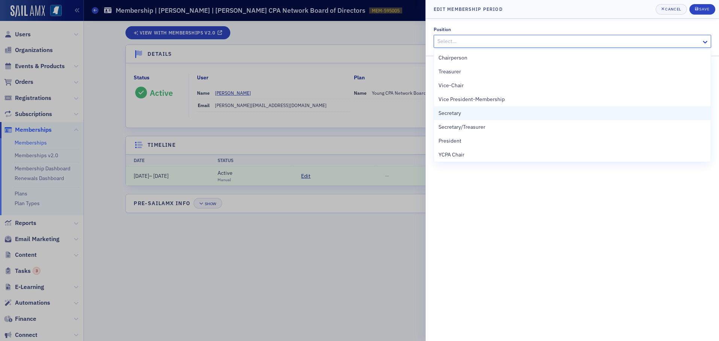
click at [456, 115] on span "Secretary" at bounding box center [449, 113] width 22 height 8
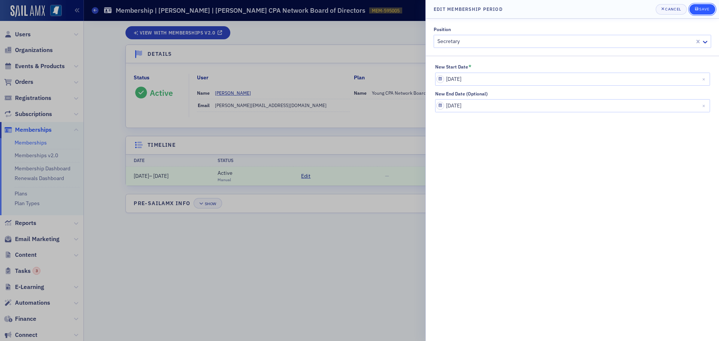
click at [706, 8] on div "Save" at bounding box center [704, 9] width 10 height 4
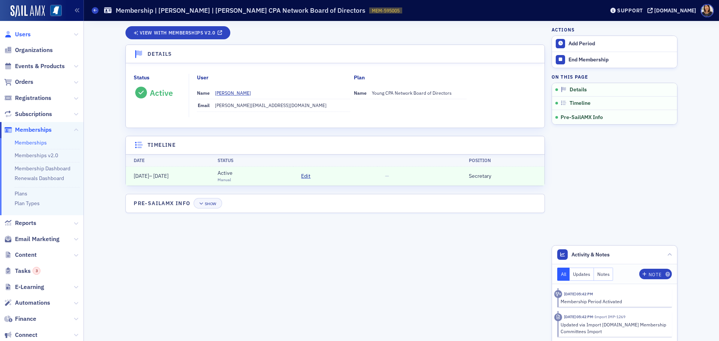
click at [24, 34] on span "Users" at bounding box center [23, 34] width 16 height 8
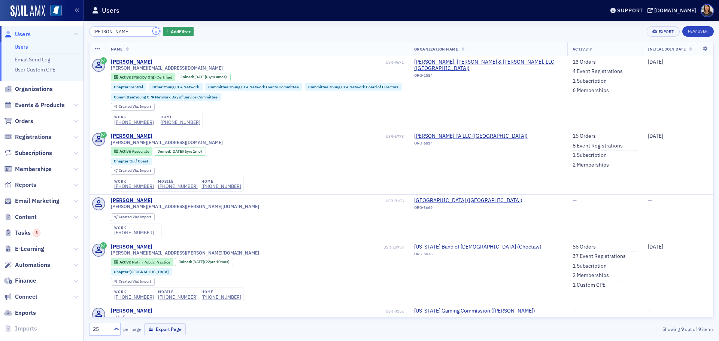
click at [153, 30] on button "×" at bounding box center [156, 31] width 7 height 7
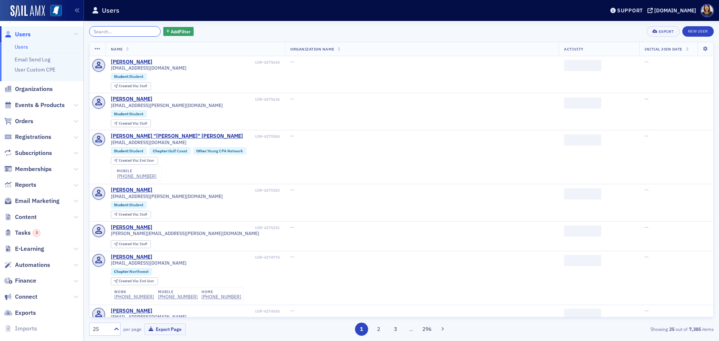
click at [128, 34] on input "search" at bounding box center [125, 31] width 72 height 10
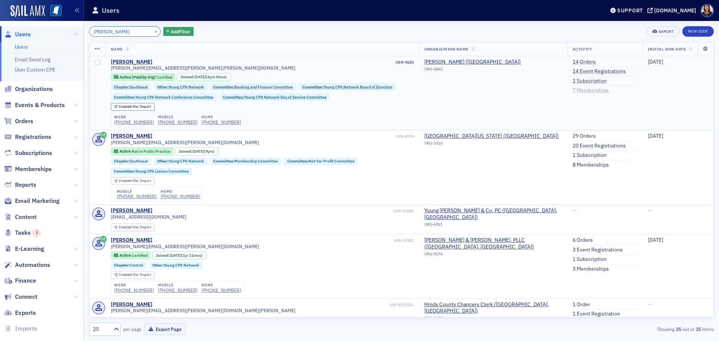
type input "[PERSON_NAME]"
click at [585, 93] on link "7 Memberships" at bounding box center [591, 90] width 36 height 7
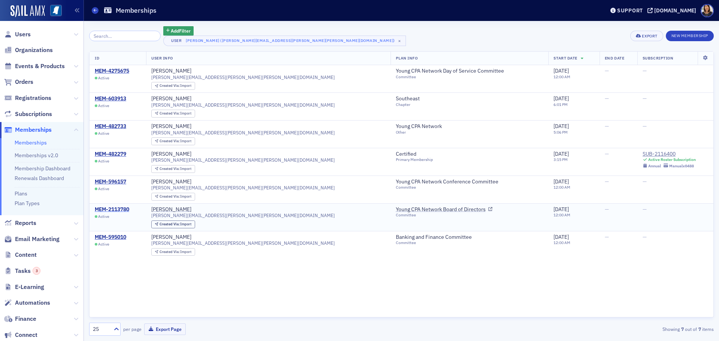
click at [119, 207] on div "MEM-2113780" at bounding box center [112, 209] width 34 height 7
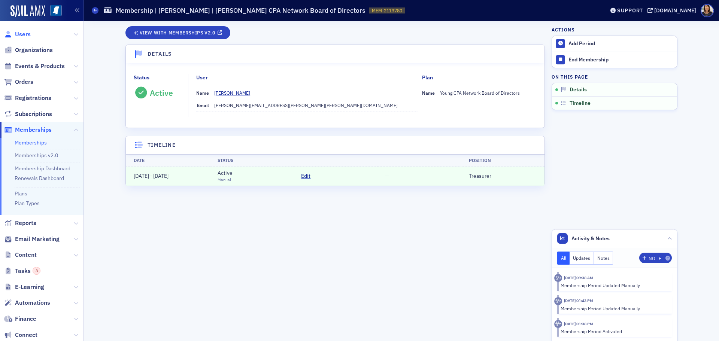
click at [22, 33] on span "Users" at bounding box center [23, 34] width 16 height 8
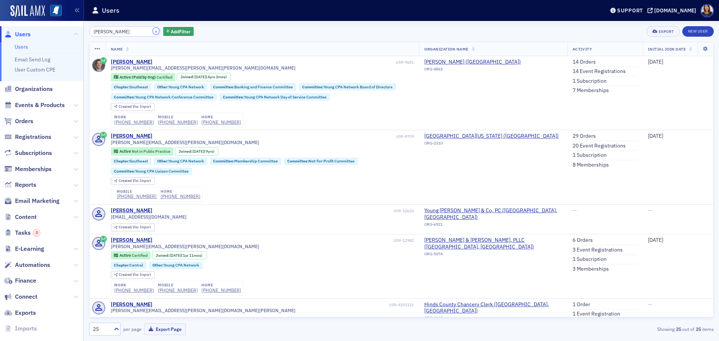
click at [153, 33] on button "×" at bounding box center [156, 31] width 7 height 7
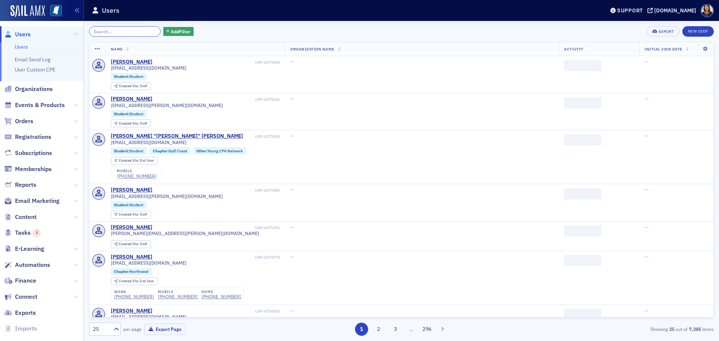
click at [128, 34] on input "search" at bounding box center [125, 31] width 72 height 10
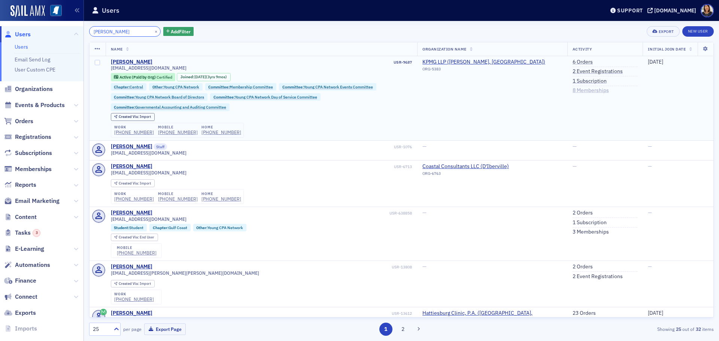
type input "lauren wra"
click at [583, 90] on link "8 Memberships" at bounding box center [591, 90] width 36 height 7
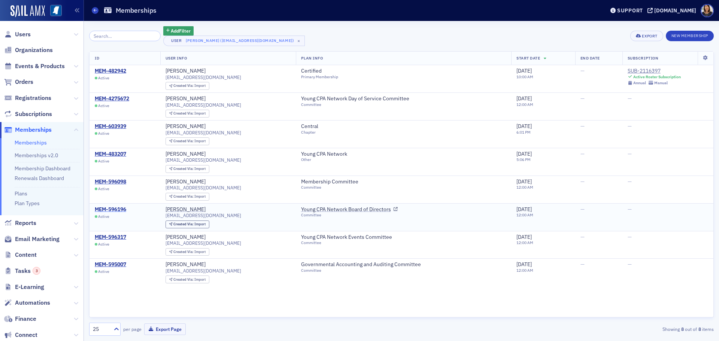
click at [118, 210] on div "MEM-596196" at bounding box center [110, 209] width 31 height 7
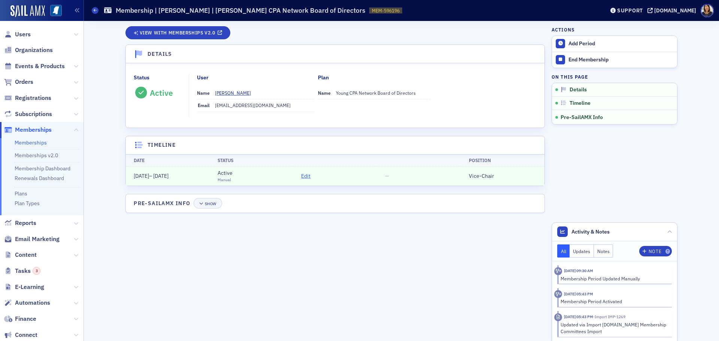
click at [304, 175] on span "Edit" at bounding box center [305, 176] width 9 height 8
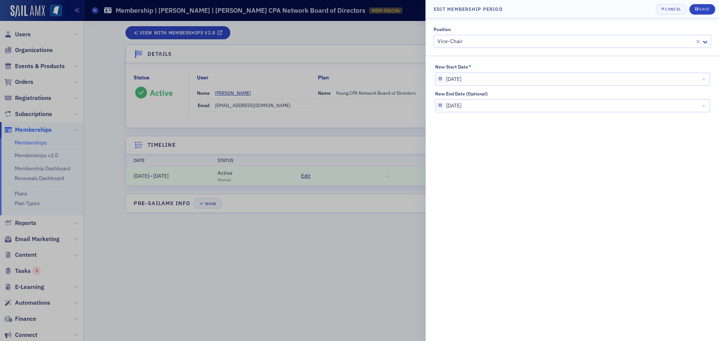
click at [556, 46] on div at bounding box center [565, 41] width 257 height 9
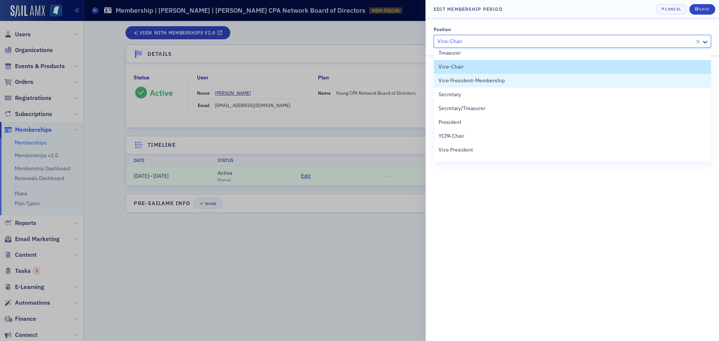
scroll to position [21, 0]
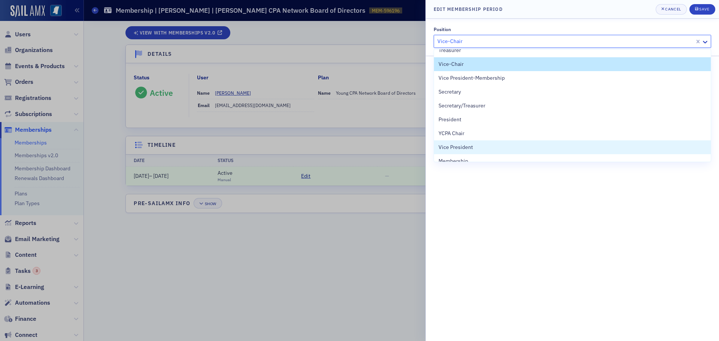
click at [455, 149] on span "Vice President" at bounding box center [455, 147] width 34 height 8
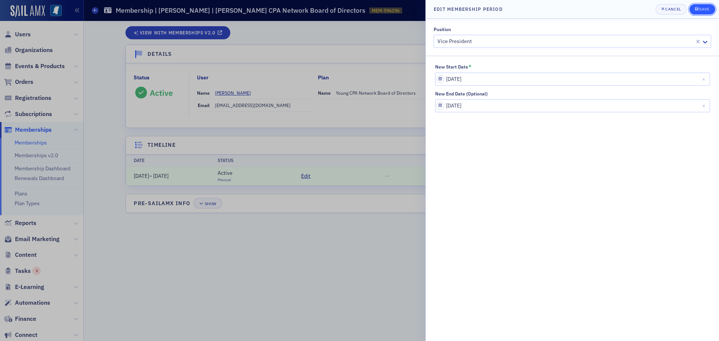
click at [710, 11] on button "Save" at bounding box center [702, 9] width 26 height 10
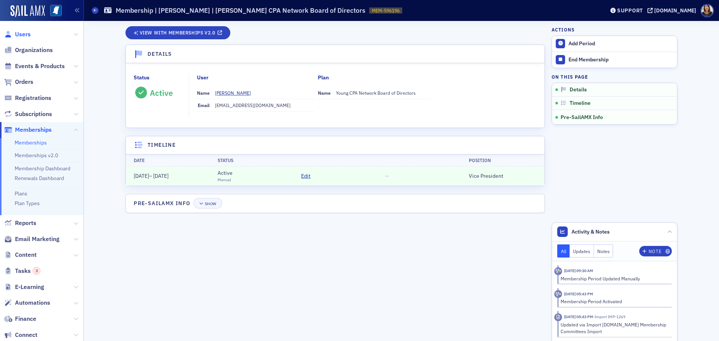
click at [19, 36] on span "Users" at bounding box center [23, 34] width 16 height 8
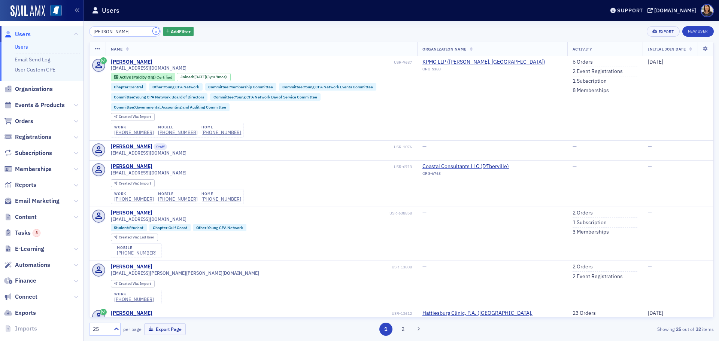
click at [153, 31] on button "×" at bounding box center [156, 31] width 7 height 7
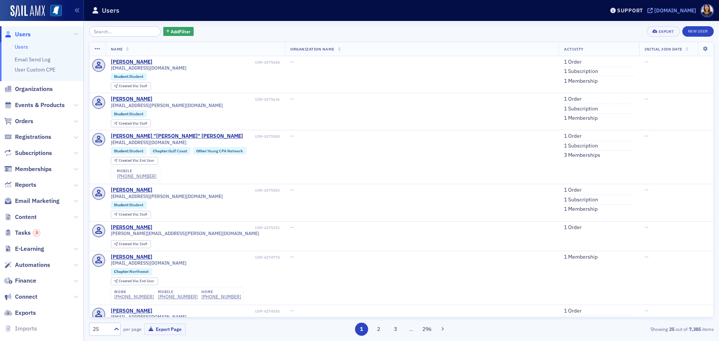
click at [679, 9] on div "[DOMAIN_NAME]" at bounding box center [675, 10] width 42 height 7
click at [123, 32] on input "search" at bounding box center [125, 31] width 72 height 10
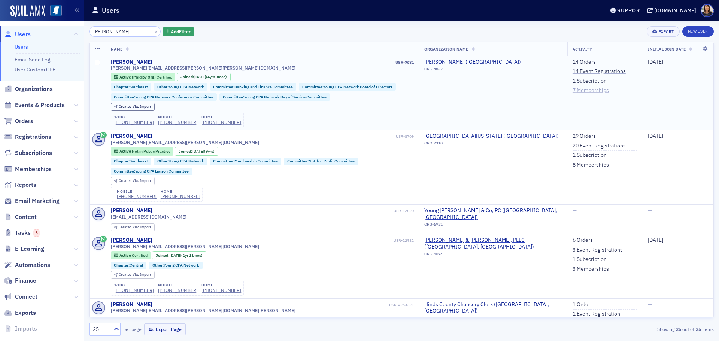
type input "[PERSON_NAME]"
click at [576, 91] on link "7 Memberships" at bounding box center [591, 90] width 36 height 7
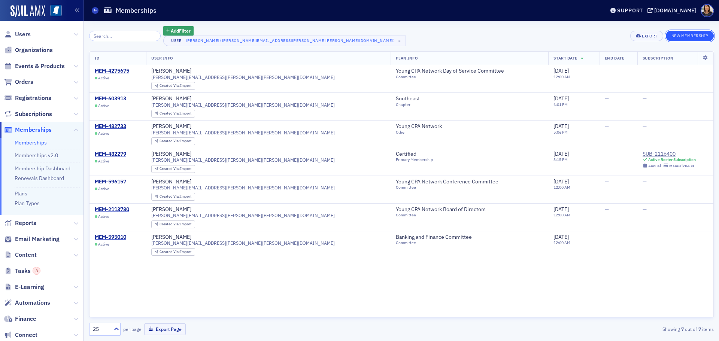
click at [692, 38] on button "New Membership" at bounding box center [690, 36] width 48 height 10
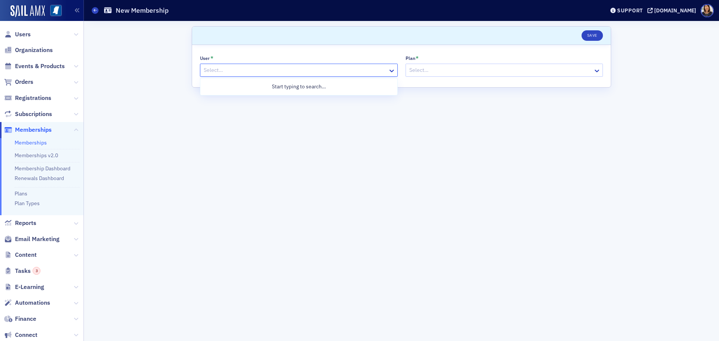
click at [241, 73] on div at bounding box center [295, 70] width 184 height 9
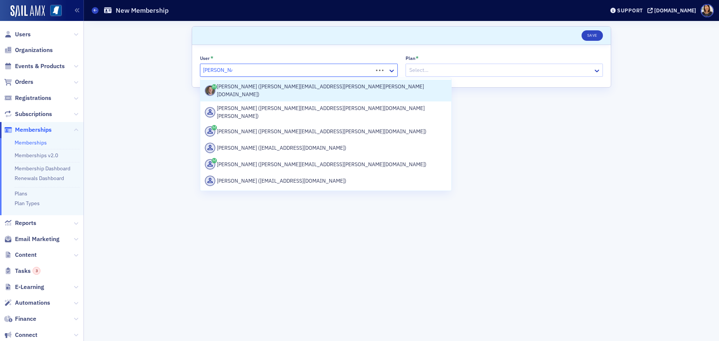
type input "[PERSON_NAME] floor"
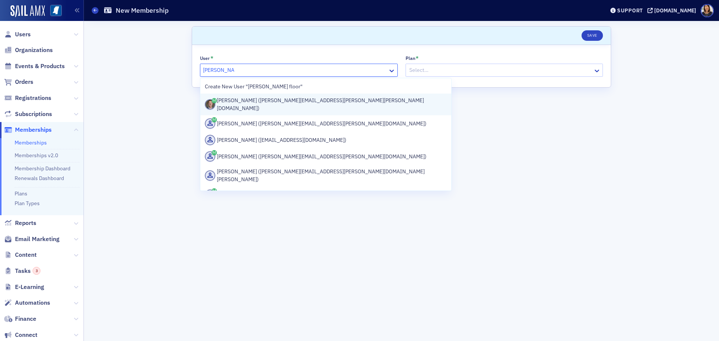
click at [260, 102] on div "[PERSON_NAME] ([PERSON_NAME][EMAIL_ADDRESS][PERSON_NAME][PERSON_NAME][DOMAIN_NA…" at bounding box center [326, 105] width 242 height 16
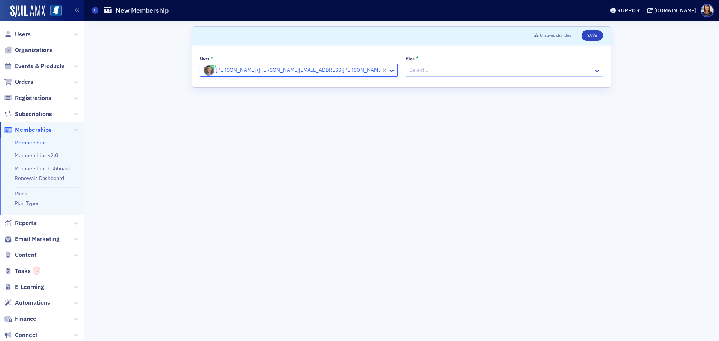
click at [443, 65] on div "Select…" at bounding box center [500, 70] width 188 height 11
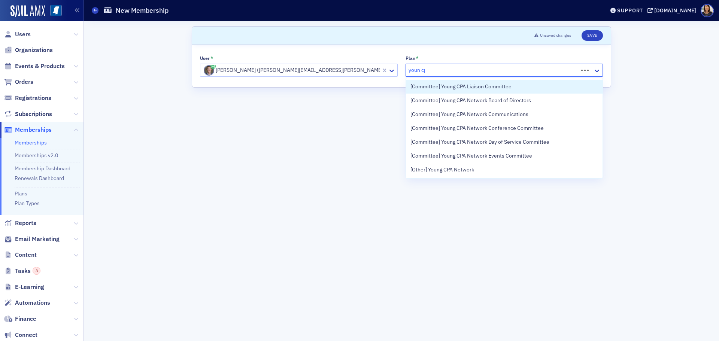
type input "youn cpa"
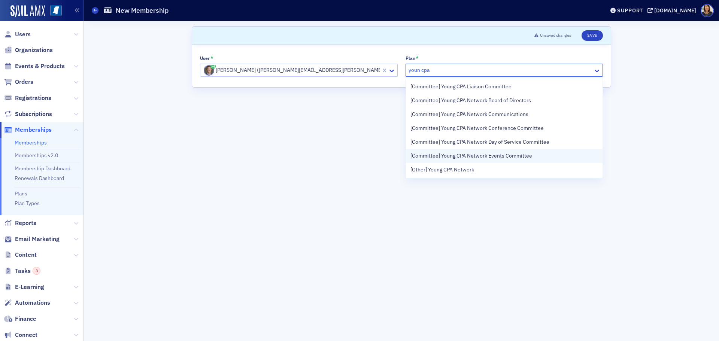
click at [483, 155] on span "[Committee] Young CPA Network Events Committee" at bounding box center [471, 156] width 122 height 8
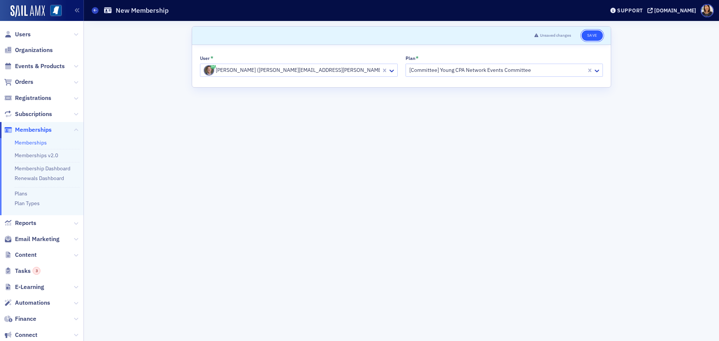
click at [594, 35] on button "Save" at bounding box center [592, 35] width 21 height 10
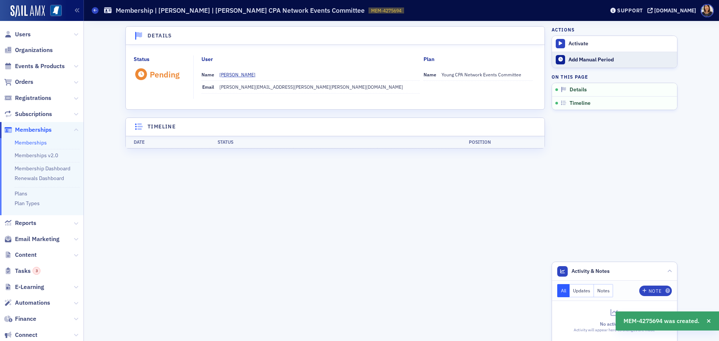
click at [585, 62] on div "Add Manual Period" at bounding box center [620, 60] width 105 height 7
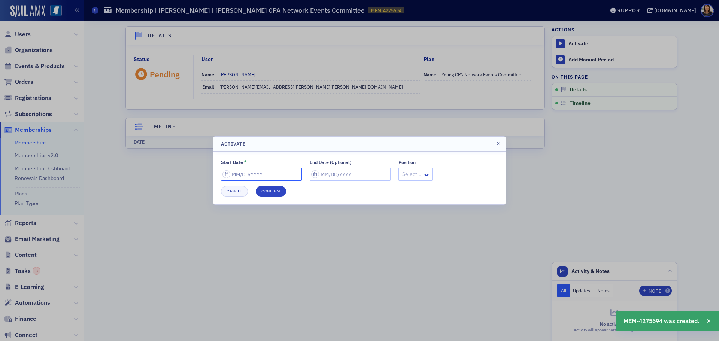
click at [266, 174] on input "Start Date *" at bounding box center [261, 174] width 81 height 13
select select "9"
select select "2025"
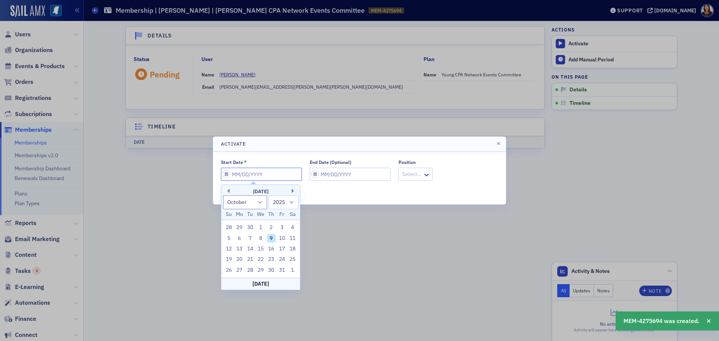
type input "0"
select select "0"
select select "2000"
type input "07"
select select "6"
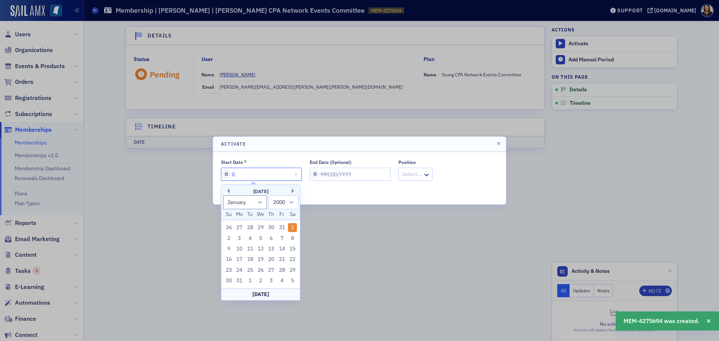
select select "2025"
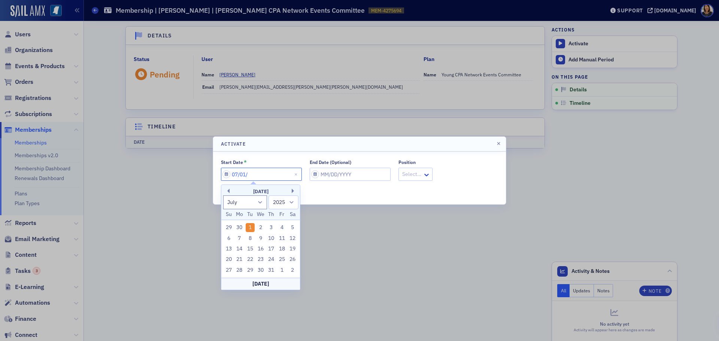
type input "07/01/2"
select select "2002"
type input "[DATE]"
select select "2020"
type input "[DATE]"
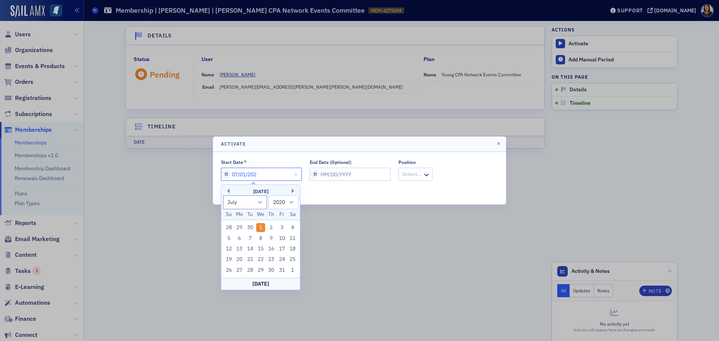
select select "2025"
type input "[DATE]"
select select "9"
select select "2025"
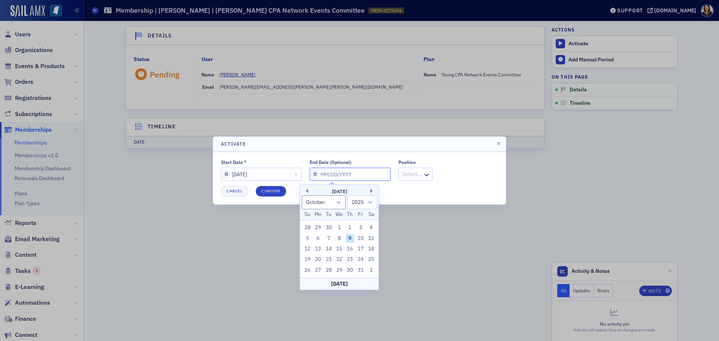
click at [334, 177] on input "End Date (Optional)" at bounding box center [350, 174] width 81 height 13
type input "0"
select select "0"
select select "2000"
type input "07"
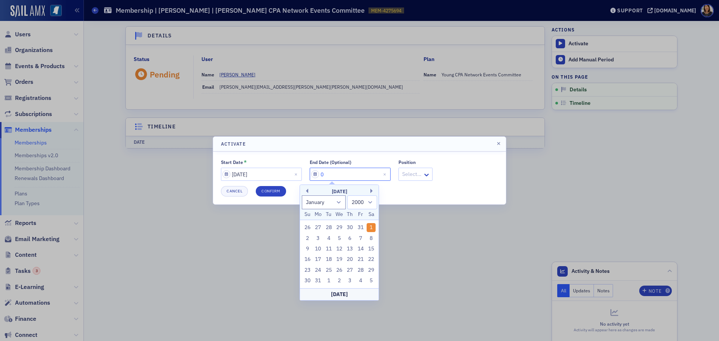
select select "6"
select select "2025"
type input "07/01/2"
select select "2002"
type input "[DATE]"
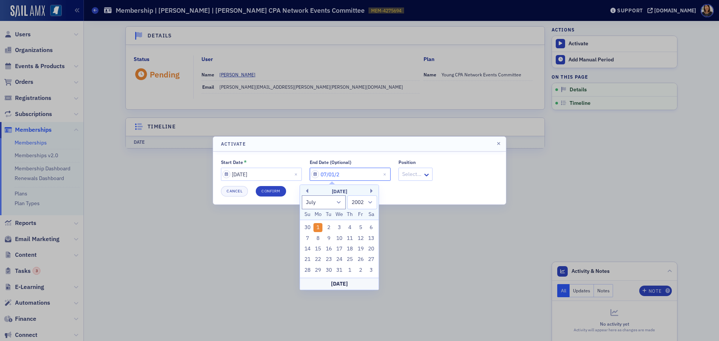
select select "2020"
type input "[DATE]"
select select "2030"
type input "[DATE]"
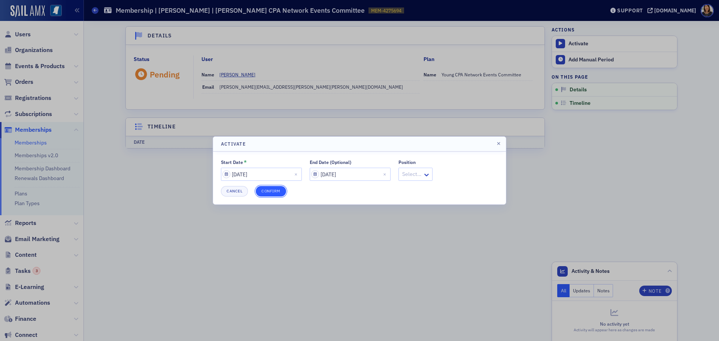
click at [272, 191] on button "Confirm" at bounding box center [271, 191] width 30 height 10
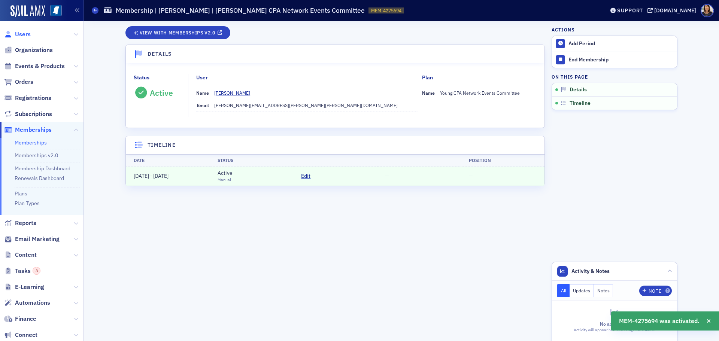
click at [23, 37] on span "Users" at bounding box center [23, 34] width 16 height 8
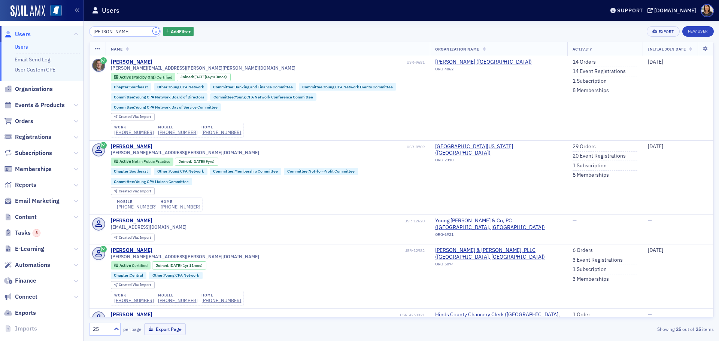
click at [153, 33] on button "×" at bounding box center [156, 31] width 7 height 7
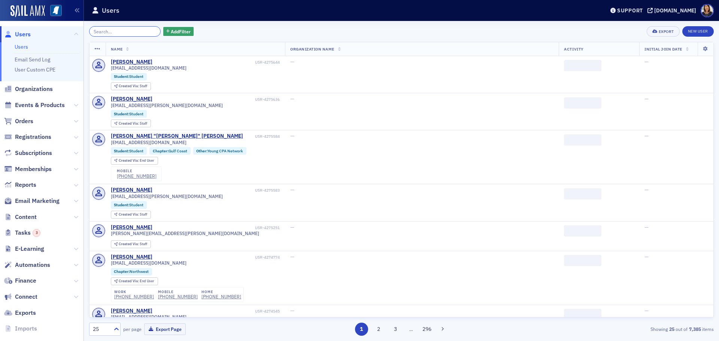
click at [133, 32] on input "search" at bounding box center [125, 31] width 72 height 10
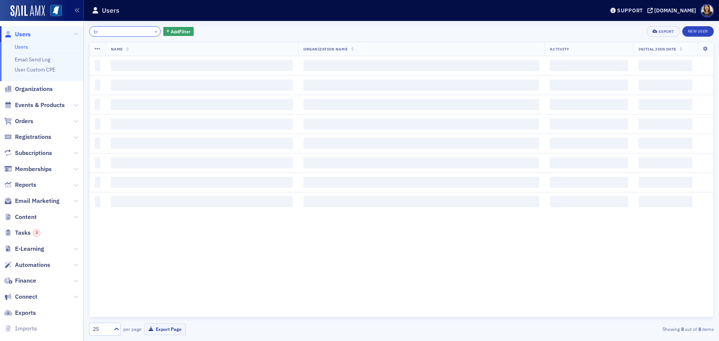
type input "b"
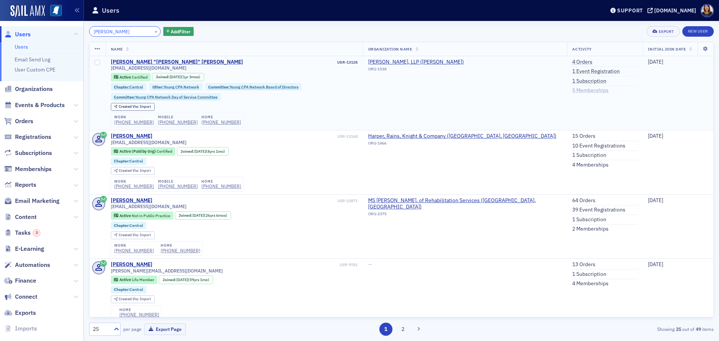
type input "[PERSON_NAME]"
click at [578, 90] on link "5 Memberships" at bounding box center [590, 90] width 36 height 7
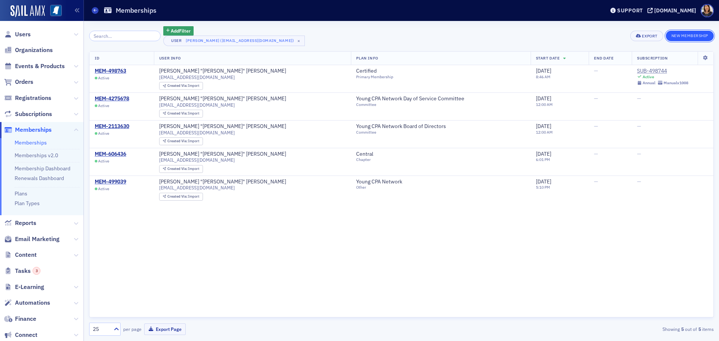
click at [685, 34] on button "New Membership" at bounding box center [690, 36] width 48 height 10
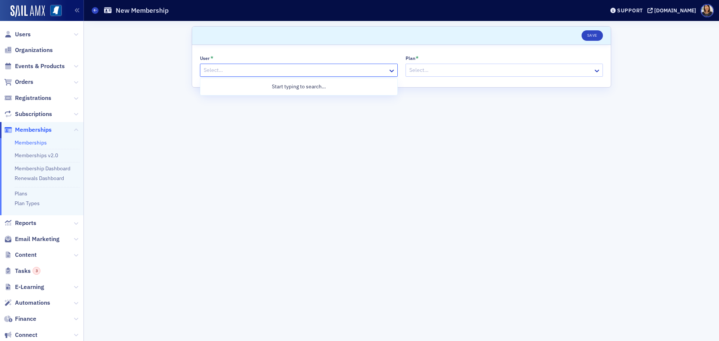
click at [232, 72] on div at bounding box center [295, 70] width 184 height 9
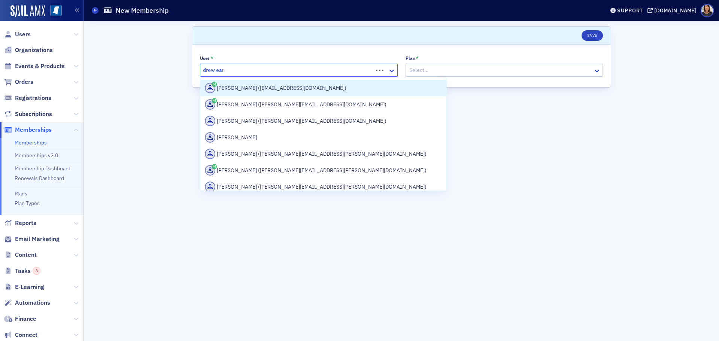
type input "drew easl"
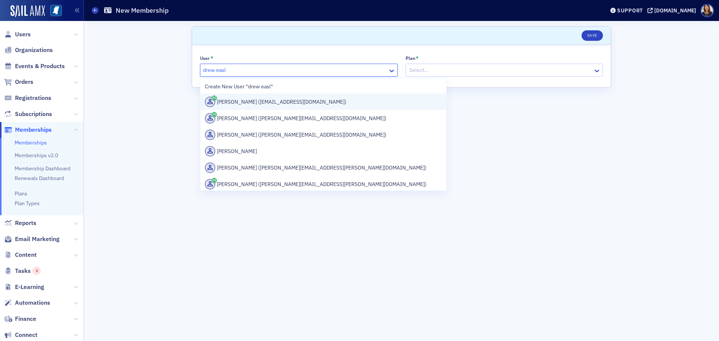
click at [249, 103] on div "[PERSON_NAME] ([EMAIL_ADDRESS][DOMAIN_NAME])" at bounding box center [323, 102] width 237 height 10
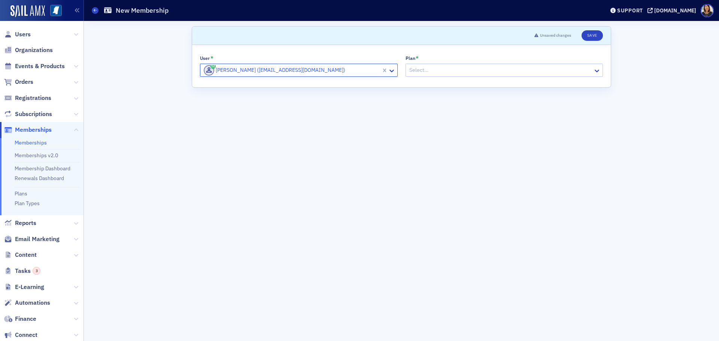
click at [456, 70] on div at bounding box center [501, 70] width 184 height 9
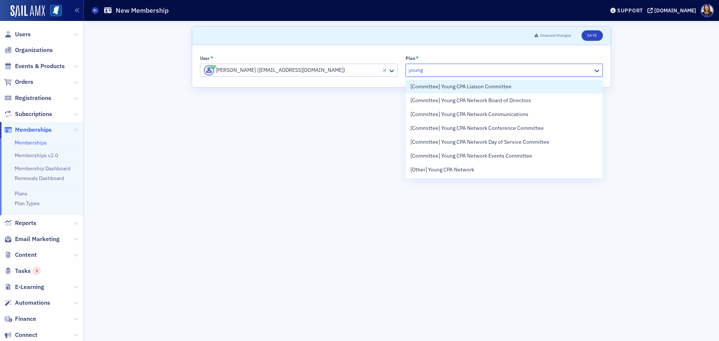
type input "young"
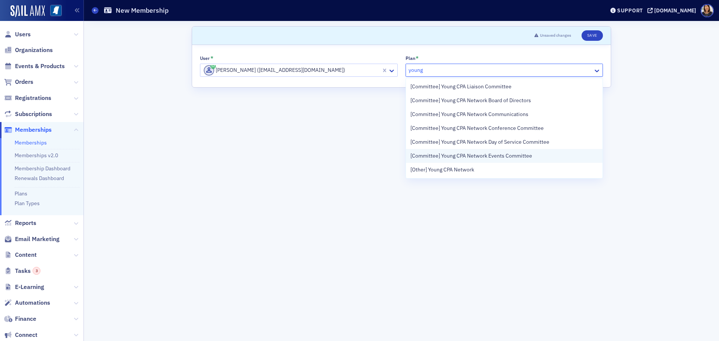
click at [484, 155] on span "[Committee] Young CPA Network Events Committee" at bounding box center [471, 156] width 122 height 8
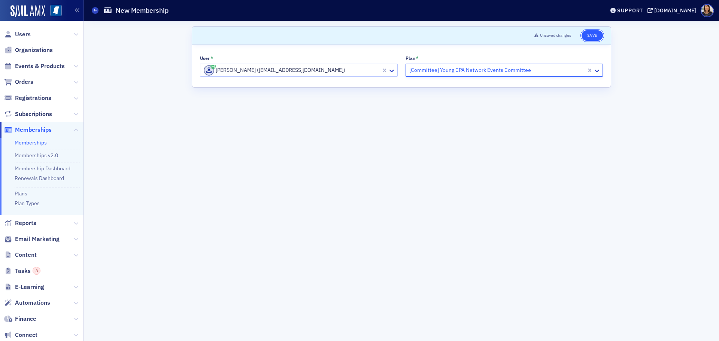
click at [595, 34] on button "Save" at bounding box center [592, 35] width 21 height 10
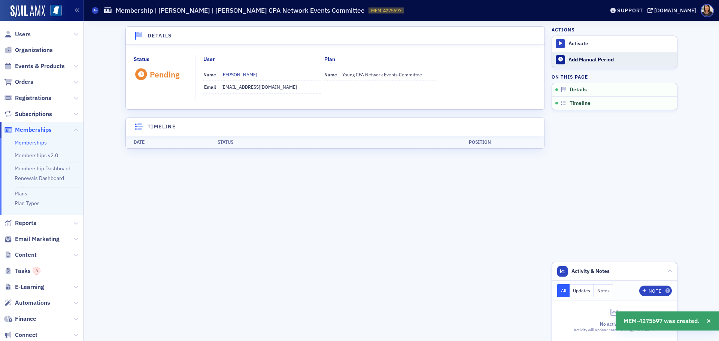
click at [588, 61] on div "Add Manual Period" at bounding box center [620, 60] width 105 height 7
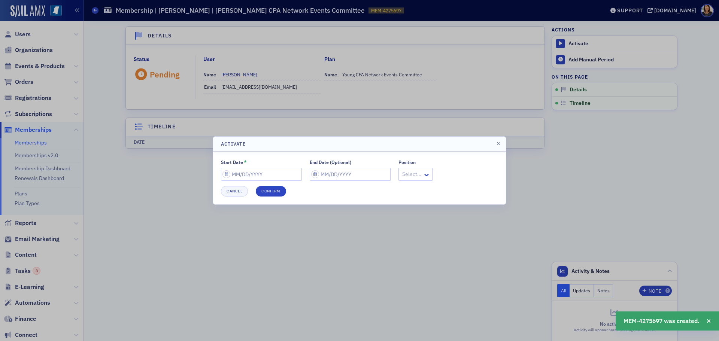
click at [263, 166] on div "Start Date *" at bounding box center [261, 170] width 81 height 21
click at [263, 173] on input "Start Date *" at bounding box center [261, 174] width 81 height 13
select select "9"
select select "2025"
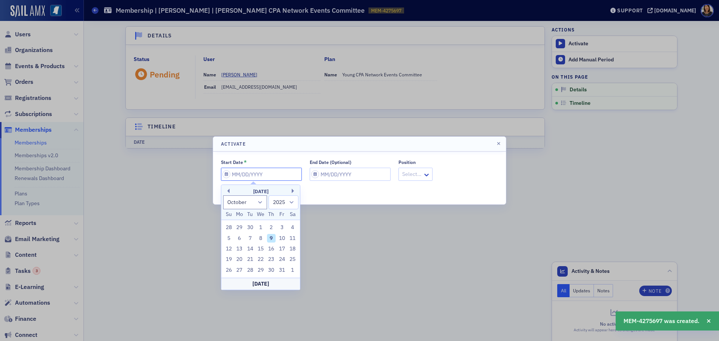
type input "0"
select select "0"
select select "2000"
type input "07"
select select "6"
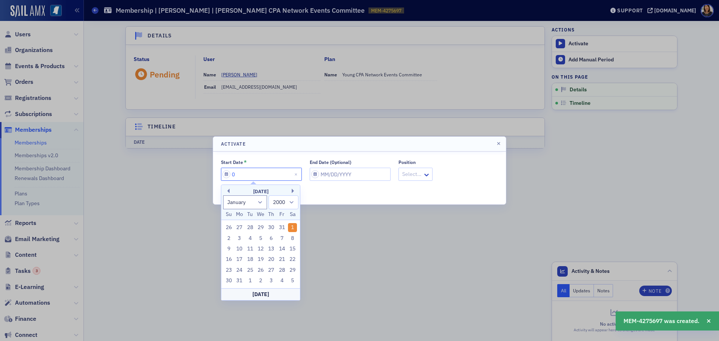
select select "2025"
type input "07/01/2"
select select "2002"
type input "[DATE]"
select select "2020"
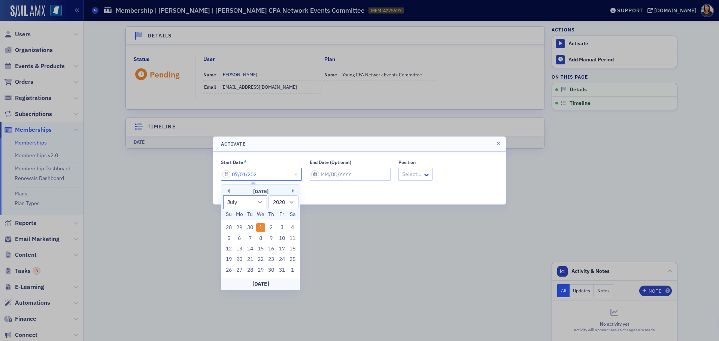
type input "[DATE]"
select select "2025"
type input "[DATE]"
select select "9"
select select "2025"
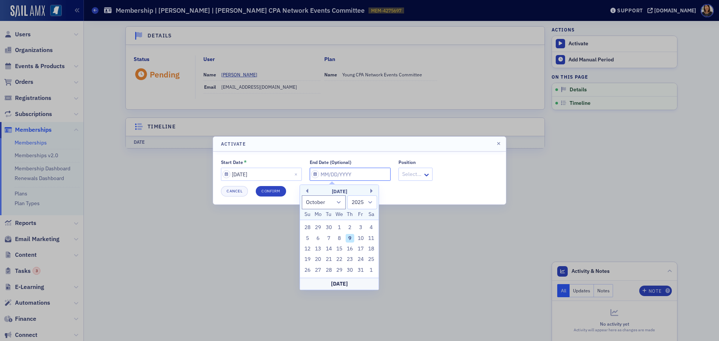
click at [347, 170] on input "End Date (Optional)" at bounding box center [350, 174] width 81 height 13
type input "0"
select select "0"
select select "2000"
type input "07"
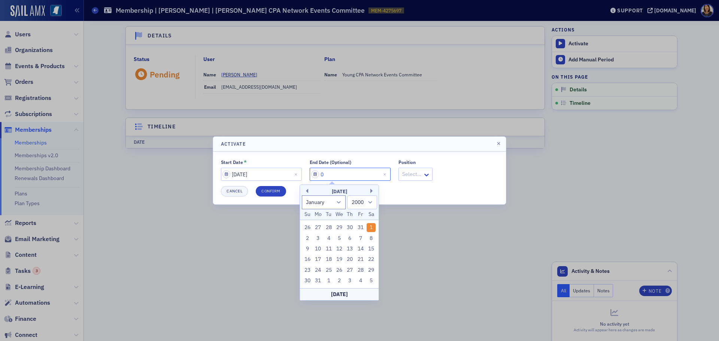
select select "6"
select select "2025"
type input "07/01/2"
select select "2002"
type input "[DATE]"
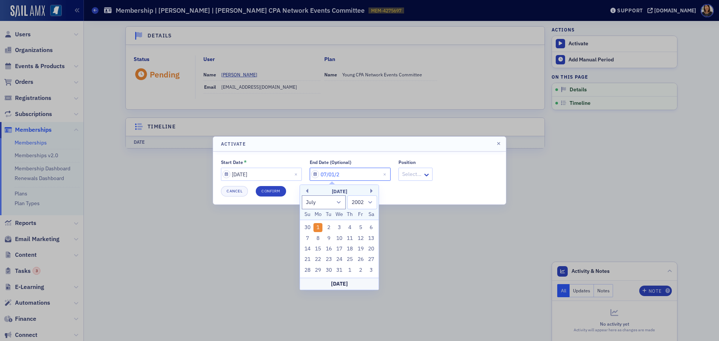
select select "2020"
type input "[DATE]"
select select "2030"
type input "[DATE]"
click at [272, 191] on button "Confirm" at bounding box center [271, 191] width 30 height 10
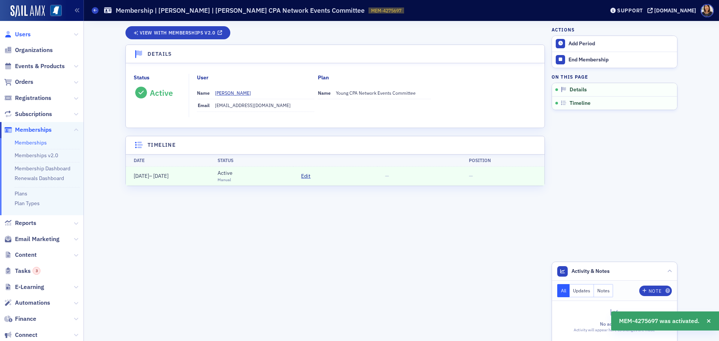
click at [23, 31] on span "Users" at bounding box center [23, 34] width 16 height 8
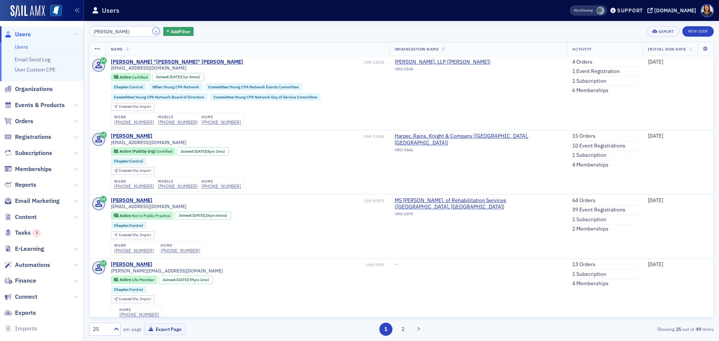
click at [153, 30] on button "×" at bounding box center [156, 31] width 7 height 7
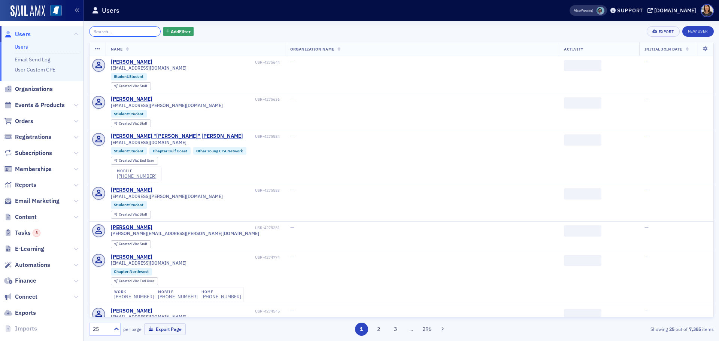
click at [144, 31] on input "search" at bounding box center [125, 31] width 72 height 10
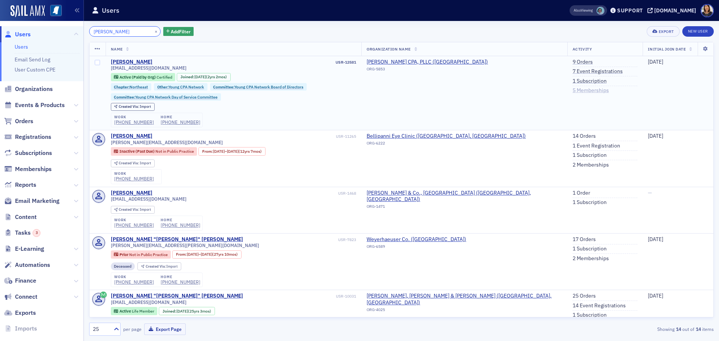
type input "[PERSON_NAME]"
click at [574, 89] on link "5 Memberships" at bounding box center [591, 90] width 36 height 7
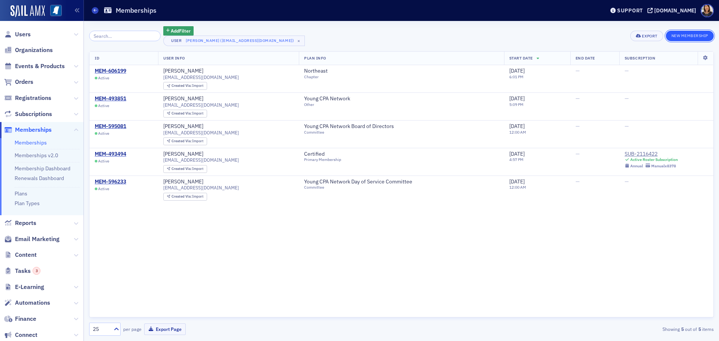
click at [686, 33] on button "New Membership" at bounding box center [690, 36] width 48 height 10
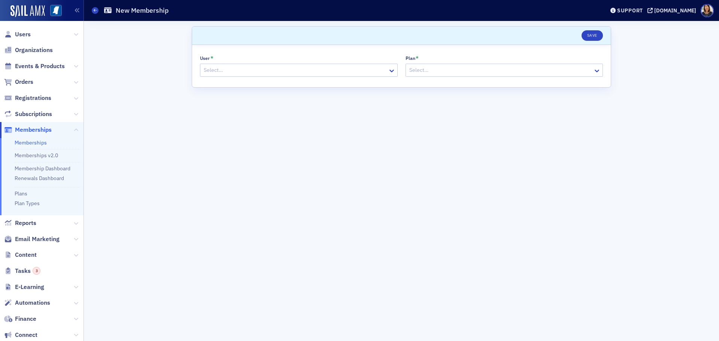
click at [299, 71] on div at bounding box center [295, 70] width 184 height 9
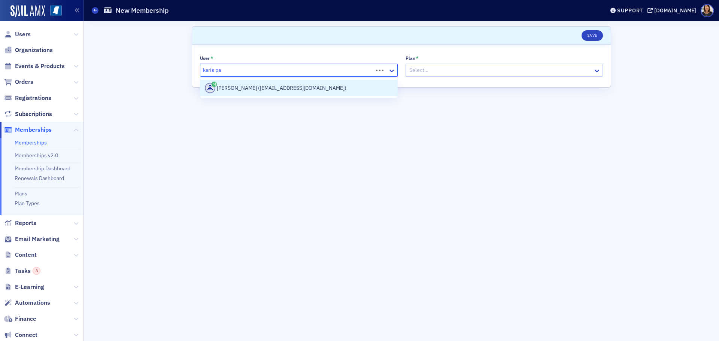
type input "karis pan"
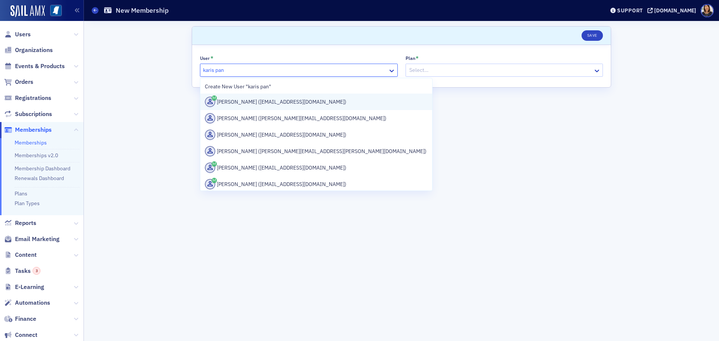
click at [261, 103] on div "[PERSON_NAME] ([EMAIL_ADDRESS][DOMAIN_NAME])" at bounding box center [316, 102] width 223 height 10
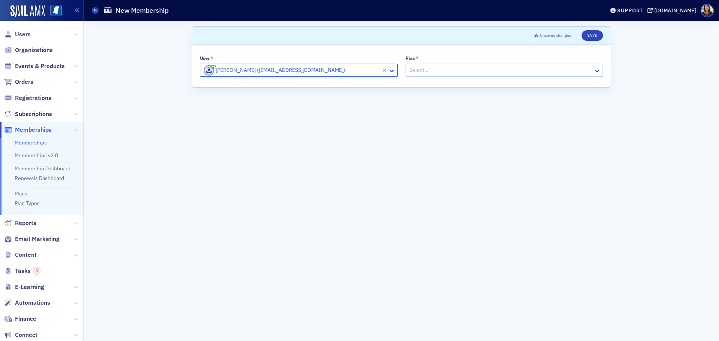
click at [426, 68] on div at bounding box center [501, 70] width 184 height 9
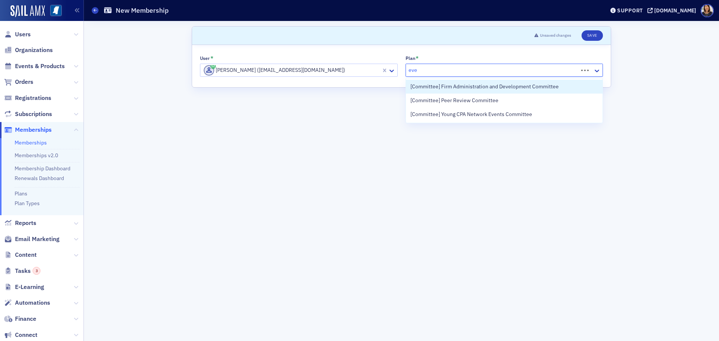
type input "even"
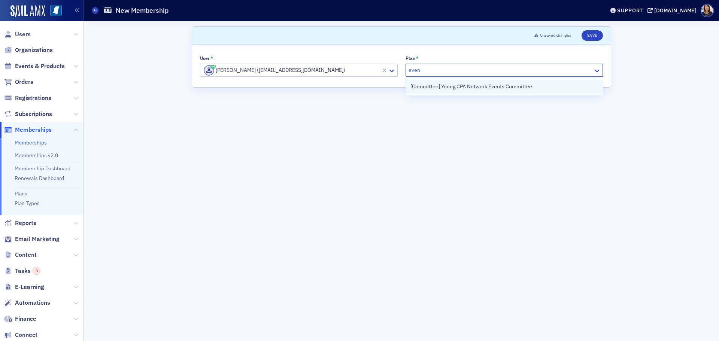
click at [521, 89] on span "[Committee] Young CPA Network Events Committee" at bounding box center [471, 87] width 122 height 8
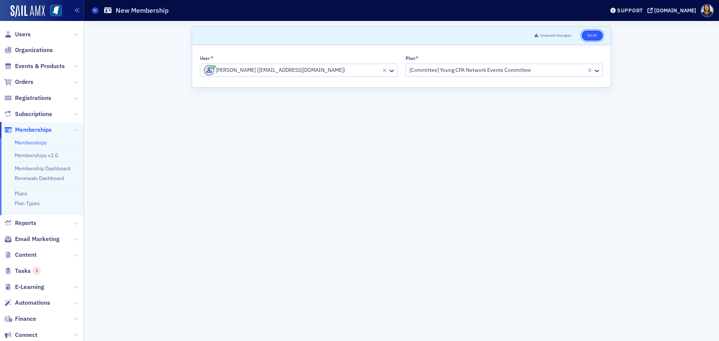
click at [589, 34] on button "Save" at bounding box center [592, 35] width 21 height 10
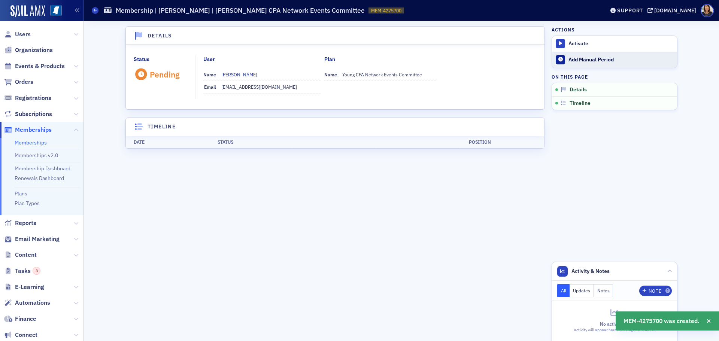
click at [591, 61] on div "Add Manual Period" at bounding box center [620, 60] width 105 height 7
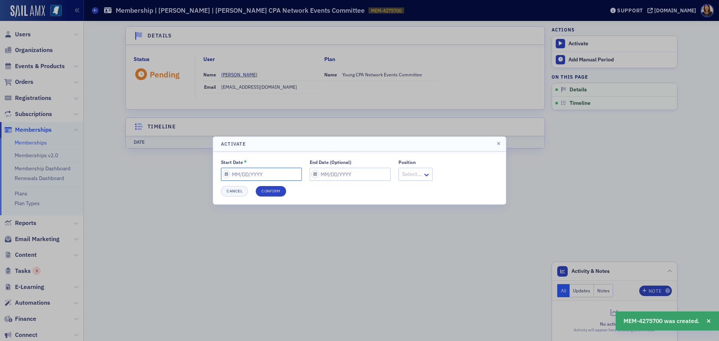
click at [254, 176] on input "Start Date *" at bounding box center [261, 174] width 81 height 13
select select "9"
select select "2025"
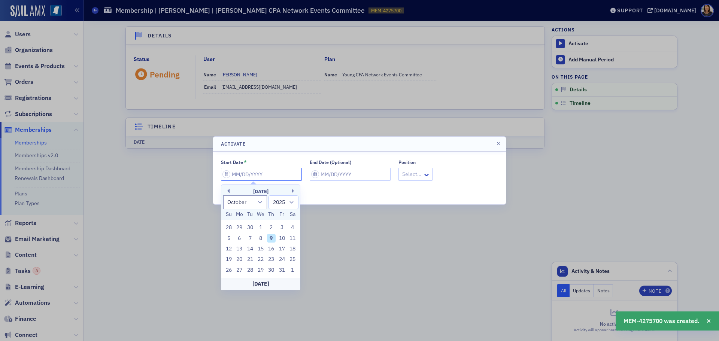
type input "0"
select select "0"
select select "2000"
type input "07"
select select "6"
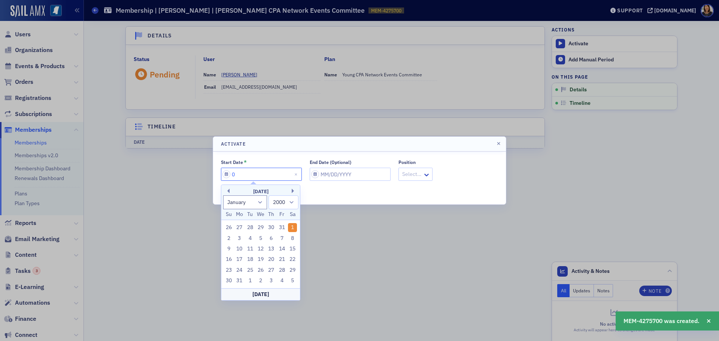
select select "2025"
type input "07/01/2"
select select "2002"
type input "[DATE]"
select select "2020"
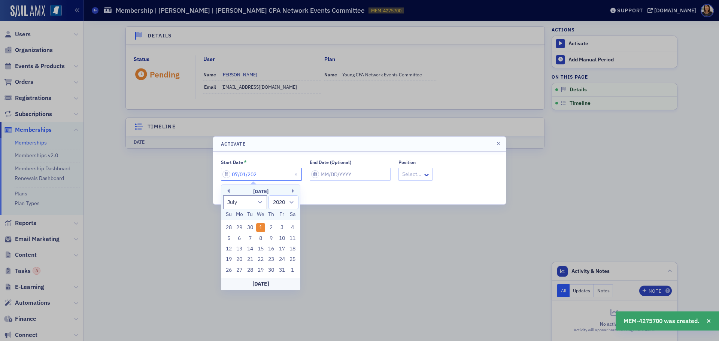
type input "[DATE]"
select select "2024"
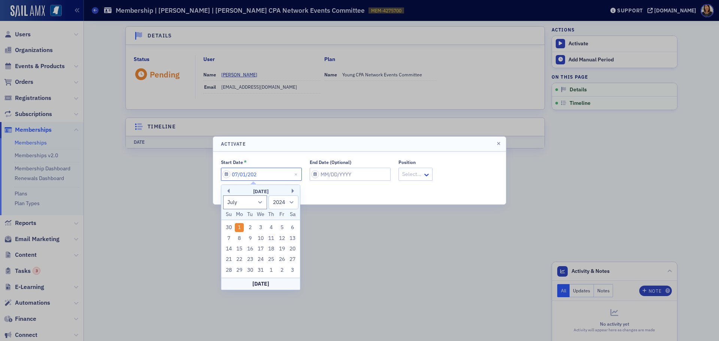
type input "[DATE]"
select select "2025"
type input "07/01/20255"
select select "1900"
type input "[DATE]"
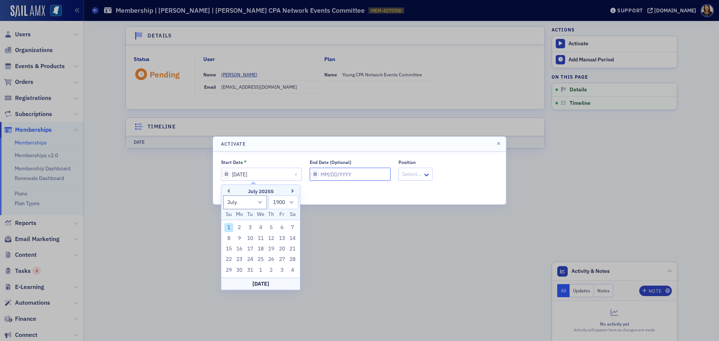
select select "9"
select select "2025"
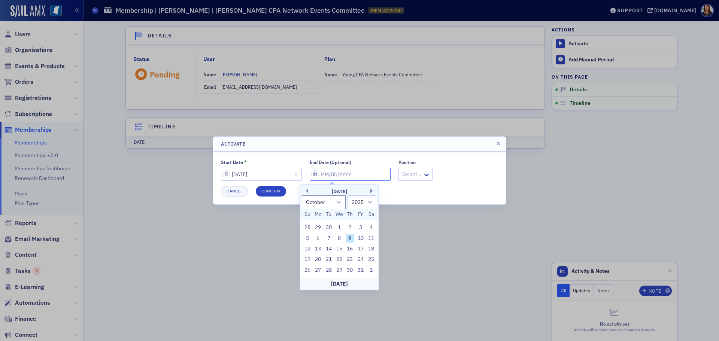
click at [326, 170] on input "End Date (Optional)" at bounding box center [350, 174] width 81 height 13
type input "0"
select select "0"
select select "2000"
type input "07"
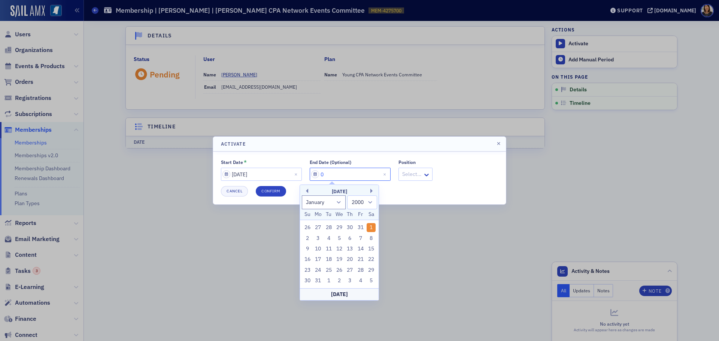
select select "6"
select select "2025"
type input "07/01/2"
select select "2002"
type input "[DATE]"
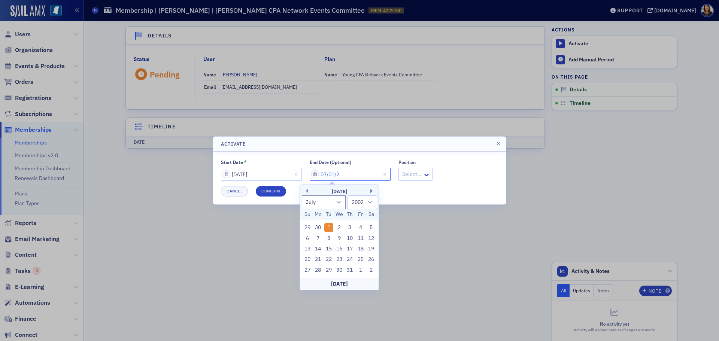
select select "2020"
type input "[DATE]"
select select "2030"
type input "[DATE]"
click at [275, 191] on button "Confirm" at bounding box center [271, 191] width 30 height 10
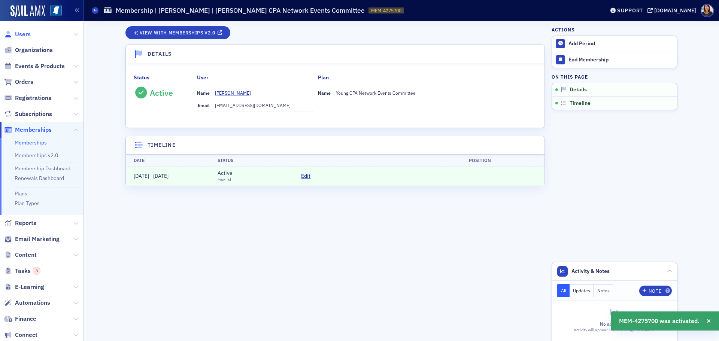
drag, startPoint x: 21, startPoint y: 32, endPoint x: 25, endPoint y: 33, distance: 3.8
click at [21, 32] on span "Users" at bounding box center [23, 34] width 16 height 8
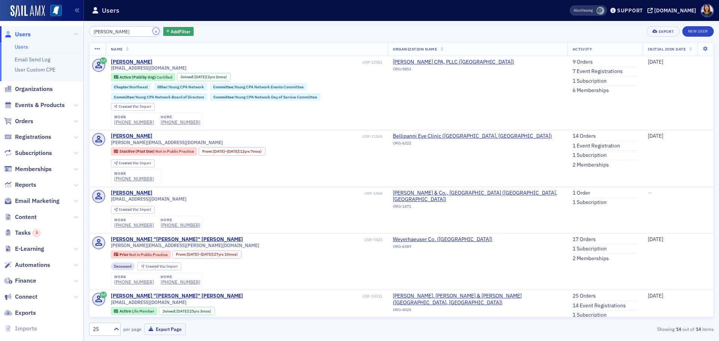
click at [153, 31] on button "×" at bounding box center [156, 31] width 7 height 7
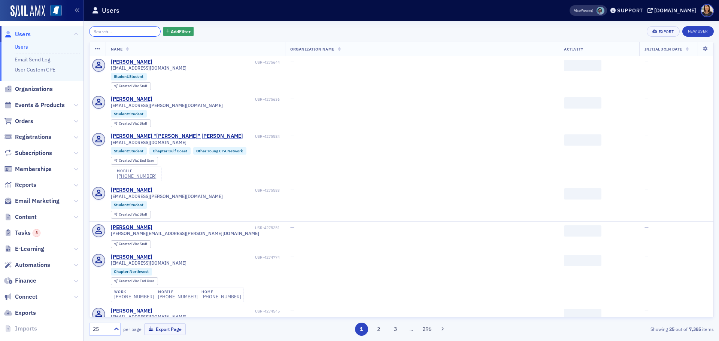
click at [143, 30] on input "search" at bounding box center [125, 31] width 72 height 10
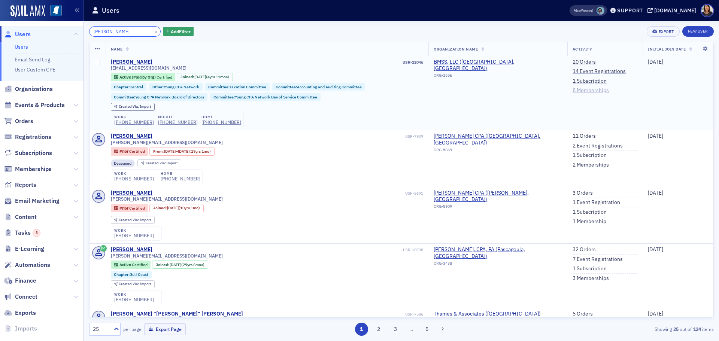
type input "[PERSON_NAME]"
click at [588, 94] on link "8 Memberships" at bounding box center [591, 90] width 36 height 7
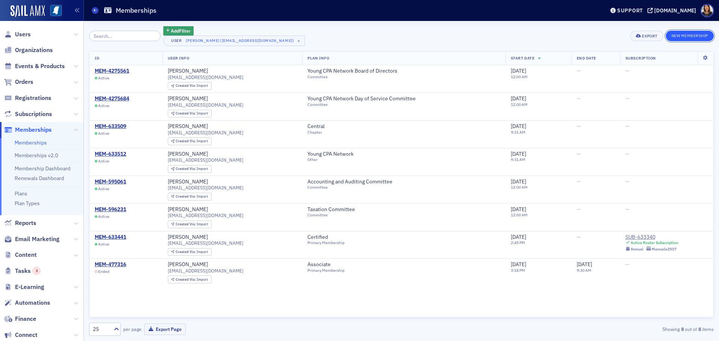
click at [683, 40] on button "New Membership" at bounding box center [690, 36] width 48 height 10
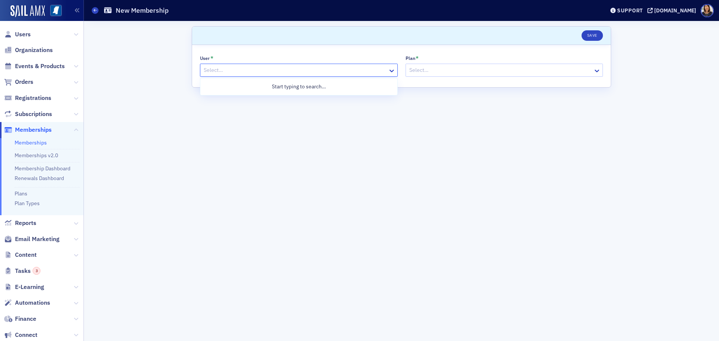
click at [257, 75] on div "Select…" at bounding box center [294, 70] width 188 height 11
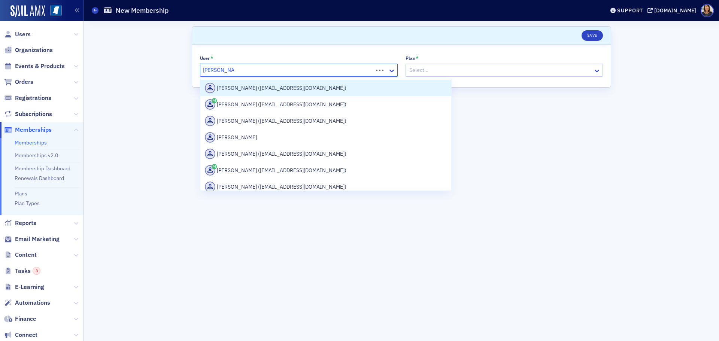
type input "[PERSON_NAME]"
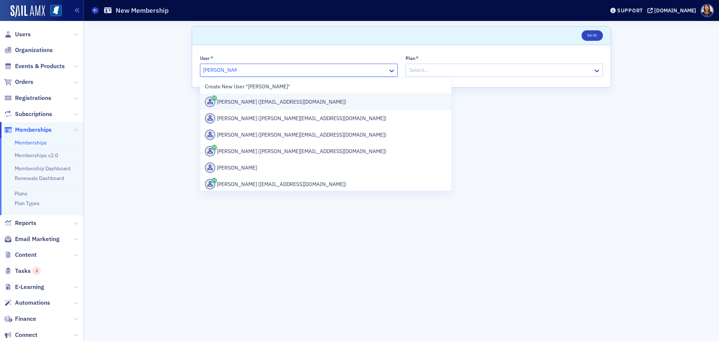
click at [273, 103] on div "[PERSON_NAME] ([EMAIL_ADDRESS][DOMAIN_NAME])" at bounding box center [326, 102] width 242 height 10
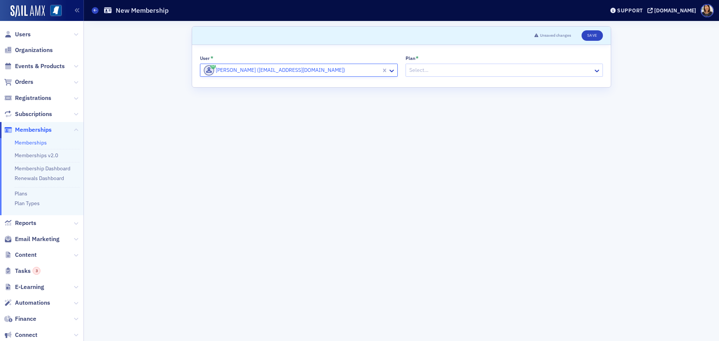
click at [459, 70] on div at bounding box center [501, 70] width 184 height 9
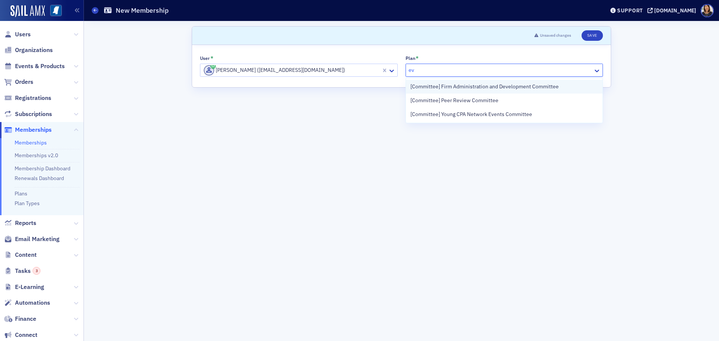
type input "eve"
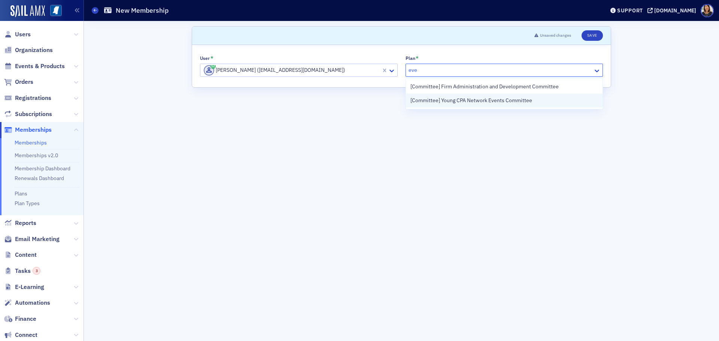
click at [475, 102] on span "[Committee] Young CPA Network Events Committee" at bounding box center [471, 101] width 122 height 8
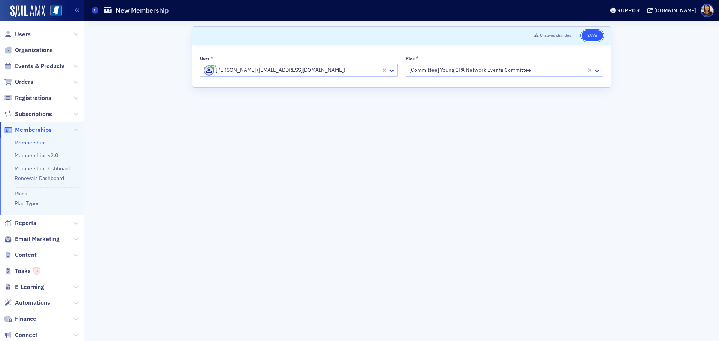
click at [592, 36] on button "Save" at bounding box center [592, 35] width 21 height 10
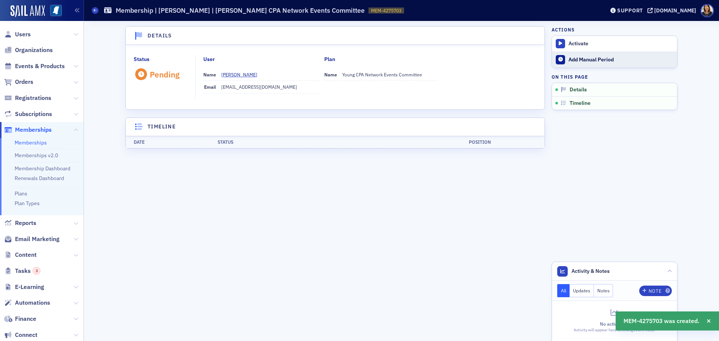
click at [606, 59] on div "Add Manual Period" at bounding box center [620, 60] width 105 height 7
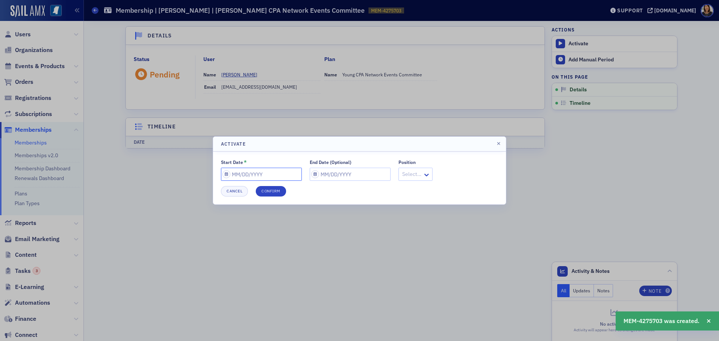
click at [284, 177] on input "Start Date *" at bounding box center [261, 174] width 81 height 13
select select "9"
select select "2025"
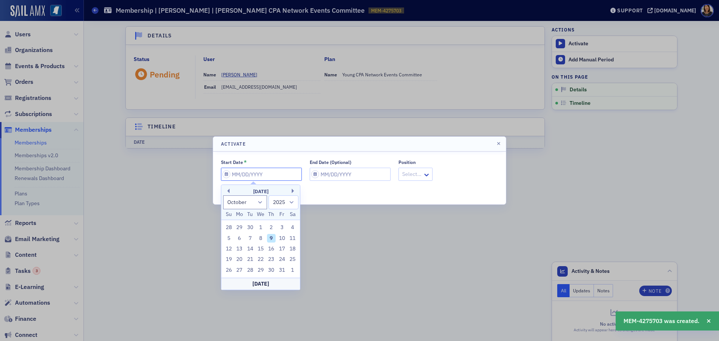
type input "0"
select select "0"
select select "2000"
type input "07"
select select "6"
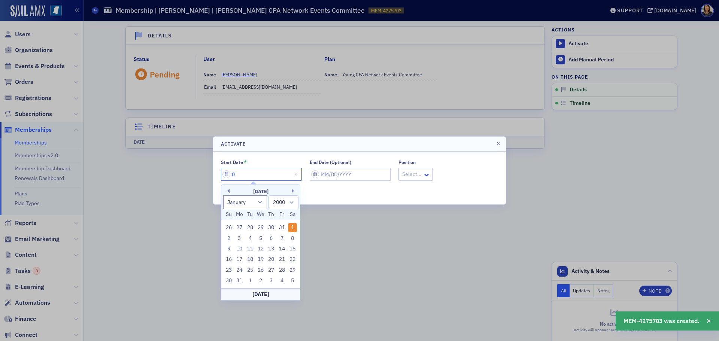
select select "2025"
type input "07/01/2"
select select "2002"
type input "[DATE]"
select select "2020"
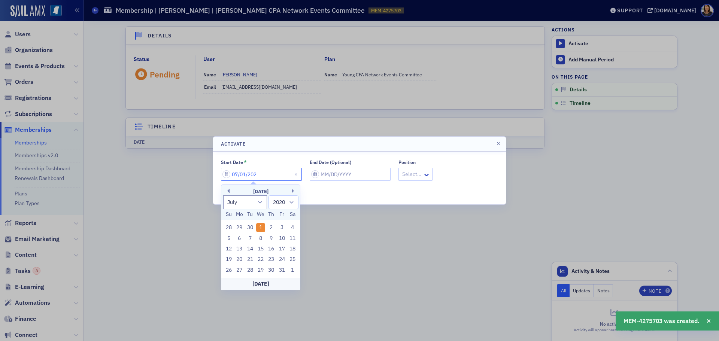
type input "[DATE]"
select select "2024"
type input "[DATE]"
select select "2025"
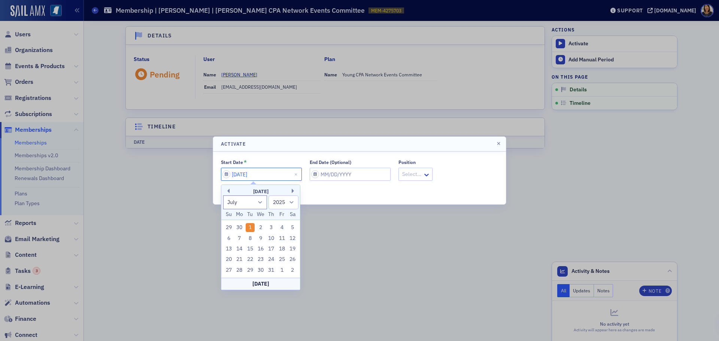
type input "[DATE]"
select select "9"
select select "2025"
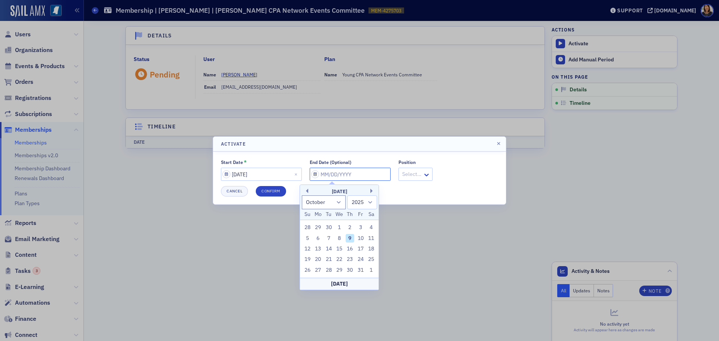
click at [333, 170] on input "End Date (Optional)" at bounding box center [350, 174] width 81 height 13
type input "0"
select select "0"
select select "2000"
type input "07"
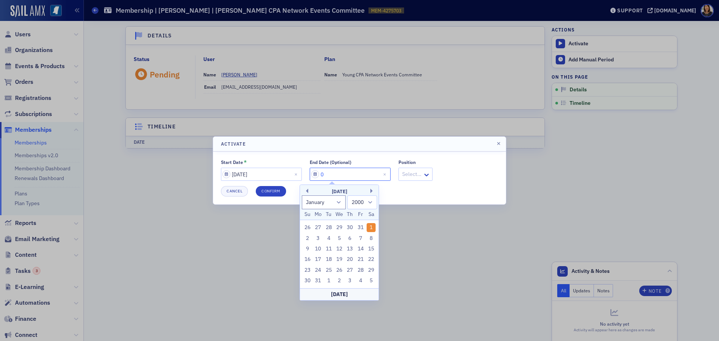
select select "6"
select select "2025"
type input "07/01/2"
select select "2002"
type input "[DATE]"
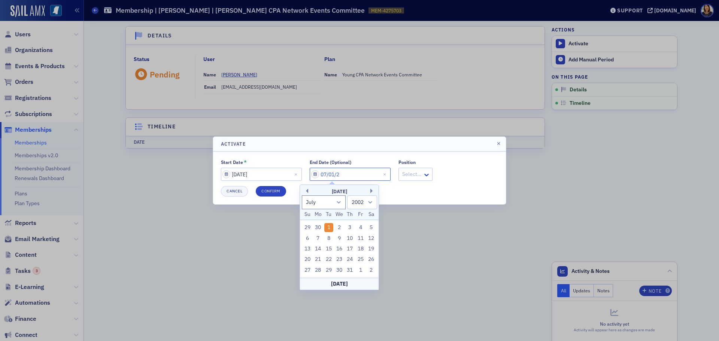
select select "2020"
type input "[DATE]"
select select "2030"
type input "[DATE]"
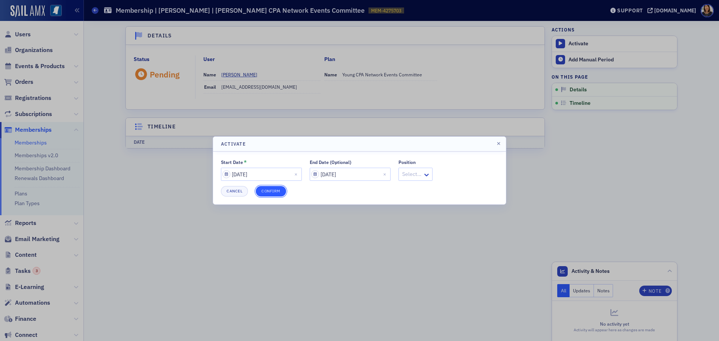
click at [273, 191] on button "Confirm" at bounding box center [271, 191] width 30 height 10
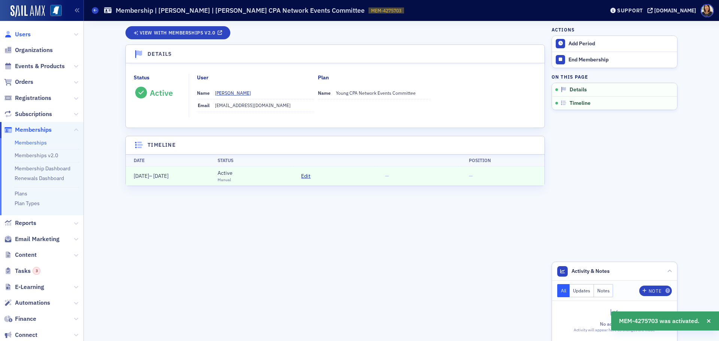
click at [25, 36] on span "Users" at bounding box center [23, 34] width 16 height 8
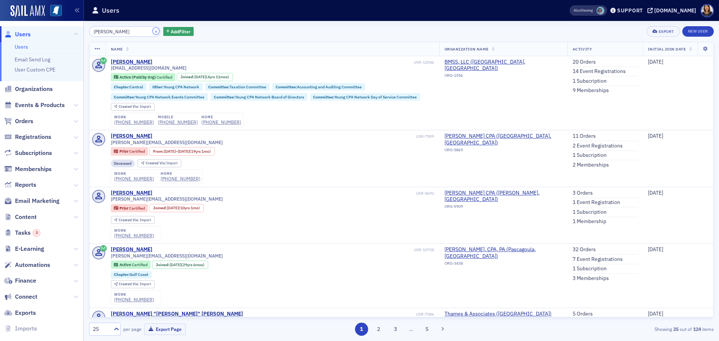
click at [153, 33] on button "×" at bounding box center [156, 31] width 7 height 7
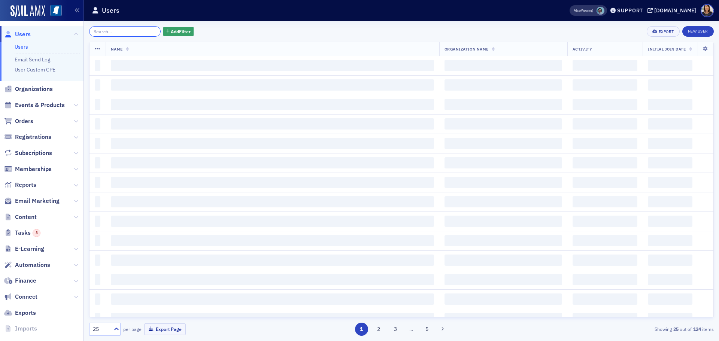
click at [138, 29] on input "search" at bounding box center [125, 31] width 72 height 10
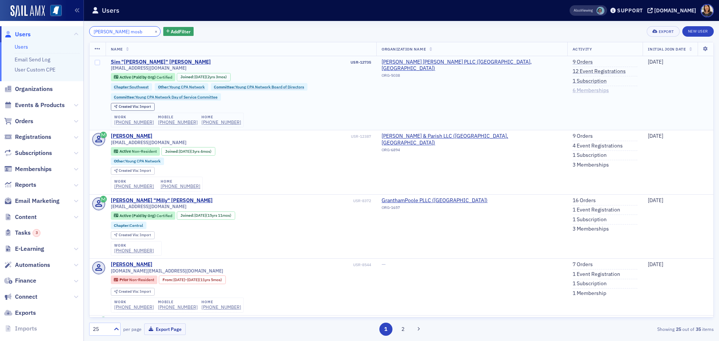
type input "[PERSON_NAME] mosb"
click at [573, 92] on link "6 Memberships" at bounding box center [591, 90] width 36 height 7
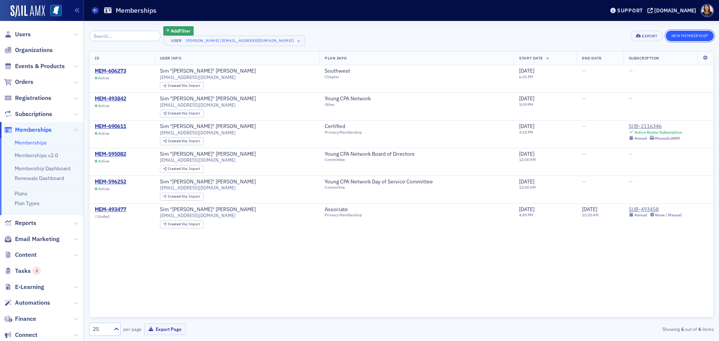
click at [688, 39] on button "New Membership" at bounding box center [690, 36] width 48 height 10
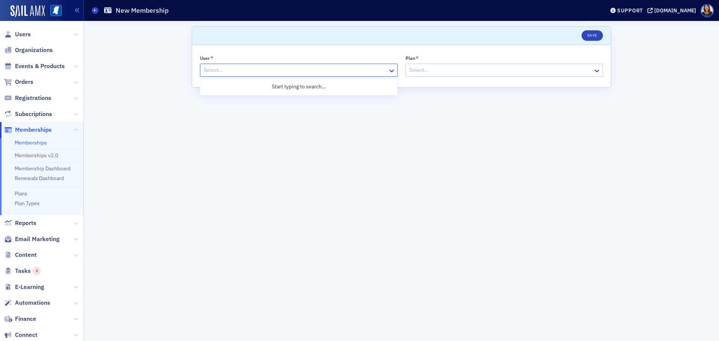
click at [230, 72] on div at bounding box center [295, 70] width 184 height 9
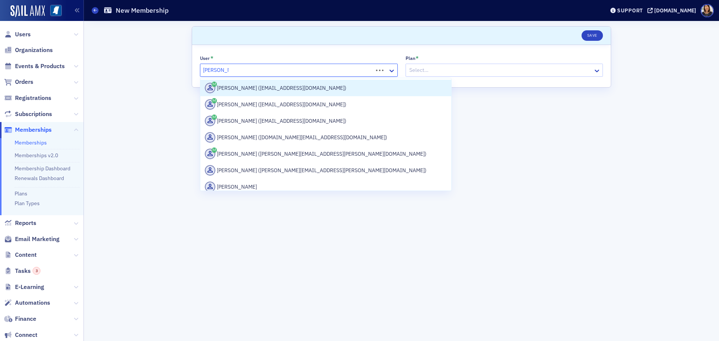
type input "[PERSON_NAME]"
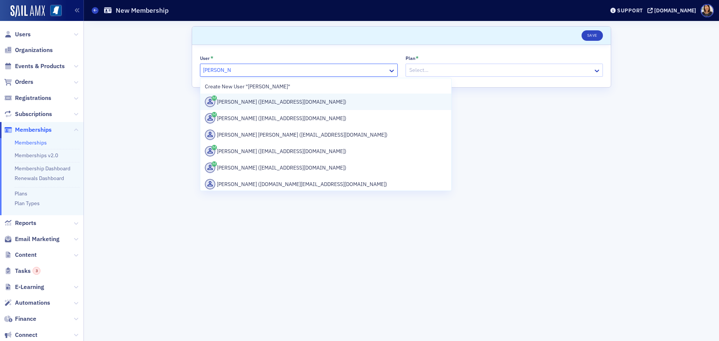
click at [241, 101] on div "[PERSON_NAME] ([EMAIL_ADDRESS][DOMAIN_NAME])" at bounding box center [326, 102] width 242 height 10
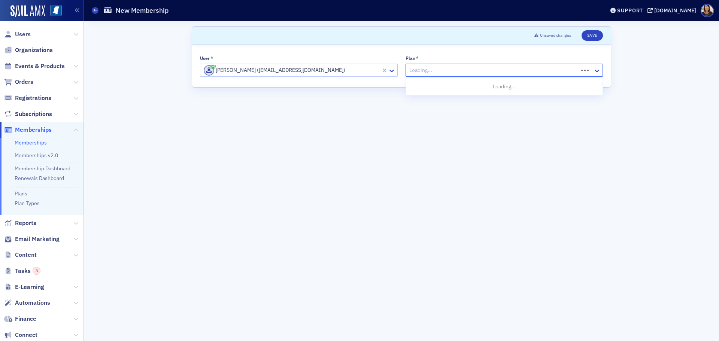
click at [458, 69] on div at bounding box center [493, 70] width 169 height 9
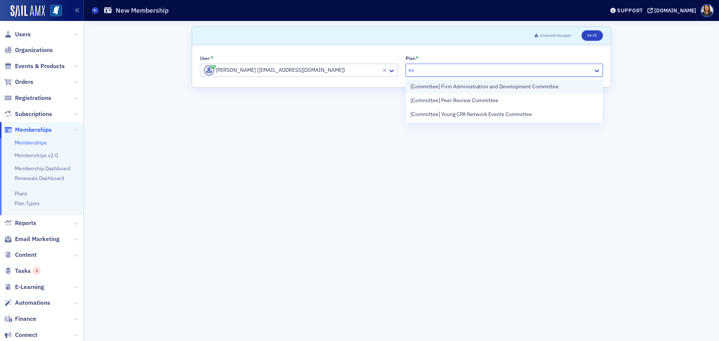
type input "eve"
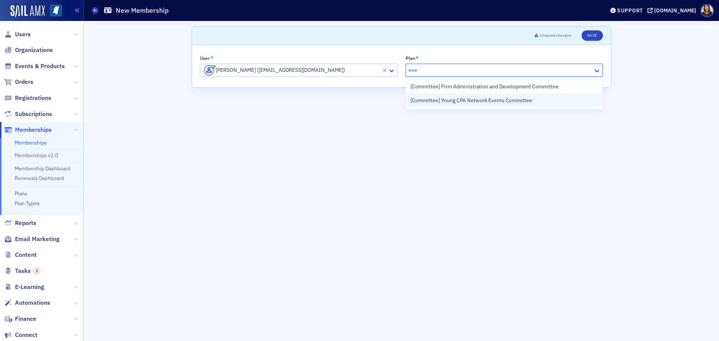
click at [477, 101] on span "[Committee] Young CPA Network Events Committee" at bounding box center [471, 101] width 122 height 8
click at [595, 35] on button "Save" at bounding box center [592, 35] width 21 height 10
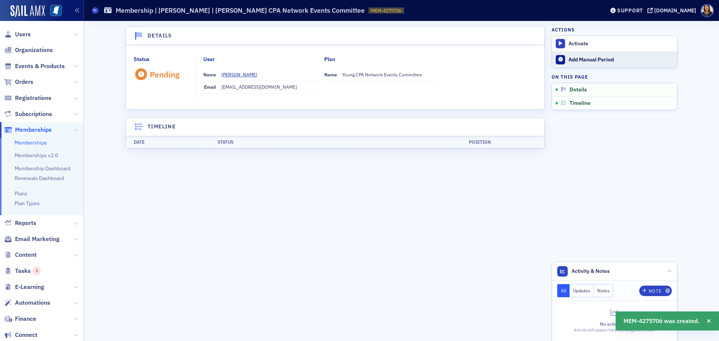
click at [577, 62] on div "Add Manual Period" at bounding box center [620, 60] width 105 height 7
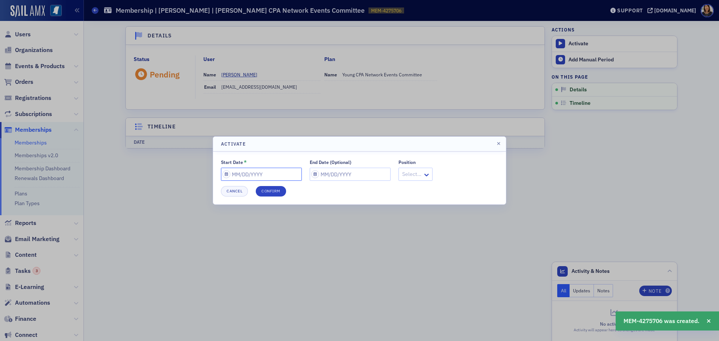
select select "9"
select select "2025"
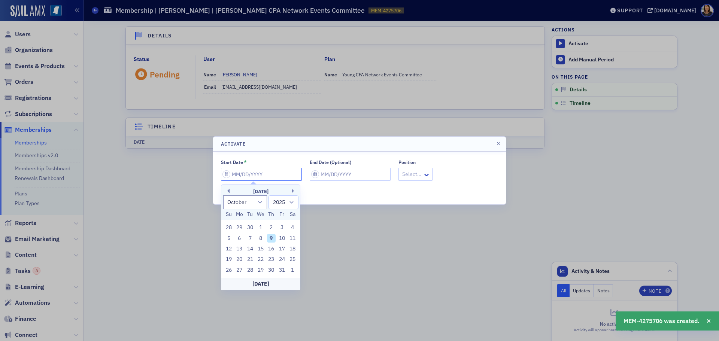
click at [262, 172] on input "Start Date *" at bounding box center [261, 174] width 81 height 13
type input "0"
select select "0"
select select "2000"
type input "07"
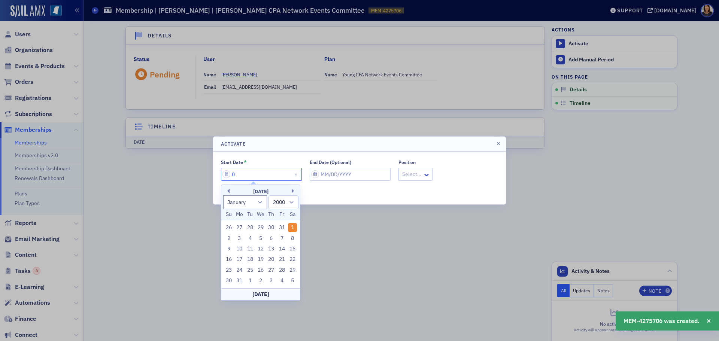
select select "6"
select select "2025"
type input "07/01/2"
select select "2002"
type input "[DATE]"
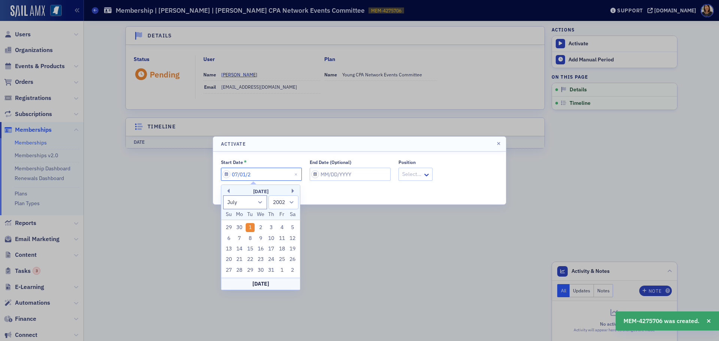
select select "2020"
type input "[DATE]"
select select "2025"
type input "[DATE]"
click at [340, 180] on input "End Date (Optional)" at bounding box center [350, 174] width 81 height 13
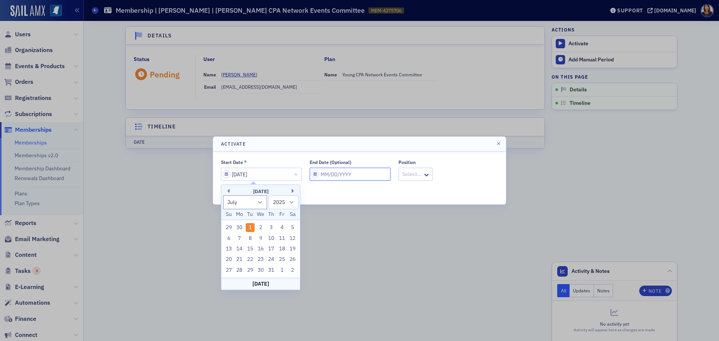
select select "9"
select select "2025"
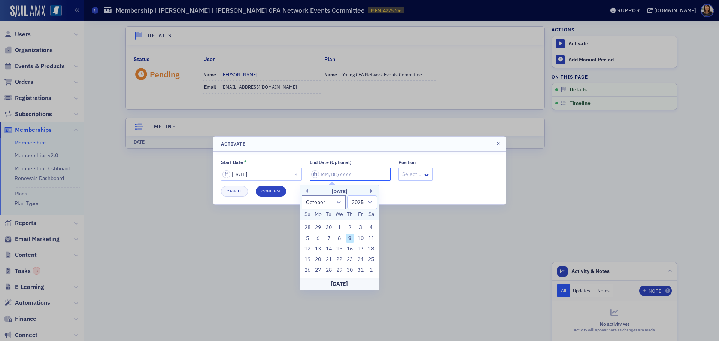
type input "0"
select select "0"
select select "2000"
type input "07"
select select "6"
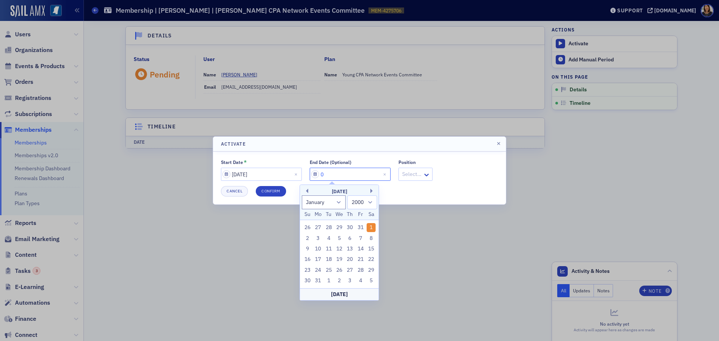
select select "2025"
type input "07/01/2"
select select "2002"
type input "[DATE]"
select select "2020"
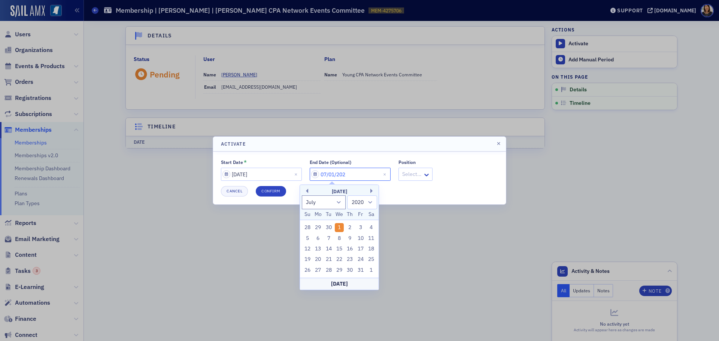
type input "[DATE]"
select select "2026"
type input "[DATE]"
select select "2020"
type input "[DATE]"
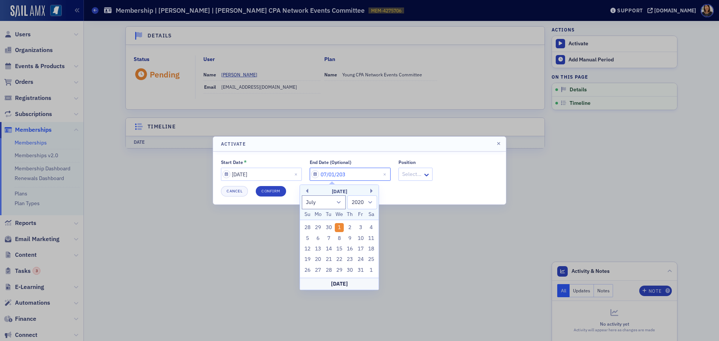
select select "2030"
type input "[DATE]"
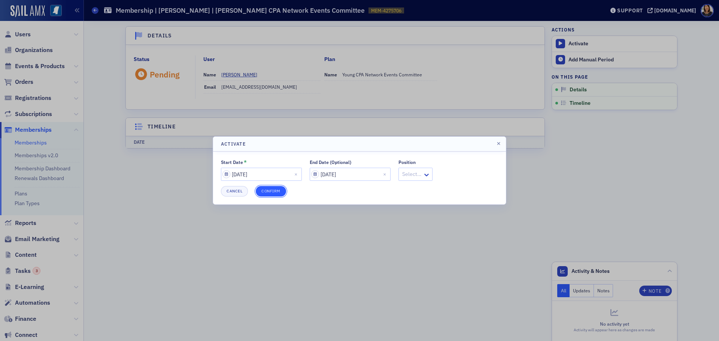
click at [279, 188] on button "Confirm" at bounding box center [271, 191] width 30 height 10
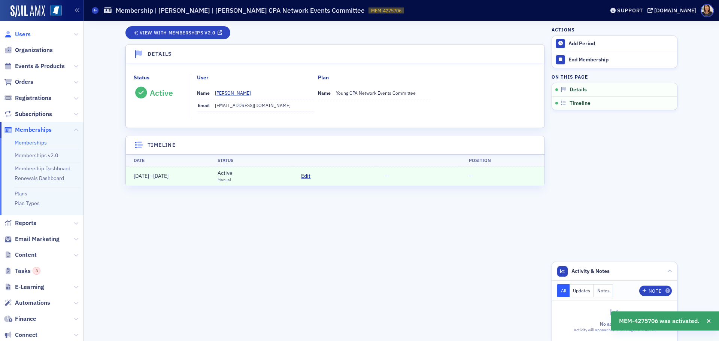
click at [24, 33] on span "Users" at bounding box center [23, 34] width 16 height 8
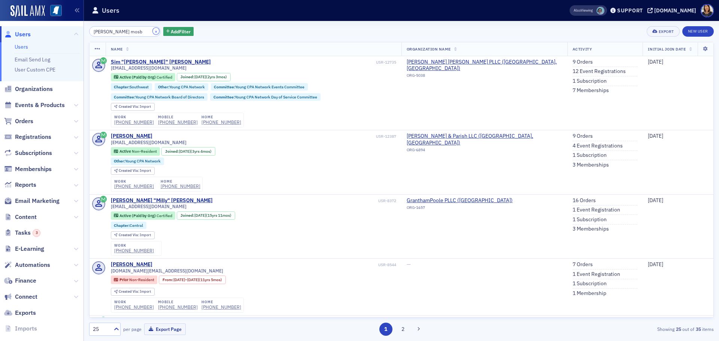
click at [153, 30] on button "×" at bounding box center [156, 31] width 7 height 7
